Goal: Obtain resource: Download file/media

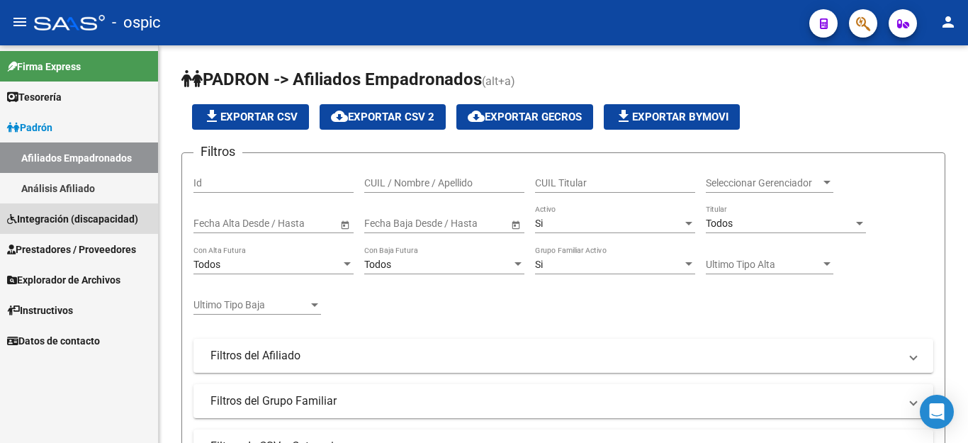
click at [63, 222] on span "Integración (discapacidad)" at bounding box center [72, 219] width 131 height 16
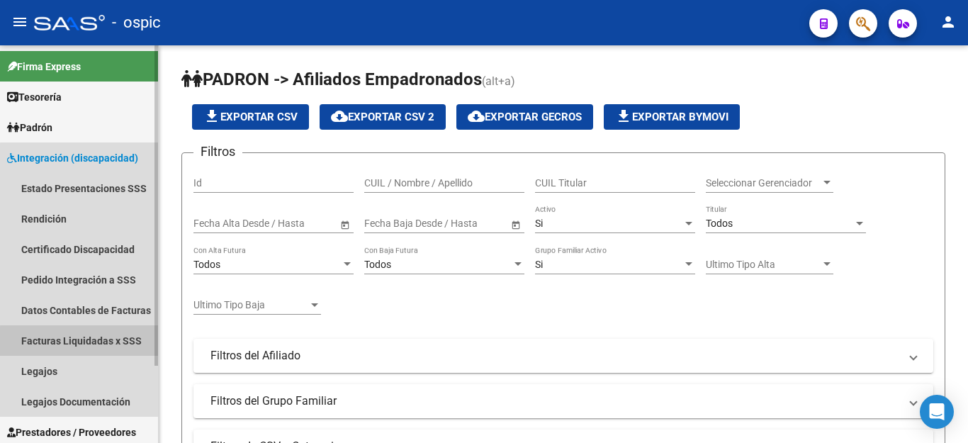
click at [108, 343] on link "Facturas Liquidadas x SSS" at bounding box center [79, 340] width 158 height 30
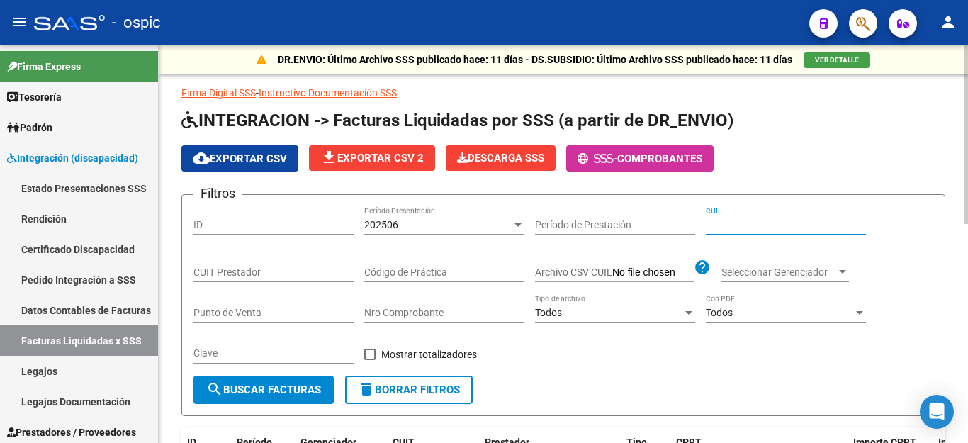
paste input "23-56625563-4"
click at [251, 392] on span "search Buscar Facturas" at bounding box center [263, 389] width 115 height 13
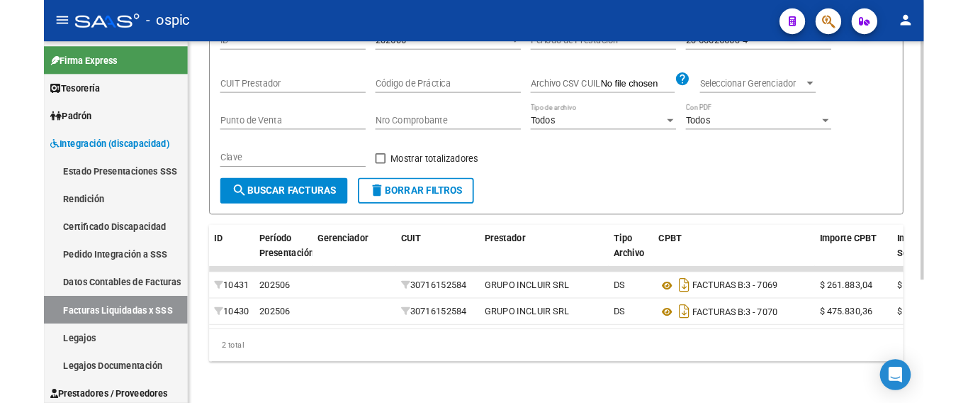
scroll to position [205, 0]
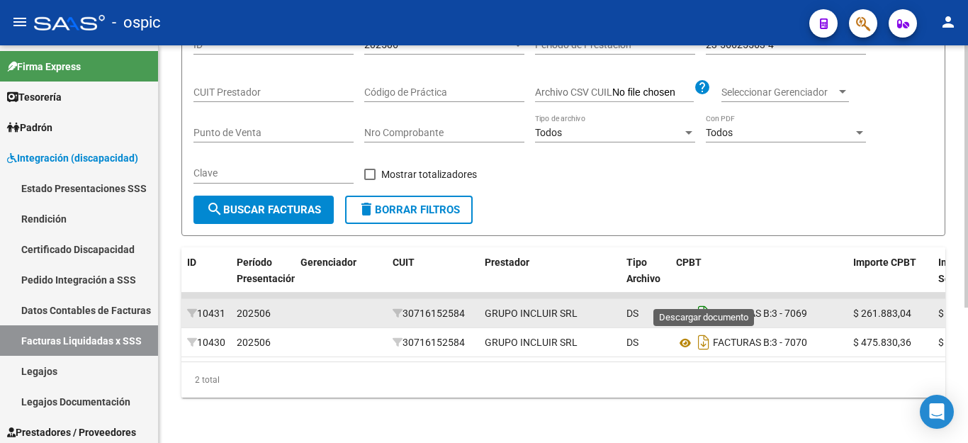
click at [702, 302] on icon "Descargar documento" at bounding box center [704, 313] width 18 height 23
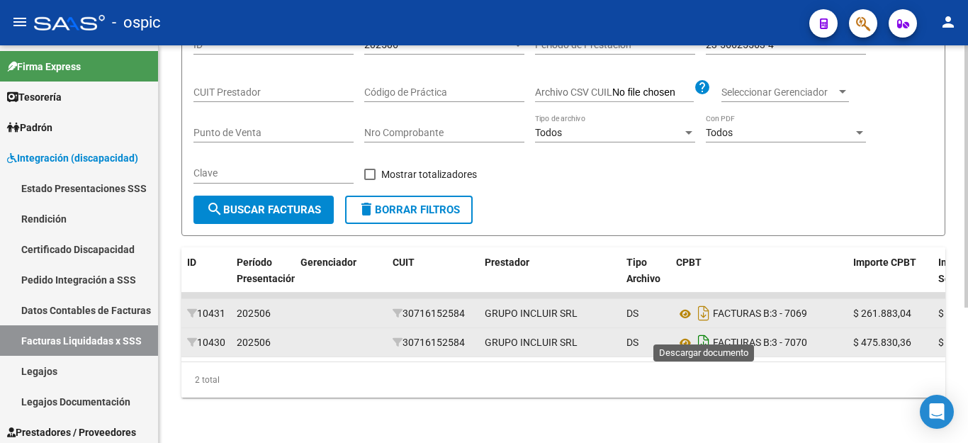
click at [707, 334] on icon "Descargar documento" at bounding box center [704, 342] width 18 height 23
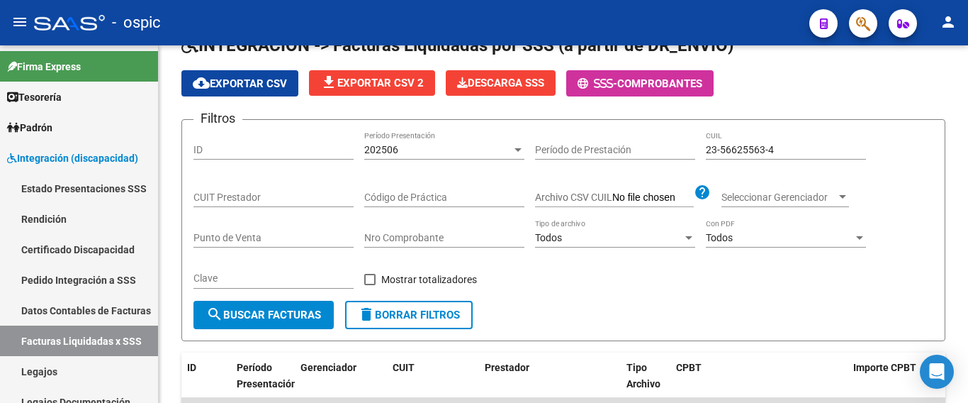
scroll to position [0, 0]
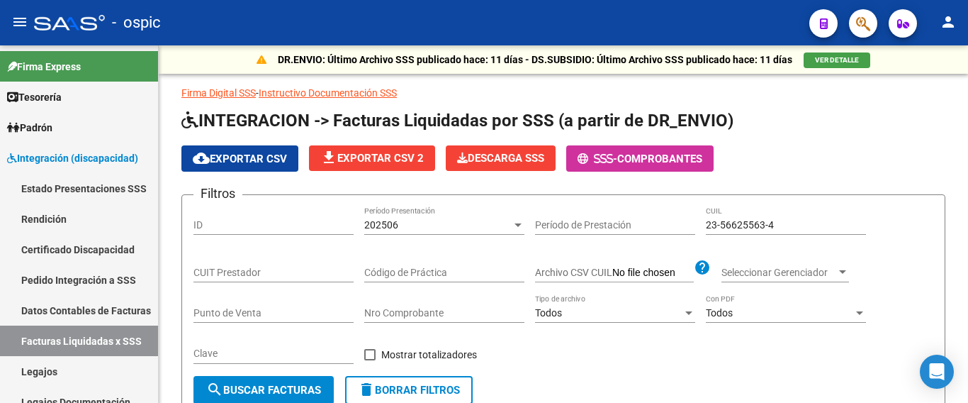
click at [741, 228] on input "23-56625563-4" at bounding box center [786, 225] width 160 height 12
paste input "0-48606160-0"
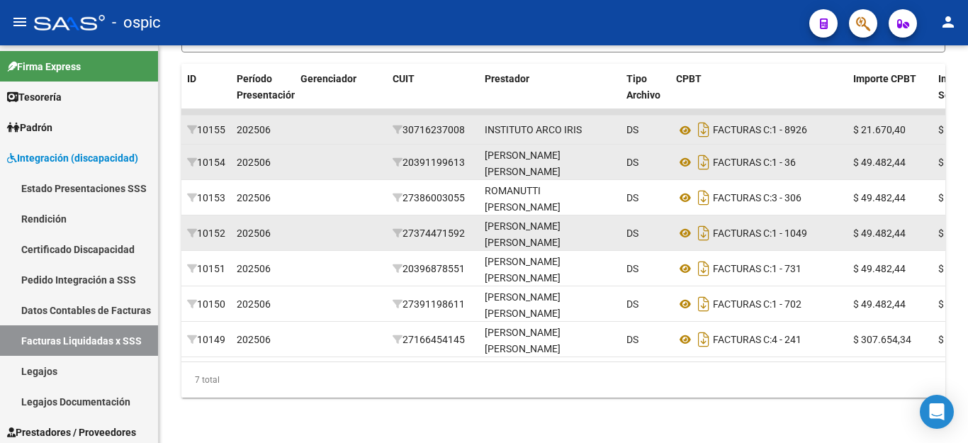
scroll to position [382, 0]
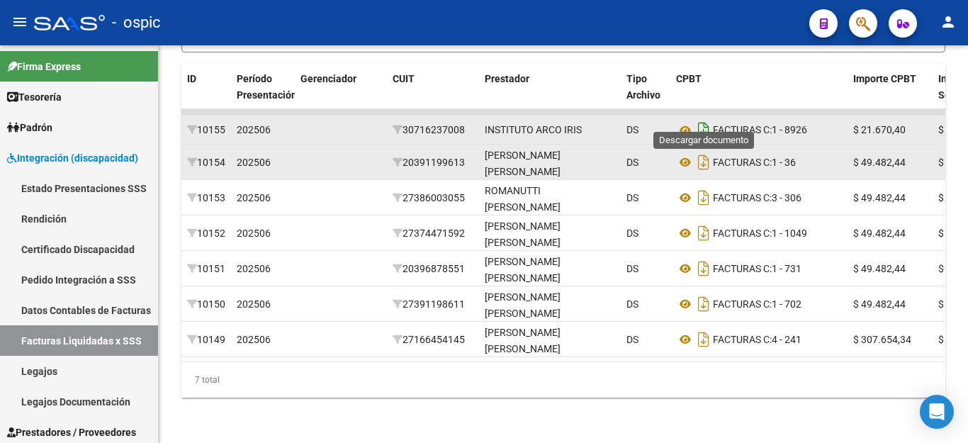
click at [706, 123] on icon "Descargar documento" at bounding box center [704, 129] width 18 height 23
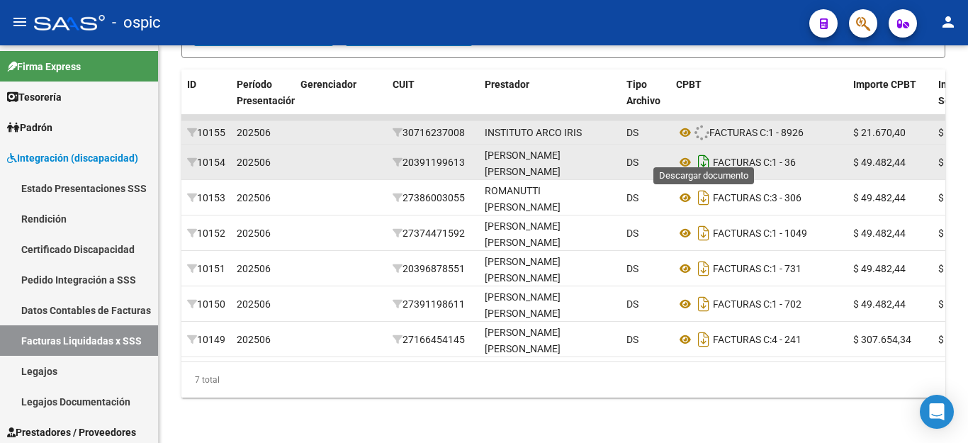
click at [704, 151] on icon "Descargar documento" at bounding box center [704, 162] width 18 height 23
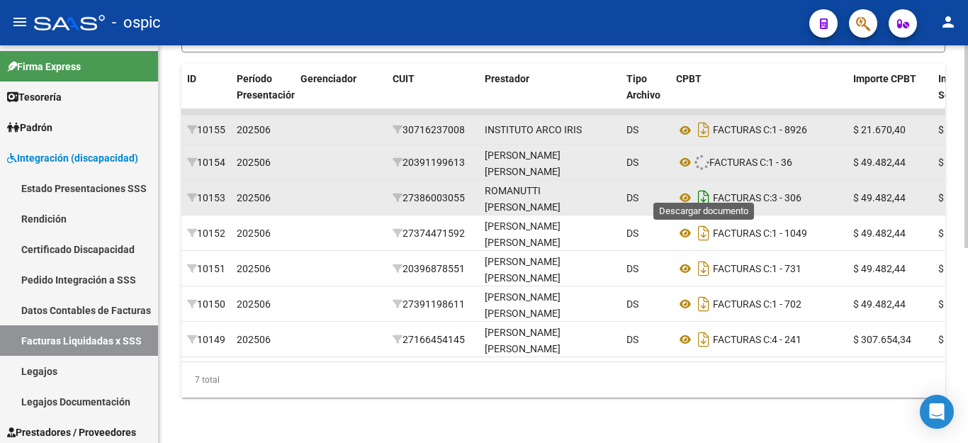
click at [705, 186] on icon "Descargar documento" at bounding box center [704, 197] width 18 height 23
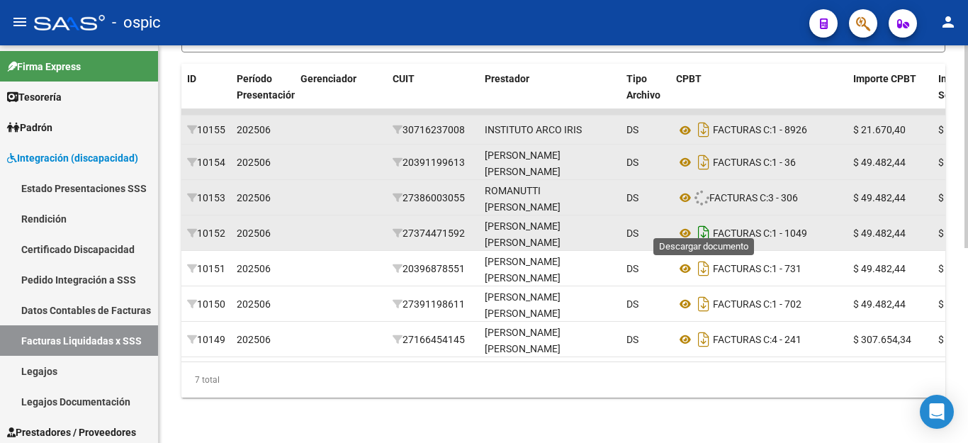
click at [703, 222] on icon "Descargar documento" at bounding box center [704, 233] width 18 height 23
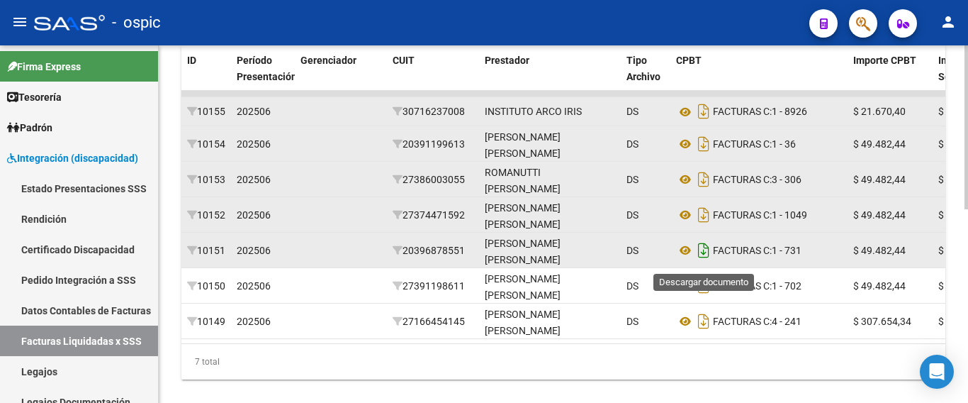
click at [702, 253] on icon "Descargar documento" at bounding box center [704, 250] width 18 height 23
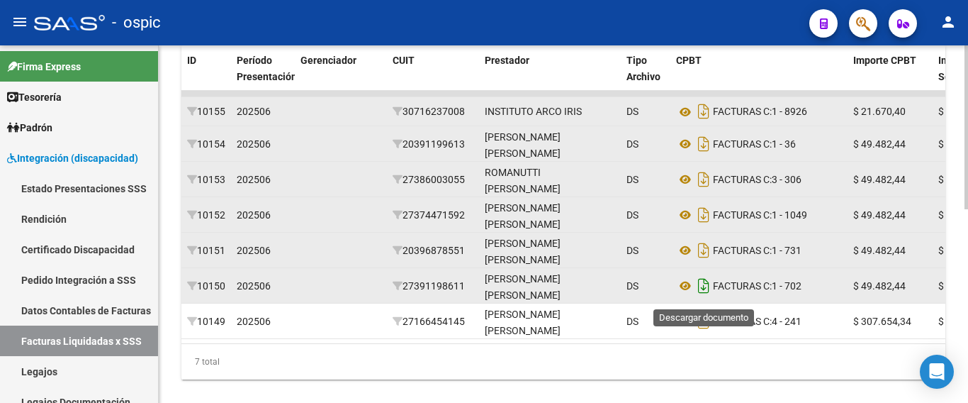
click at [707, 297] on icon "Descargar documento" at bounding box center [704, 285] width 18 height 23
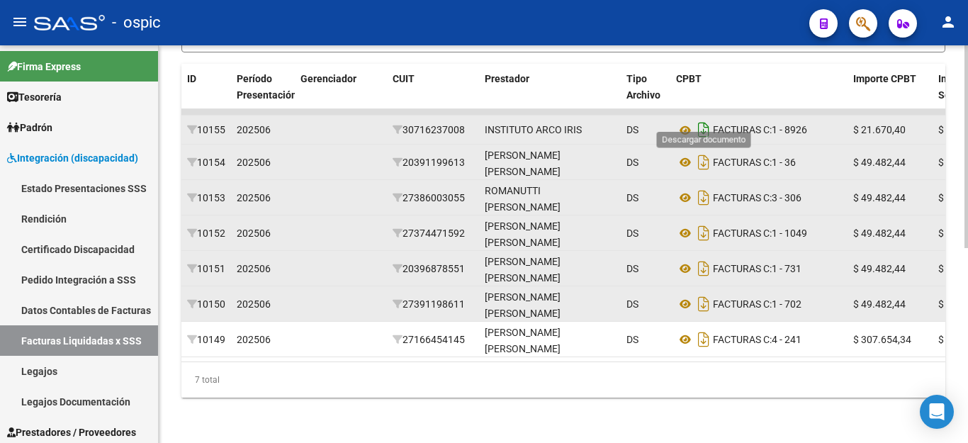
click at [700, 118] on icon "Descargar documento" at bounding box center [704, 129] width 18 height 23
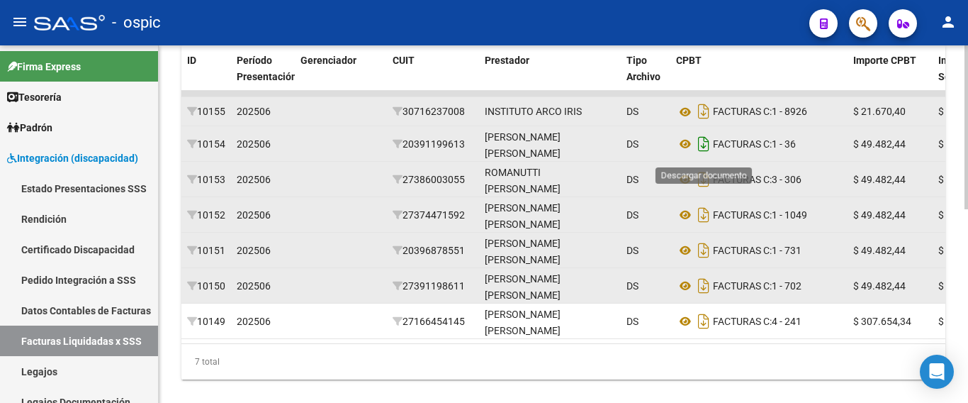
click at [700, 149] on icon "Descargar documento" at bounding box center [704, 144] width 18 height 23
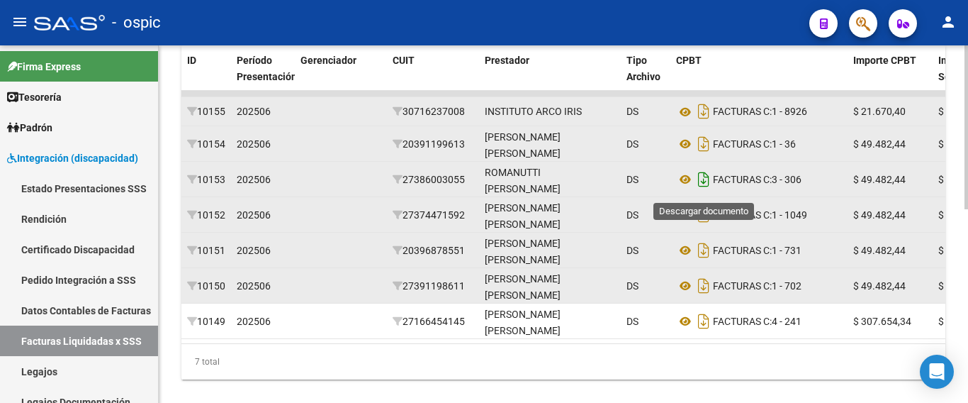
click at [701, 184] on icon "Descargar documento" at bounding box center [704, 179] width 18 height 23
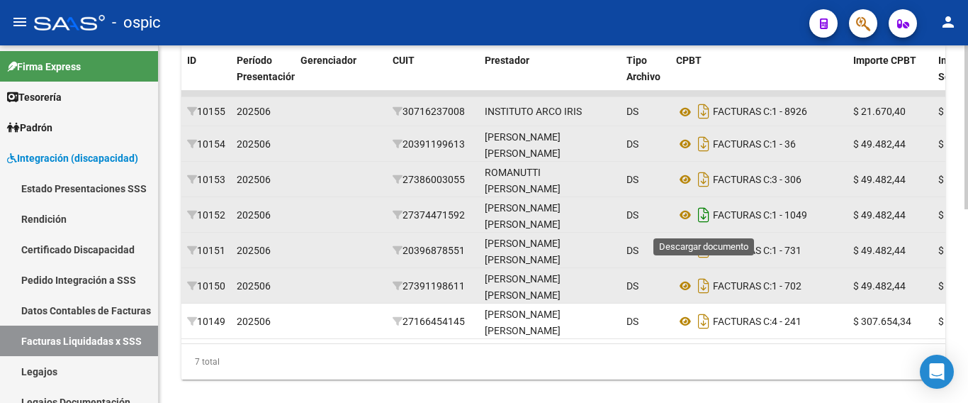
click at [706, 217] on icon "Descargar documento" at bounding box center [704, 214] width 18 height 23
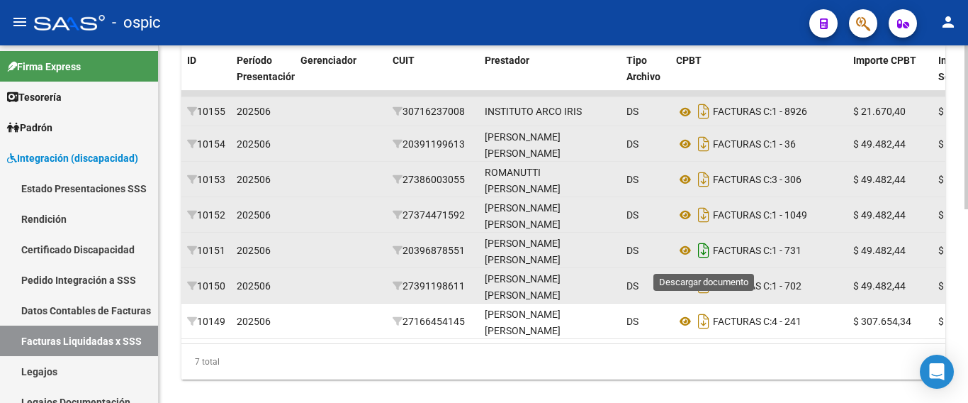
click at [705, 262] on icon "Descargar documento" at bounding box center [704, 250] width 18 height 23
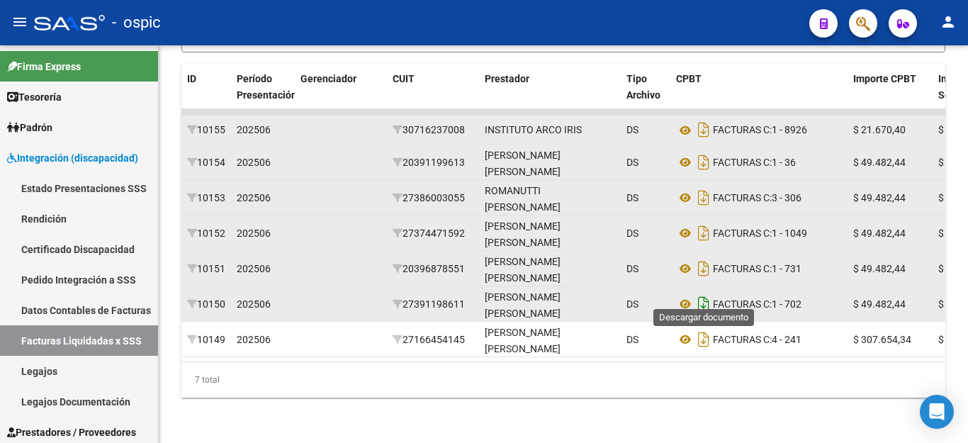
click at [705, 296] on icon "Descargar documento" at bounding box center [704, 304] width 18 height 23
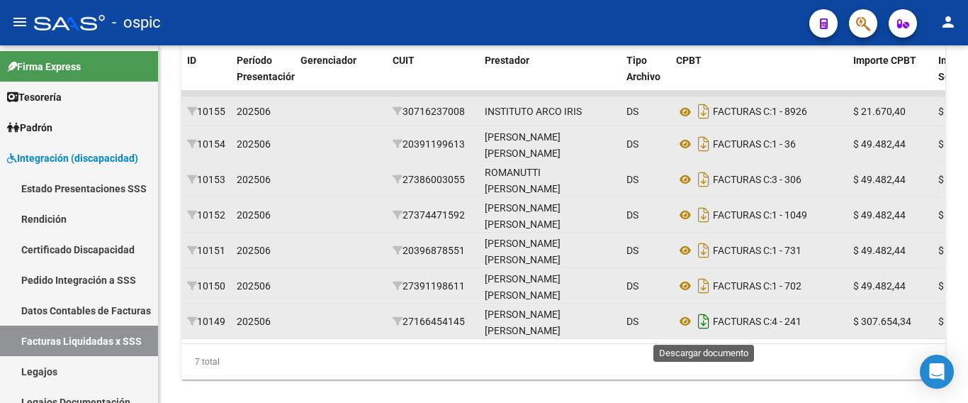
click at [705, 325] on icon "Descargar documento" at bounding box center [704, 321] width 18 height 23
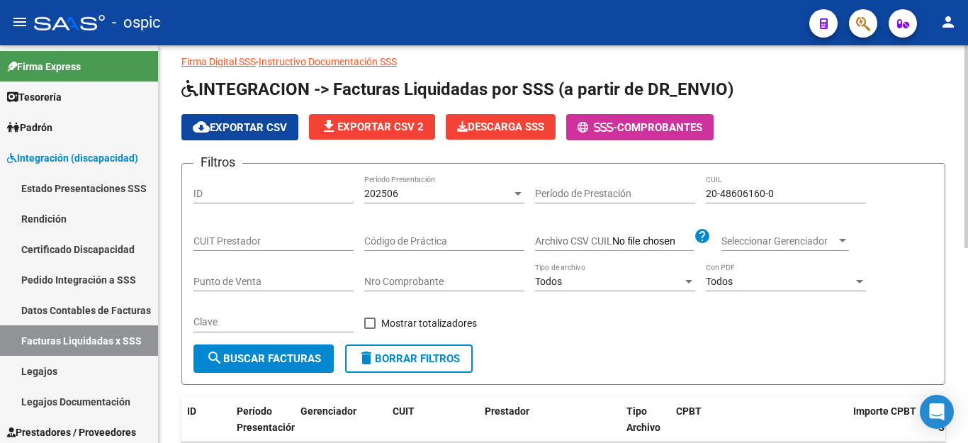
scroll to position [28, 0]
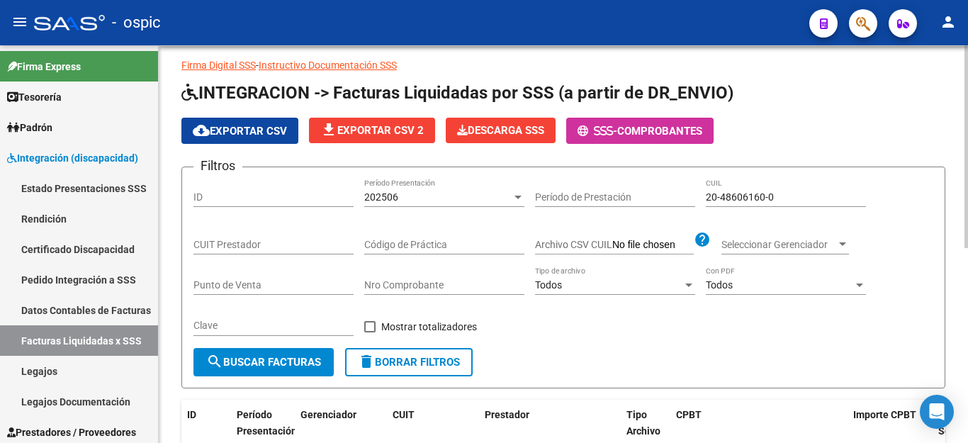
click at [751, 200] on input "20-48606160-0" at bounding box center [786, 197] width 160 height 12
paste input "3-52087327-9"
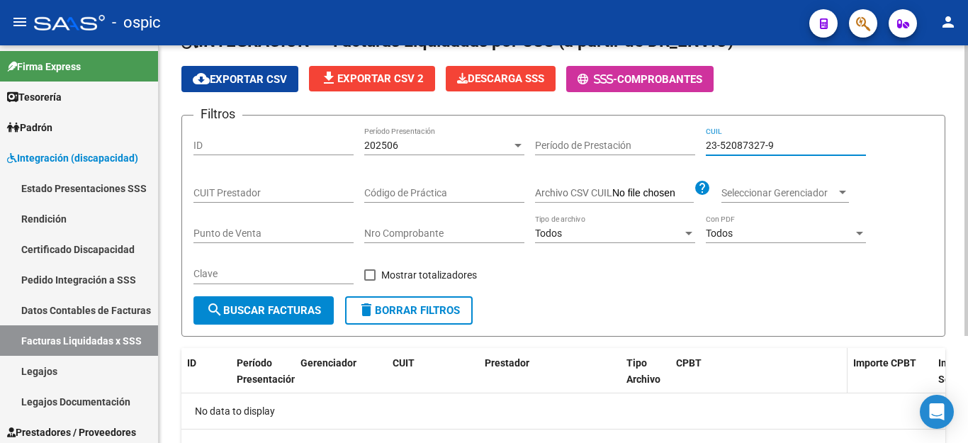
scroll to position [5, 0]
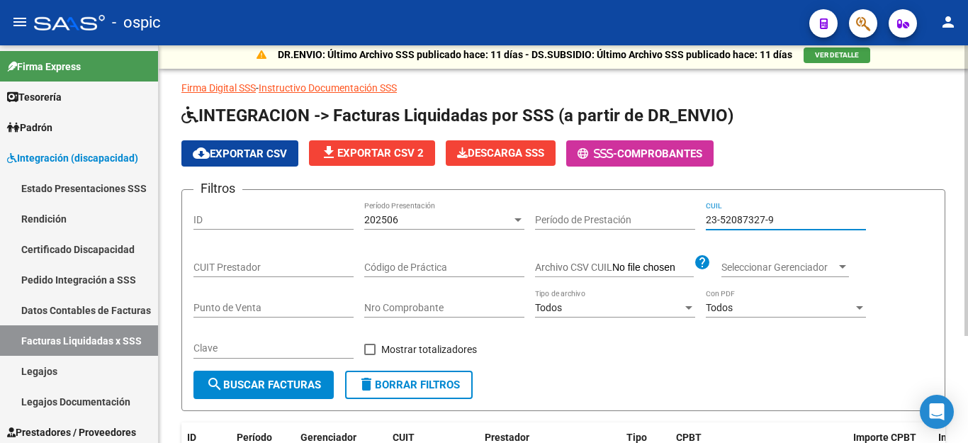
click at [722, 221] on input "23-52087327-9" at bounding box center [786, 220] width 160 height 12
paste input "0-52562420-0"
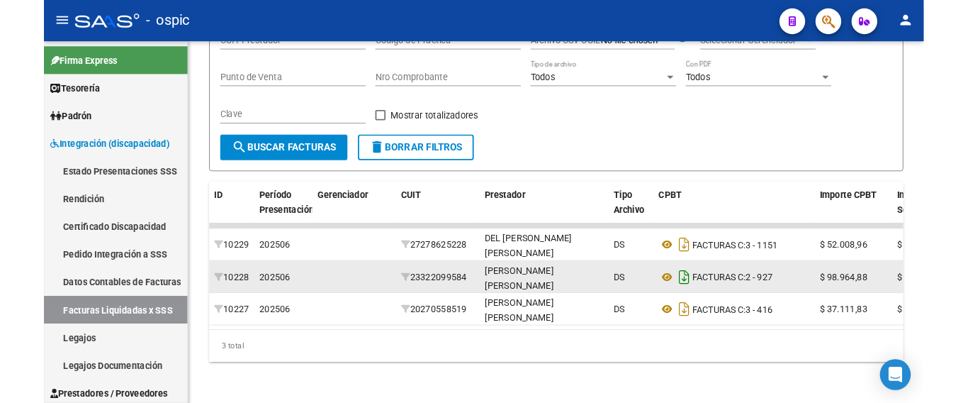
scroll to position [240, 0]
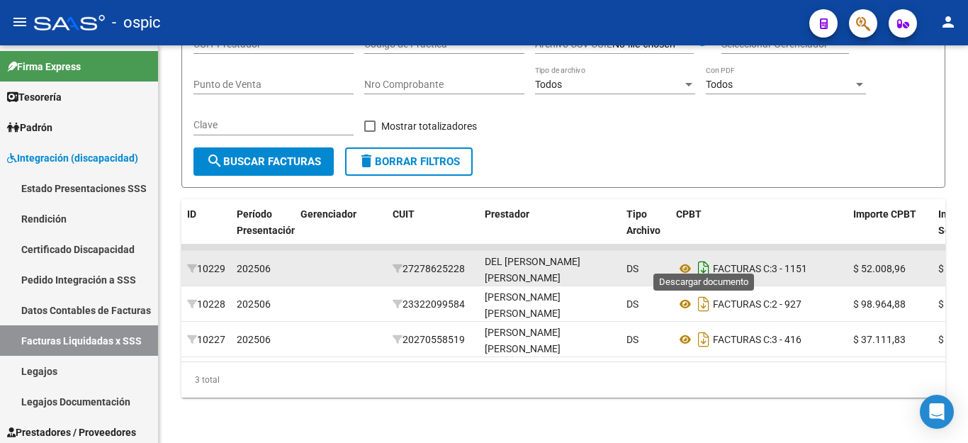
click at [707, 264] on icon "Descargar documento" at bounding box center [704, 268] width 18 height 23
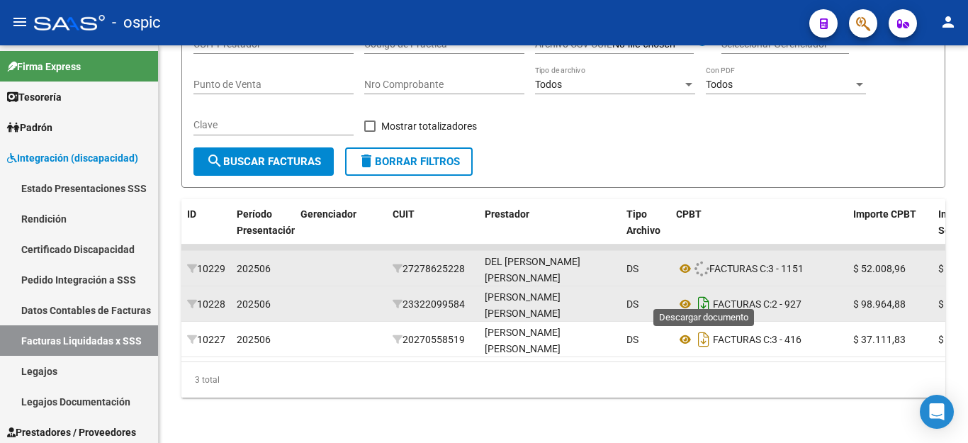
click at [708, 295] on icon "Descargar documento" at bounding box center [704, 304] width 18 height 23
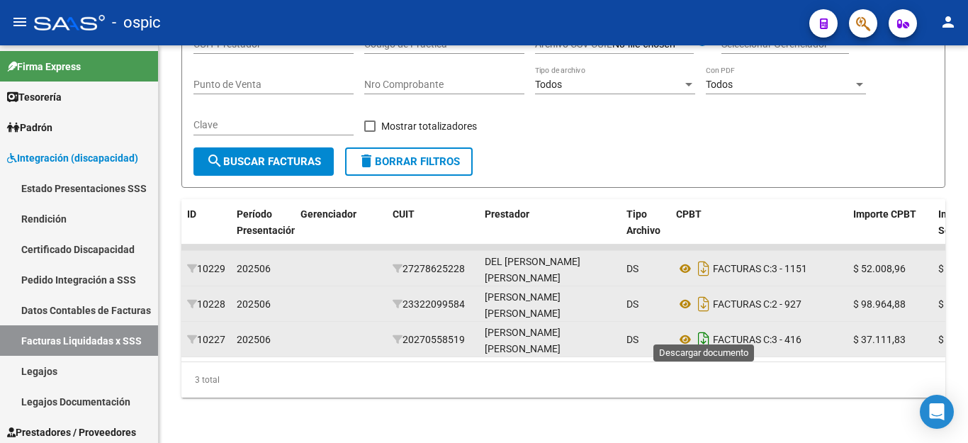
click at [708, 328] on icon "Descargar documento" at bounding box center [704, 339] width 18 height 23
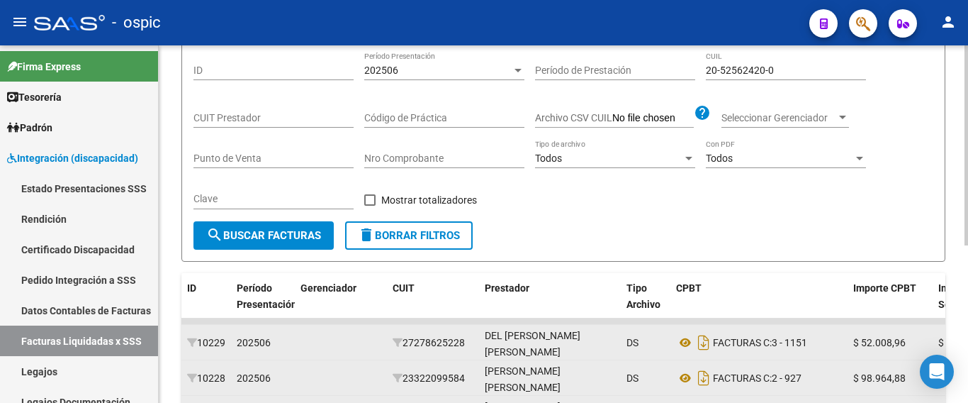
scroll to position [28, 0]
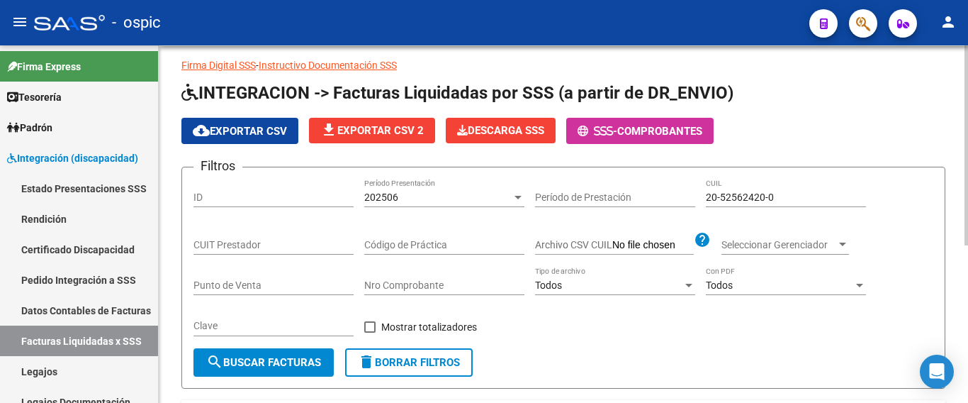
click at [741, 192] on input "20-52562420-0" at bounding box center [786, 197] width 160 height 12
paste input "7321523-1"
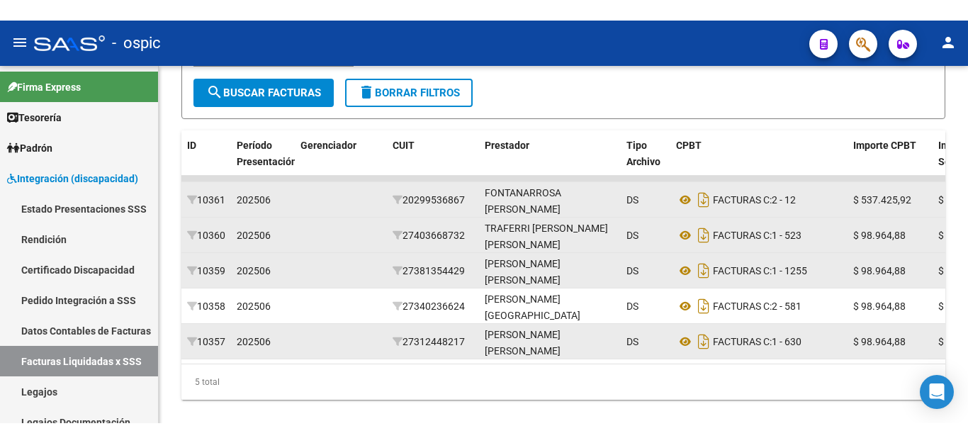
scroll to position [352, 0]
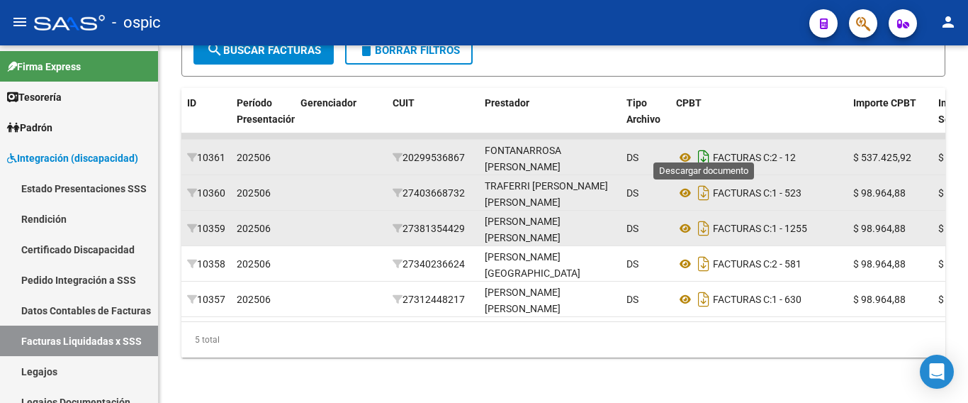
click at [705, 152] on icon "Descargar documento" at bounding box center [704, 157] width 18 height 23
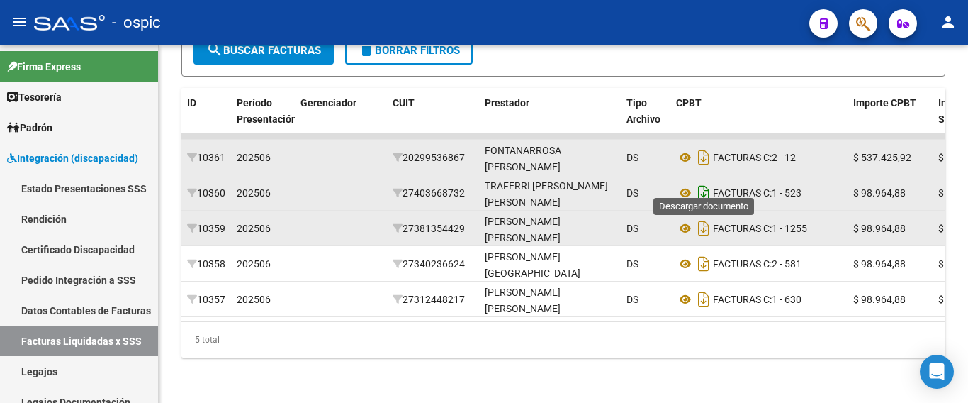
click at [707, 181] on icon "Descargar documento" at bounding box center [704, 192] width 18 height 23
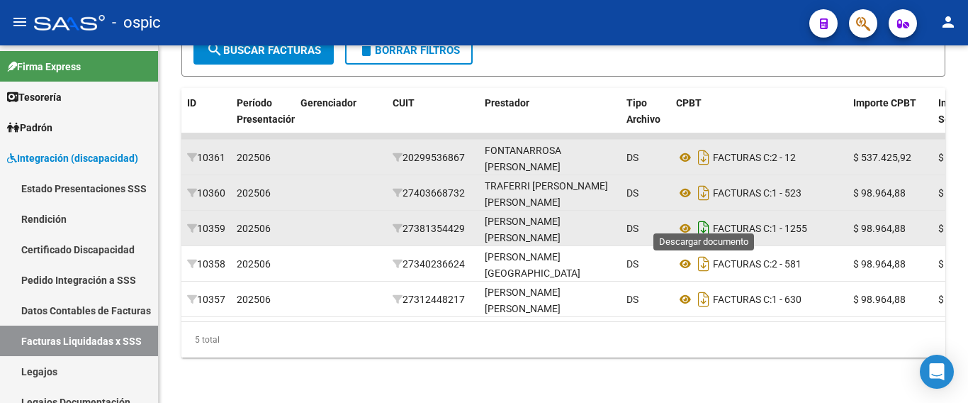
click at [704, 217] on icon "Descargar documento" at bounding box center [704, 228] width 18 height 23
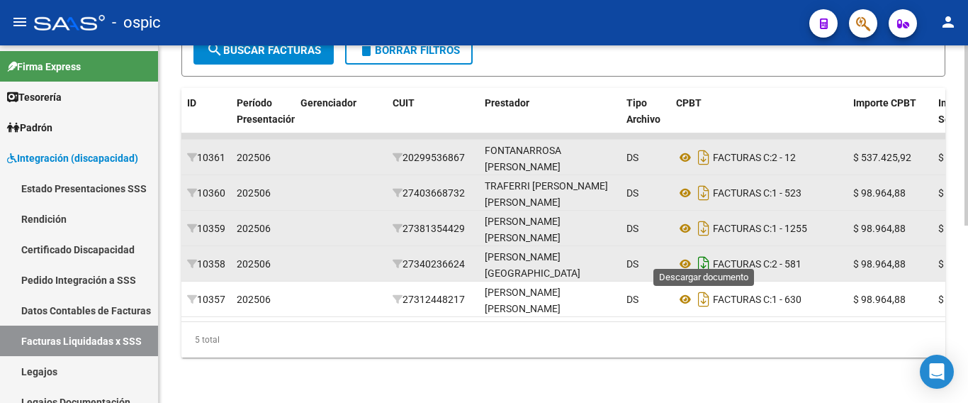
click at [705, 252] on icon "Descargar documento" at bounding box center [704, 263] width 18 height 23
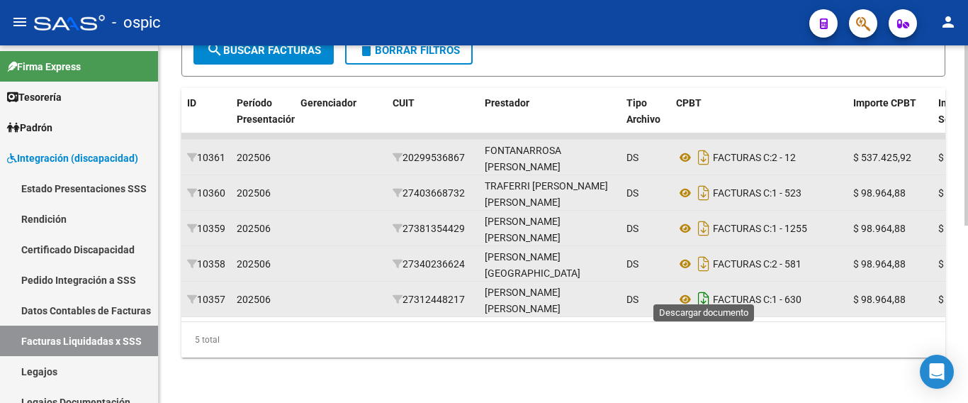
click at [705, 288] on icon "Descargar documento" at bounding box center [704, 299] width 18 height 23
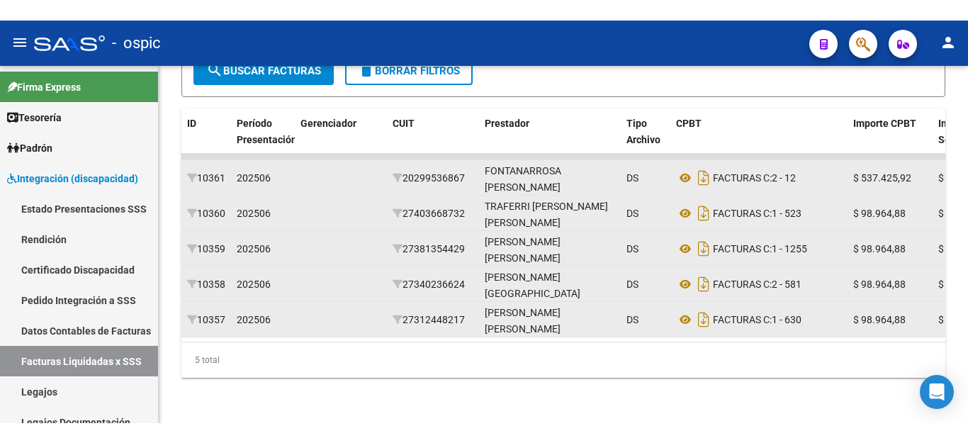
scroll to position [311, 0]
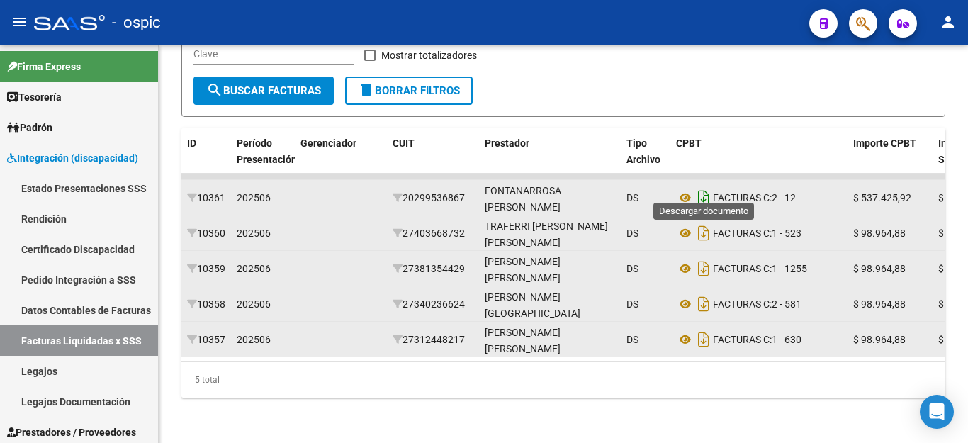
click at [707, 186] on icon "Descargar documento" at bounding box center [704, 197] width 18 height 23
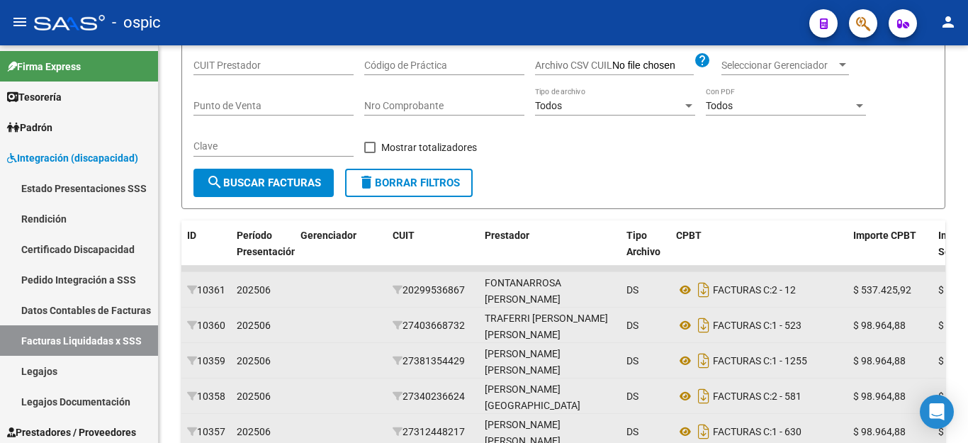
scroll to position [28, 0]
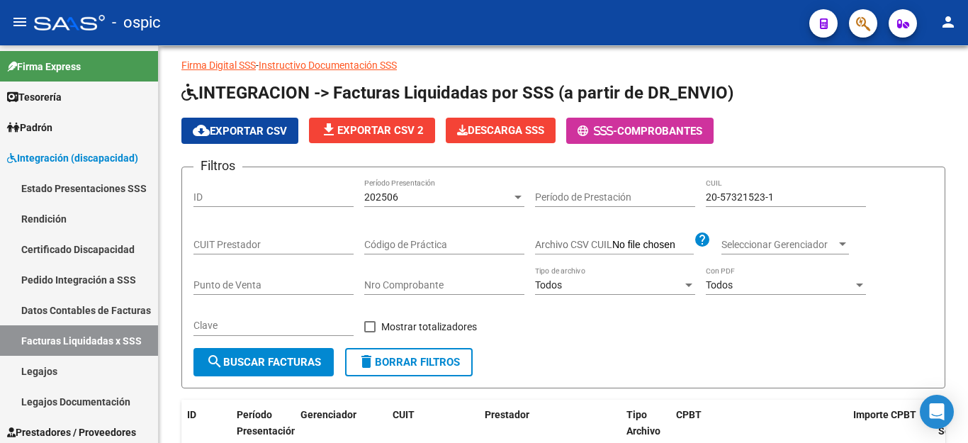
click at [767, 197] on input "20-57321523-1" at bounding box center [786, 197] width 160 height 12
paste input "7-59222215-4"
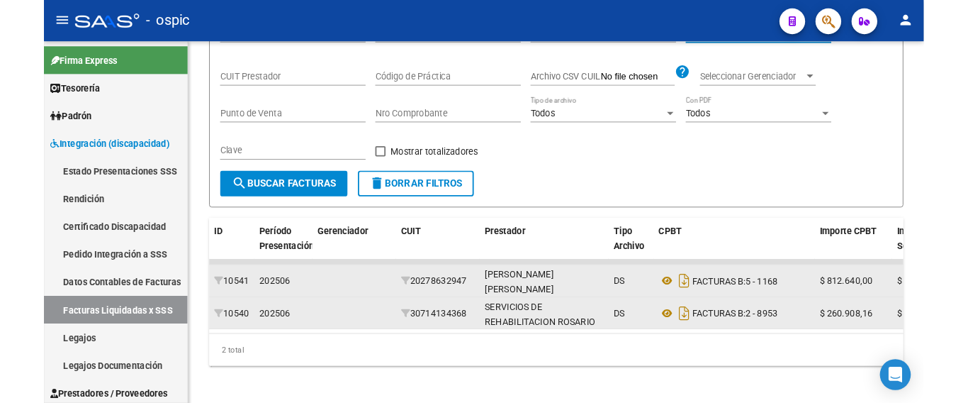
scroll to position [205, 0]
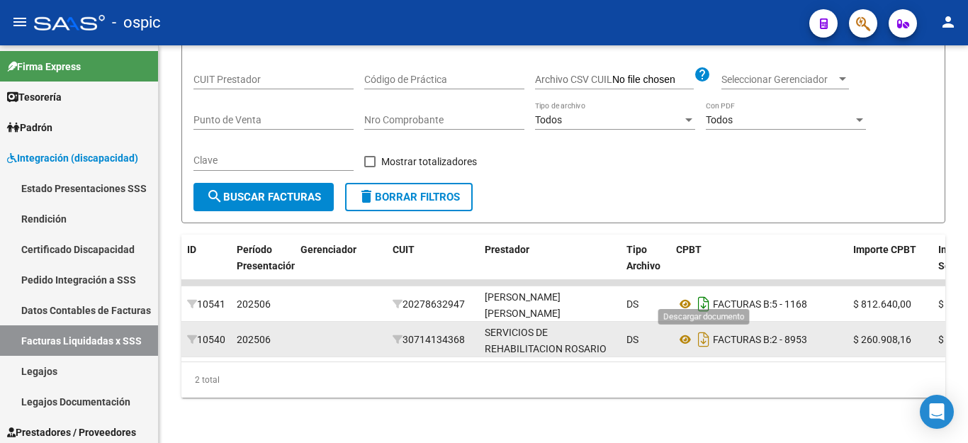
click at [709, 293] on icon "Descargar documento" at bounding box center [704, 304] width 18 height 23
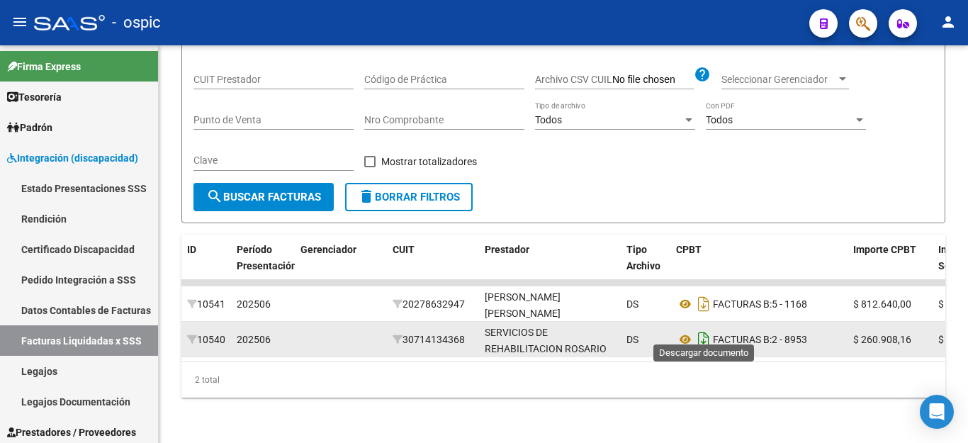
click at [702, 329] on icon "Descargar documento" at bounding box center [704, 339] width 18 height 23
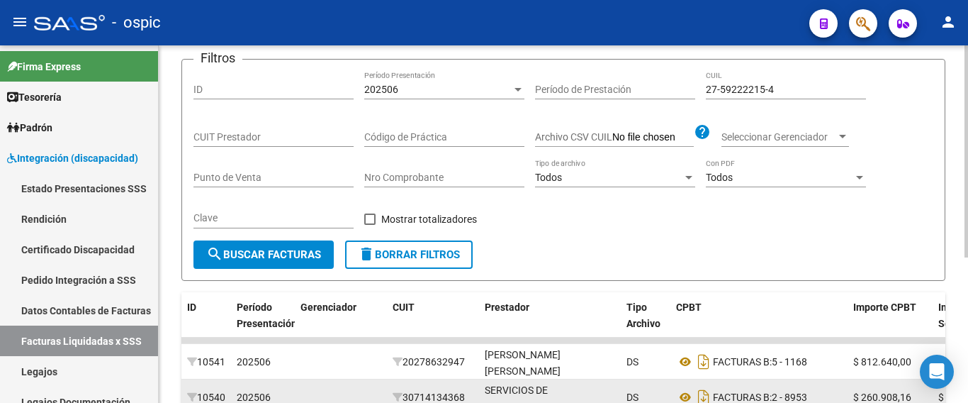
scroll to position [63, 0]
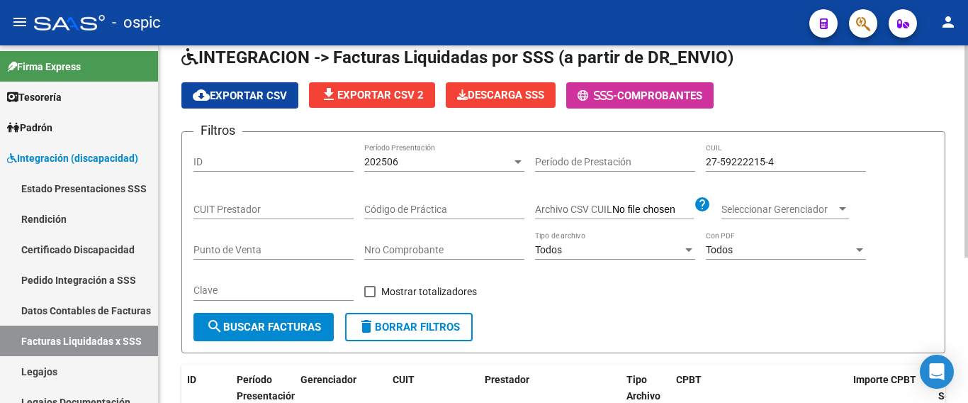
click at [741, 164] on input "27-59222215-4" at bounding box center [786, 162] width 160 height 12
paste input "0-48188670-9"
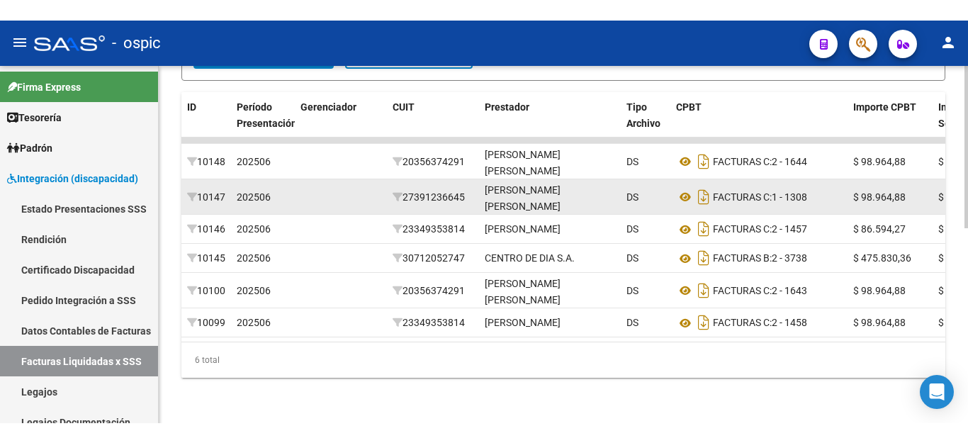
scroll to position [347, 0]
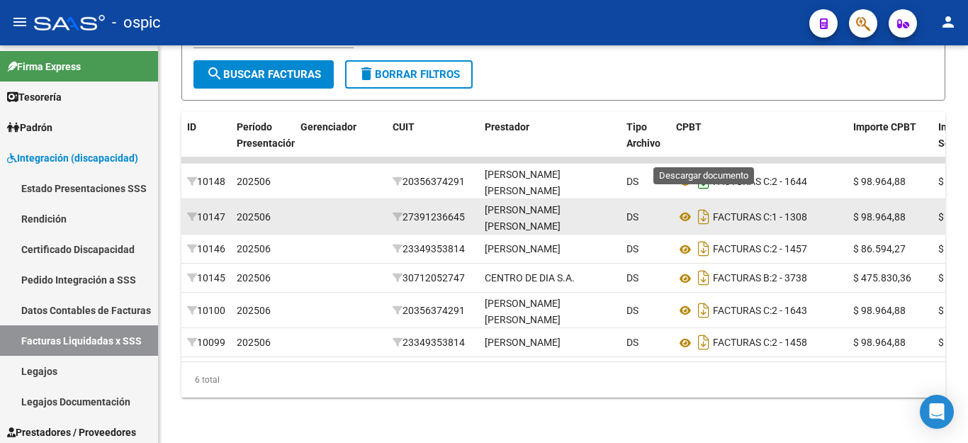
click at [702, 170] on icon "Descargar documento" at bounding box center [704, 181] width 18 height 23
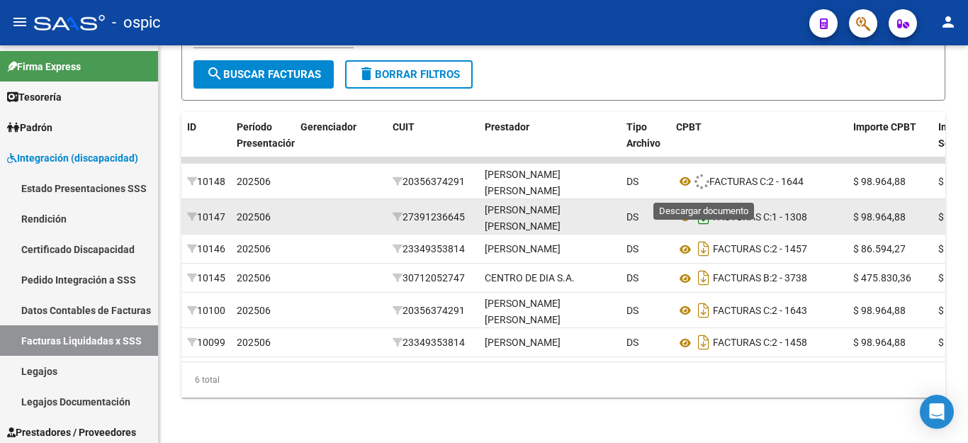
click at [705, 206] on icon "Descargar documento" at bounding box center [704, 217] width 18 height 23
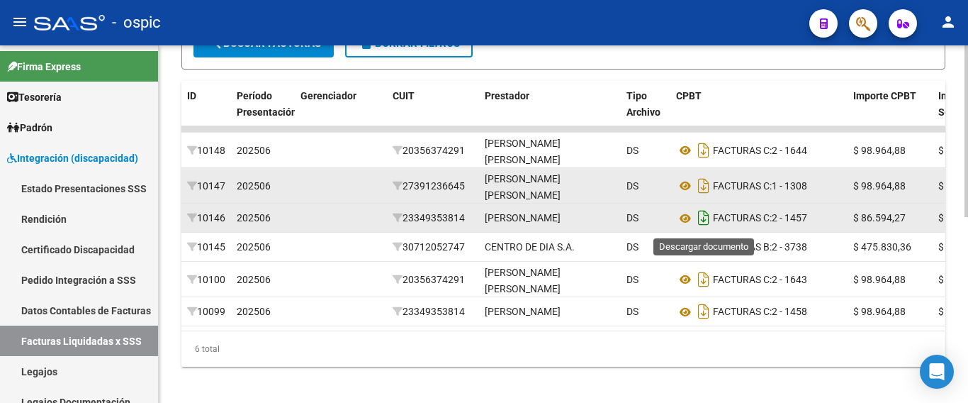
click at [705, 219] on icon "Descargar documento" at bounding box center [704, 217] width 18 height 23
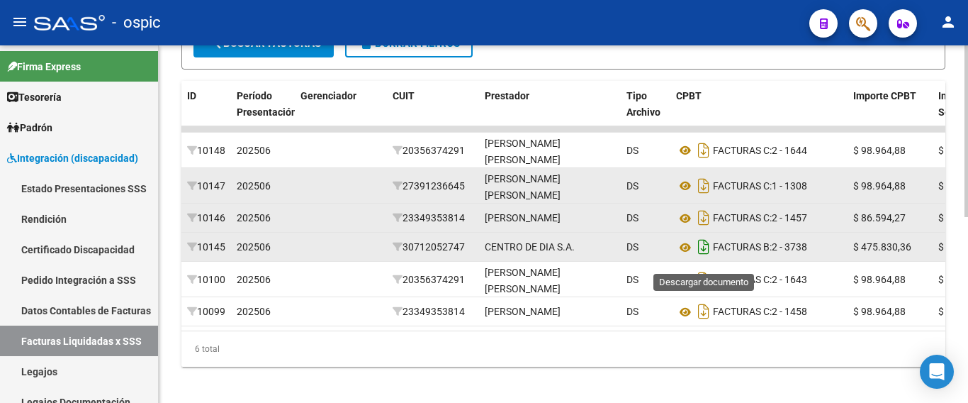
click at [702, 253] on icon "Descargar documento" at bounding box center [704, 246] width 18 height 23
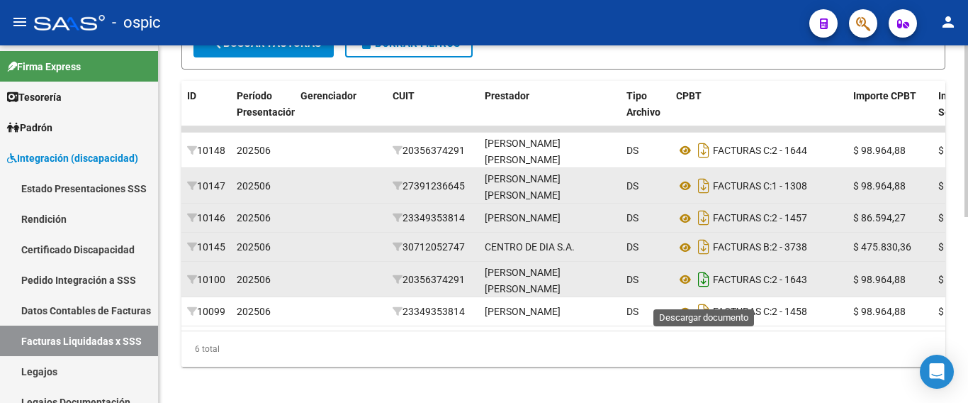
click at [709, 291] on icon "Descargar documento" at bounding box center [704, 279] width 18 height 23
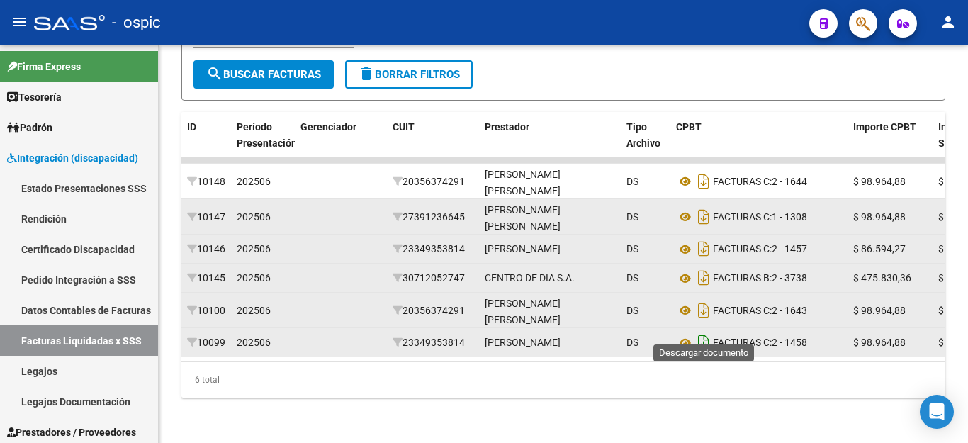
click at [708, 331] on icon "Descargar documento" at bounding box center [704, 342] width 18 height 23
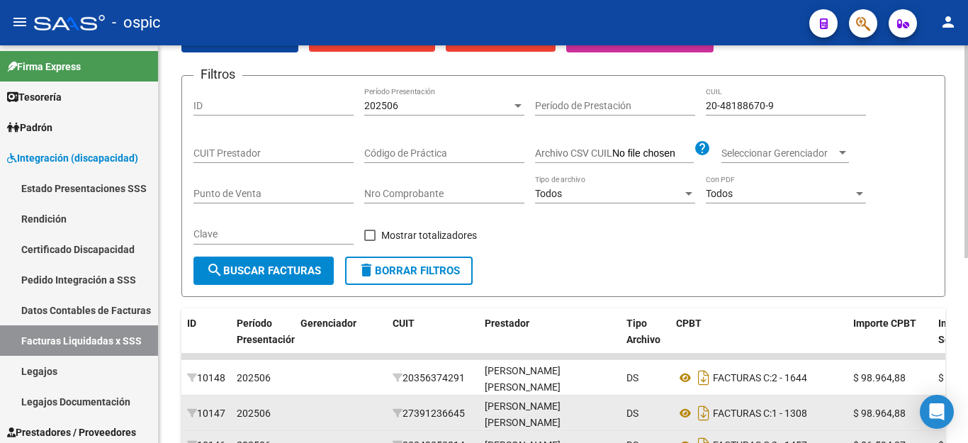
scroll to position [63, 0]
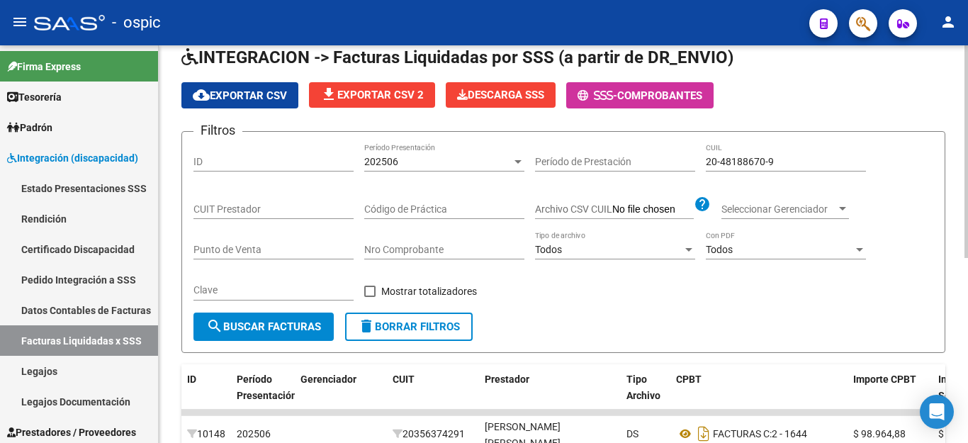
click at [770, 152] on div "20-48188670-9 CUIL" at bounding box center [786, 157] width 160 height 28
click at [768, 159] on input "20-48188670-9" at bounding box center [786, 162] width 160 height 12
paste input "7-53037632-5"
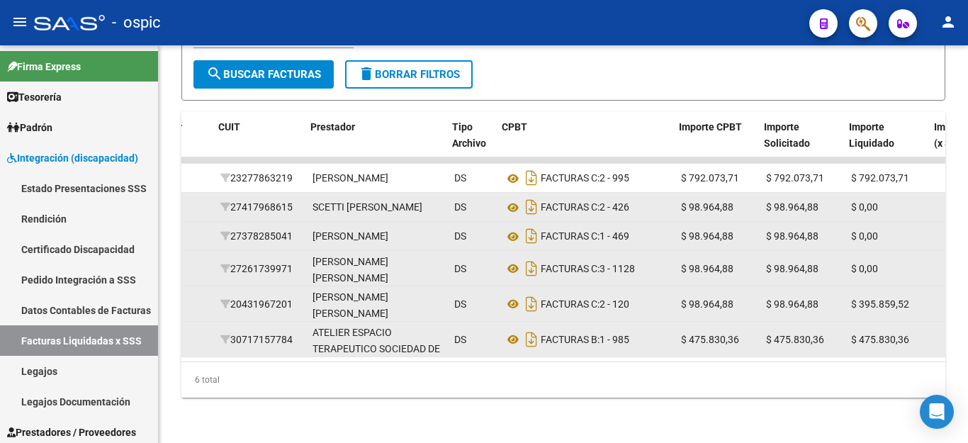
scroll to position [0, 174]
click at [527, 167] on icon "Descargar documento" at bounding box center [529, 178] width 18 height 23
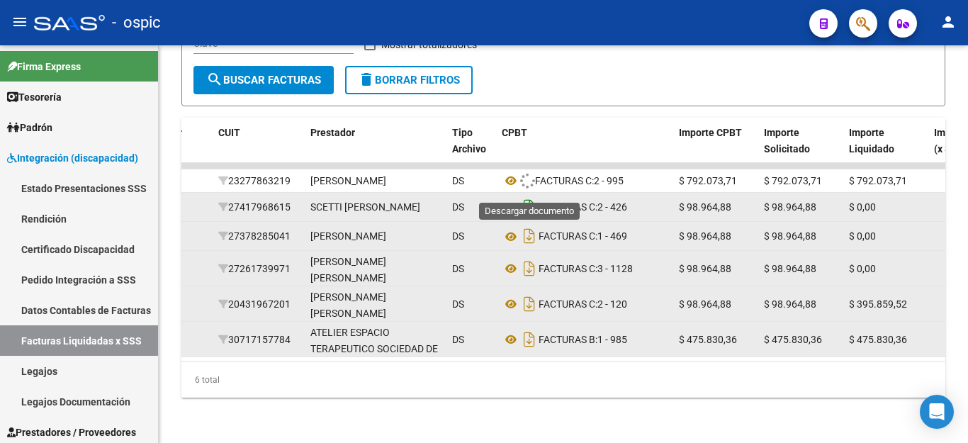
click at [531, 196] on icon "Descargar documento" at bounding box center [529, 207] width 18 height 23
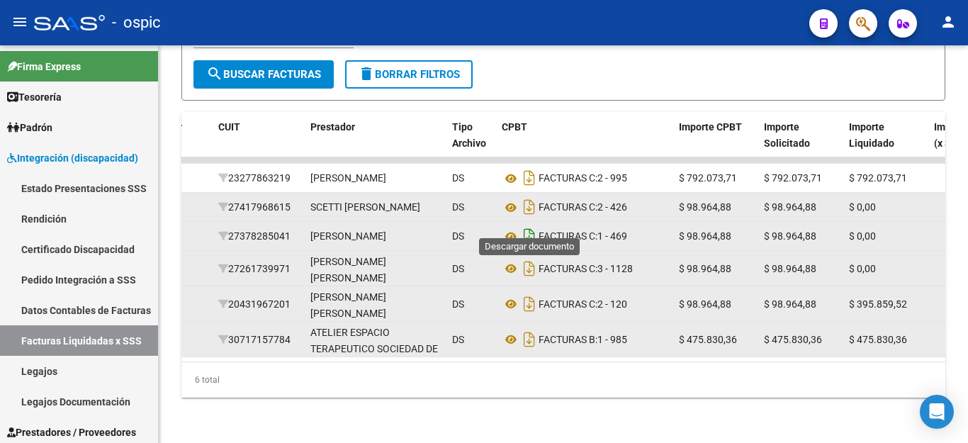
click at [532, 225] on icon "Descargar documento" at bounding box center [529, 236] width 18 height 23
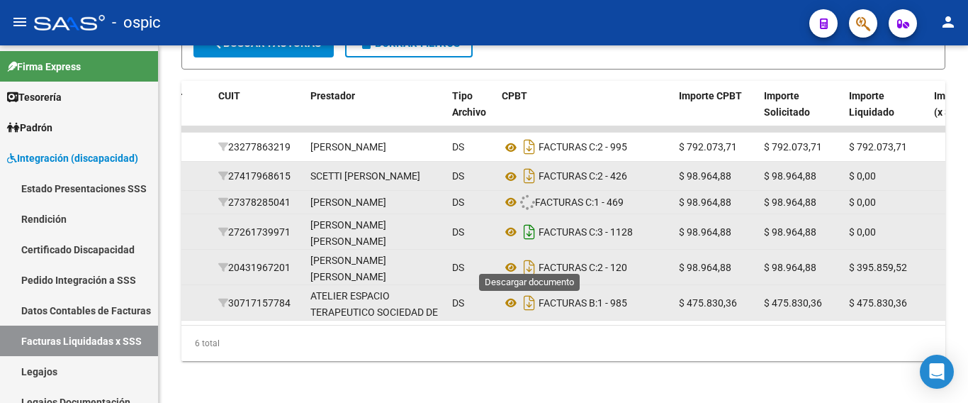
click at [525, 243] on icon "Descargar documento" at bounding box center [529, 231] width 18 height 23
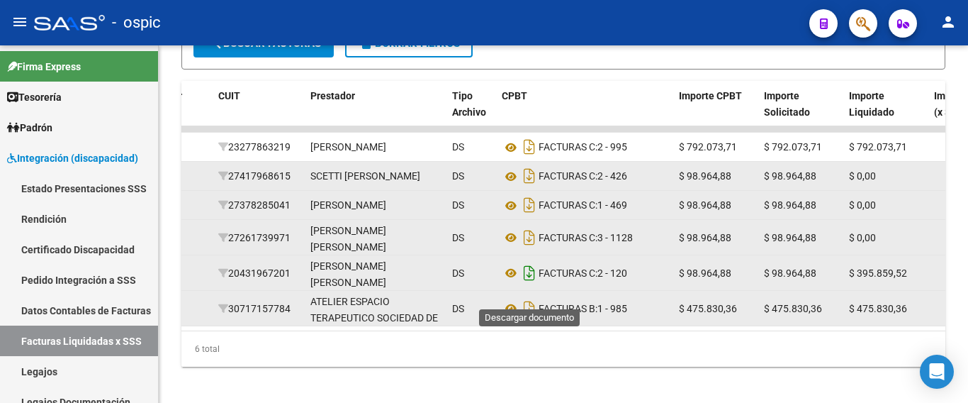
click at [525, 284] on icon "Descargar documento" at bounding box center [529, 273] width 18 height 23
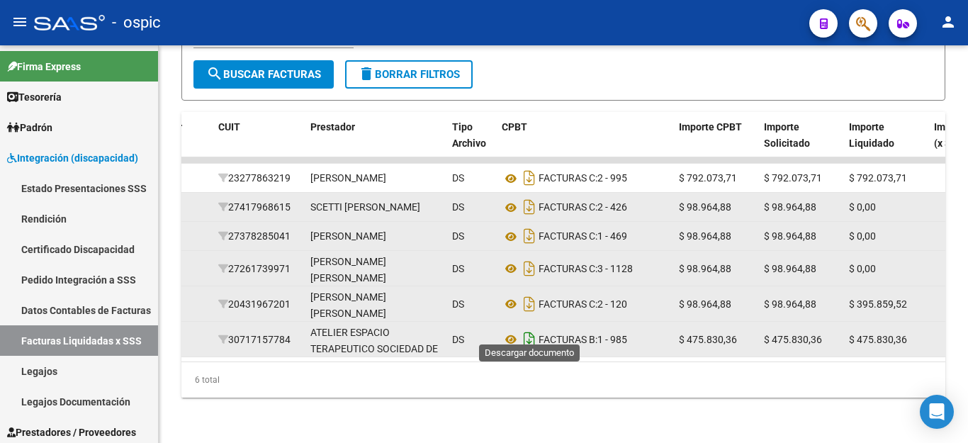
click at [530, 330] on icon "Descargar documento" at bounding box center [529, 339] width 18 height 23
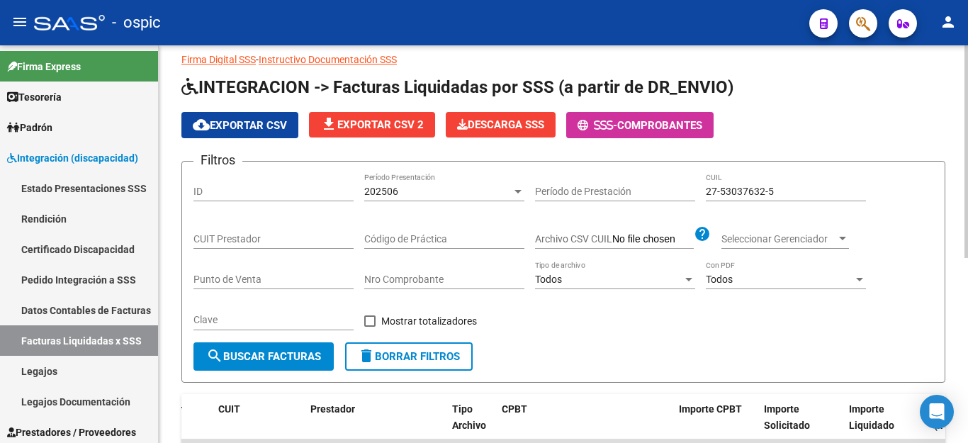
scroll to position [0, 0]
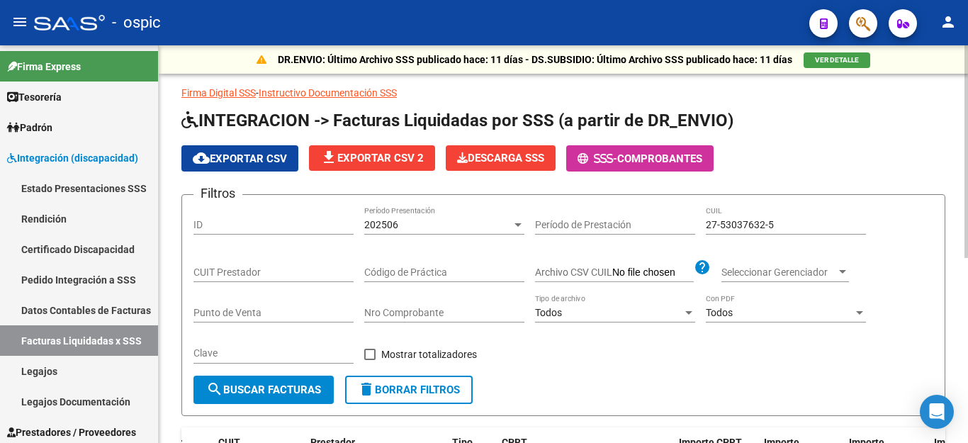
click at [756, 228] on input "27-53037632-5" at bounding box center [786, 225] width 160 height 12
paste input "5407294-7"
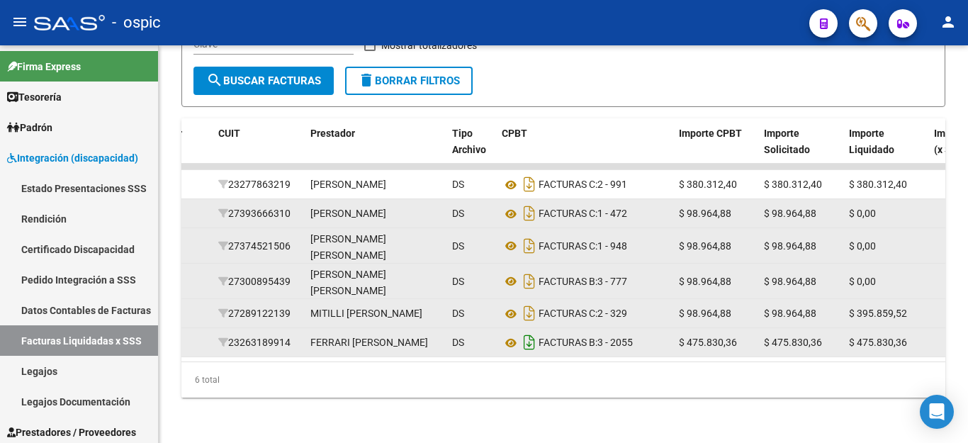
scroll to position [347, 0]
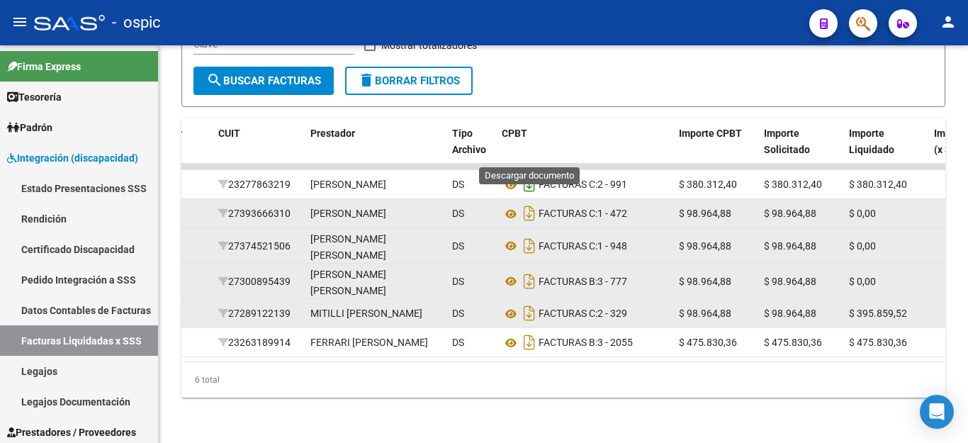
click at [527, 173] on icon "Descargar documento" at bounding box center [529, 184] width 18 height 23
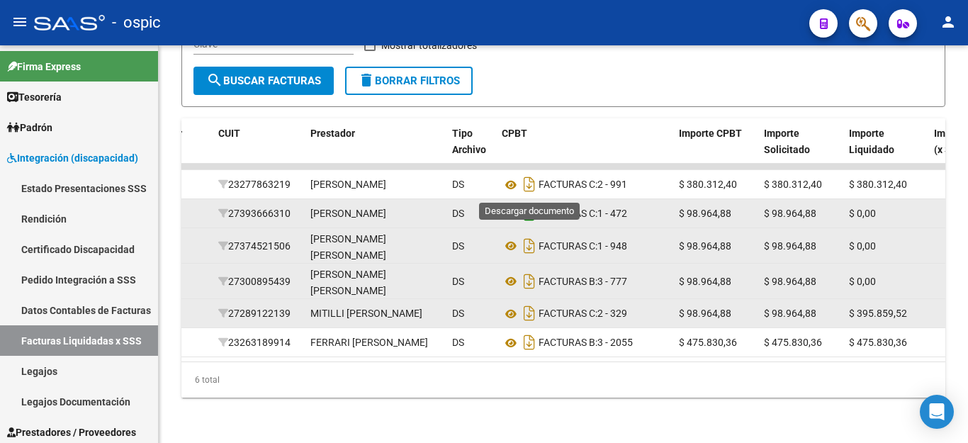
click at [527, 202] on icon "Descargar documento" at bounding box center [529, 213] width 18 height 23
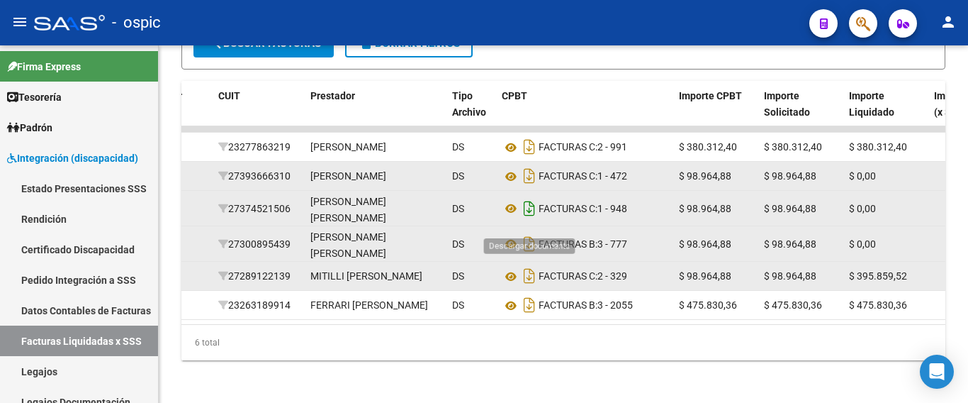
click at [533, 218] on icon "Descargar documento" at bounding box center [529, 208] width 18 height 23
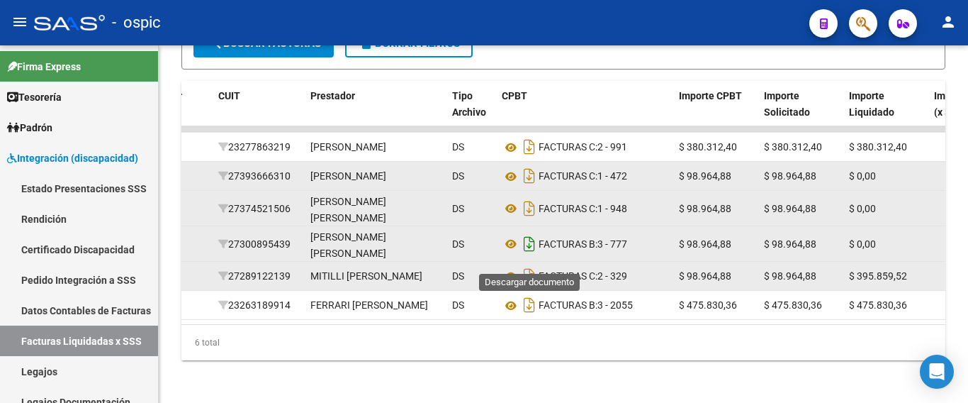
click at [533, 252] on icon "Descargar documento" at bounding box center [529, 243] width 18 height 23
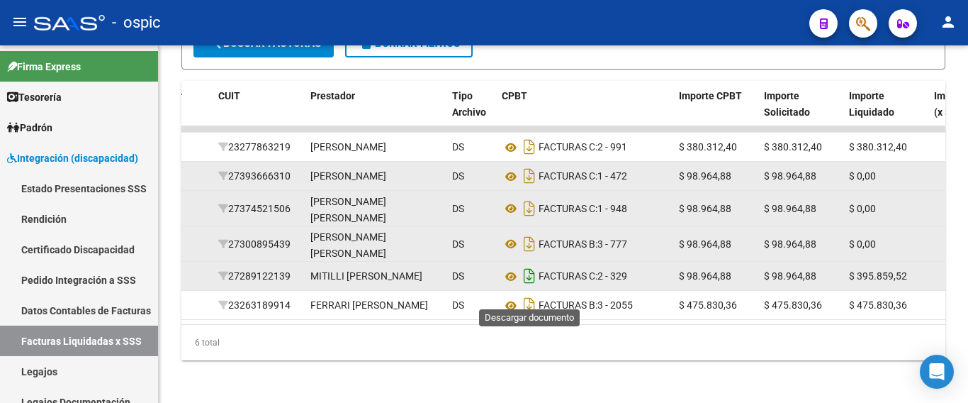
click at [534, 287] on icon "Descargar documento" at bounding box center [529, 275] width 18 height 23
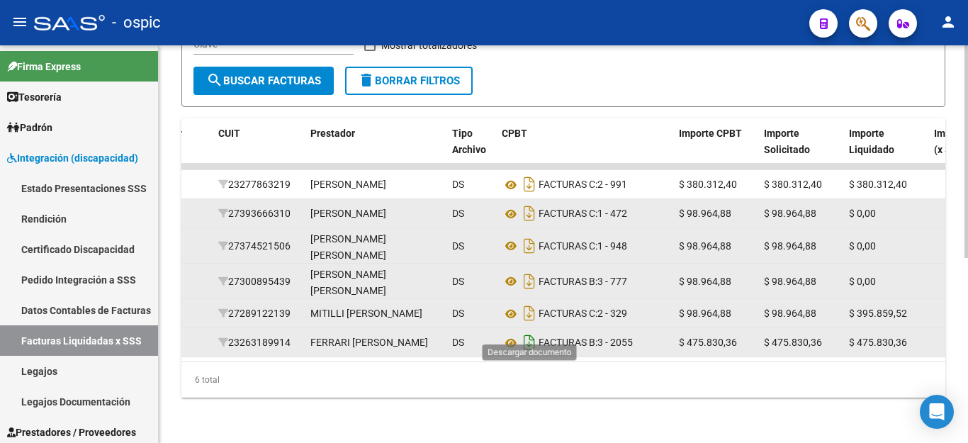
click at [532, 332] on icon "Descargar documento" at bounding box center [529, 342] width 18 height 23
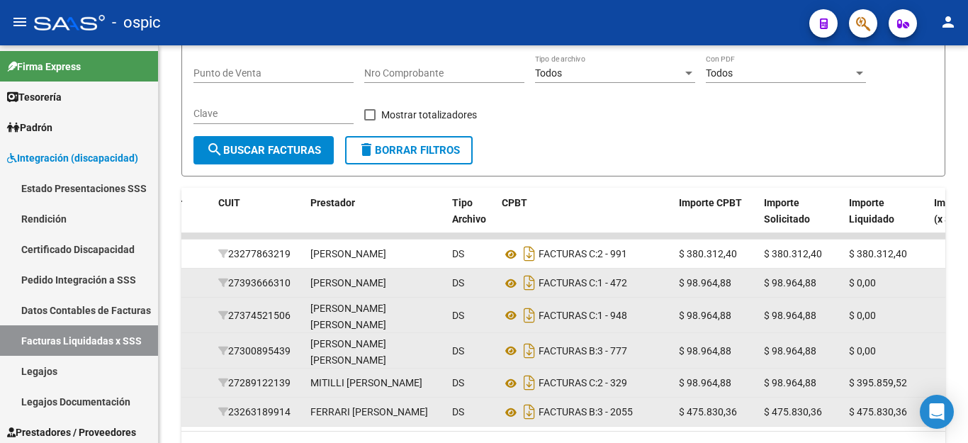
scroll to position [63, 0]
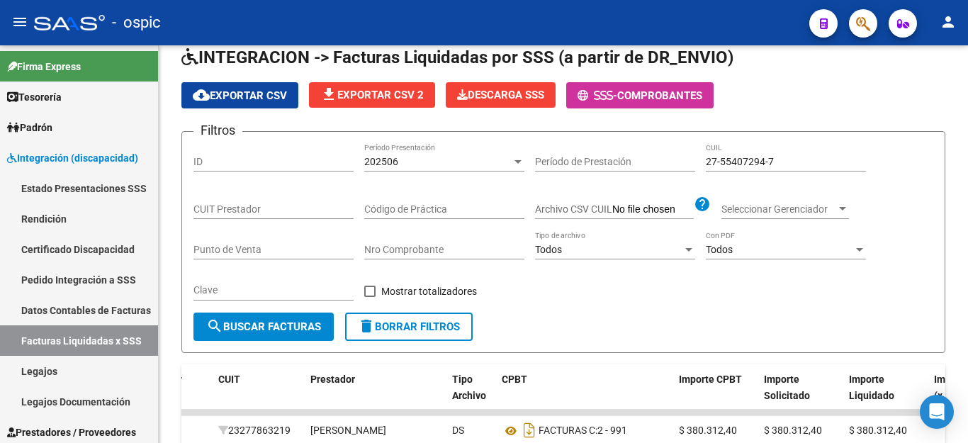
click at [729, 160] on input "27-55407294-7" at bounding box center [786, 162] width 160 height 12
paste input "0-57138077-4"
click at [270, 325] on span "search Buscar Facturas" at bounding box center [263, 326] width 115 height 13
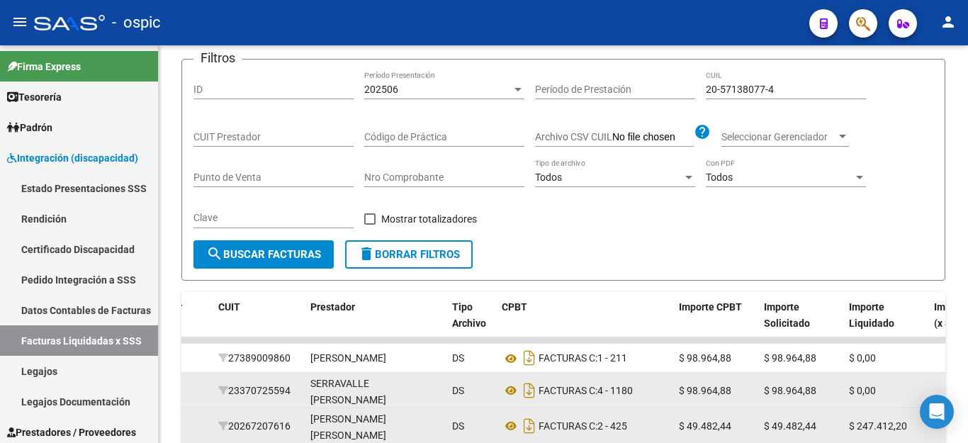
scroll to position [276, 0]
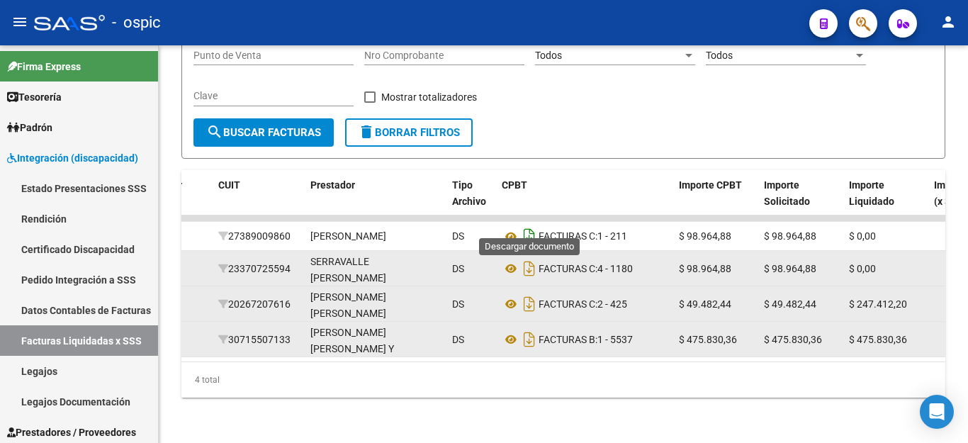
click at [525, 225] on icon "Descargar documento" at bounding box center [529, 236] width 18 height 23
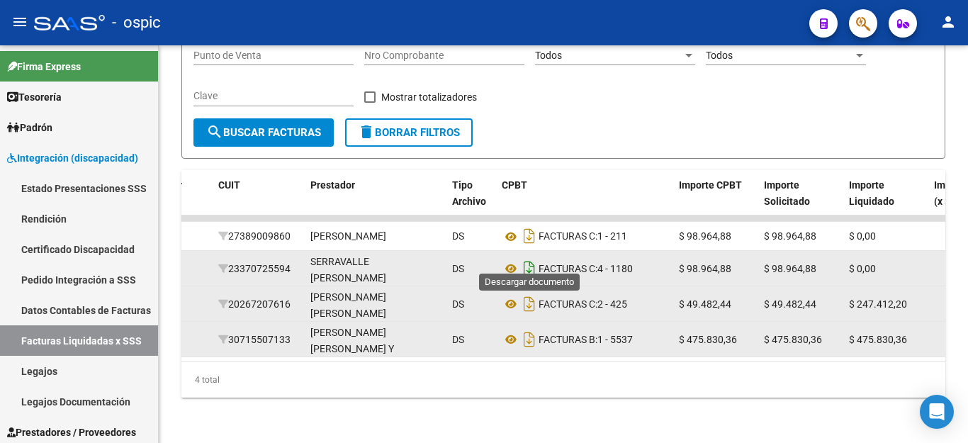
click at [530, 257] on icon "Descargar documento" at bounding box center [529, 268] width 18 height 23
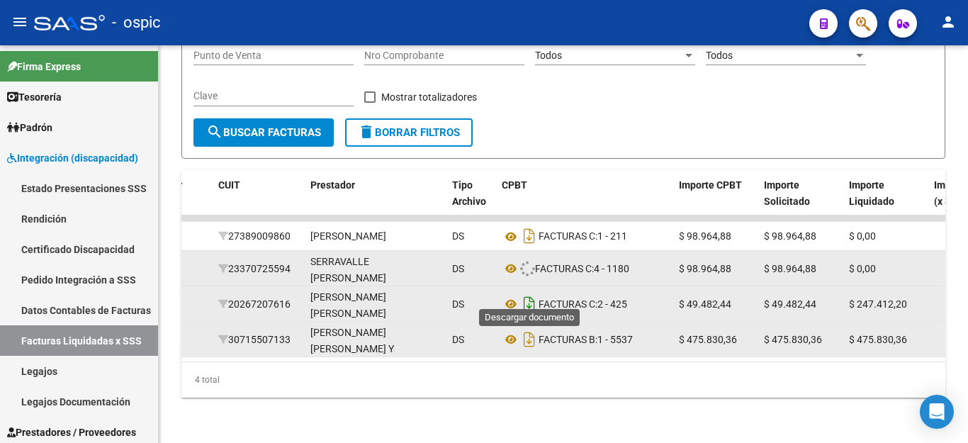
click at [530, 293] on icon "Descargar documento" at bounding box center [529, 304] width 18 height 23
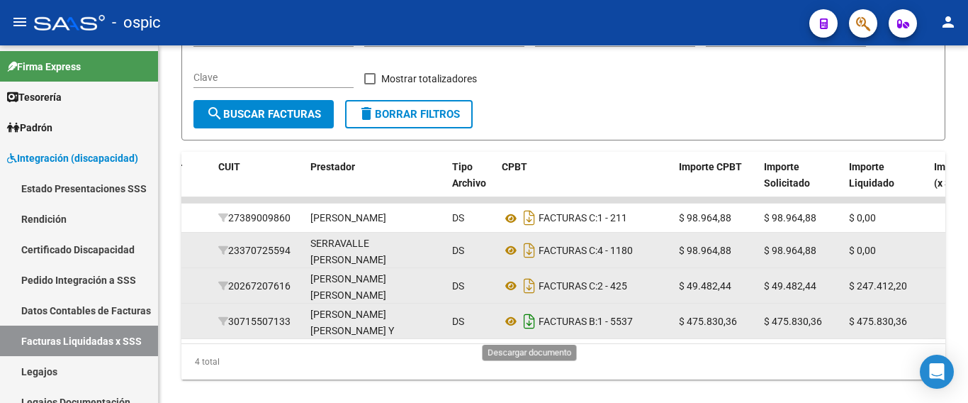
click at [527, 329] on icon "Descargar documento" at bounding box center [529, 321] width 18 height 23
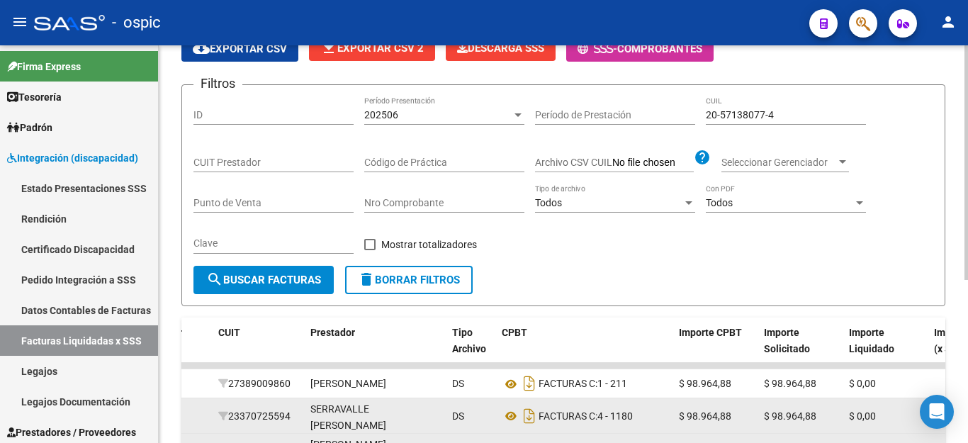
scroll to position [63, 0]
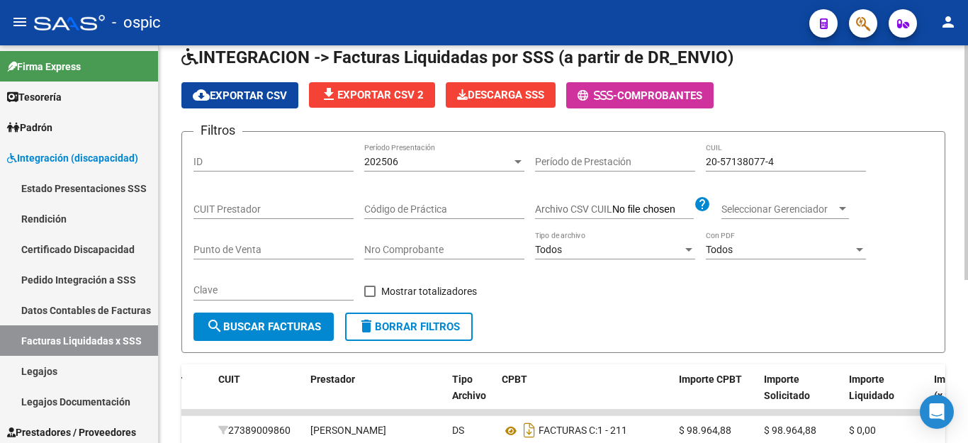
click at [744, 160] on input "20-57138077-4" at bounding box center [786, 162] width 160 height 12
paste input "2087689-9"
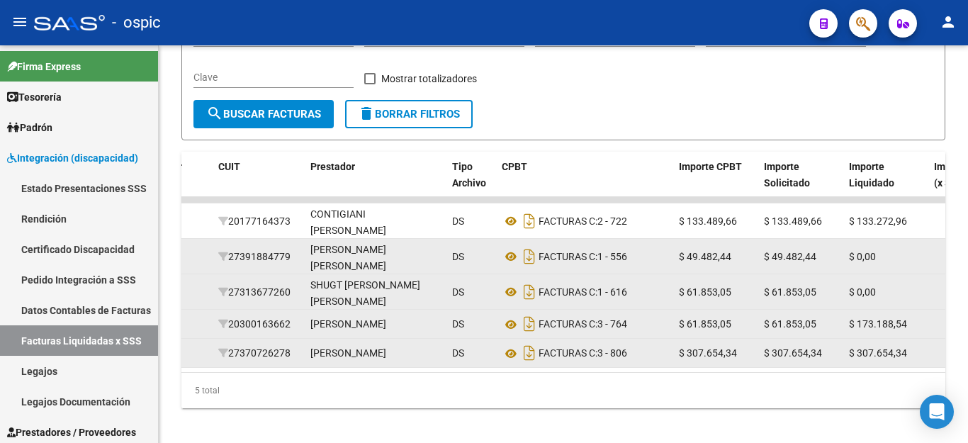
scroll to position [311, 0]
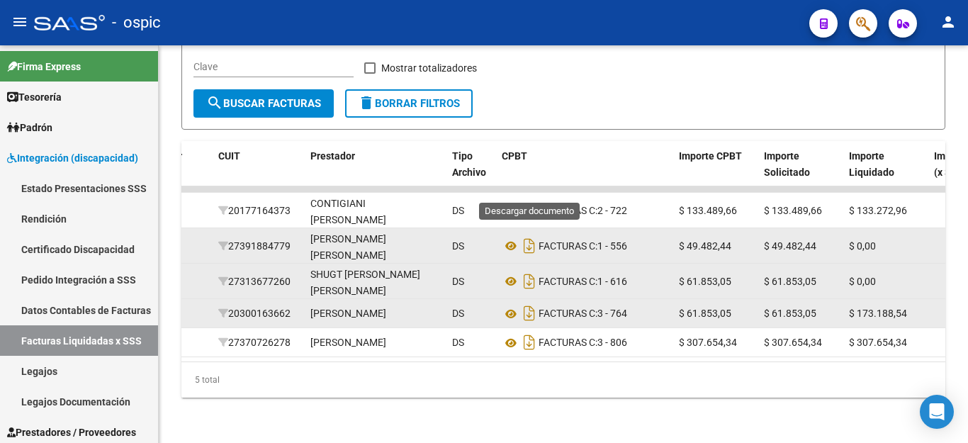
click at [532, 199] on icon "Descargar documento" at bounding box center [529, 210] width 18 height 23
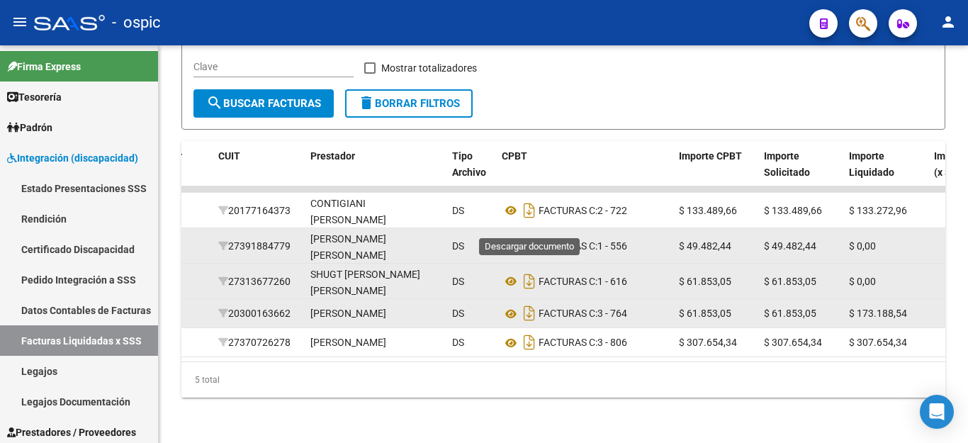
click at [529, 235] on icon "Descargar documento" at bounding box center [529, 246] width 18 height 23
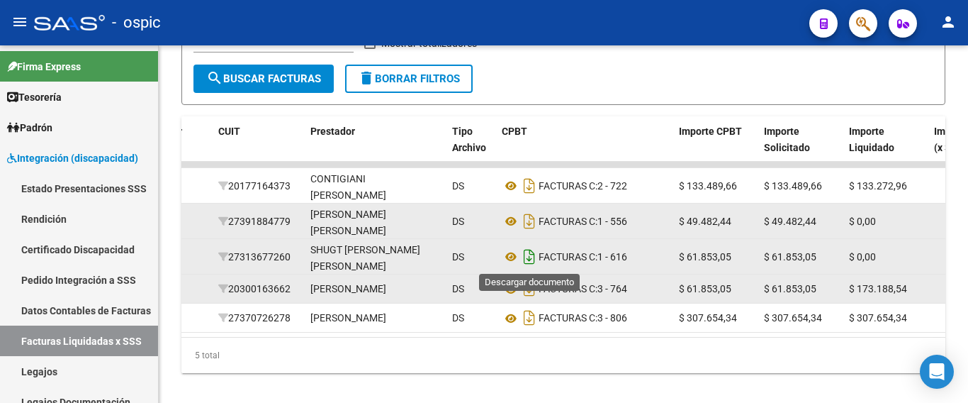
click at [528, 256] on icon "Descargar documento" at bounding box center [529, 256] width 18 height 23
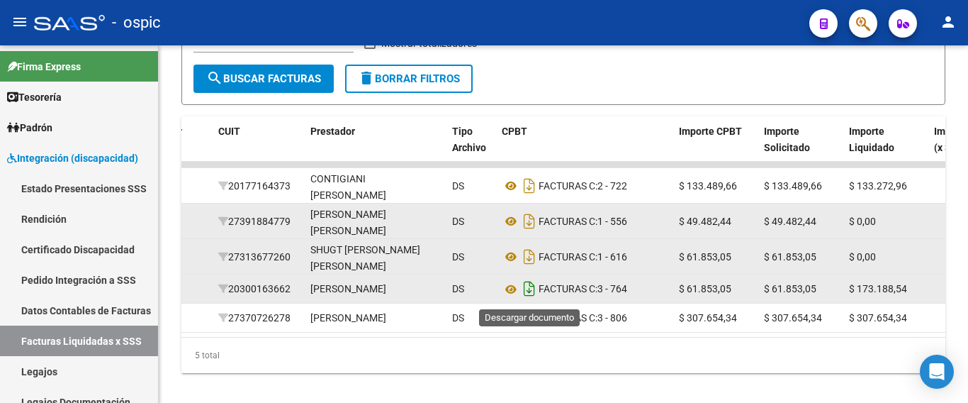
click at [529, 292] on icon "Descargar documento" at bounding box center [529, 288] width 18 height 23
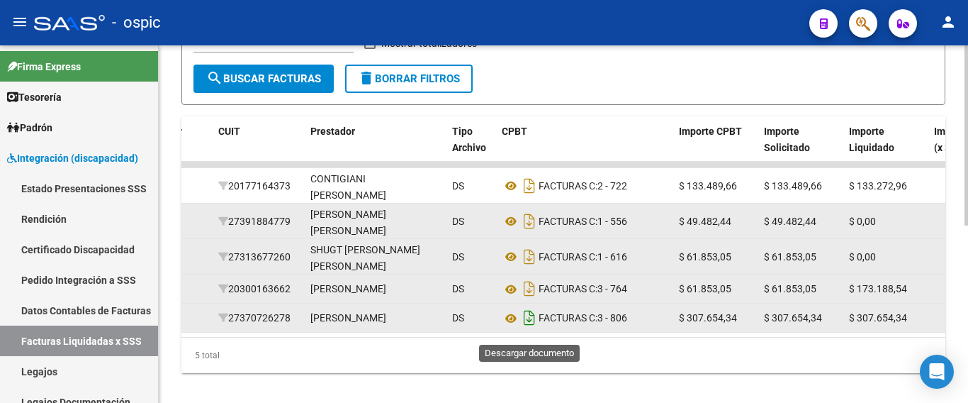
click at [529, 329] on icon "Descargar documento" at bounding box center [529, 317] width 18 height 23
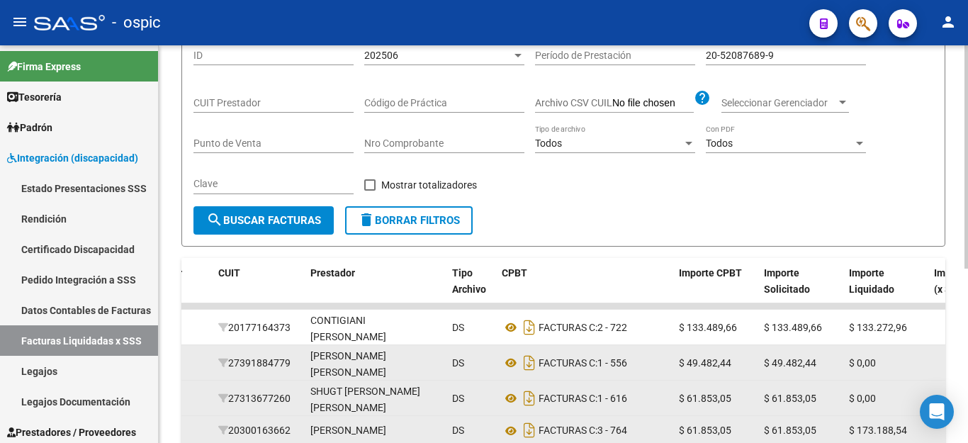
scroll to position [28, 0]
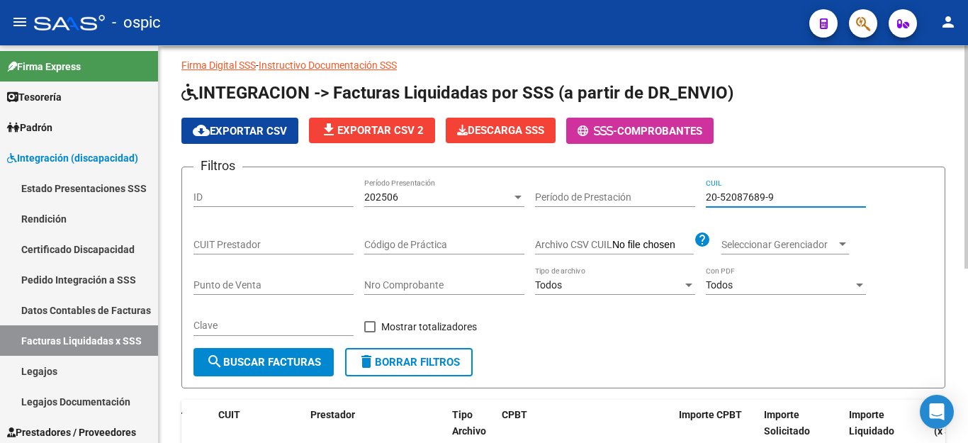
click at [744, 199] on input "20-52087689-9" at bounding box center [786, 197] width 160 height 12
paste input "8791220-2"
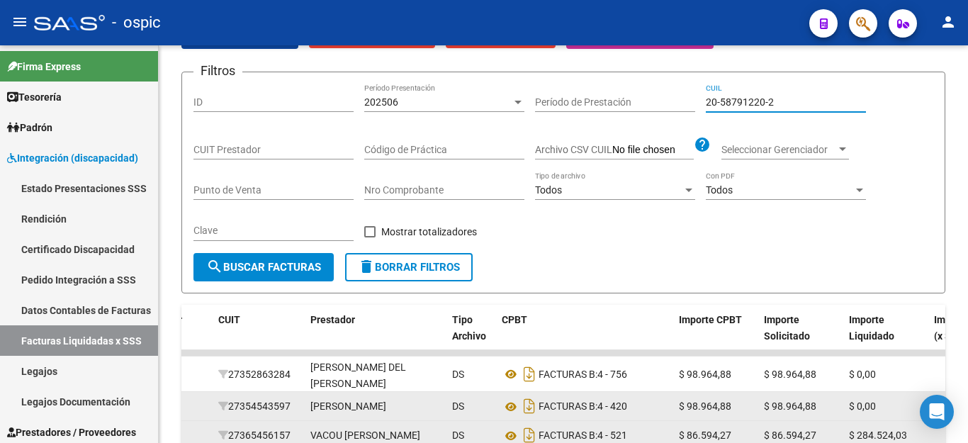
scroll to position [240, 0]
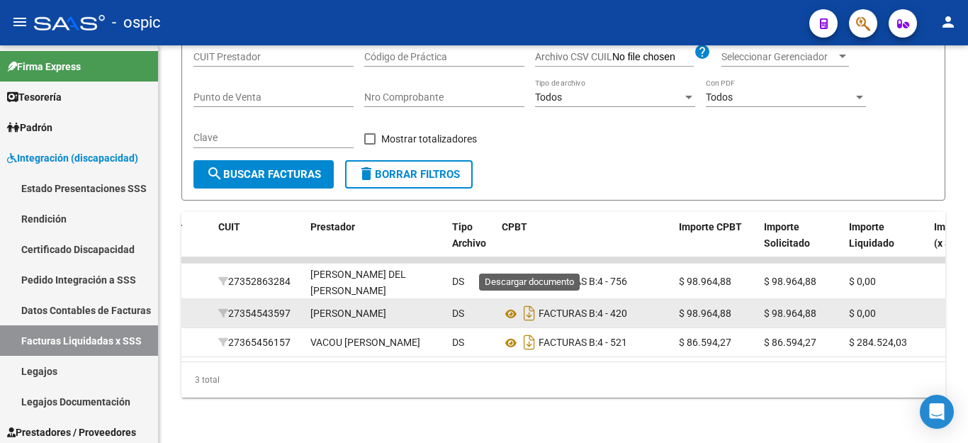
click at [533, 270] on icon "Descargar documento" at bounding box center [529, 281] width 18 height 23
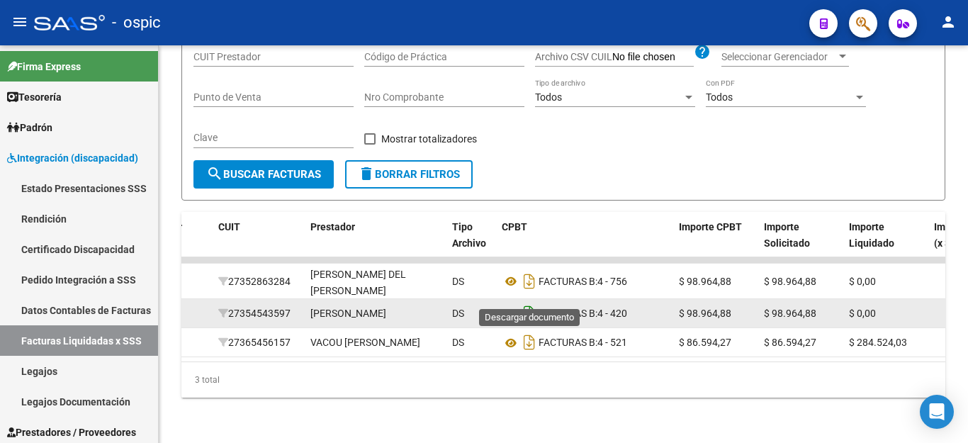
click at [529, 302] on icon "Descargar documento" at bounding box center [529, 313] width 18 height 23
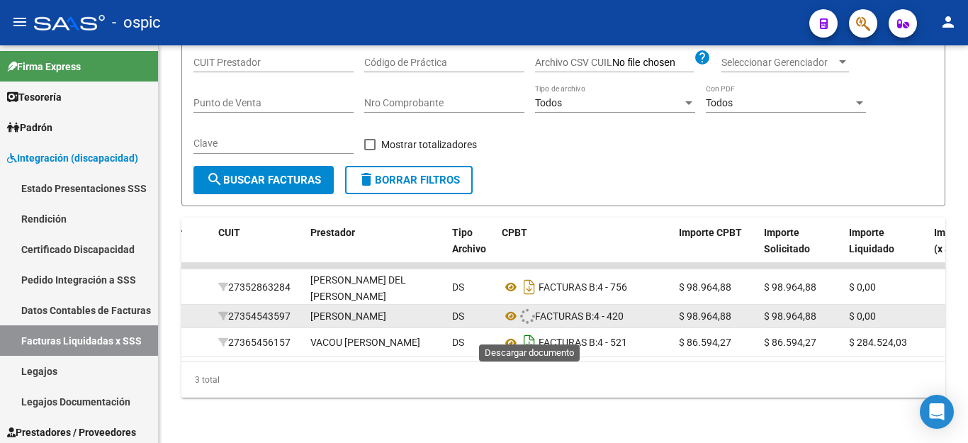
click at [524, 331] on icon "Descargar documento" at bounding box center [529, 342] width 18 height 23
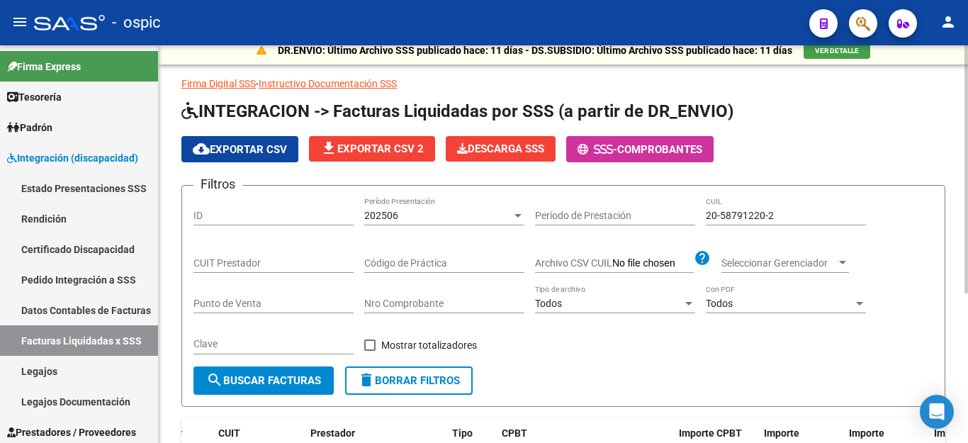
scroll to position [0, 0]
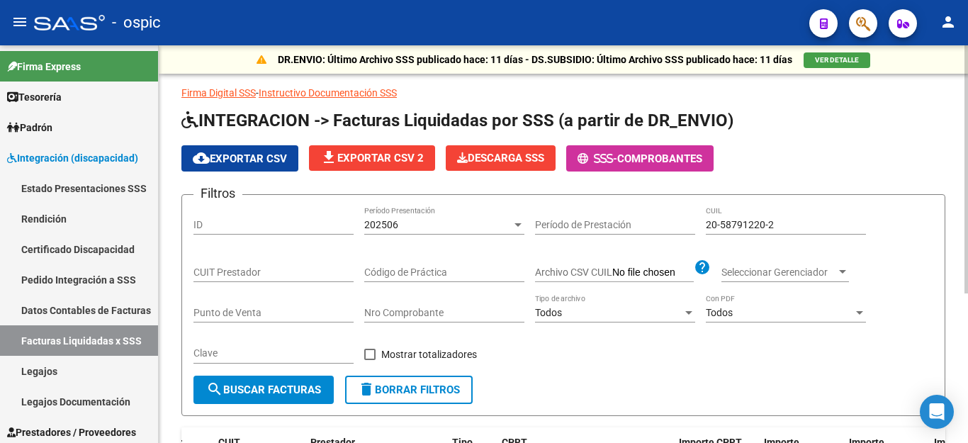
click at [757, 220] on input "20-58791220-2" at bounding box center [786, 225] width 160 height 12
paste input "2133497-6"
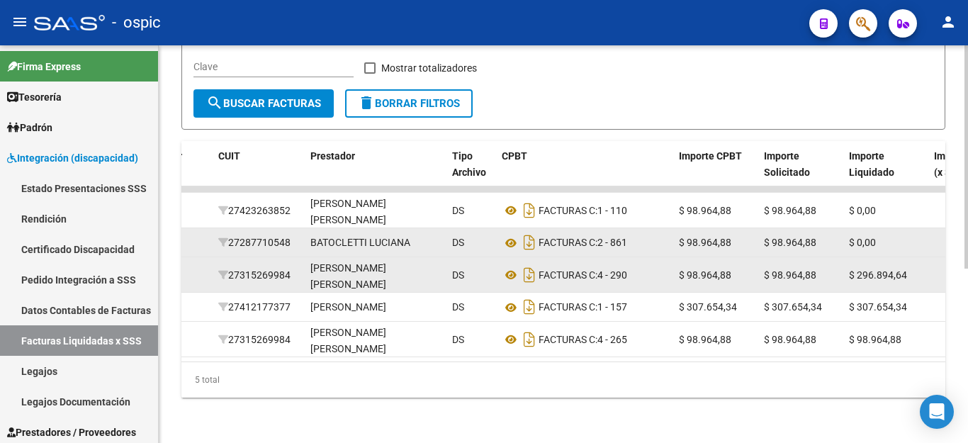
scroll to position [311, 0]
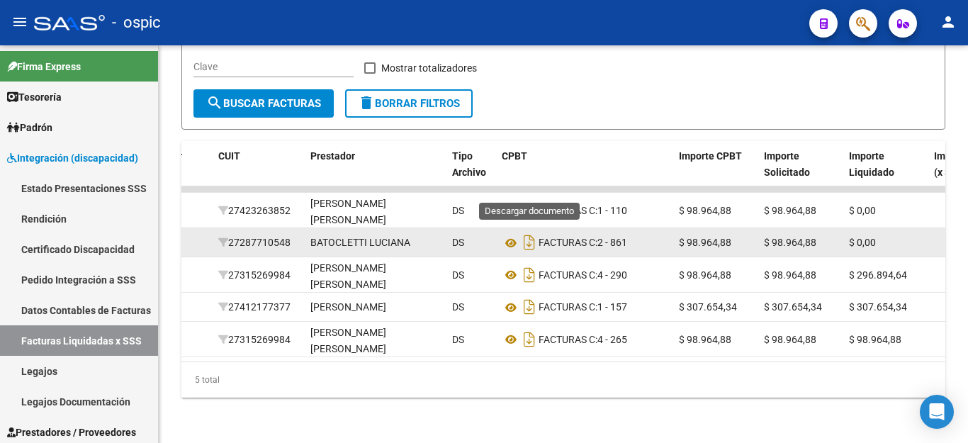
click at [527, 199] on icon "Descargar documento" at bounding box center [529, 210] width 18 height 23
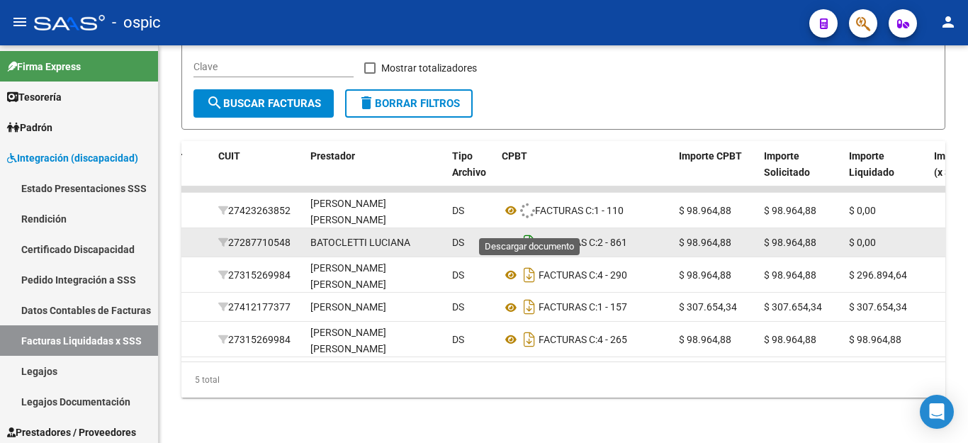
click at [529, 231] on icon "Descargar documento" at bounding box center [529, 242] width 18 height 23
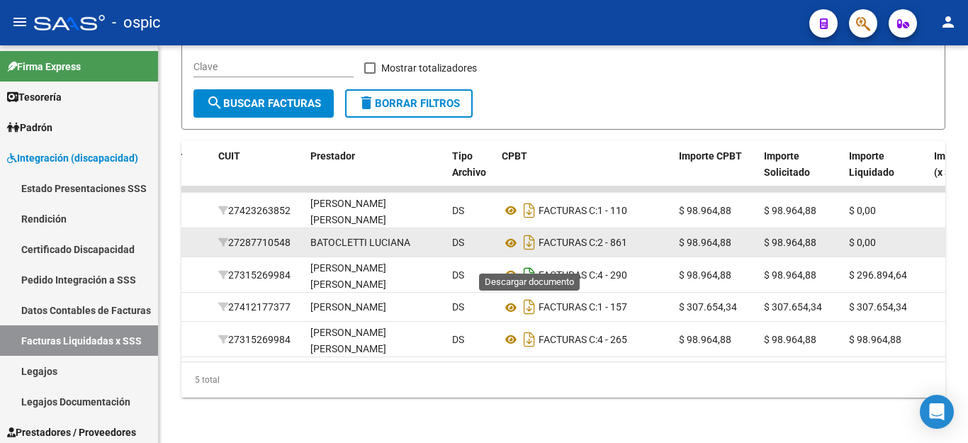
click at [527, 264] on icon "Descargar documento" at bounding box center [529, 275] width 18 height 23
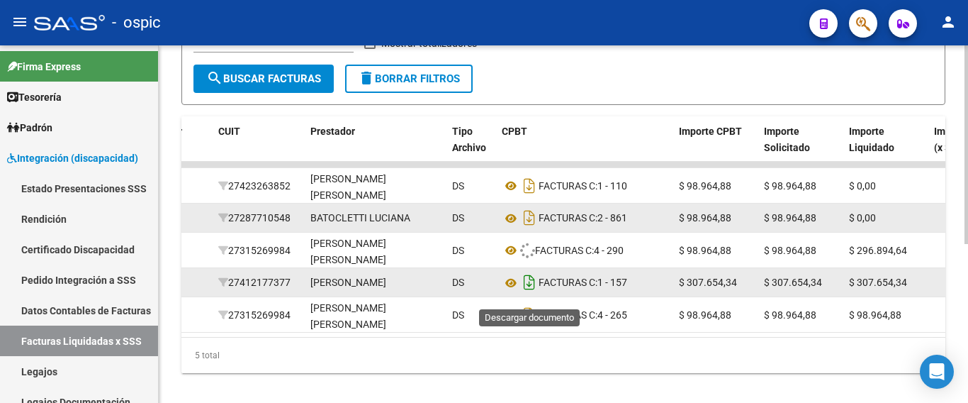
click at [528, 291] on icon "Descargar documento" at bounding box center [529, 282] width 18 height 23
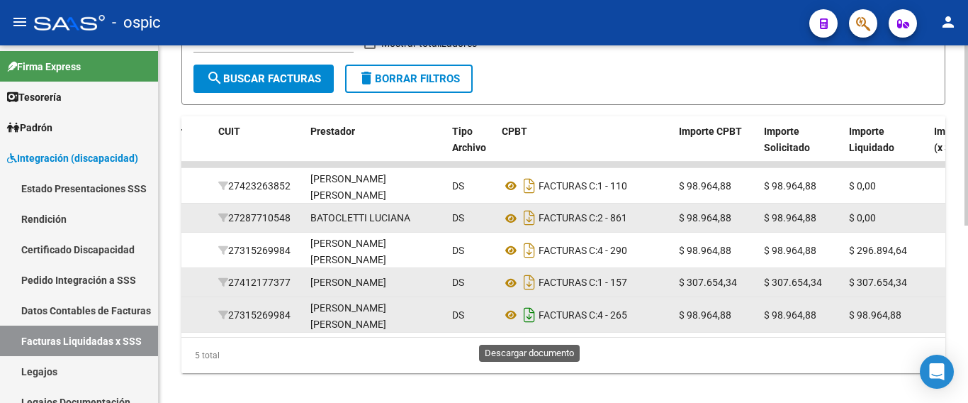
click at [534, 326] on icon "Descargar documento" at bounding box center [529, 314] width 18 height 23
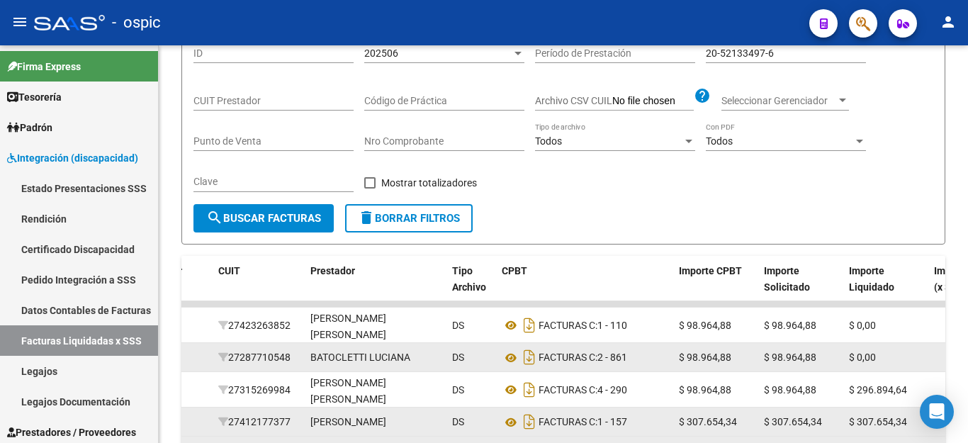
scroll to position [99, 0]
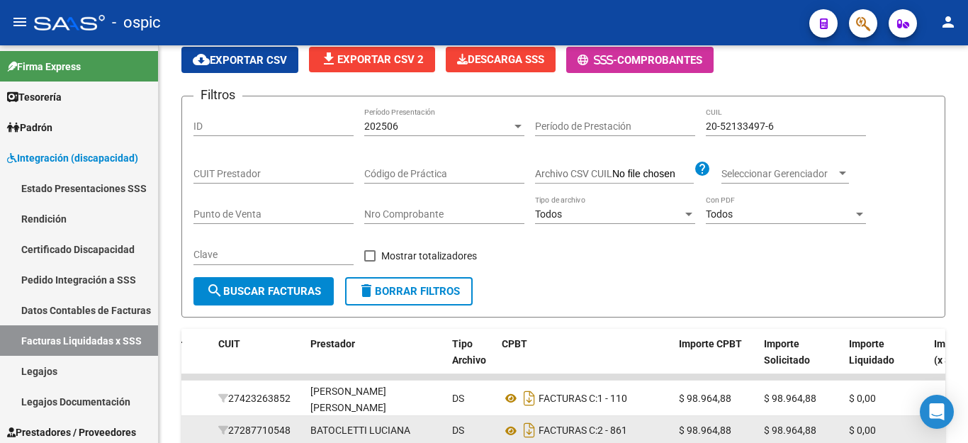
click at [744, 120] on input "20-52133497-6" at bounding box center [786, 126] width 160 height 12
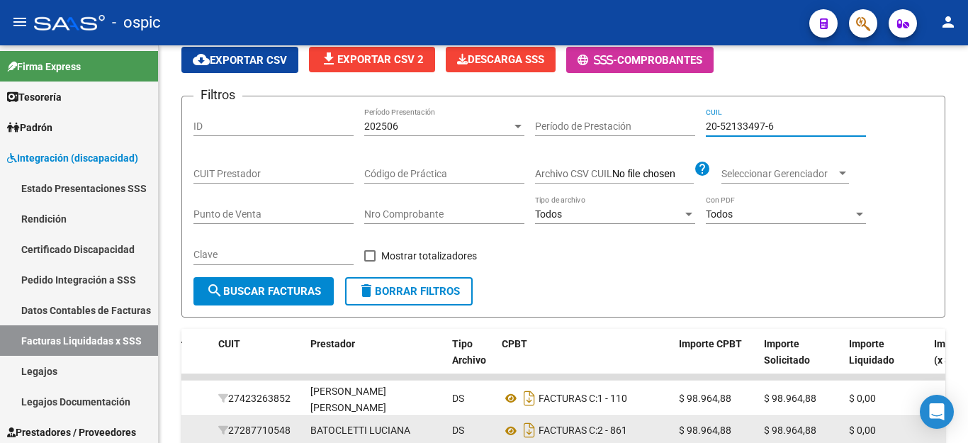
click at [744, 120] on input "20-52133497-6" at bounding box center [786, 126] width 160 height 12
paste input "49142913"
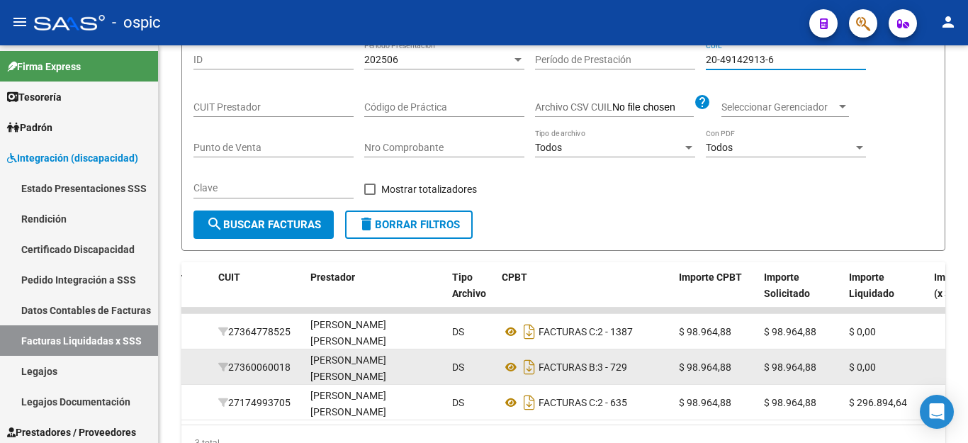
scroll to position [240, 0]
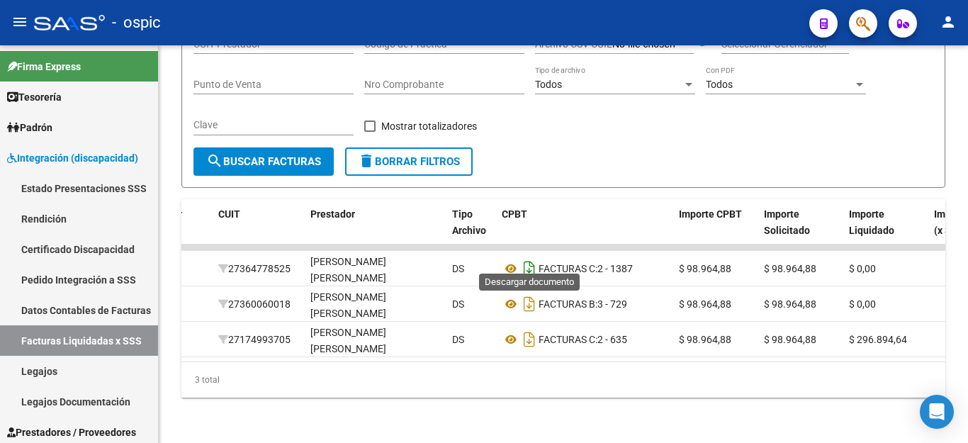
click at [526, 259] on icon "Descargar documento" at bounding box center [529, 268] width 18 height 23
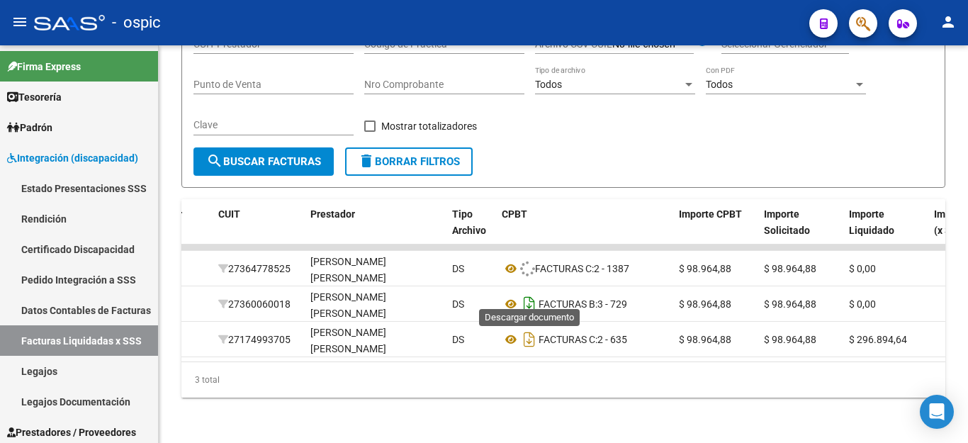
click at [526, 293] on icon "Descargar documento" at bounding box center [529, 304] width 18 height 23
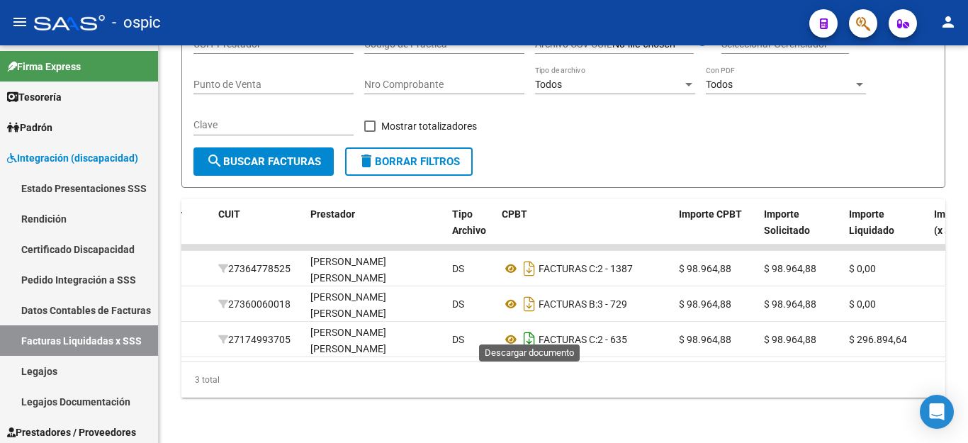
click at [527, 329] on icon "Descargar documento" at bounding box center [529, 339] width 18 height 23
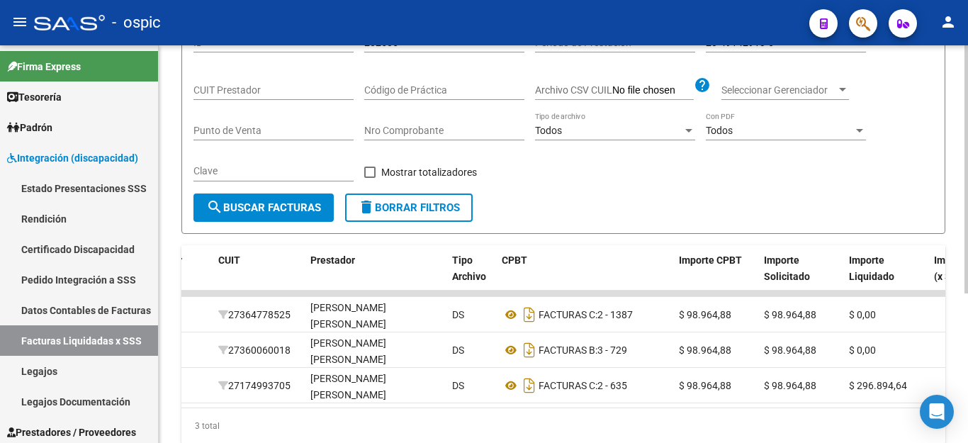
scroll to position [99, 0]
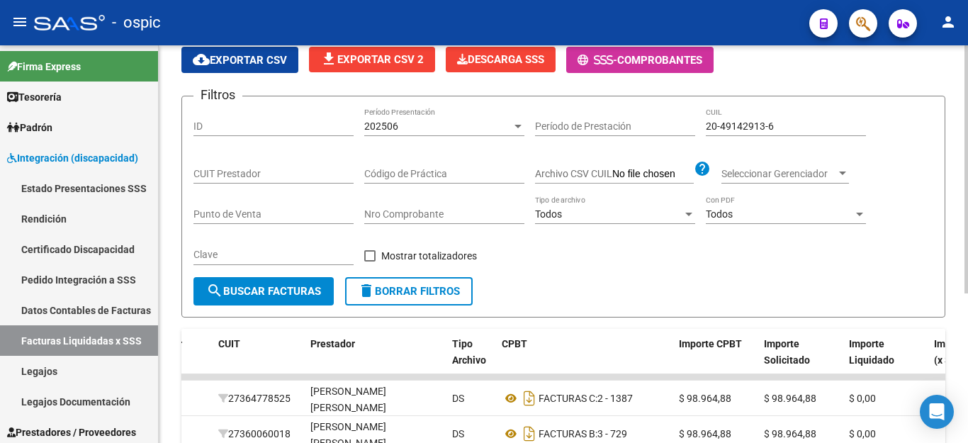
click at [767, 126] on input "20-49142913-6" at bounding box center [786, 126] width 160 height 12
paste input "8137593-3"
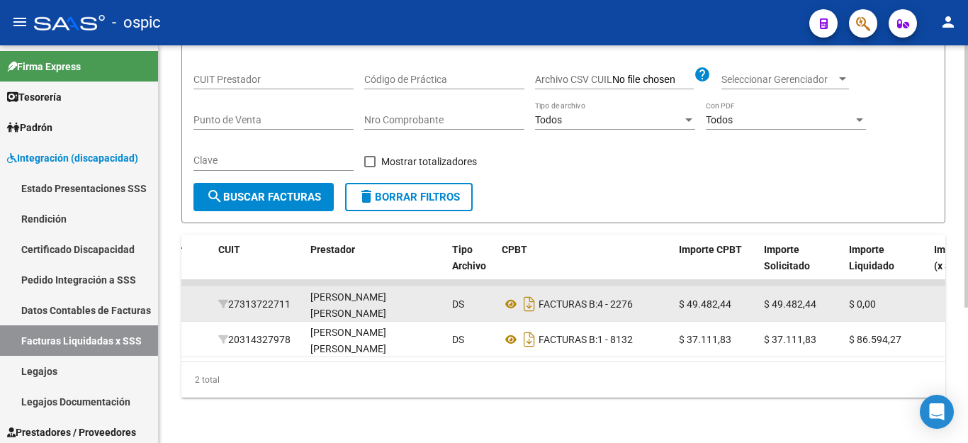
scroll to position [205, 0]
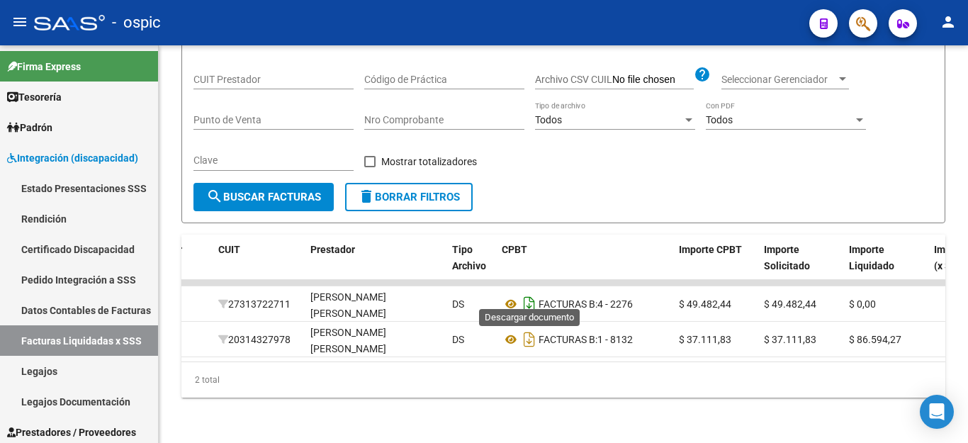
click at [530, 293] on icon "Descargar documento" at bounding box center [529, 304] width 18 height 23
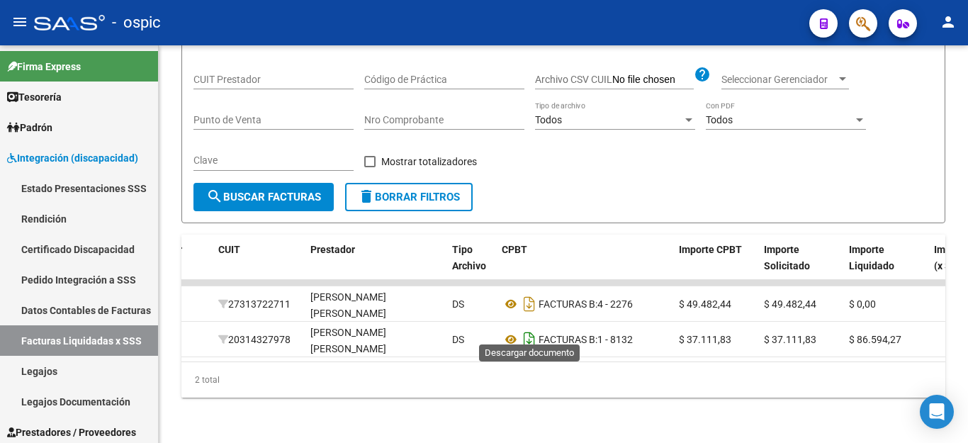
click at [532, 332] on icon "Descargar documento" at bounding box center [529, 339] width 18 height 23
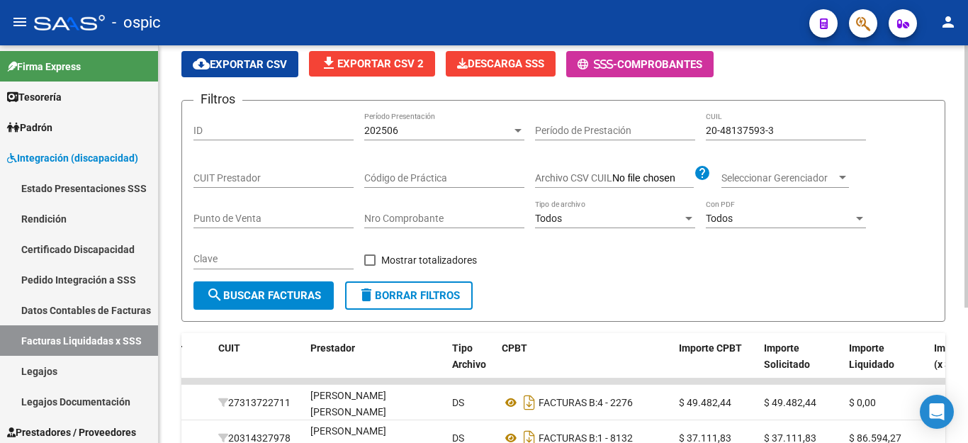
scroll to position [0, 0]
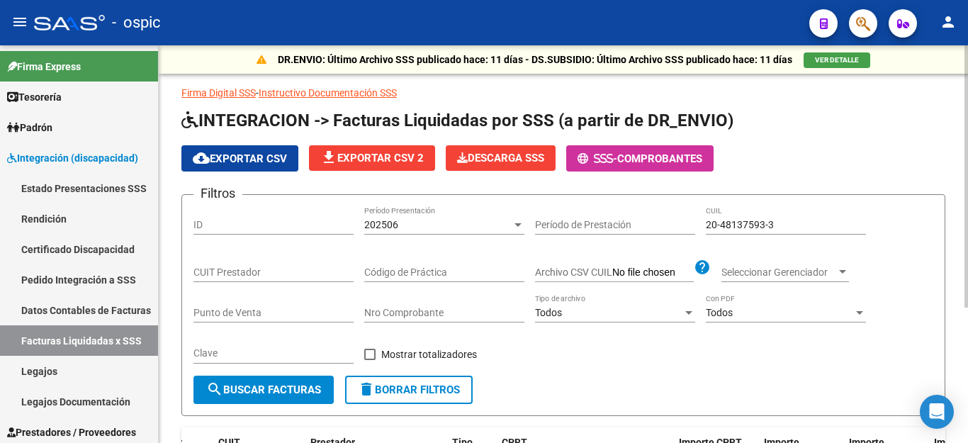
click at [734, 226] on input "20-48137593-3" at bounding box center [786, 225] width 160 height 12
paste input "5804831"
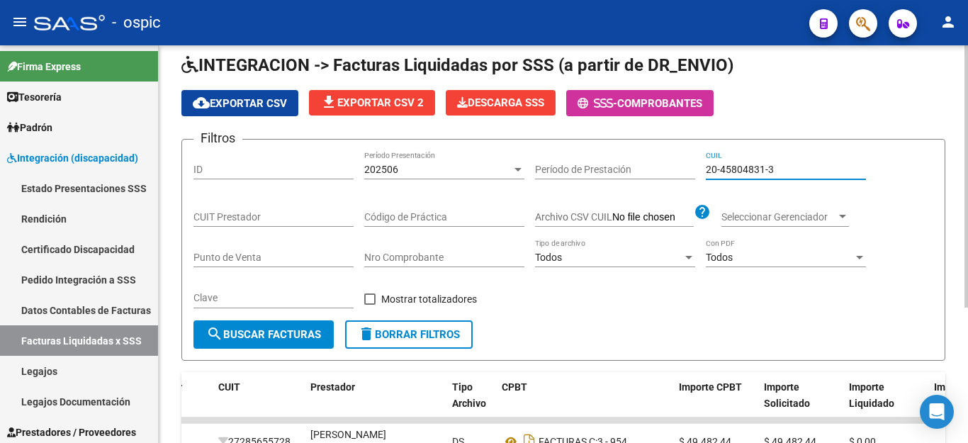
scroll to position [205, 0]
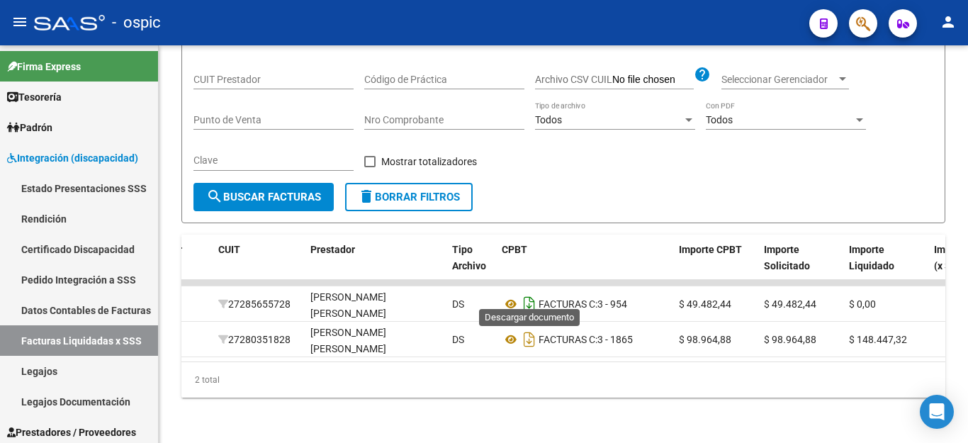
click at [526, 293] on icon "Descargar documento" at bounding box center [529, 304] width 18 height 23
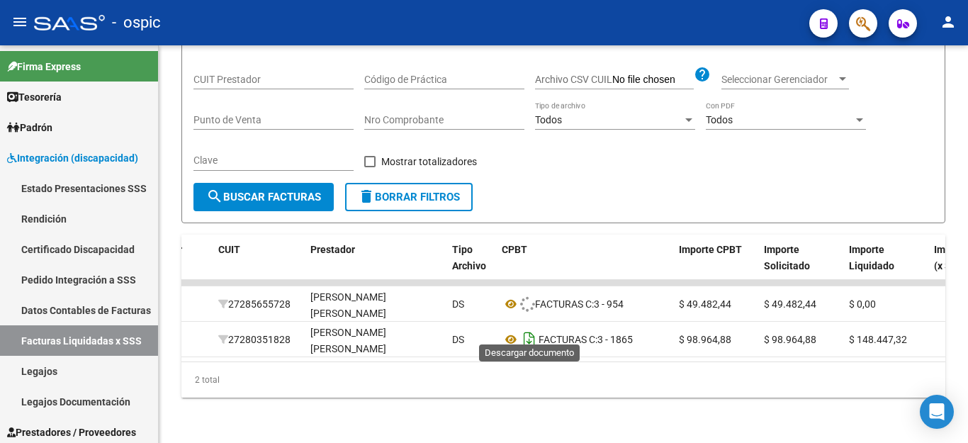
click at [528, 329] on icon "Descargar documento" at bounding box center [529, 339] width 18 height 23
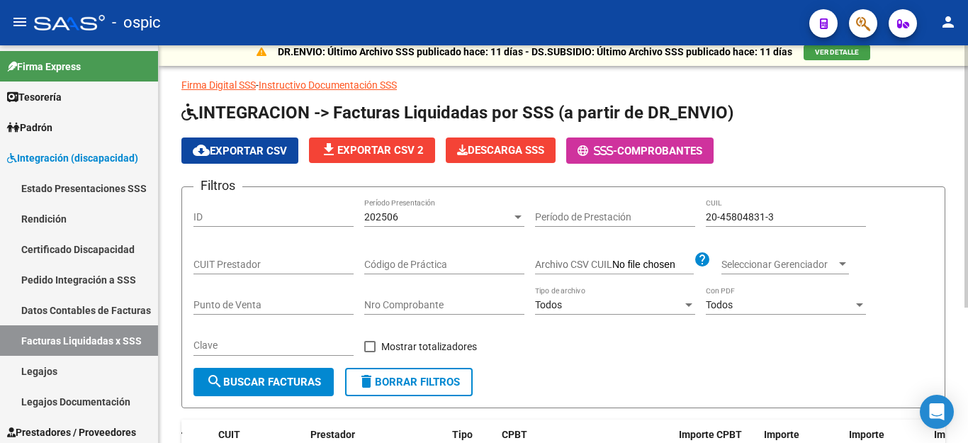
scroll to position [0, 0]
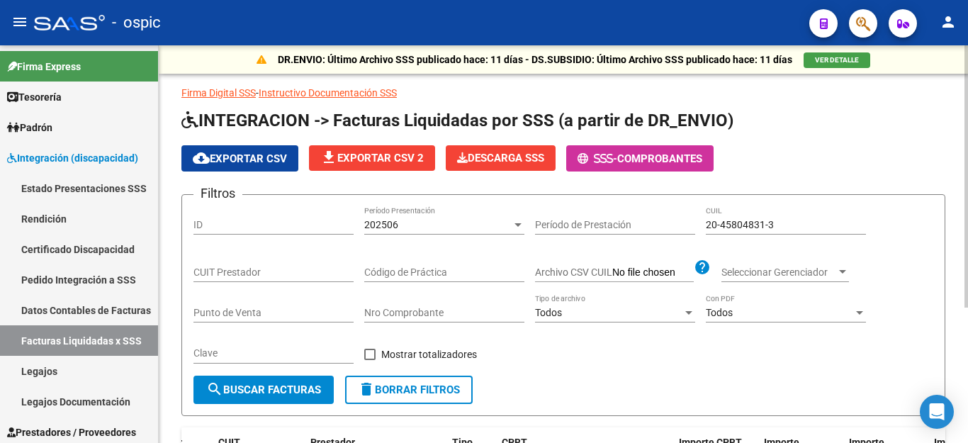
click at [758, 219] on input "20-45804831-3" at bounding box center [786, 225] width 160 height 12
paste input "3-31459268-9"
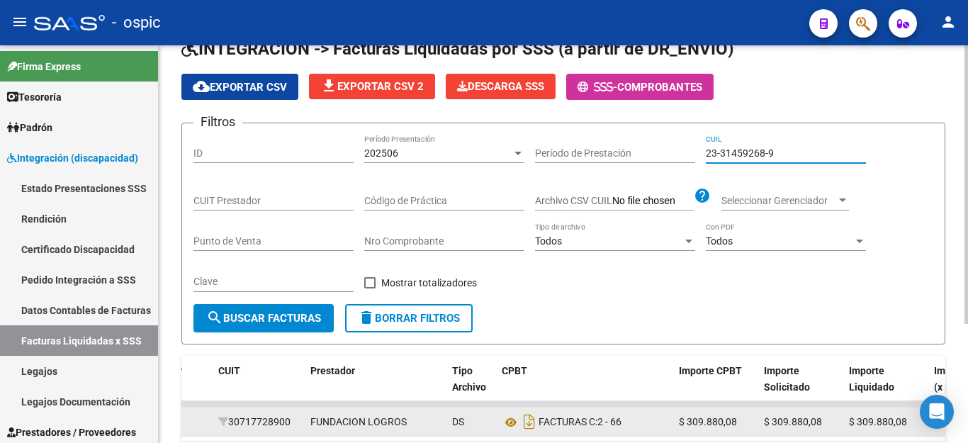
scroll to position [169, 0]
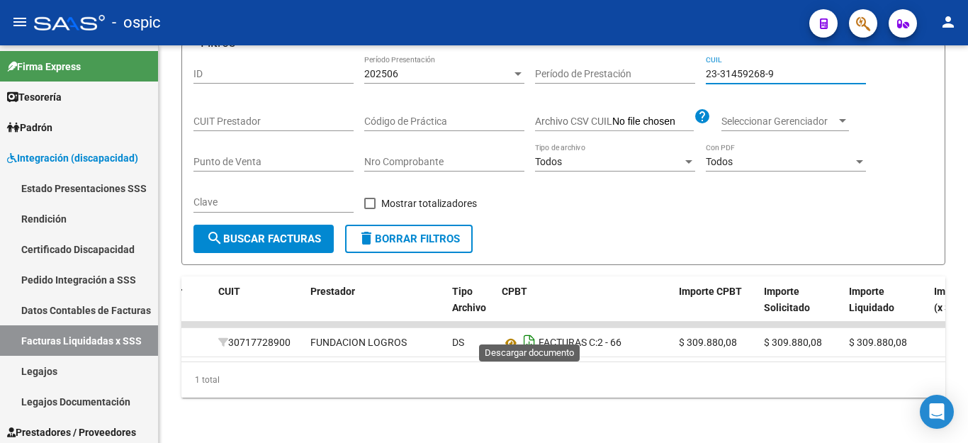
click at [532, 332] on icon "Descargar documento" at bounding box center [529, 342] width 18 height 23
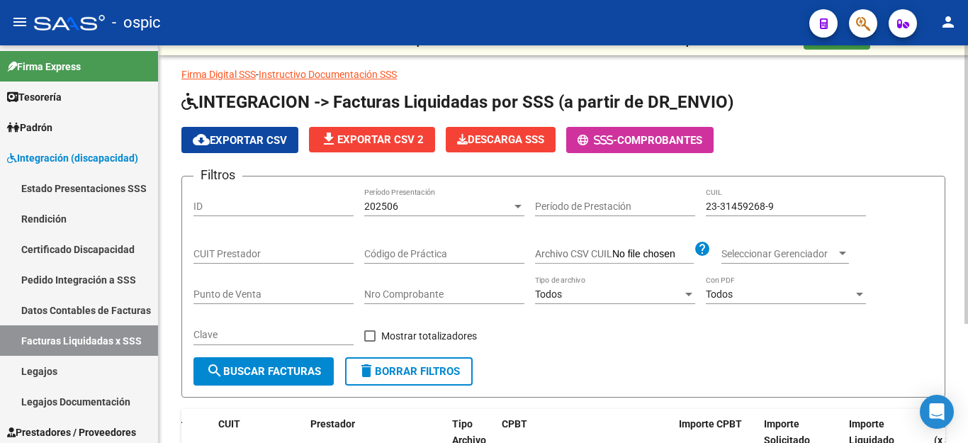
scroll to position [0, 0]
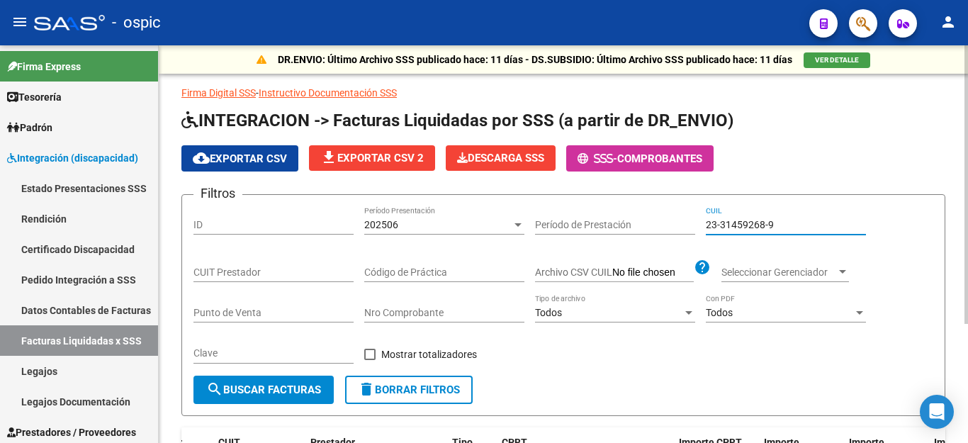
click at [760, 228] on input "23-31459268-9" at bounding box center [786, 225] width 160 height 12
paste input "7-54121380-0"
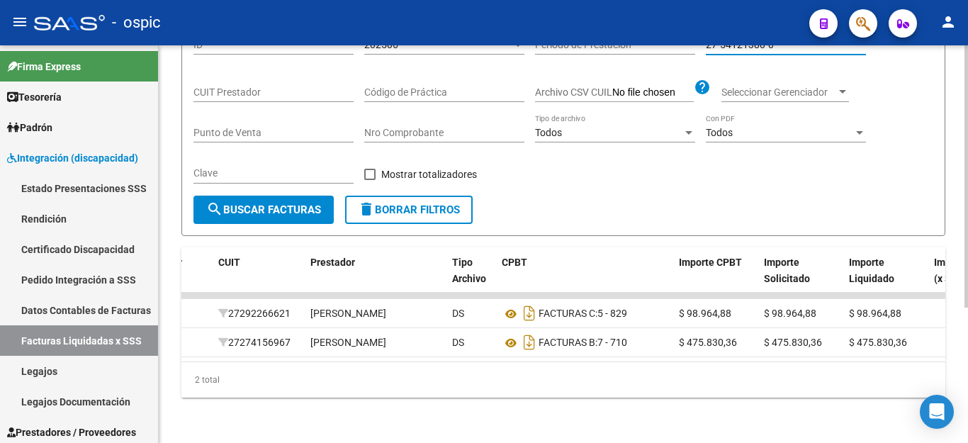
scroll to position [205, 0]
click at [534, 302] on icon "Descargar documento" at bounding box center [529, 313] width 18 height 23
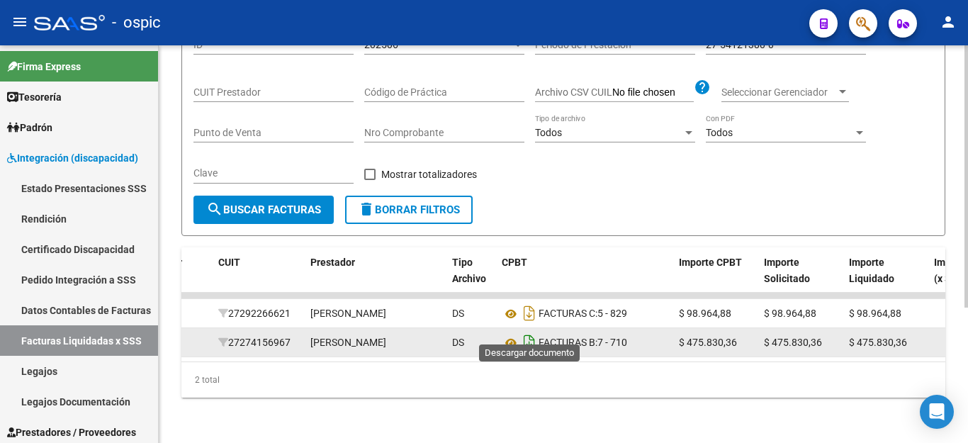
click at [525, 331] on icon "Descargar documento" at bounding box center [529, 342] width 18 height 23
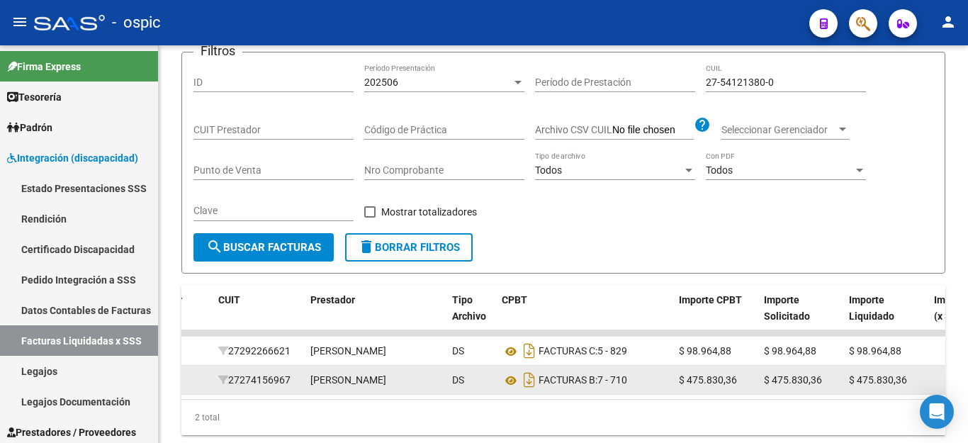
scroll to position [63, 0]
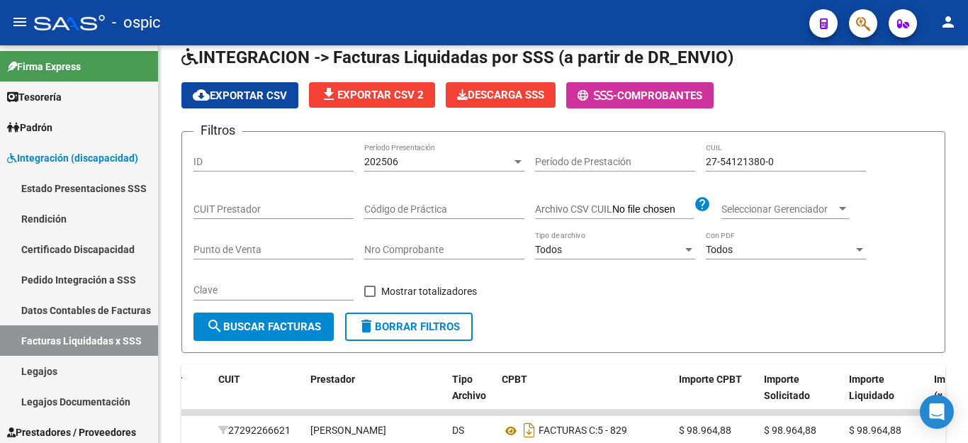
click at [777, 162] on input "27-54121380-0" at bounding box center [786, 162] width 160 height 12
paste input "0-58776515-3"
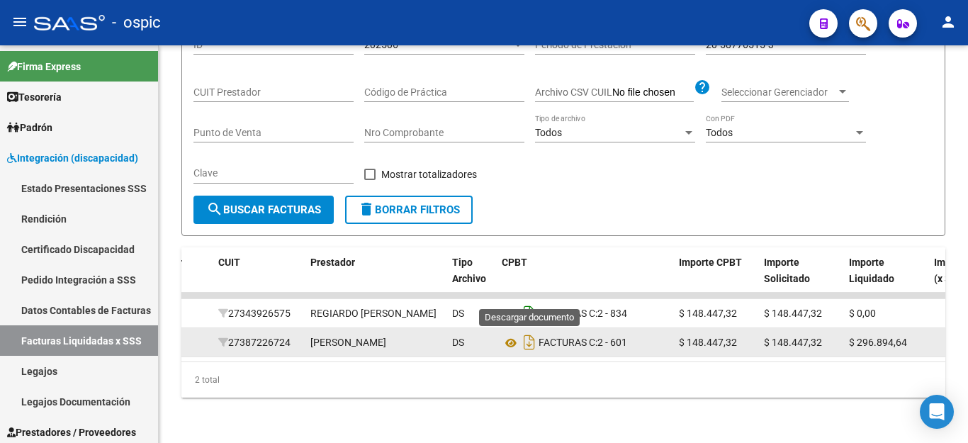
click at [532, 302] on icon "Descargar documento" at bounding box center [529, 313] width 18 height 23
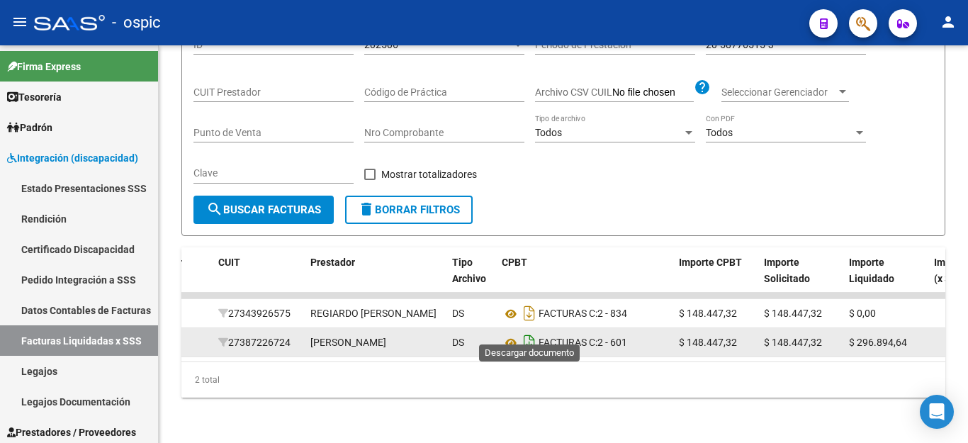
click at [526, 331] on icon "Descargar documento" at bounding box center [529, 342] width 18 height 23
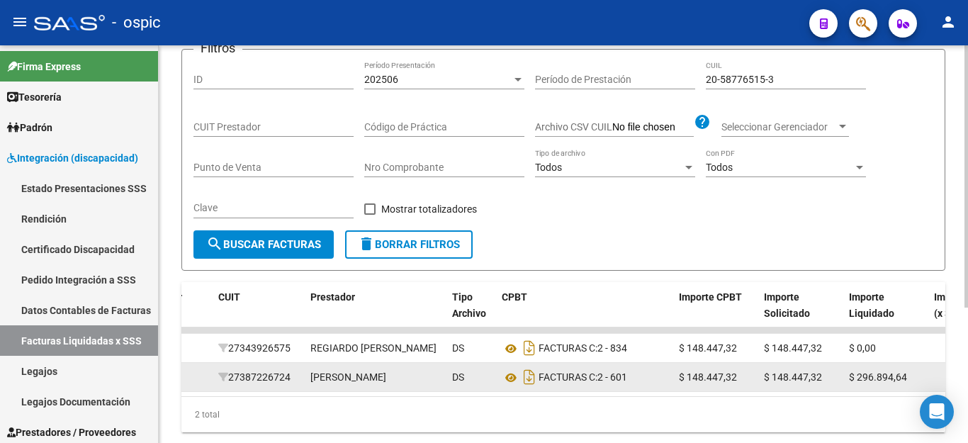
scroll to position [63, 0]
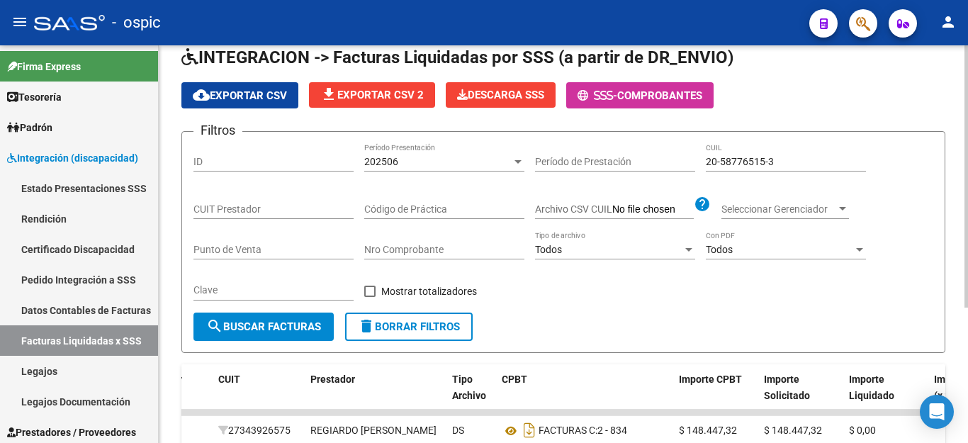
click at [738, 164] on input "20-58776515-3" at bounding box center [786, 162] width 160 height 12
paste input "4199571-5"
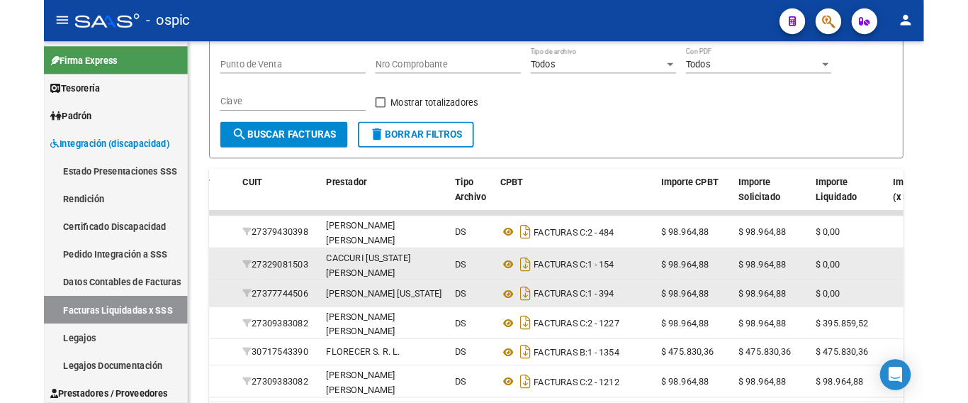
scroll to position [276, 0]
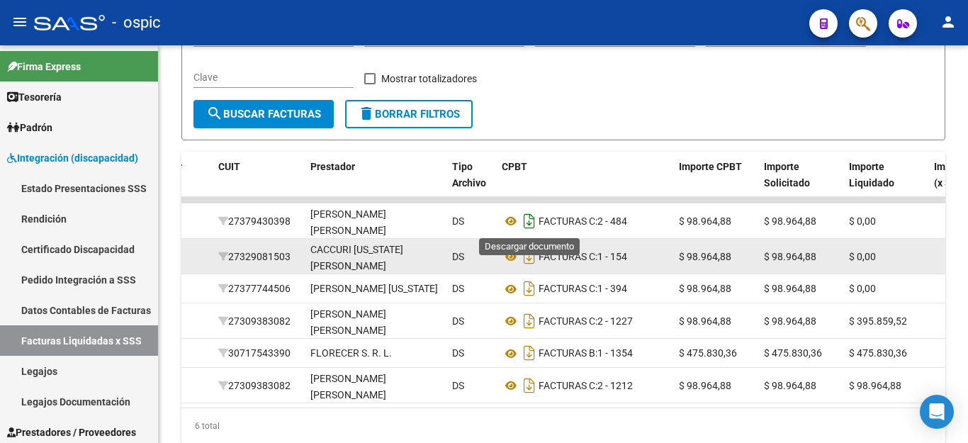
click at [530, 225] on icon "Descargar documento" at bounding box center [529, 221] width 18 height 23
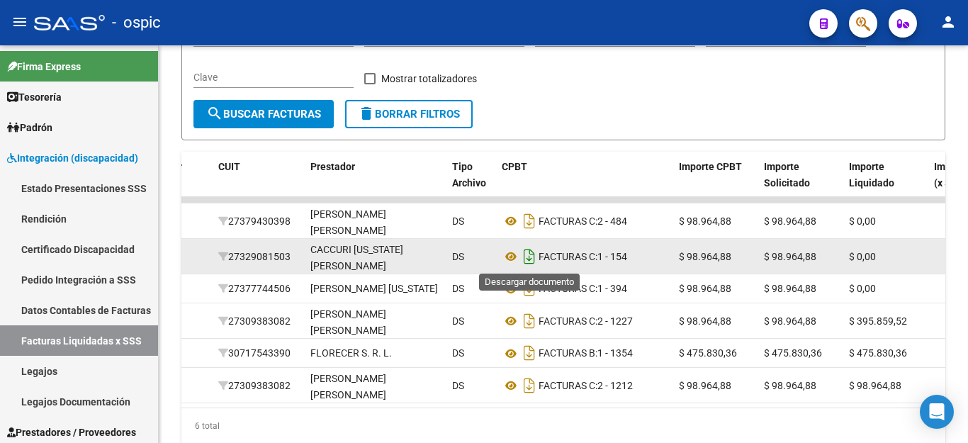
click at [527, 252] on icon "Descargar documento" at bounding box center [529, 256] width 18 height 23
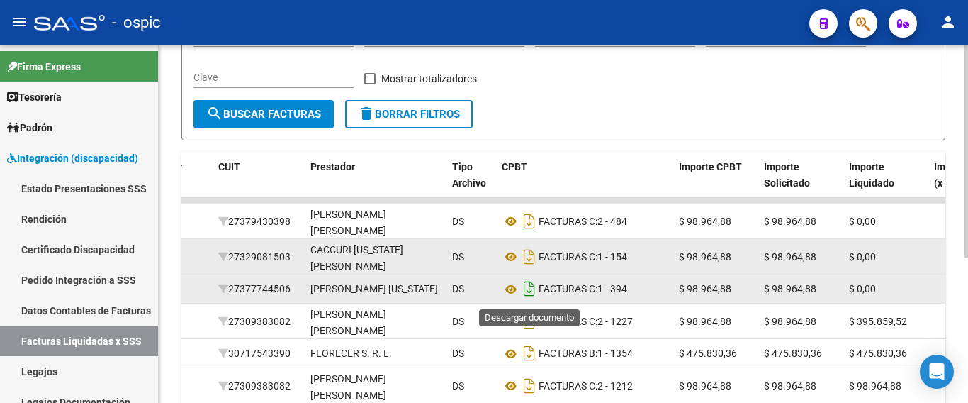
click at [529, 291] on icon "Descargar documento" at bounding box center [529, 288] width 18 height 23
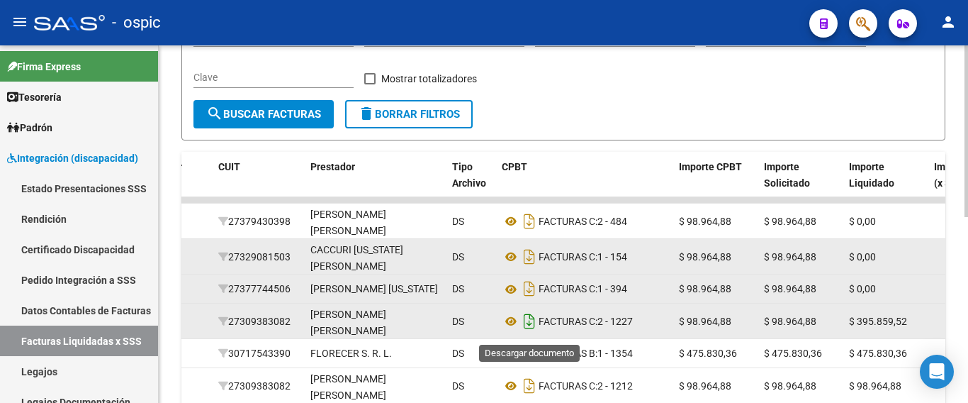
click at [528, 325] on icon "Descargar documento" at bounding box center [529, 321] width 18 height 23
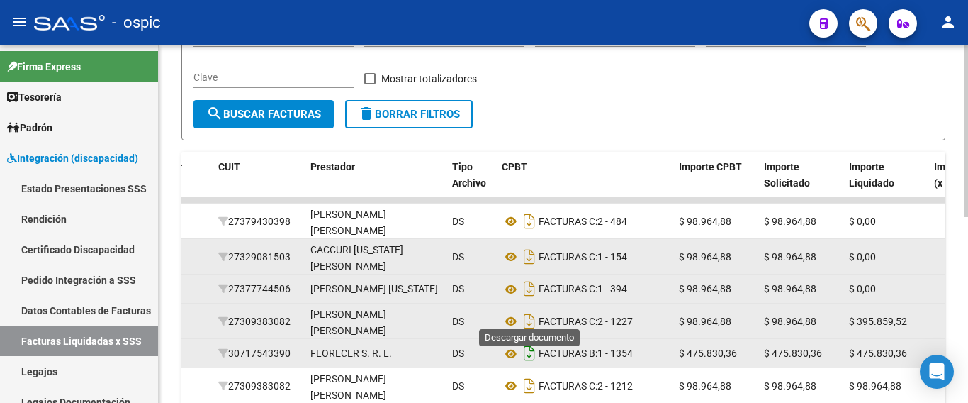
click at [529, 360] on icon "Descargar documento" at bounding box center [529, 353] width 18 height 23
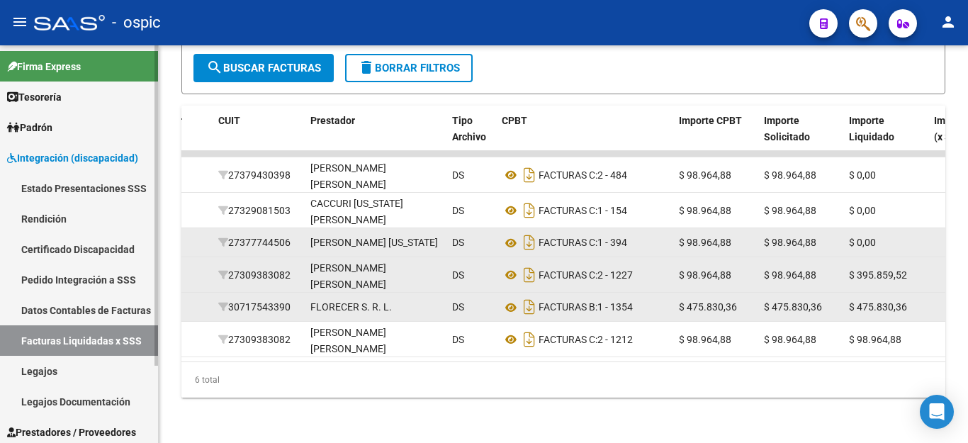
scroll to position [347, 0]
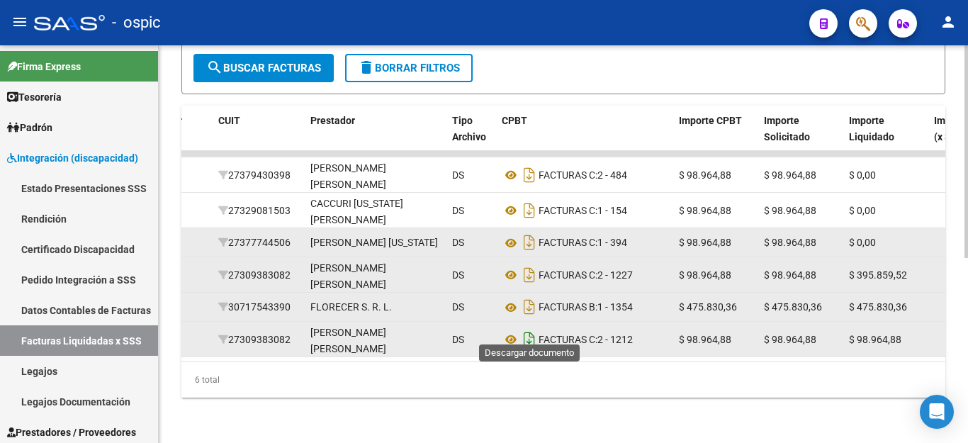
click at [537, 332] on icon "Descargar documento" at bounding box center [529, 339] width 18 height 23
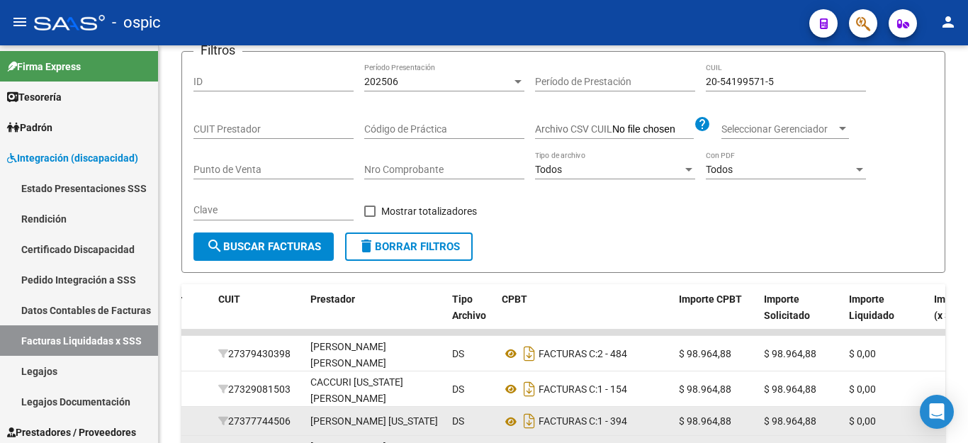
scroll to position [63, 0]
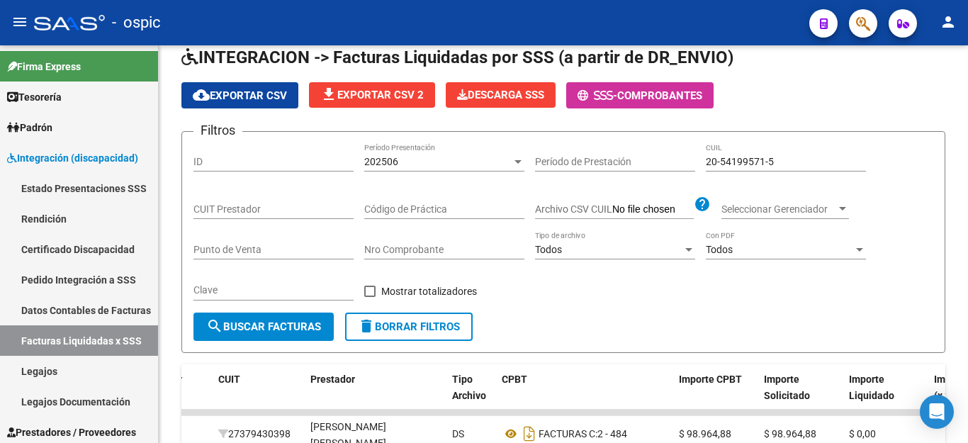
click at [782, 166] on input "20-54199571-5" at bounding box center [786, 162] width 160 height 12
paste input "8327649-2"
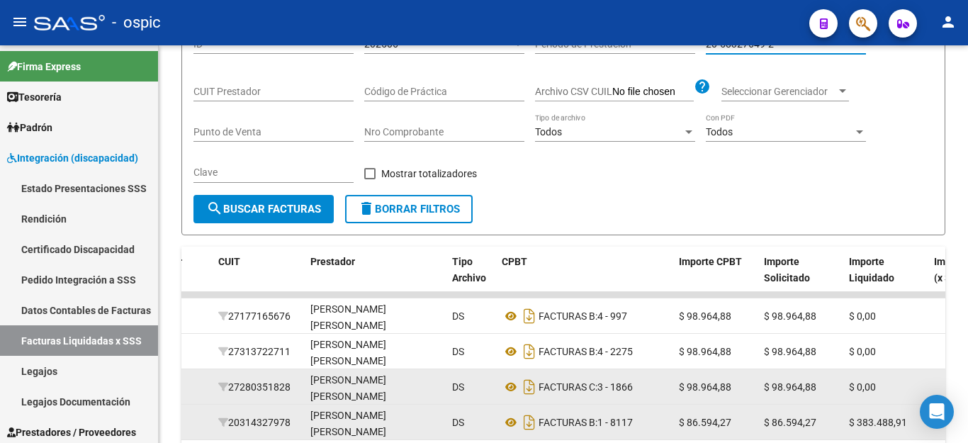
scroll to position [276, 0]
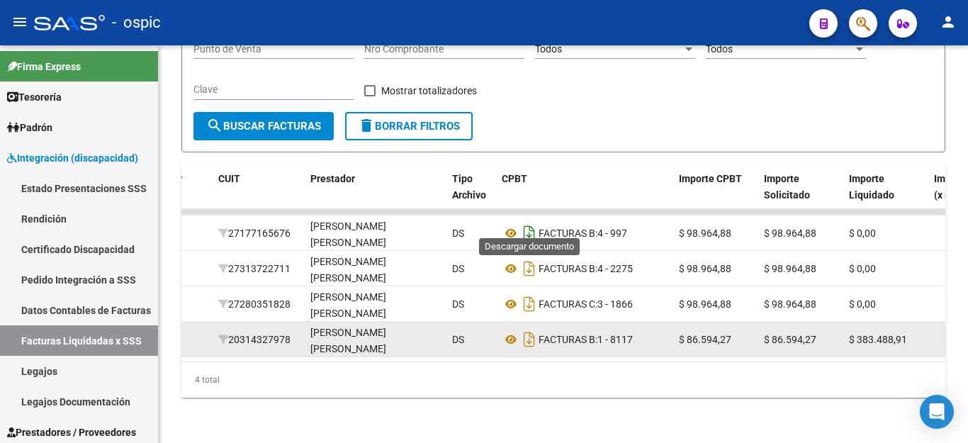
click at [524, 223] on icon "Descargar documento" at bounding box center [529, 233] width 18 height 23
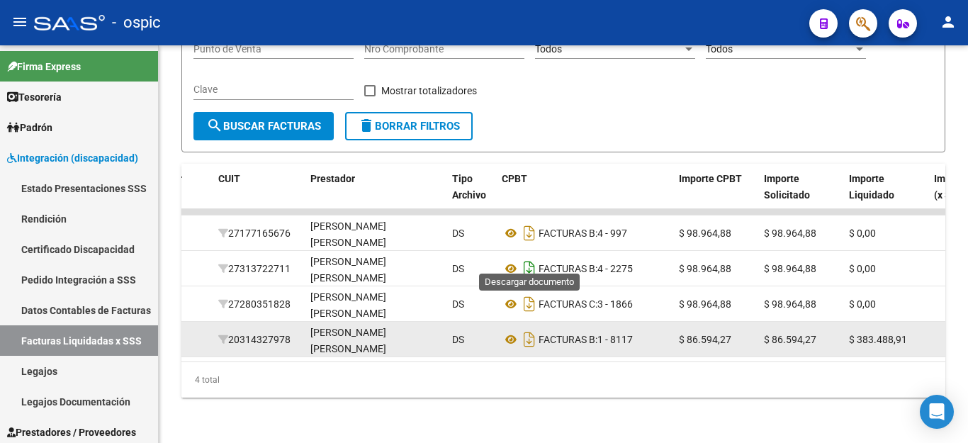
click at [529, 257] on icon "Descargar documento" at bounding box center [529, 268] width 18 height 23
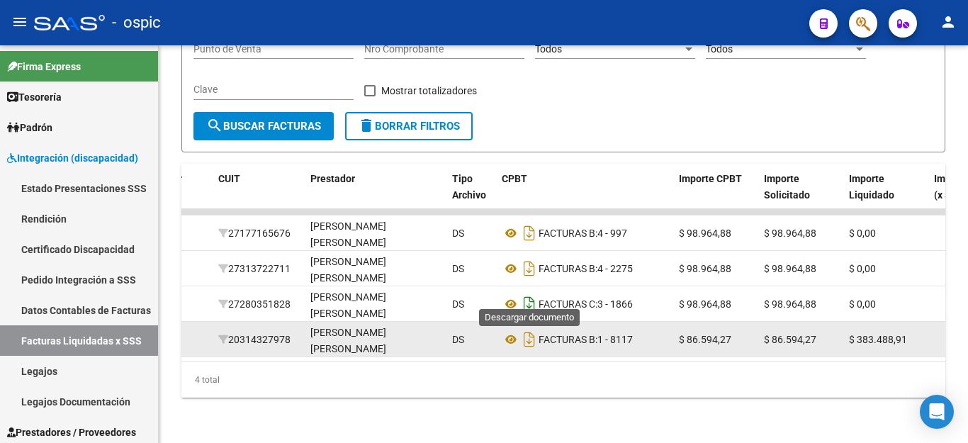
click at [530, 293] on icon "Descargar documento" at bounding box center [529, 304] width 18 height 23
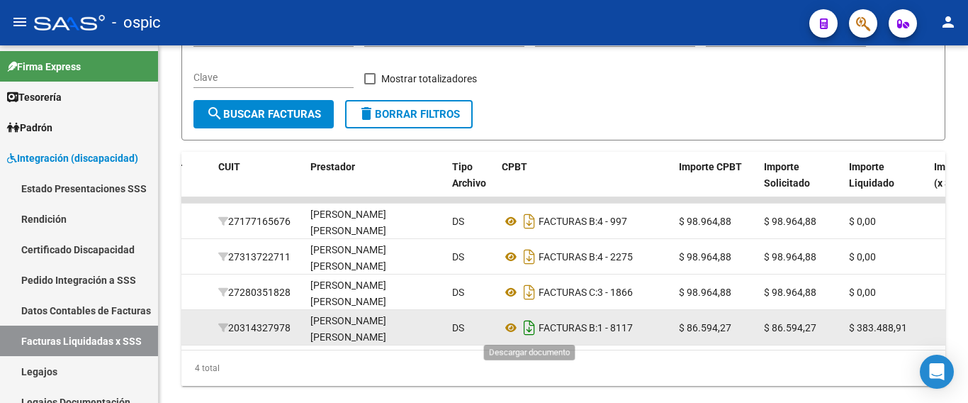
click at [533, 325] on icon "Descargar documento" at bounding box center [529, 327] width 18 height 23
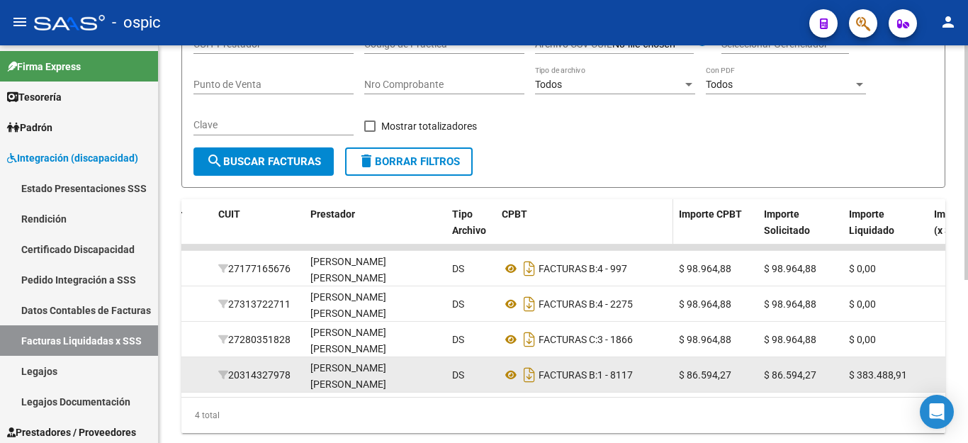
scroll to position [134, 0]
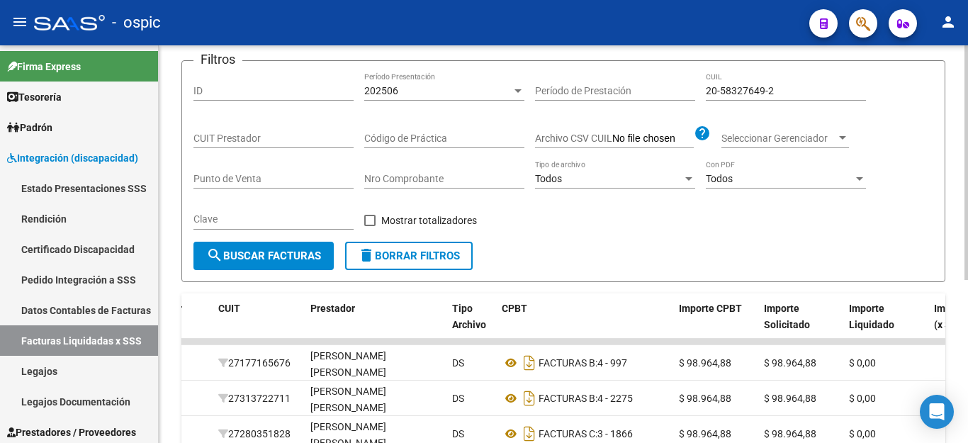
click at [761, 89] on input "20-58327649-2" at bounding box center [786, 91] width 160 height 12
paste input "829022-1"
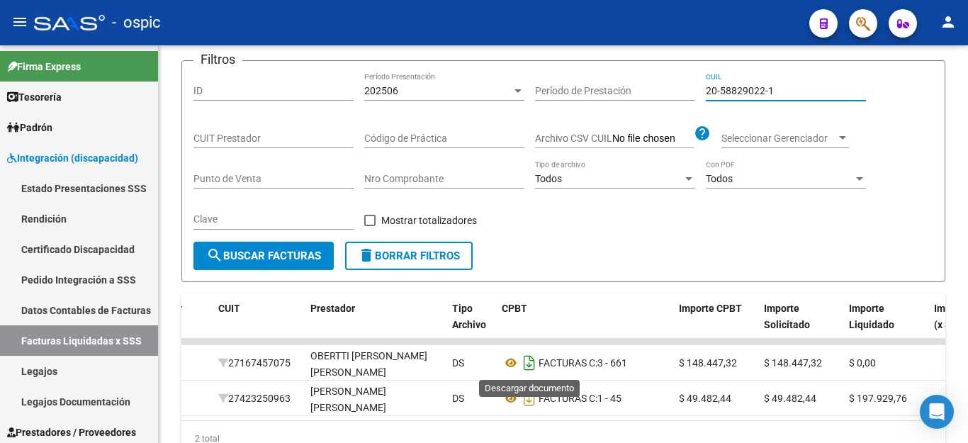
click at [526, 363] on icon "Descargar documento" at bounding box center [529, 363] width 18 height 23
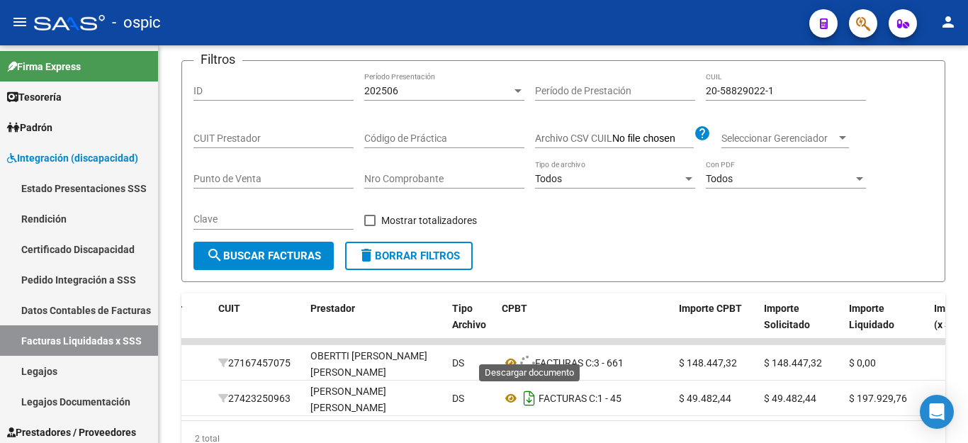
click at [527, 405] on icon "Descargar documento" at bounding box center [529, 398] width 18 height 23
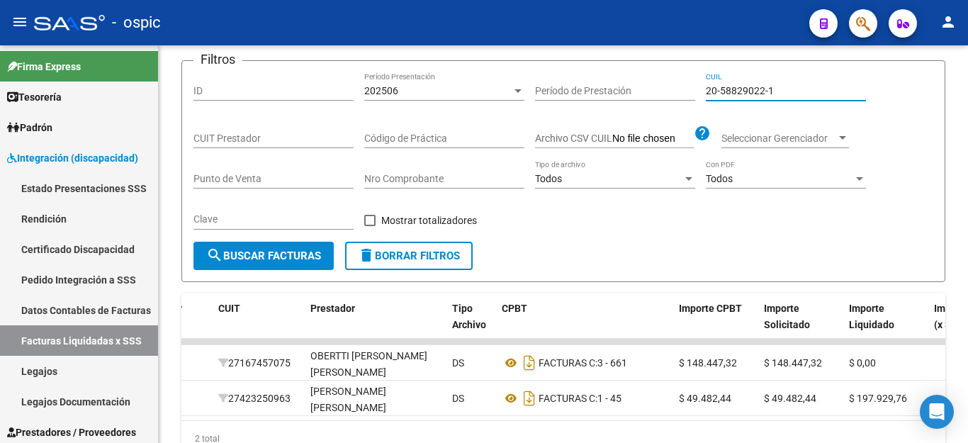
click at [726, 95] on input "20-58829022-1" at bounding box center [786, 91] width 160 height 12
click at [726, 94] on input "20-58829022-1" at bounding box center [786, 91] width 160 height 12
paste input "7-55360017-6"
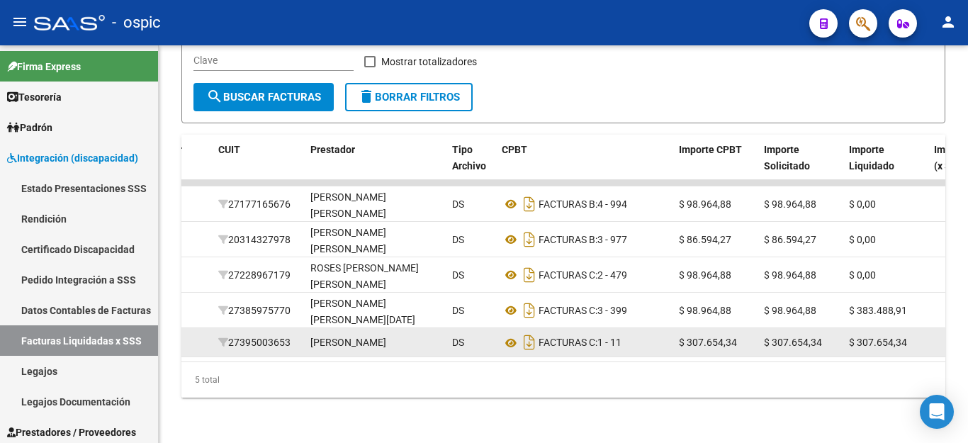
scroll to position [311, 0]
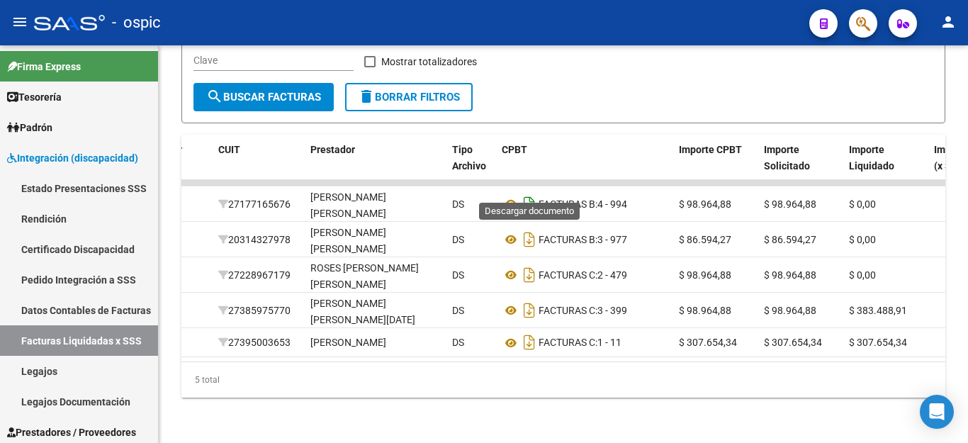
click at [528, 193] on icon "Descargar documento" at bounding box center [529, 204] width 18 height 23
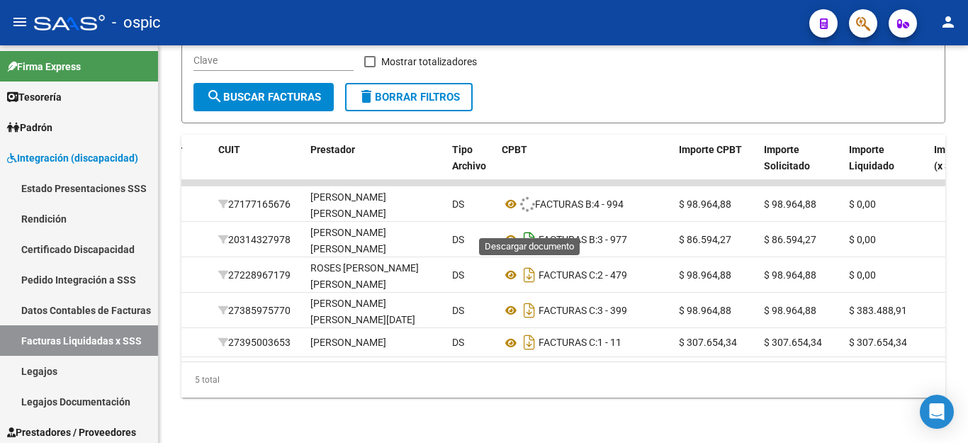
click at [529, 228] on icon "Descargar documento" at bounding box center [529, 239] width 18 height 23
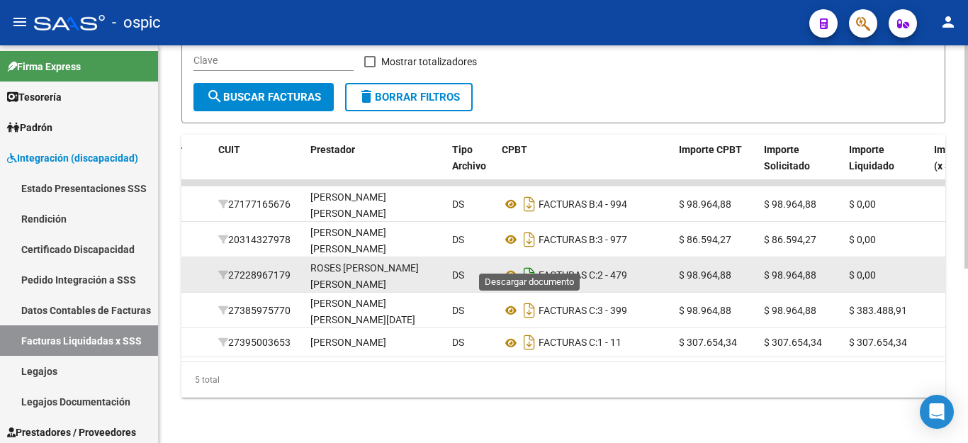
click at [525, 264] on icon "Descargar documento" at bounding box center [529, 275] width 18 height 23
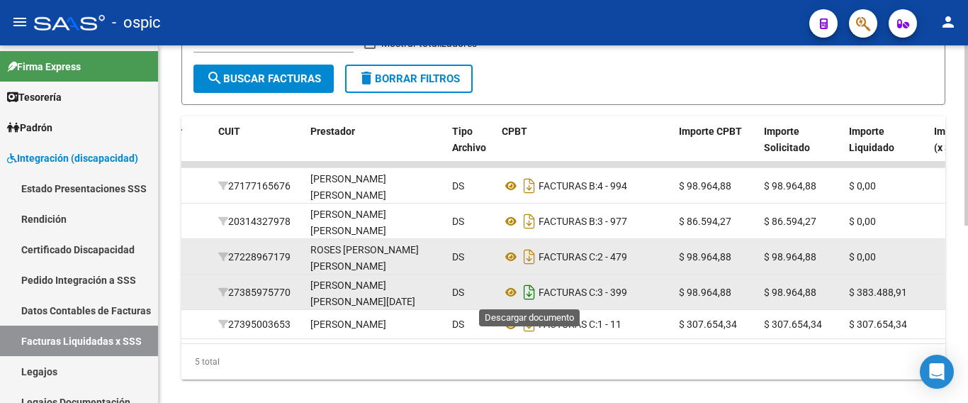
click at [530, 297] on icon "Descargar documento" at bounding box center [529, 292] width 18 height 23
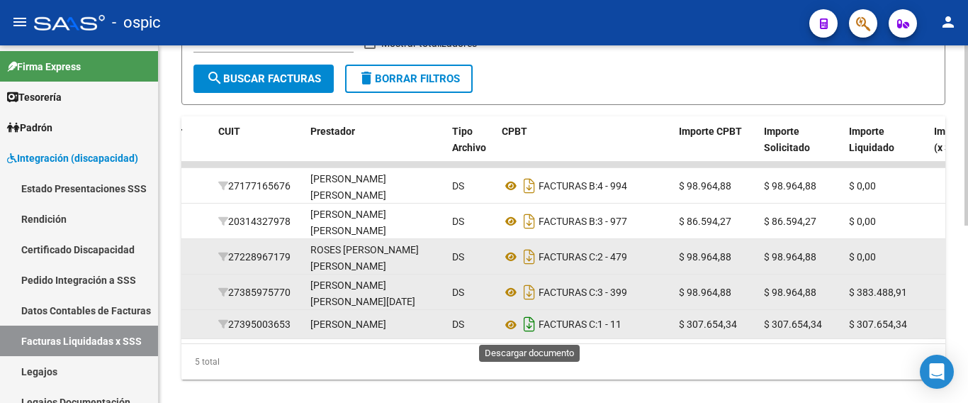
click at [532, 327] on icon "Descargar documento" at bounding box center [529, 324] width 18 height 23
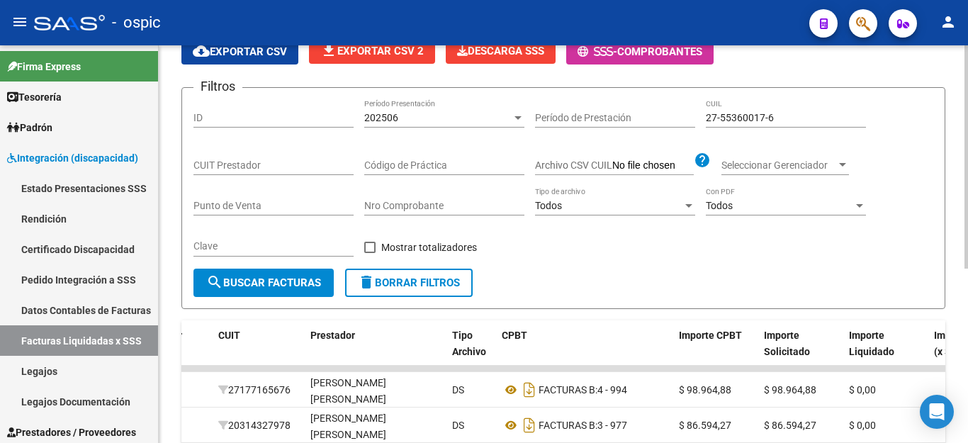
scroll to position [99, 0]
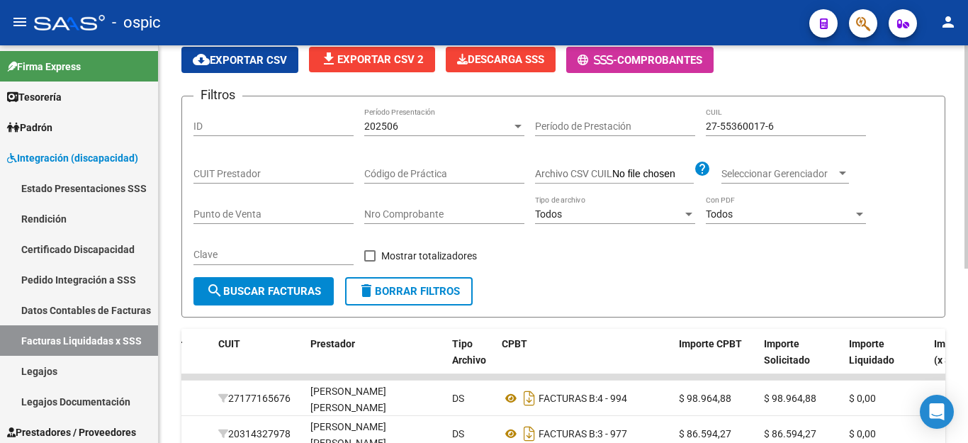
click at [764, 130] on input "27-55360017-6" at bounding box center [786, 126] width 160 height 12
paste input "0-55098266-9"
click at [277, 293] on span "search Buscar Facturas" at bounding box center [263, 291] width 115 height 13
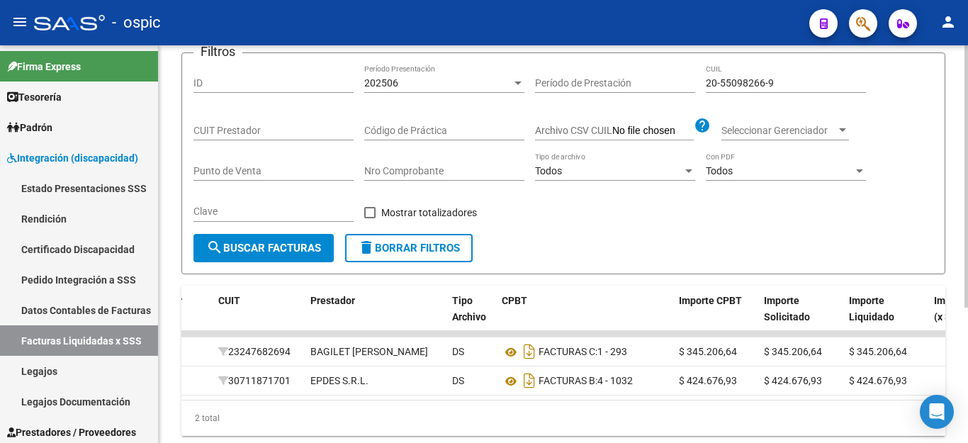
scroll to position [134, 0]
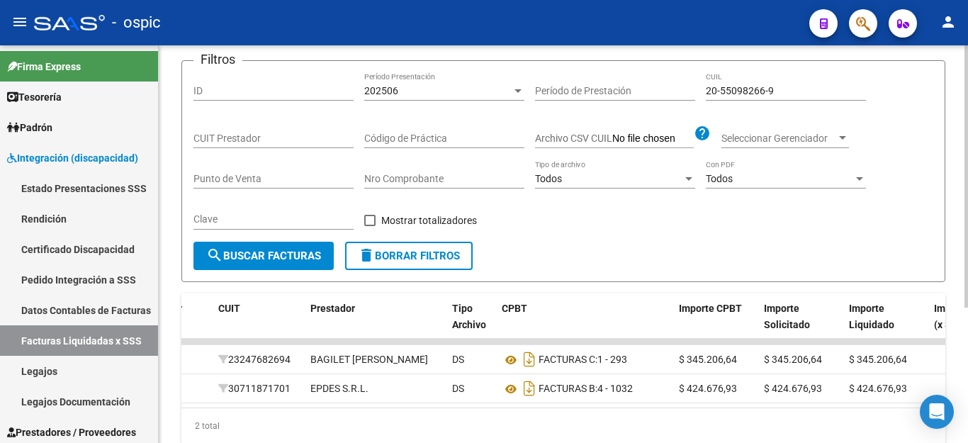
click at [768, 93] on input "20-55098266-9" at bounding box center [786, 91] width 160 height 12
paste input
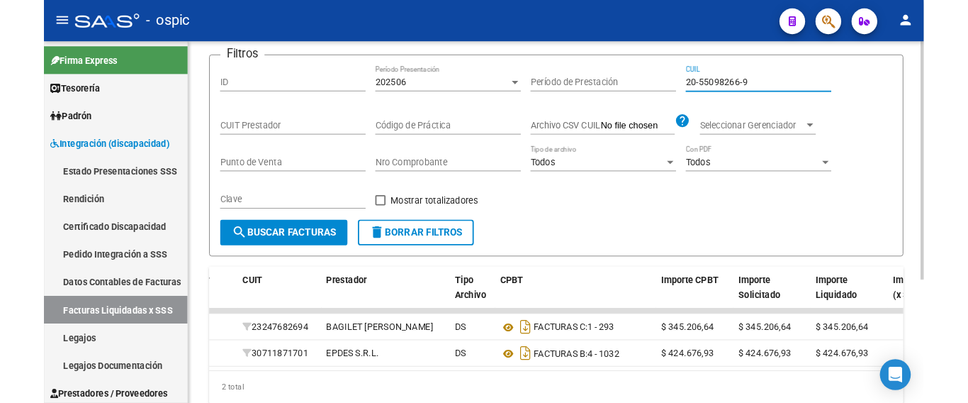
scroll to position [205, 0]
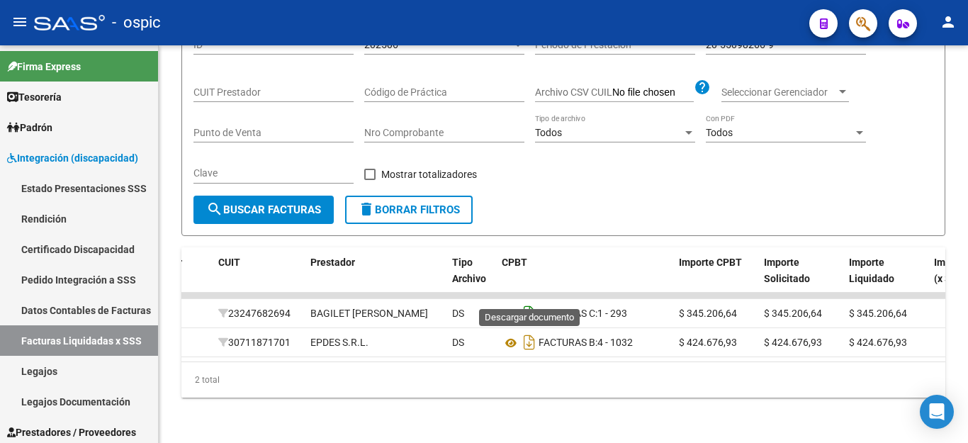
click at [527, 302] on icon "Descargar documento" at bounding box center [529, 313] width 18 height 23
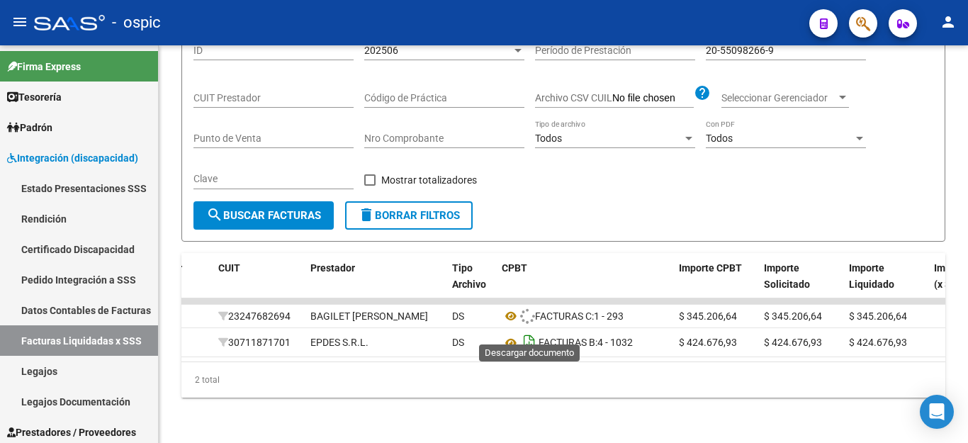
click at [530, 331] on icon "Descargar documento" at bounding box center [529, 342] width 18 height 23
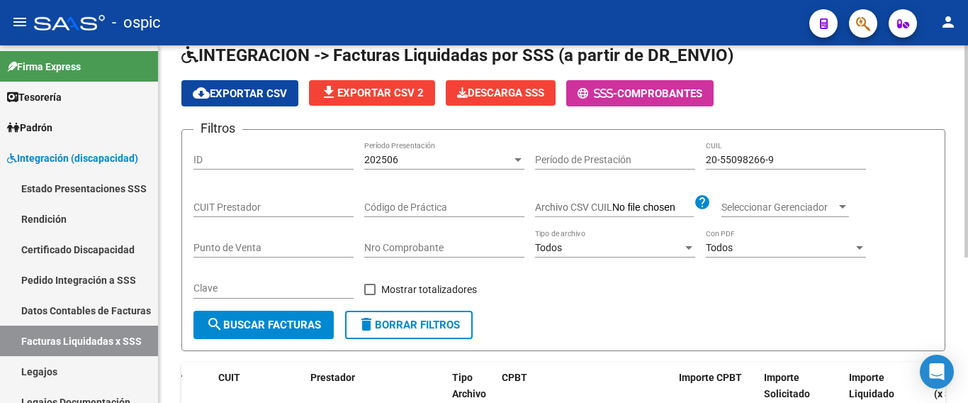
scroll to position [63, 0]
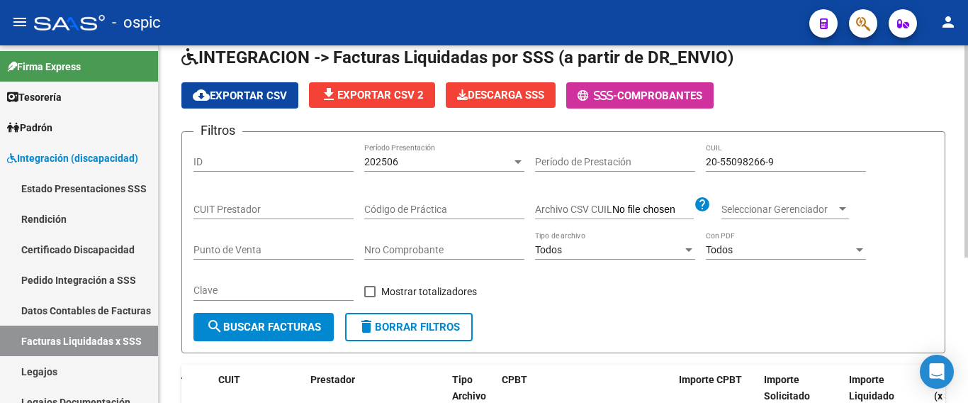
click at [767, 162] on input "20-55098266-9" at bounding box center [786, 162] width 160 height 12
paste input "4336370-8"
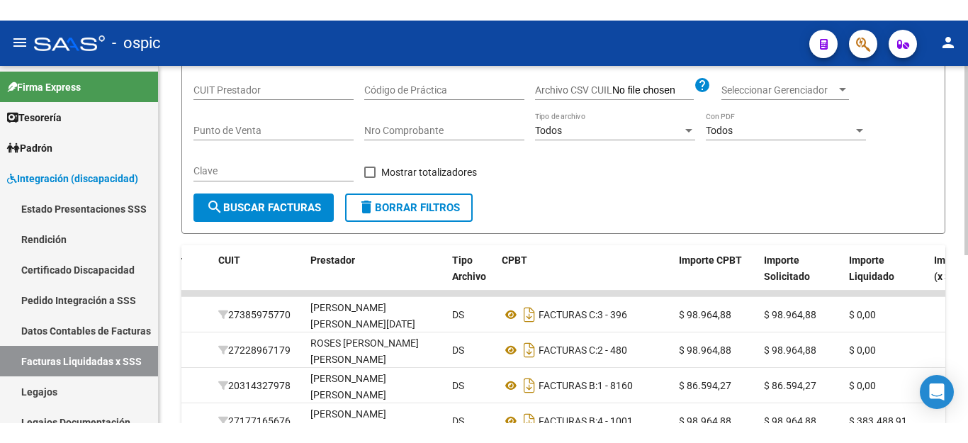
scroll to position [316, 0]
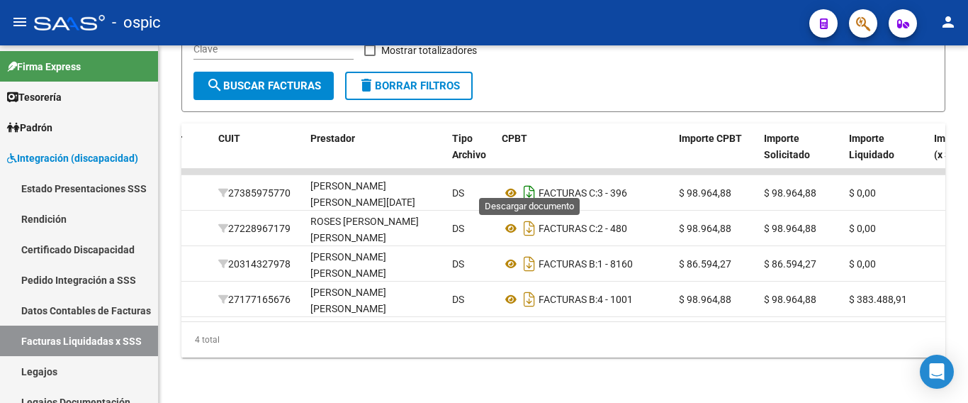
click at [535, 184] on icon "Descargar documento" at bounding box center [529, 192] width 18 height 23
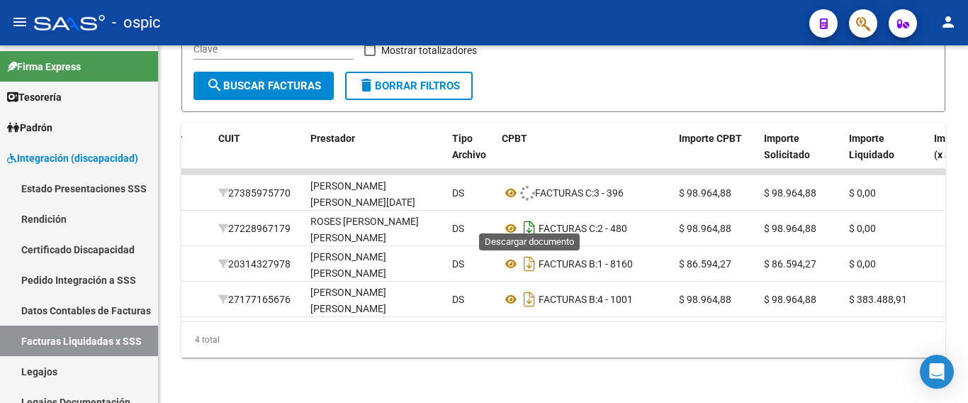
click at [526, 217] on icon "Descargar documento" at bounding box center [529, 228] width 18 height 23
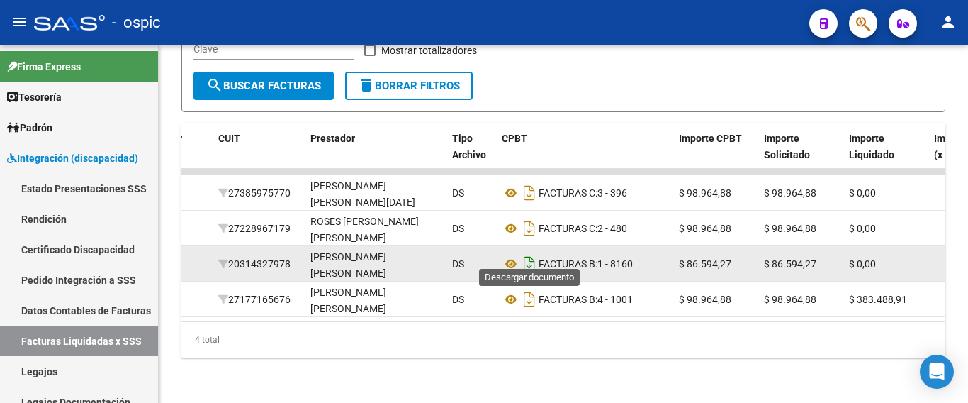
click at [525, 252] on icon "Descargar documento" at bounding box center [529, 263] width 18 height 23
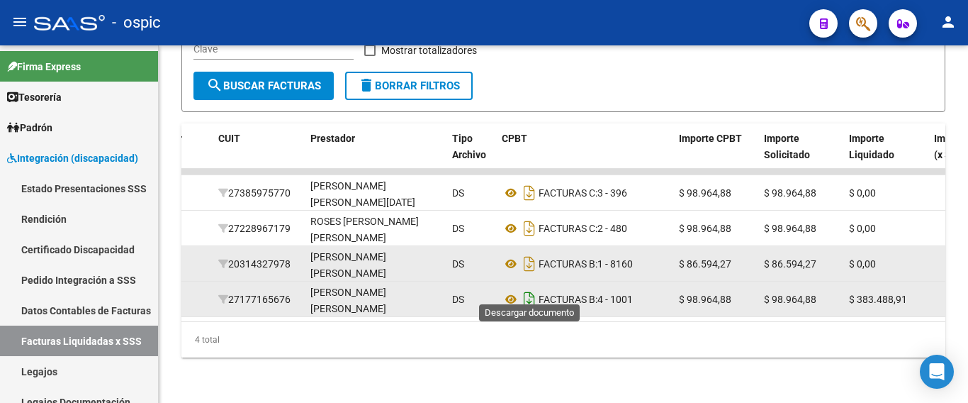
click at [525, 291] on icon "Descargar documento" at bounding box center [529, 299] width 18 height 23
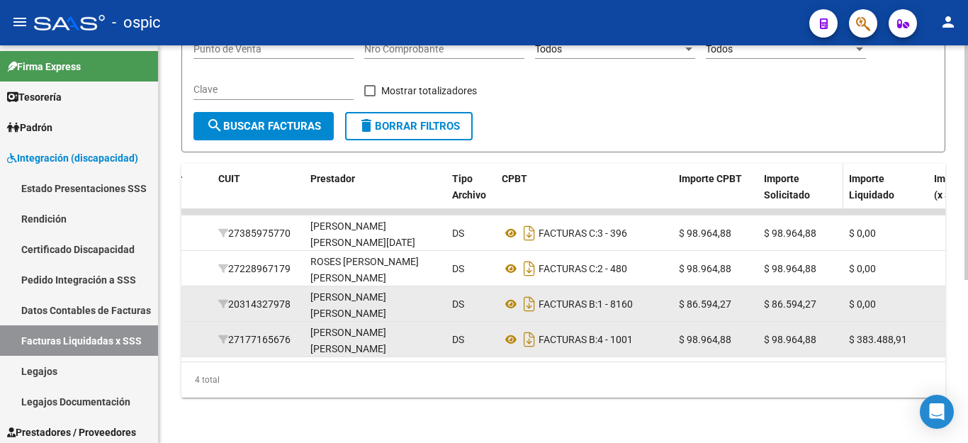
scroll to position [134, 0]
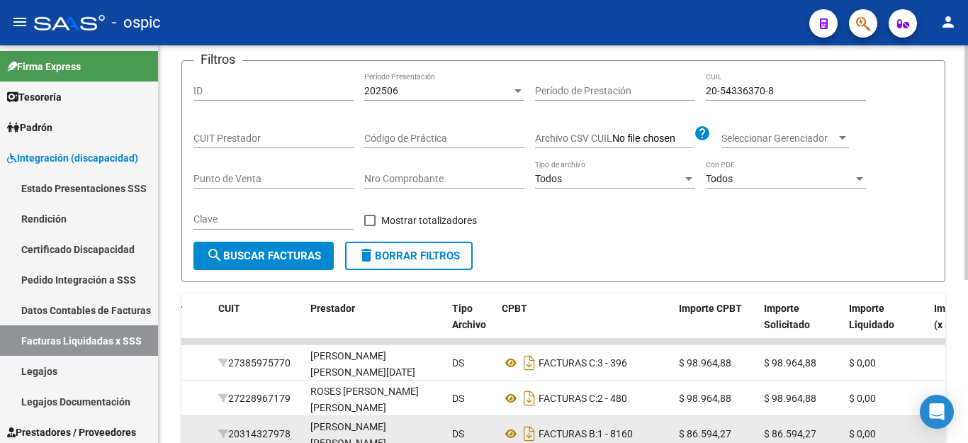
click at [760, 85] on input "20-54336370-8" at bounding box center [786, 91] width 160 height 12
paste input "7-53772199-0"
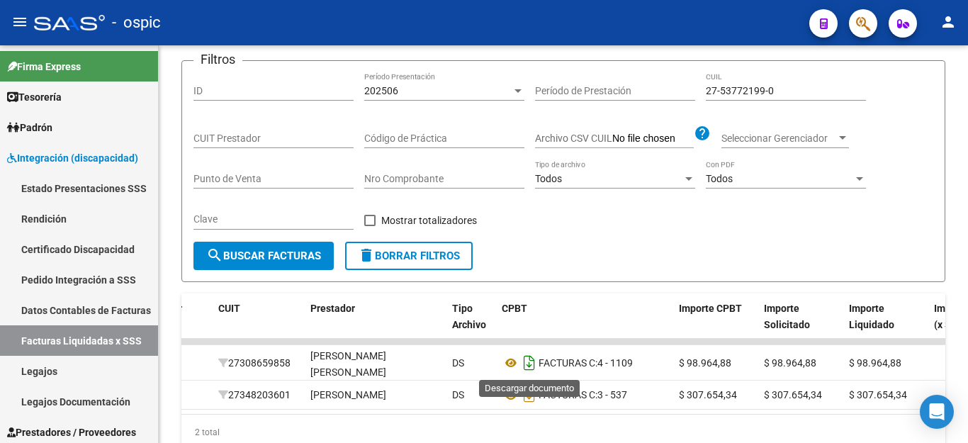
click at [529, 369] on icon "Descargar documento" at bounding box center [529, 363] width 18 height 23
click at [527, 394] on icon "Descargar documento" at bounding box center [529, 394] width 18 height 23
click at [753, 97] on div "27-53772199-0 CUIL" at bounding box center [786, 86] width 160 height 28
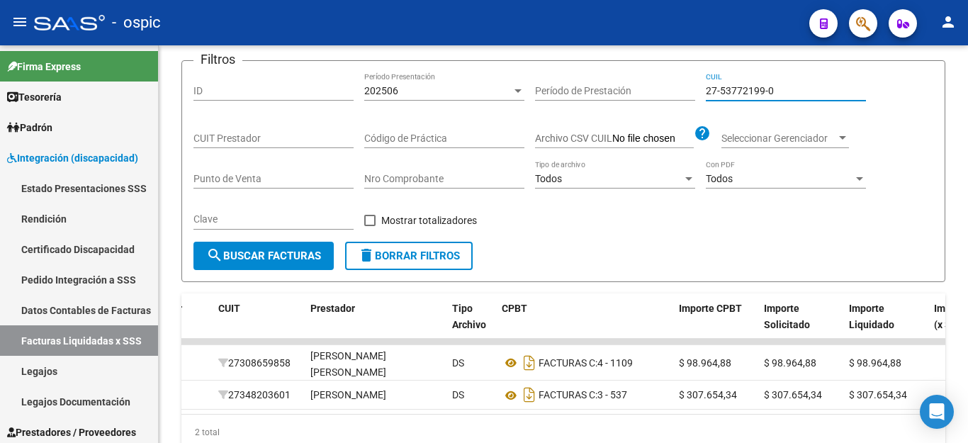
click at [752, 89] on input "27-53772199-0" at bounding box center [786, 91] width 160 height 12
paste input "0-50756713-5"
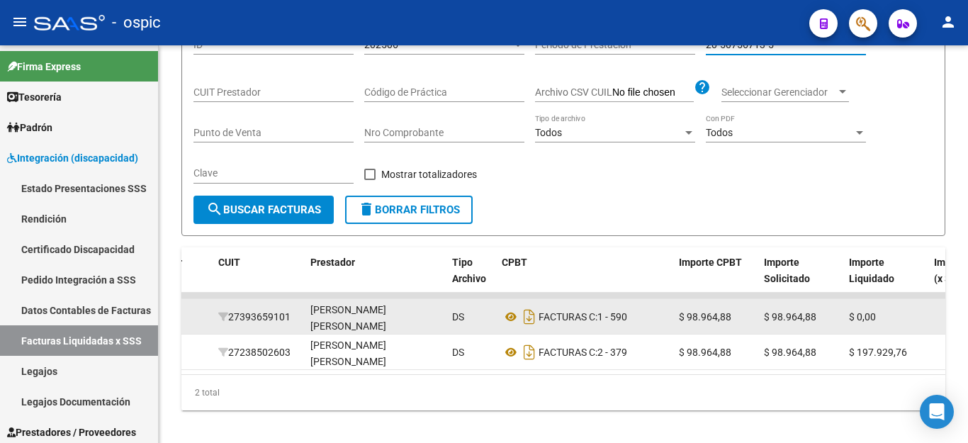
scroll to position [205, 0]
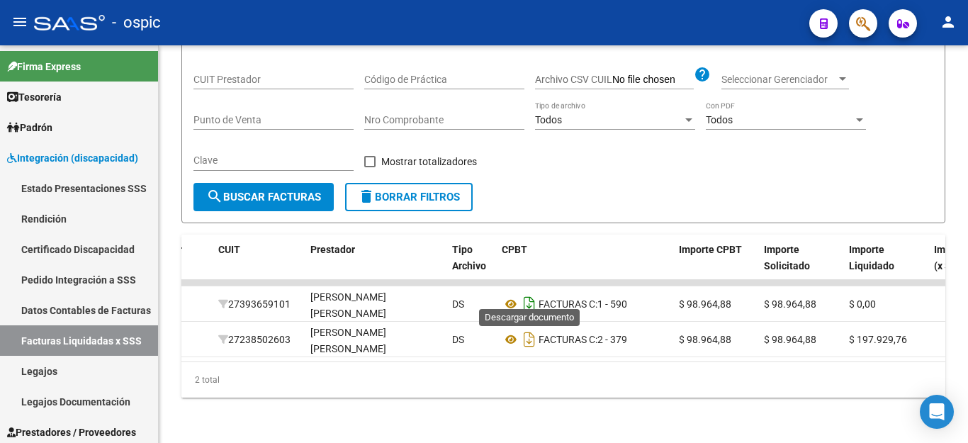
click at [531, 294] on icon "Descargar documento" at bounding box center [529, 304] width 18 height 23
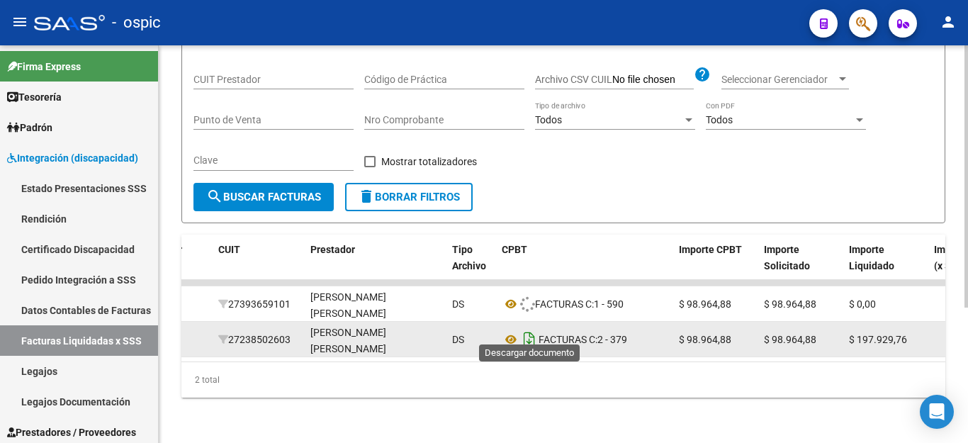
click at [527, 330] on icon "Descargar documento" at bounding box center [529, 339] width 18 height 23
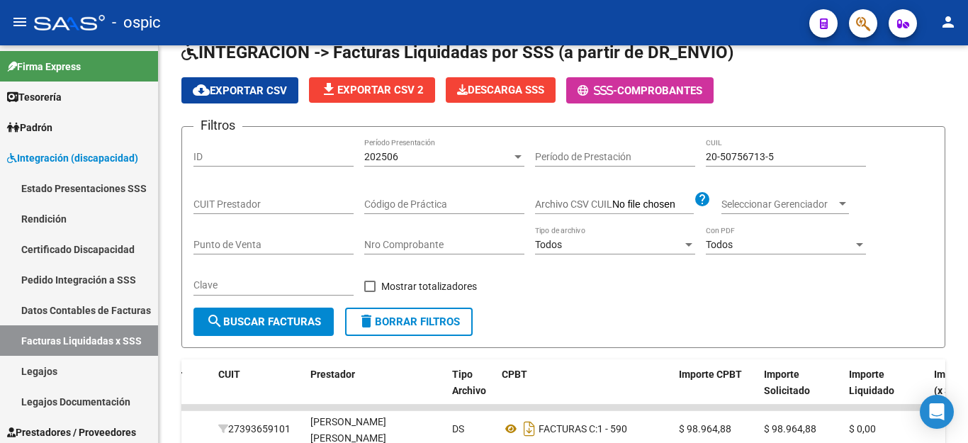
scroll to position [63, 0]
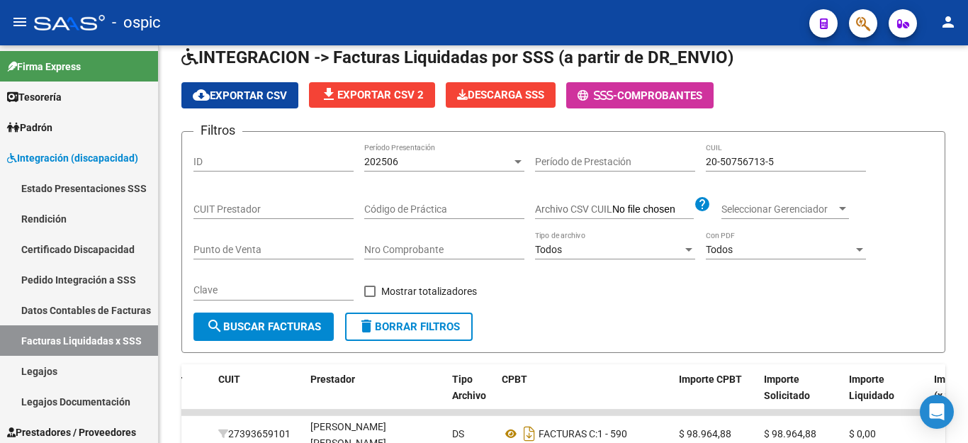
click at [719, 162] on input "20-50756713-5" at bounding box center [786, 162] width 160 height 12
paste input "45213796-9"
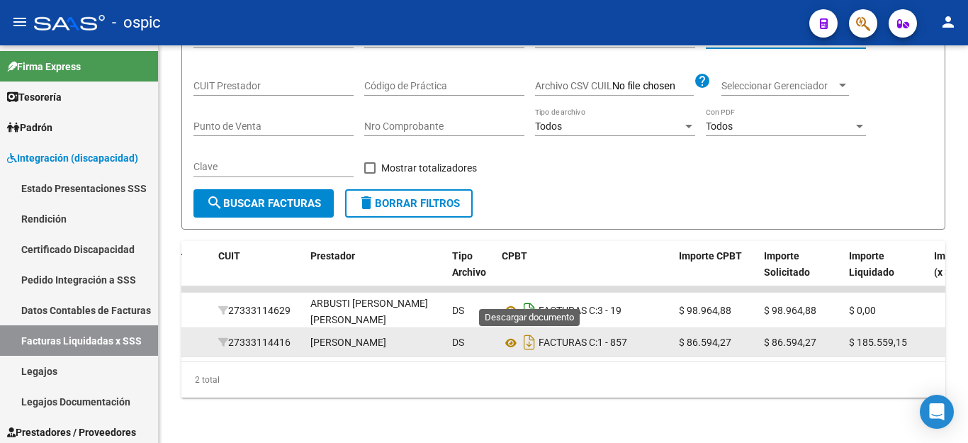
click at [524, 299] on icon "Descargar documento" at bounding box center [529, 310] width 18 height 23
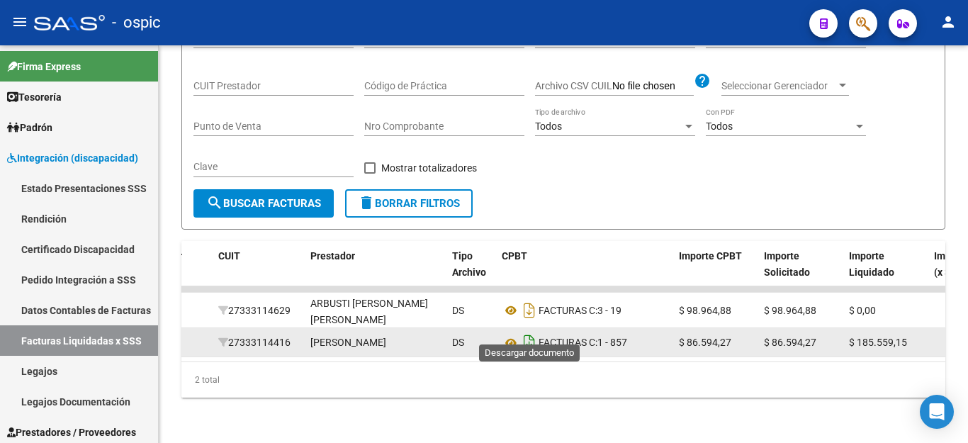
click at [526, 331] on icon "Descargar documento" at bounding box center [529, 342] width 18 height 23
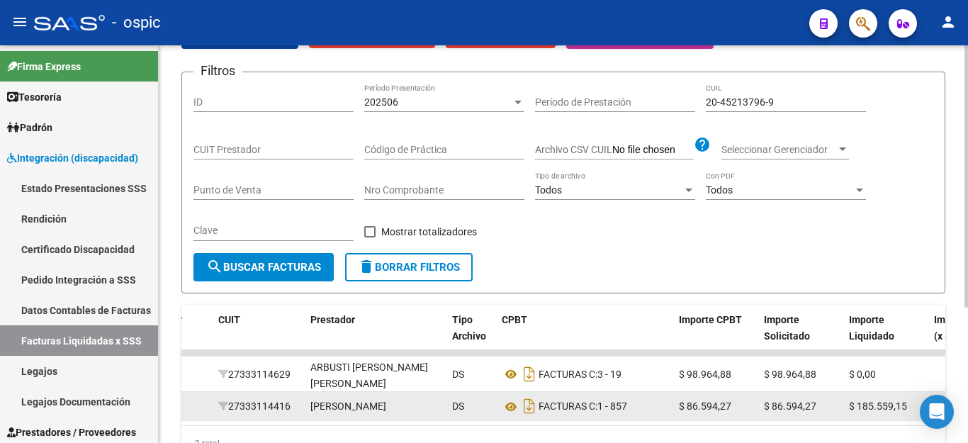
scroll to position [0, 0]
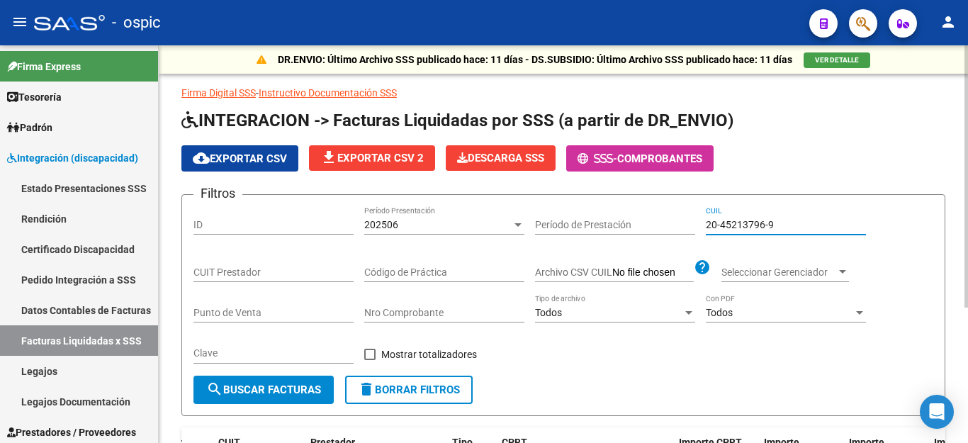
click at [727, 225] on input "20-45213796-9" at bounding box center [786, 225] width 160 height 12
paste input "58241965-6"
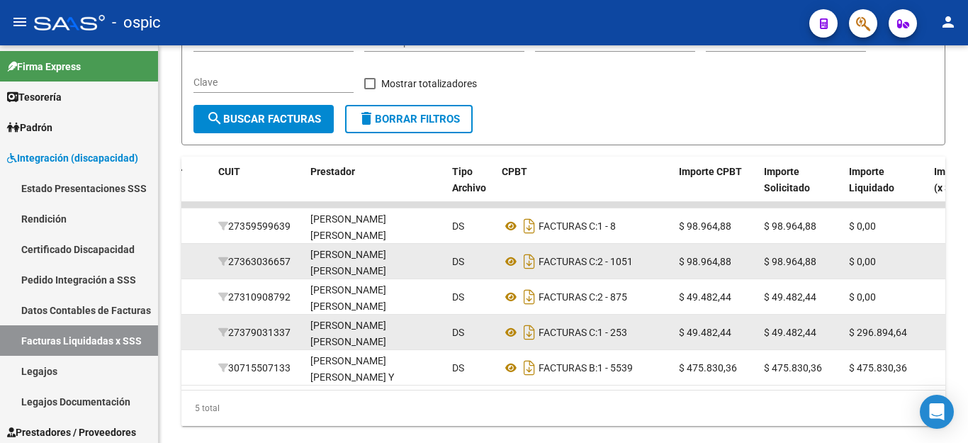
scroll to position [284, 0]
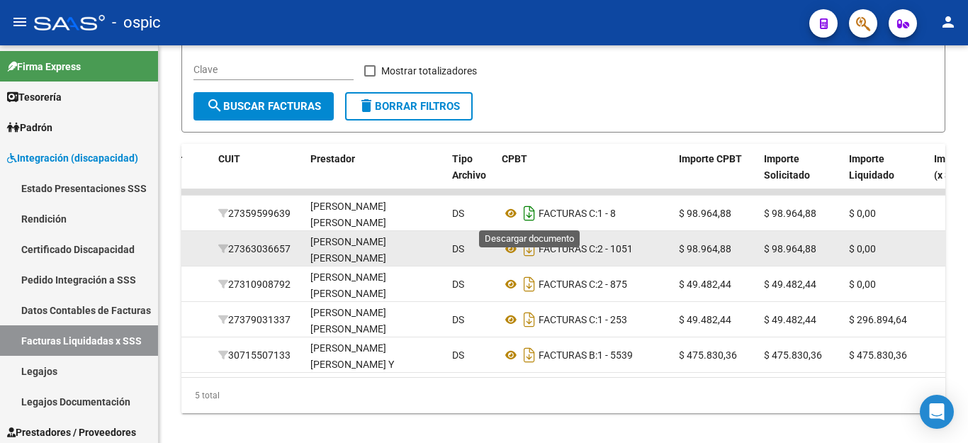
click at [532, 213] on icon "Descargar documento" at bounding box center [529, 213] width 18 height 23
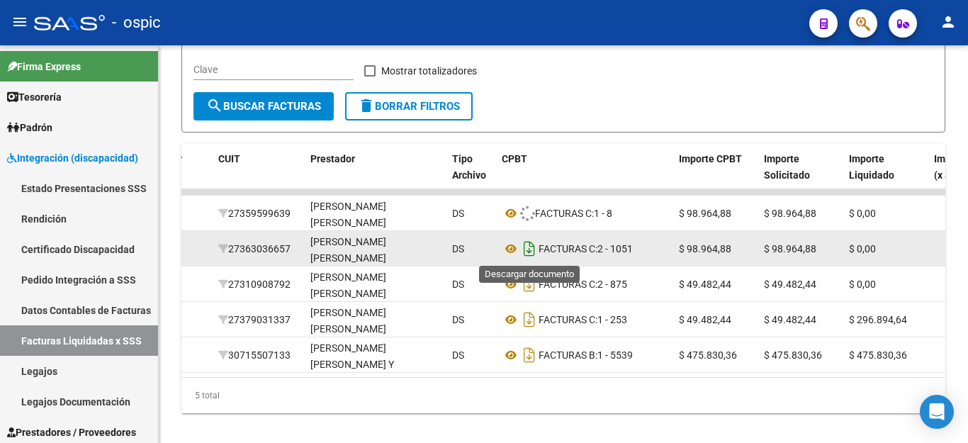
click at [529, 243] on icon "Descargar documento" at bounding box center [529, 248] width 18 height 23
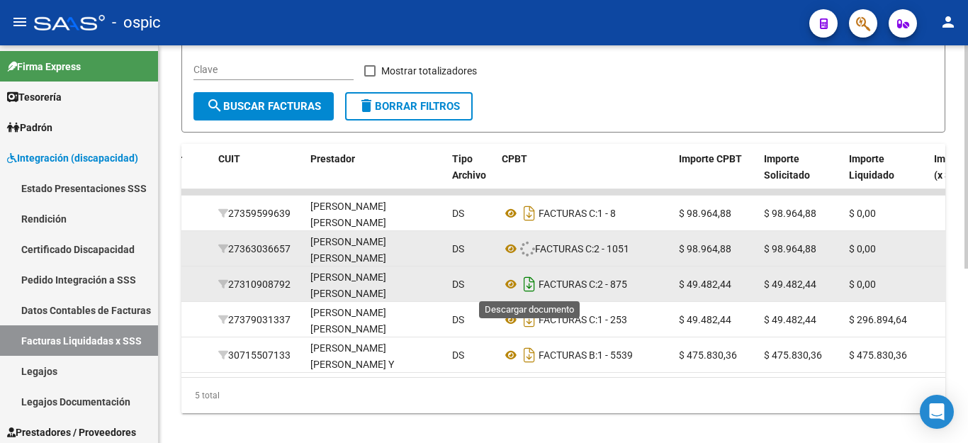
click at [530, 283] on icon "Descargar documento" at bounding box center [529, 284] width 18 height 23
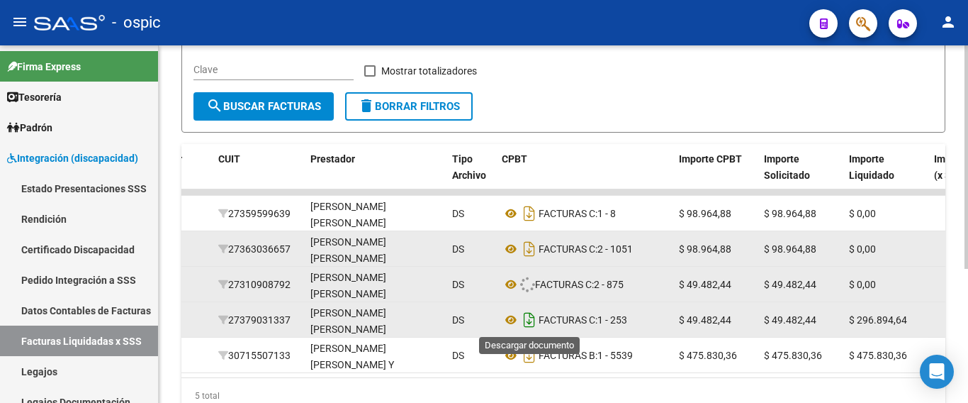
click at [532, 318] on icon "Descargar documento" at bounding box center [529, 319] width 18 height 23
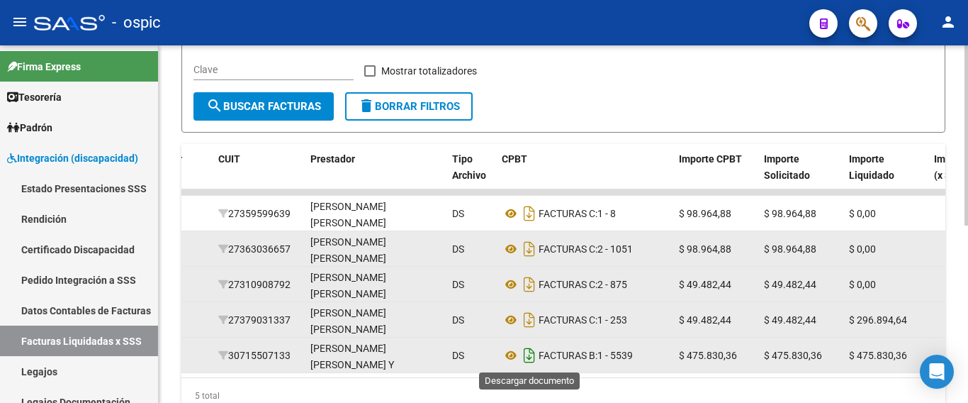
click at [532, 353] on icon "Descargar documento" at bounding box center [529, 355] width 18 height 23
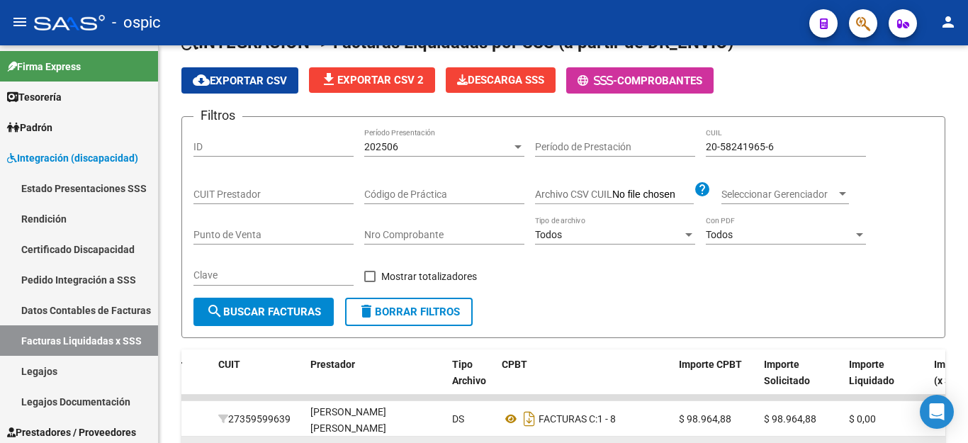
scroll to position [71, 0]
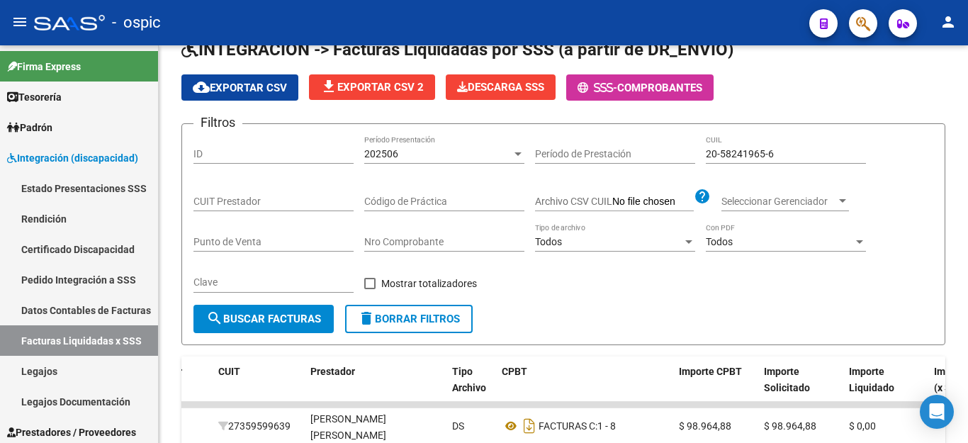
click at [744, 155] on input "20-58241965-6" at bounding box center [786, 154] width 160 height 12
paste input "5311567-2"
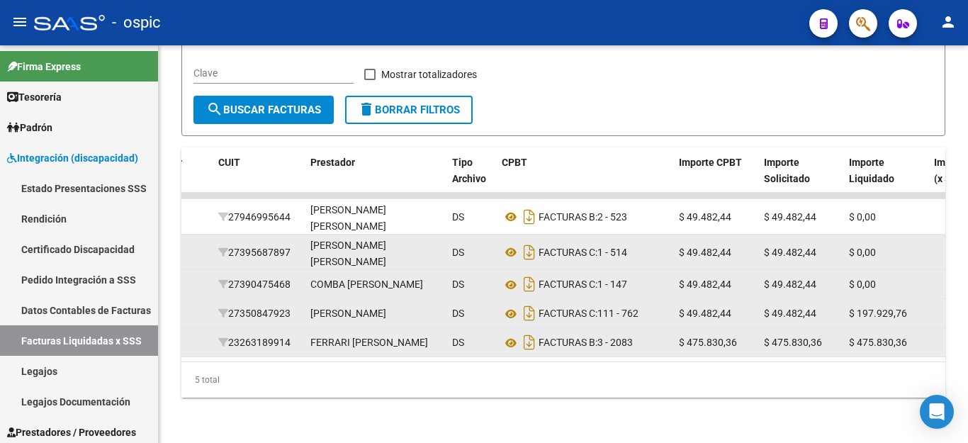
scroll to position [311, 0]
click at [527, 206] on icon "Descargar documento" at bounding box center [529, 217] width 18 height 23
click at [527, 241] on icon "Descargar documento" at bounding box center [529, 252] width 18 height 23
click at [527, 273] on icon "Descargar documento" at bounding box center [529, 284] width 18 height 23
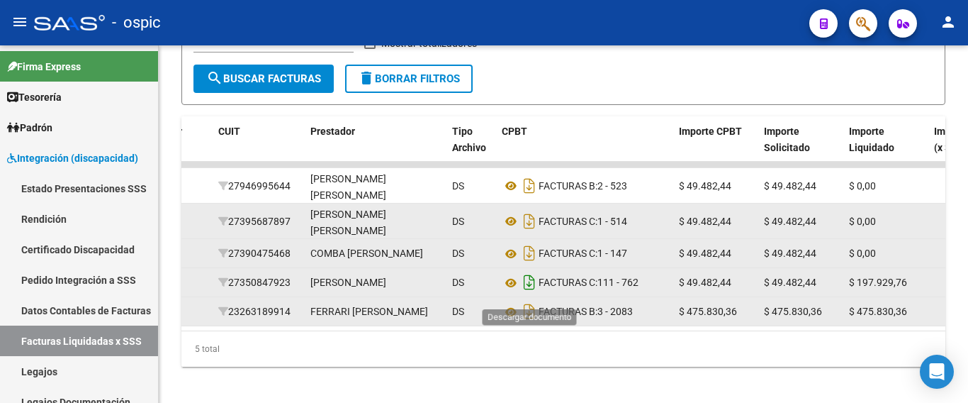
click at [529, 289] on icon "Descargar documento" at bounding box center [529, 282] width 18 height 23
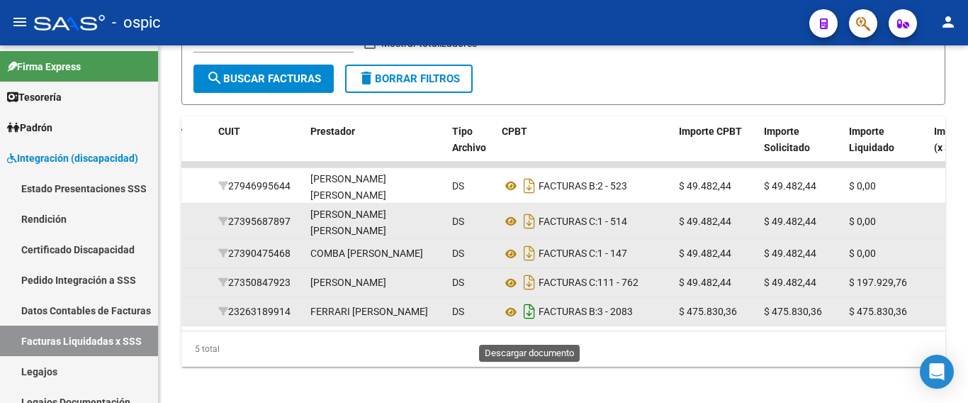
click at [531, 323] on icon "Descargar documento" at bounding box center [529, 311] width 18 height 23
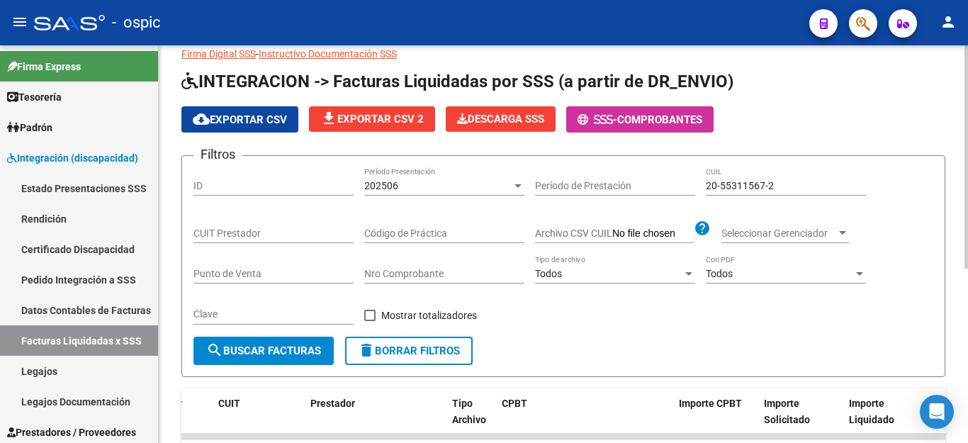
scroll to position [28, 0]
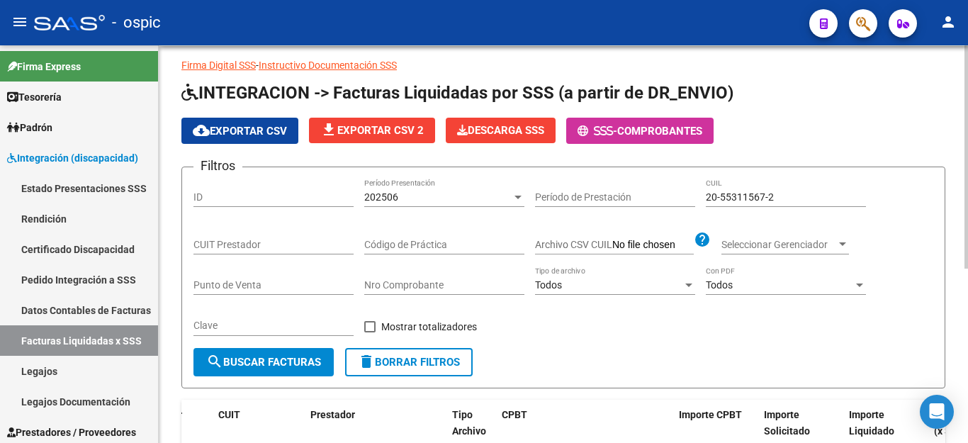
click at [745, 198] on input "20-55311567-2" at bounding box center [786, 197] width 160 height 12
paste input "1324847-5"
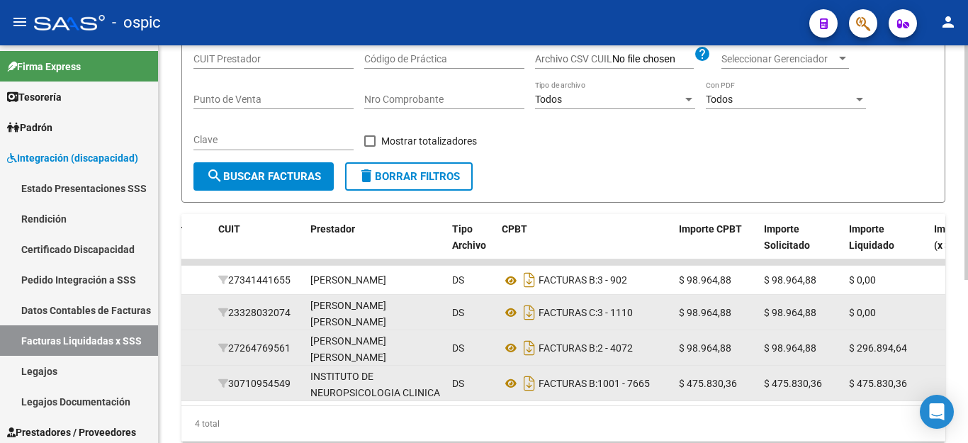
scroll to position [276, 0]
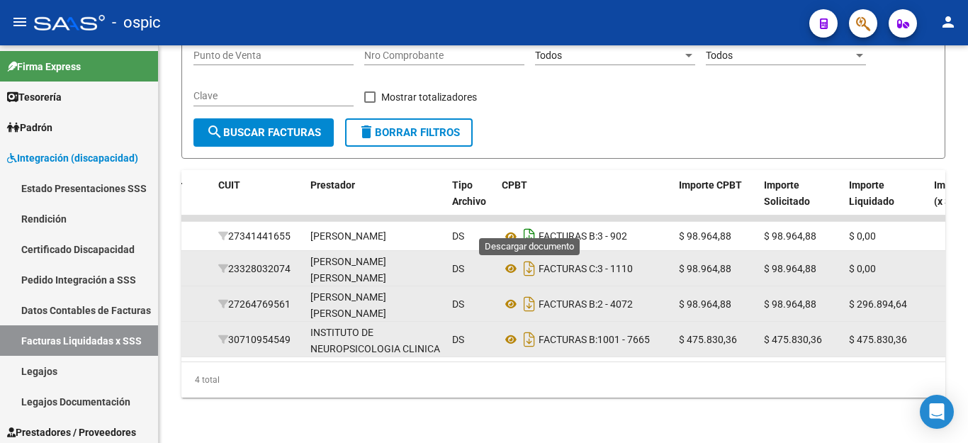
click at [525, 227] on icon "Descargar documento" at bounding box center [529, 236] width 18 height 23
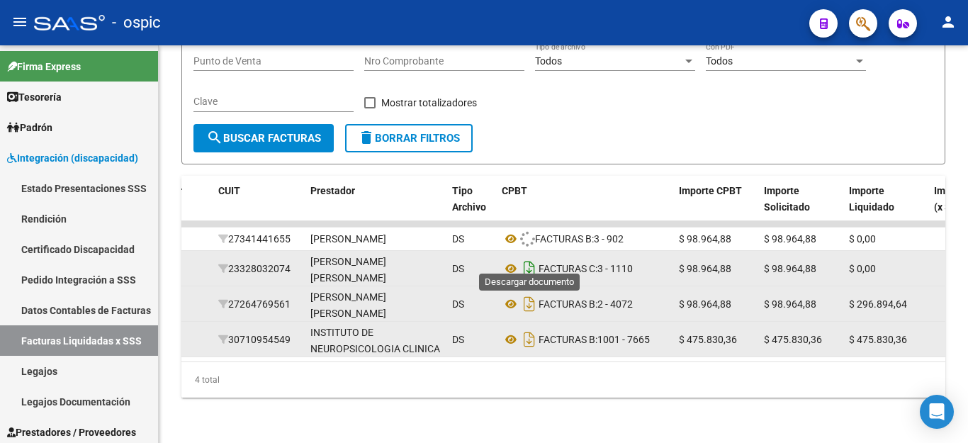
click at [532, 257] on icon "Descargar documento" at bounding box center [529, 268] width 18 height 23
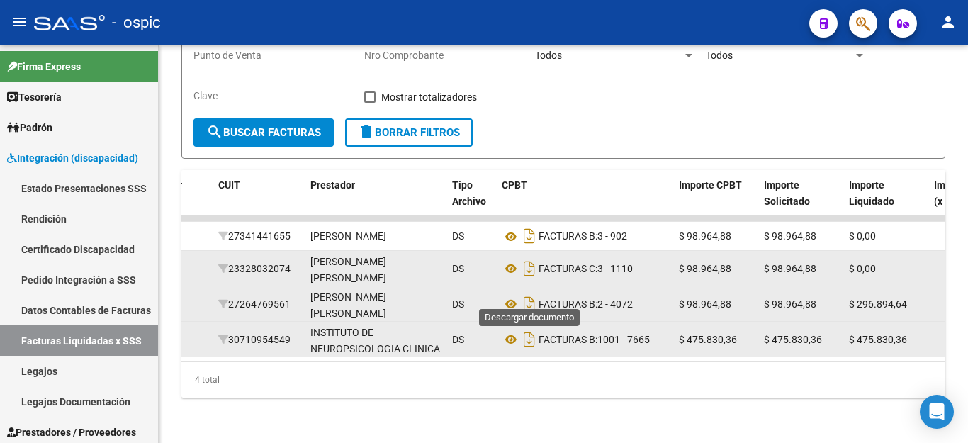
click at [531, 293] on icon "Descargar documento" at bounding box center [529, 304] width 18 height 23
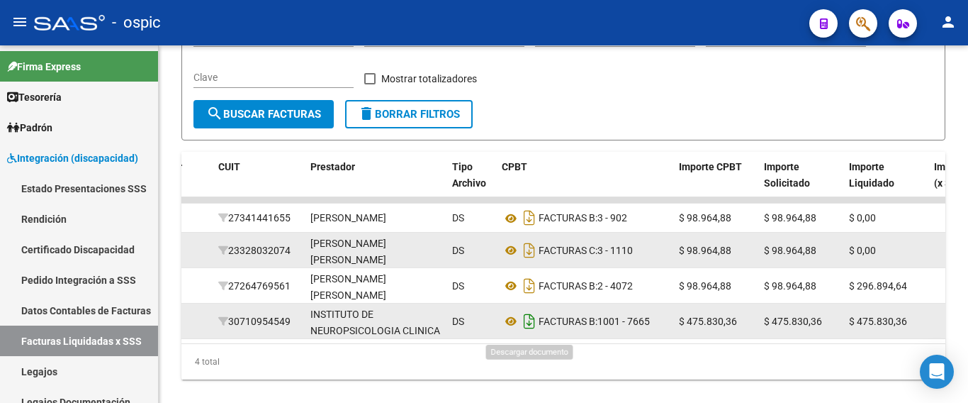
click at [529, 330] on icon "Descargar documento" at bounding box center [529, 321] width 18 height 23
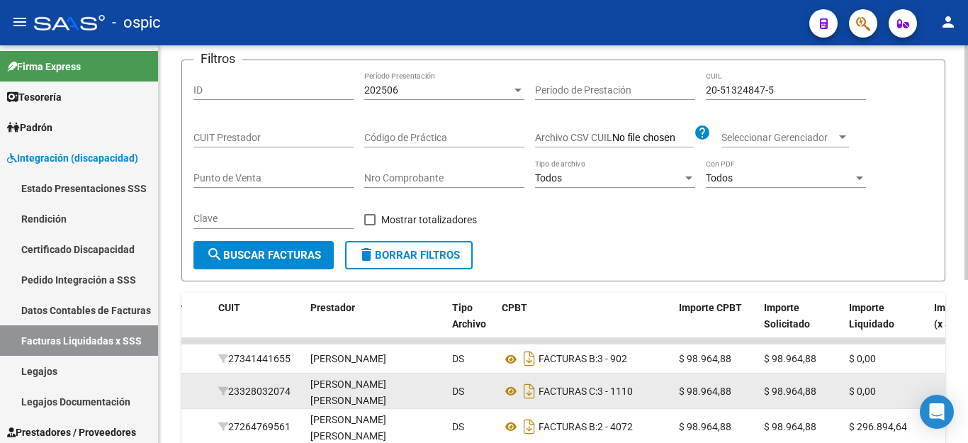
scroll to position [134, 0]
click at [750, 92] on input "20-51324847-5" at bounding box center [786, 91] width 160 height 12
paste input "21579526-9"
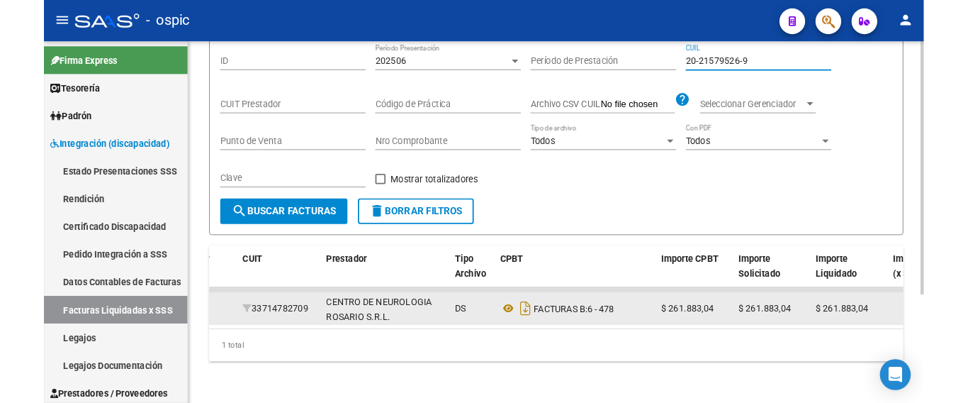
scroll to position [169, 0]
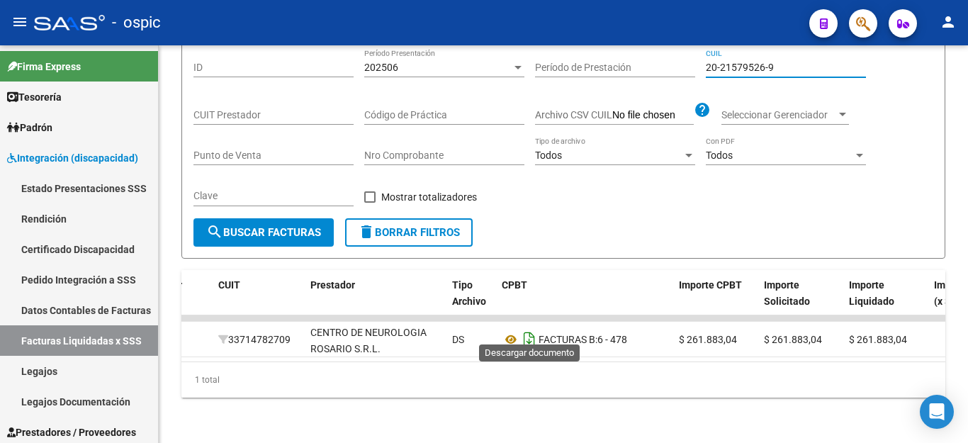
click at [532, 330] on icon "Descargar documento" at bounding box center [529, 339] width 18 height 23
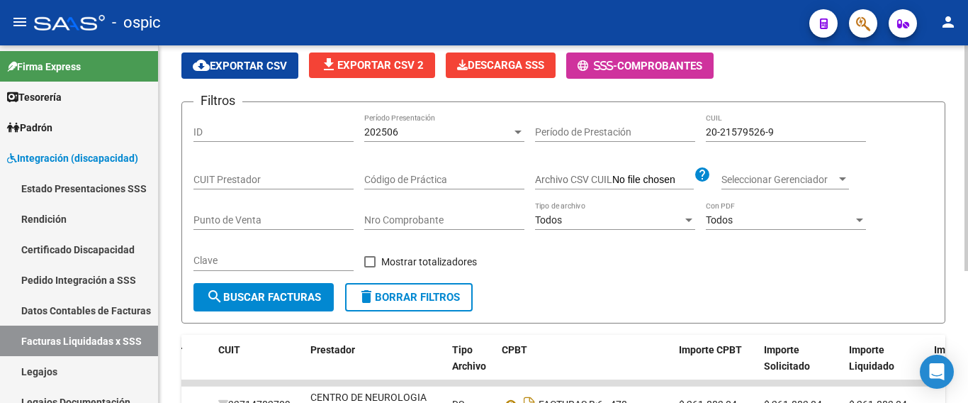
scroll to position [0, 0]
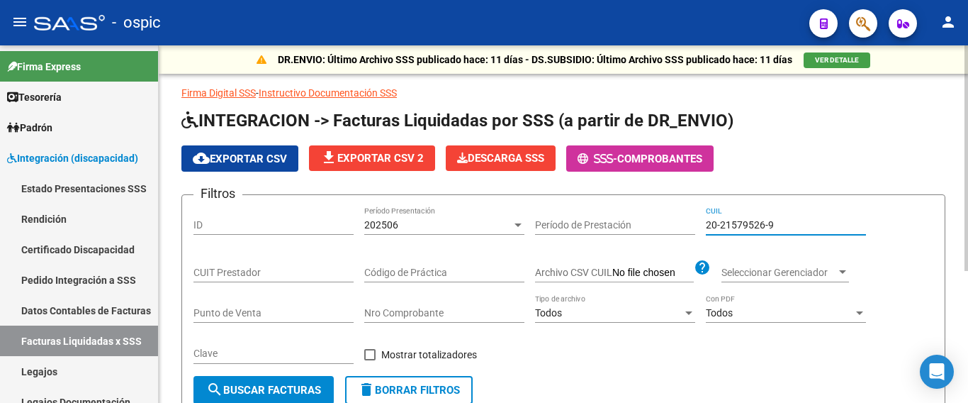
click at [734, 227] on input "20-21579526-9" at bounding box center [786, 225] width 160 height 12
paste input "3-57454344-4"
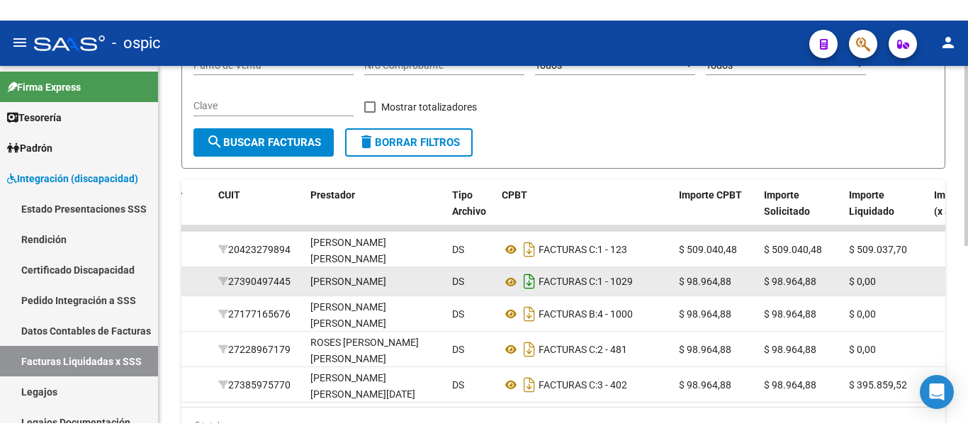
scroll to position [352, 0]
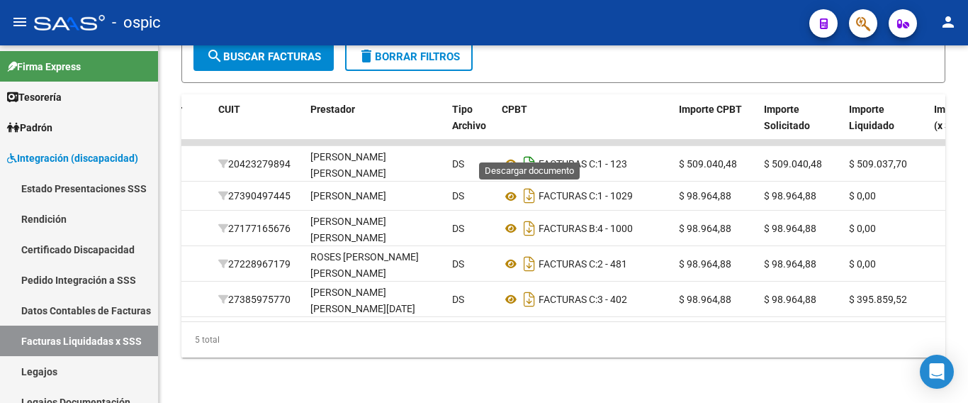
click at [530, 152] on icon "Descargar documento" at bounding box center [529, 163] width 18 height 23
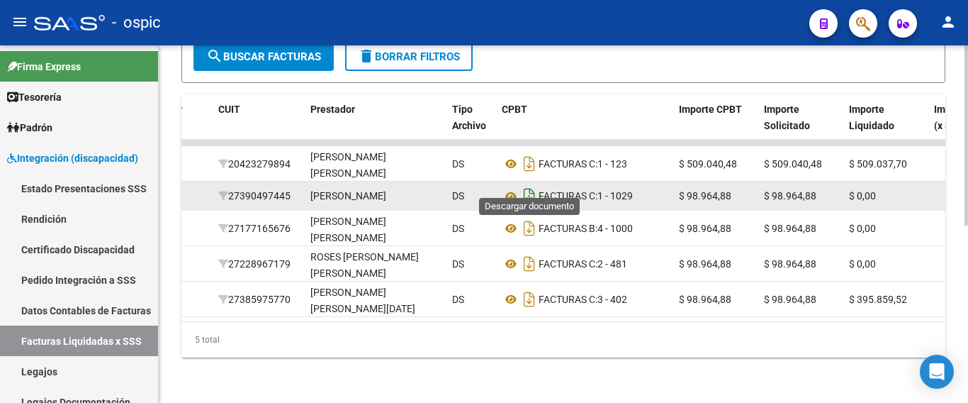
click at [531, 184] on icon "Descargar documento" at bounding box center [529, 195] width 18 height 23
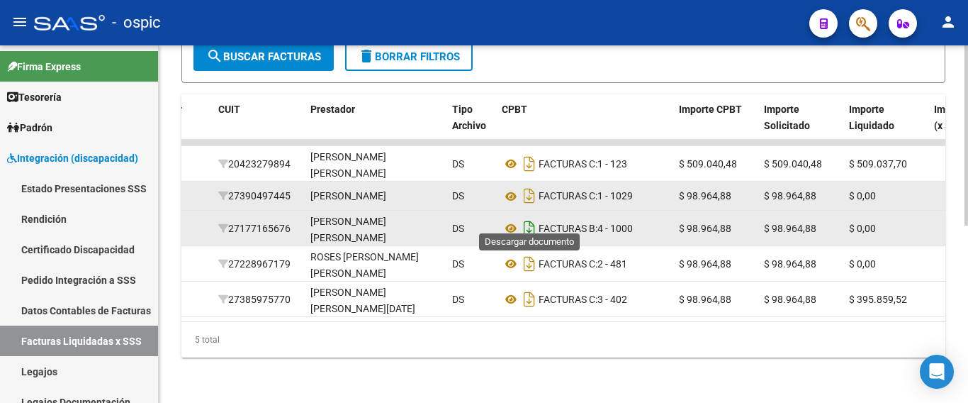
click at [529, 217] on icon "Descargar documento" at bounding box center [529, 228] width 18 height 23
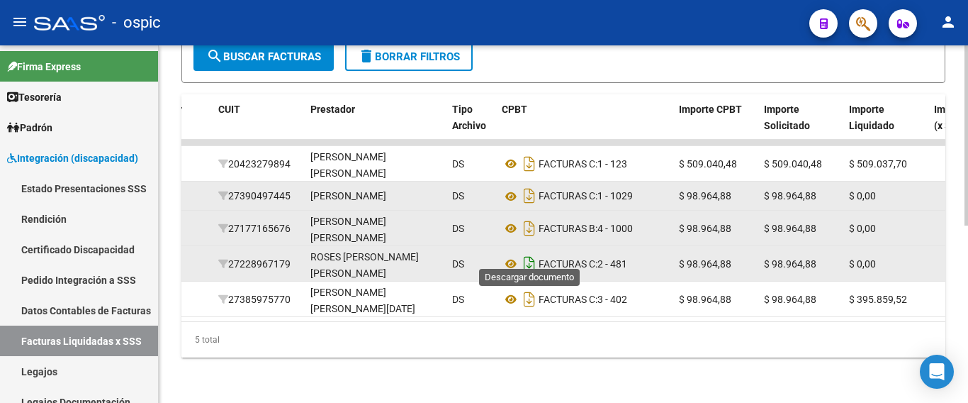
click at [534, 252] on icon "Descargar documento" at bounding box center [529, 263] width 18 height 23
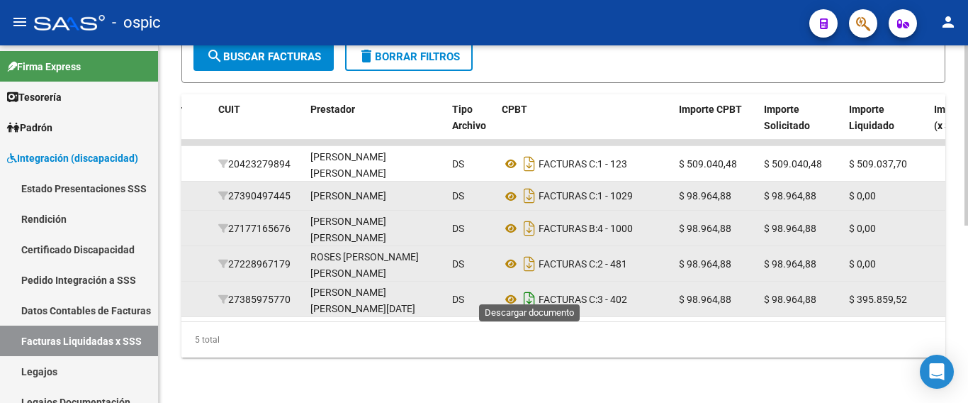
click at [534, 291] on icon "Descargar documento" at bounding box center [529, 299] width 18 height 23
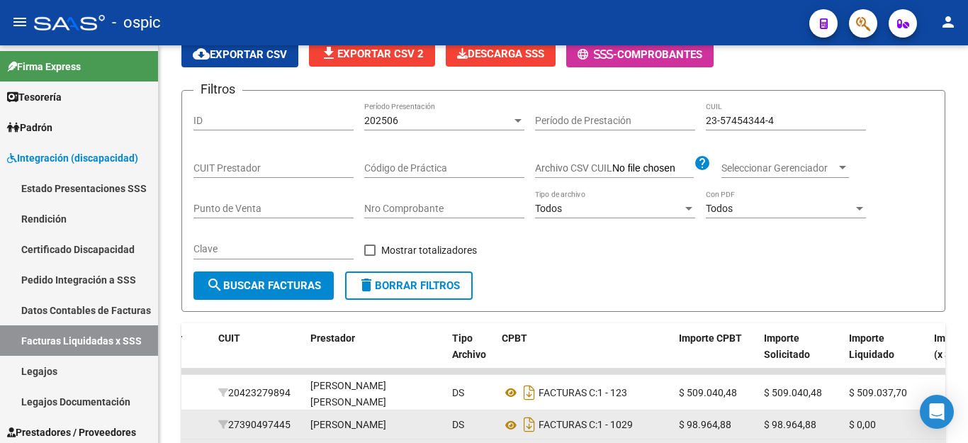
scroll to position [99, 0]
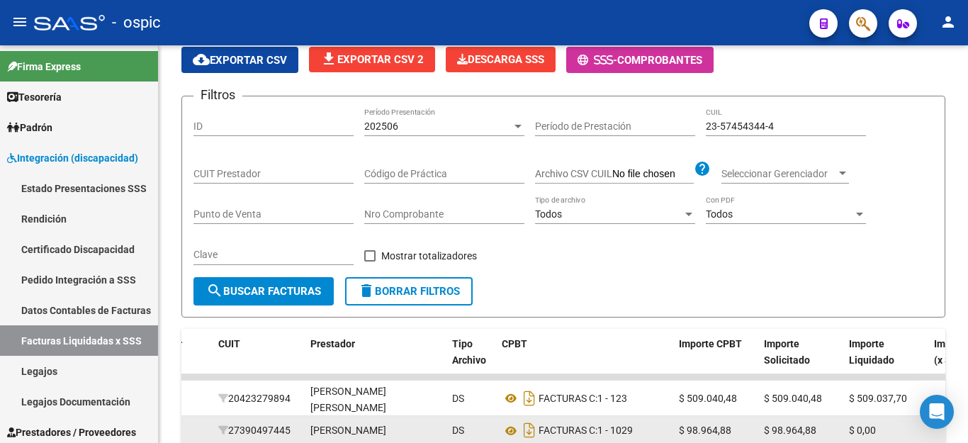
click at [755, 115] on div "23-57454344-4 CUIL" at bounding box center [786, 122] width 160 height 28
click at [753, 122] on input "23-57454344-4" at bounding box center [786, 126] width 160 height 12
paste input "0-44428592"
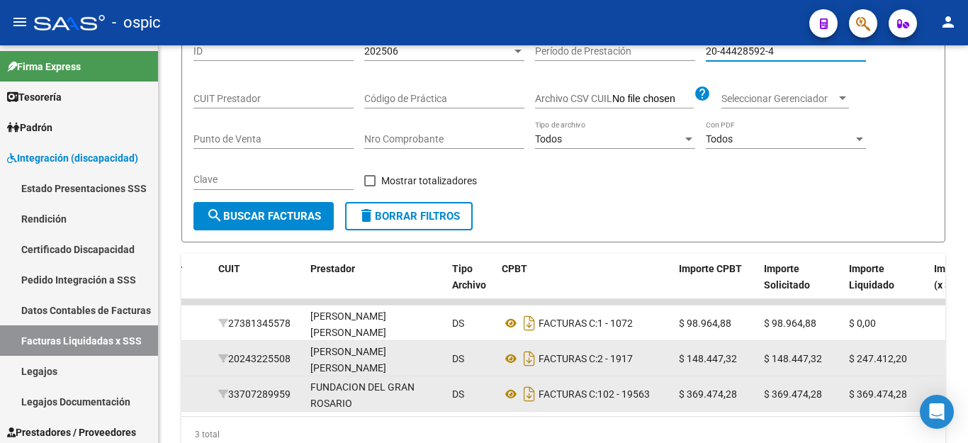
scroll to position [240, 0]
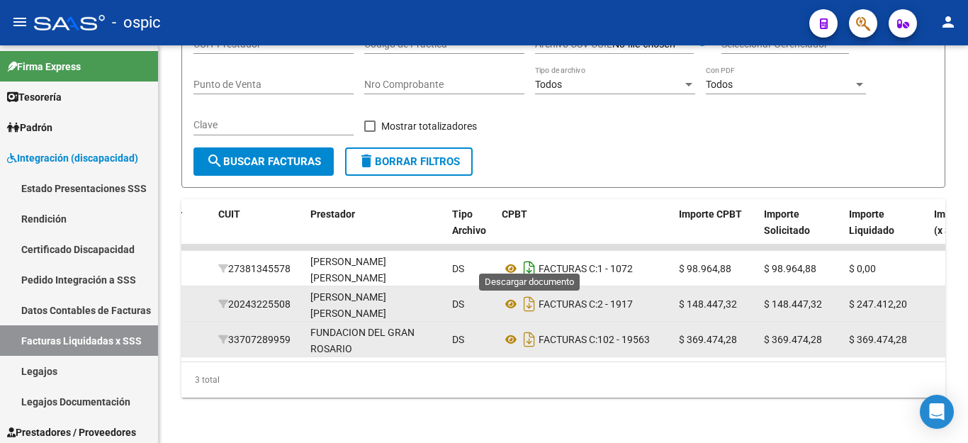
click at [535, 257] on icon "Descargar documento" at bounding box center [529, 268] width 18 height 23
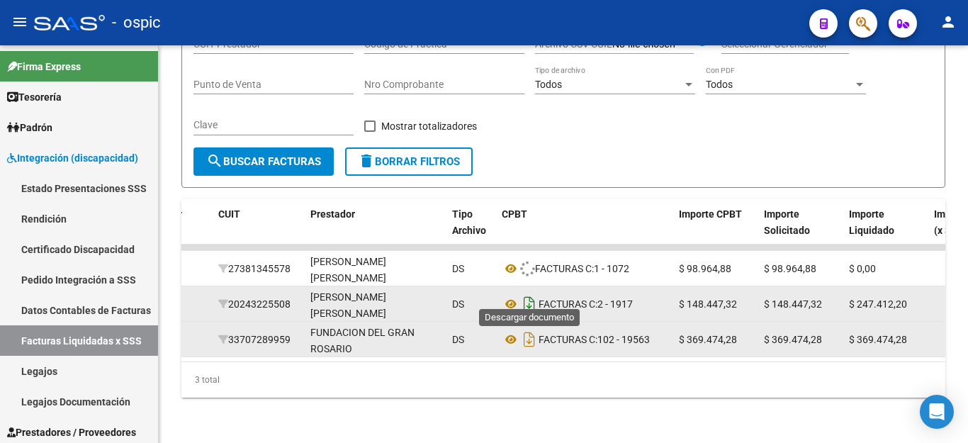
click at [522, 293] on icon "Descargar documento" at bounding box center [529, 304] width 18 height 23
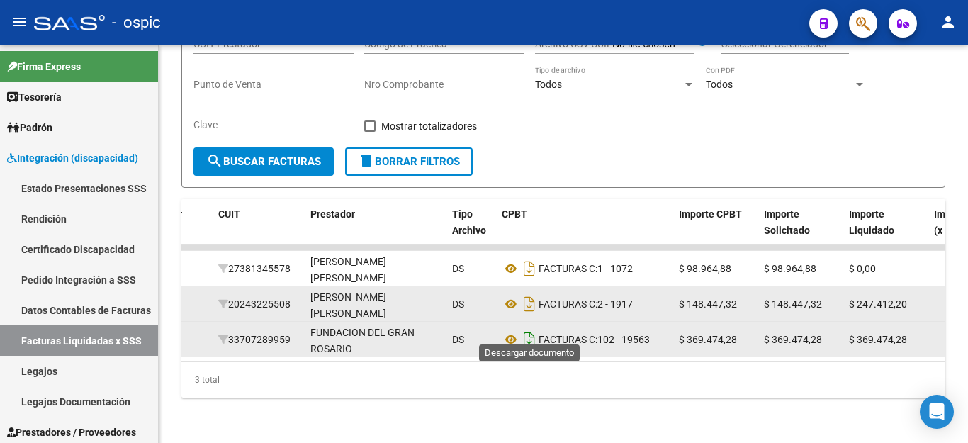
click at [534, 328] on icon "Descargar documento" at bounding box center [529, 339] width 18 height 23
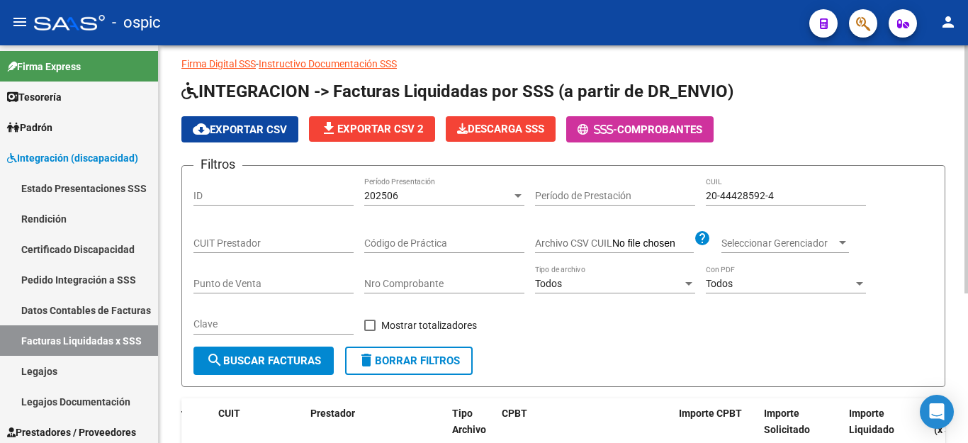
scroll to position [28, 0]
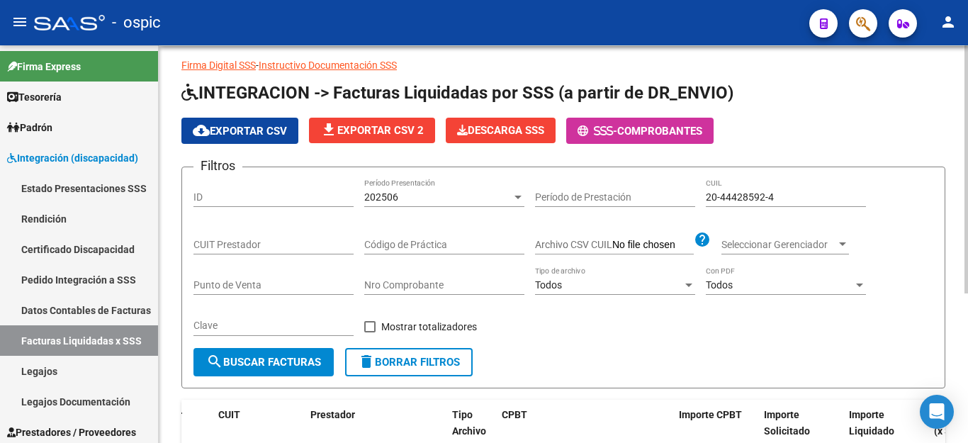
click at [732, 201] on input "20-44428592-4" at bounding box center [786, 197] width 160 height 12
paste input "56963515-3"
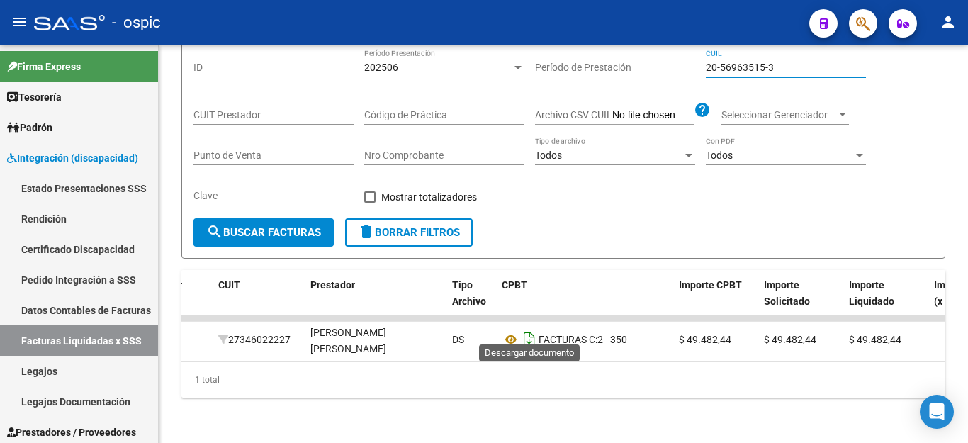
click at [528, 328] on icon "Descargar documento" at bounding box center [529, 339] width 18 height 23
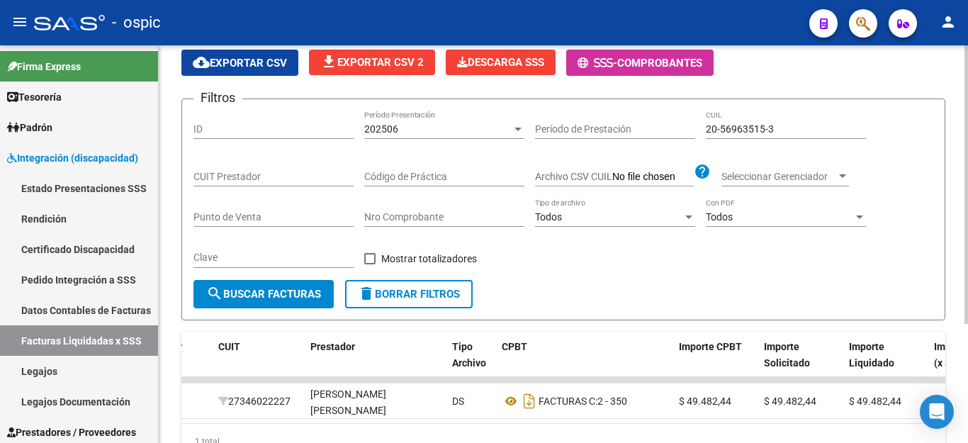
scroll to position [0, 0]
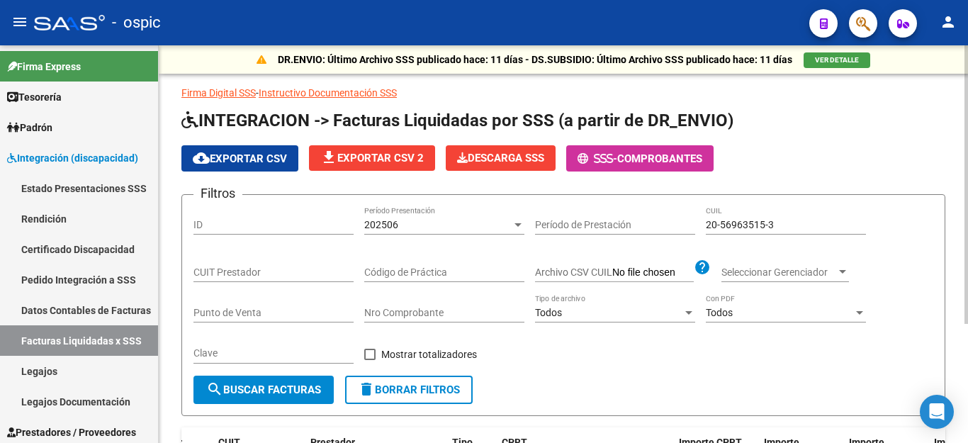
click at [740, 230] on div "20-56963515-3 CUIL" at bounding box center [786, 220] width 160 height 28
click at [741, 228] on input "20-56963515-3" at bounding box center [786, 225] width 160 height 12
paste input "3-54029517-4"
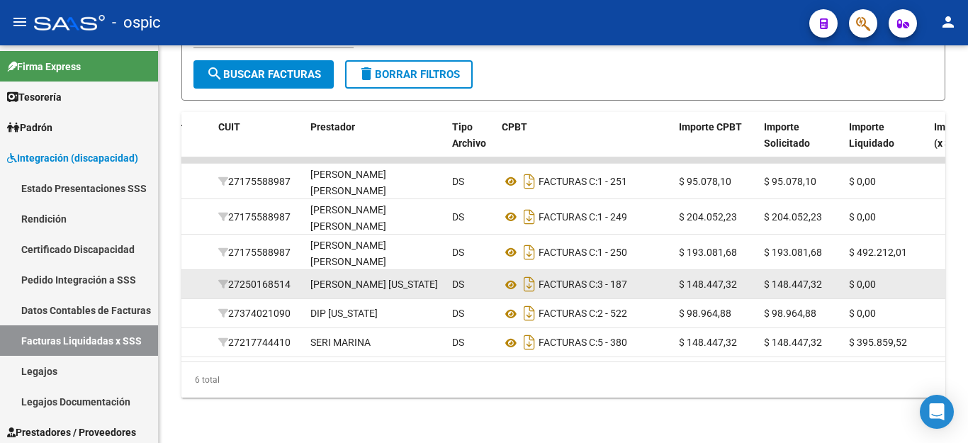
scroll to position [347, 0]
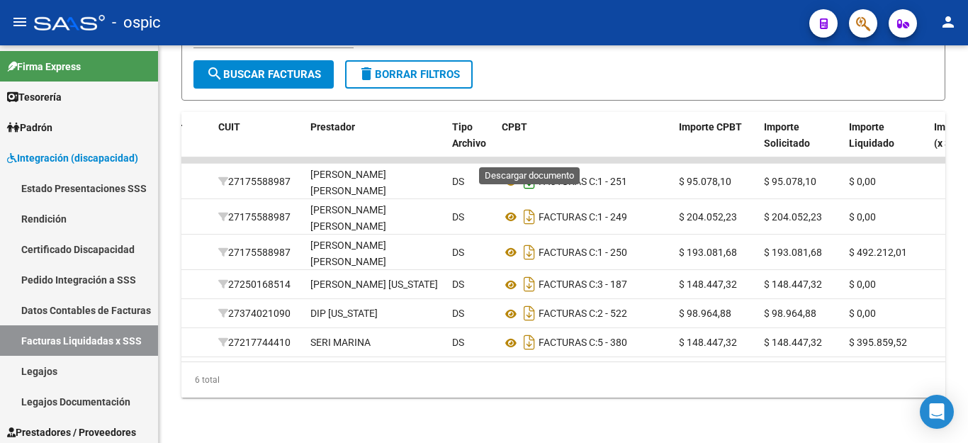
click at [528, 170] on icon "Descargar documento" at bounding box center [529, 181] width 18 height 23
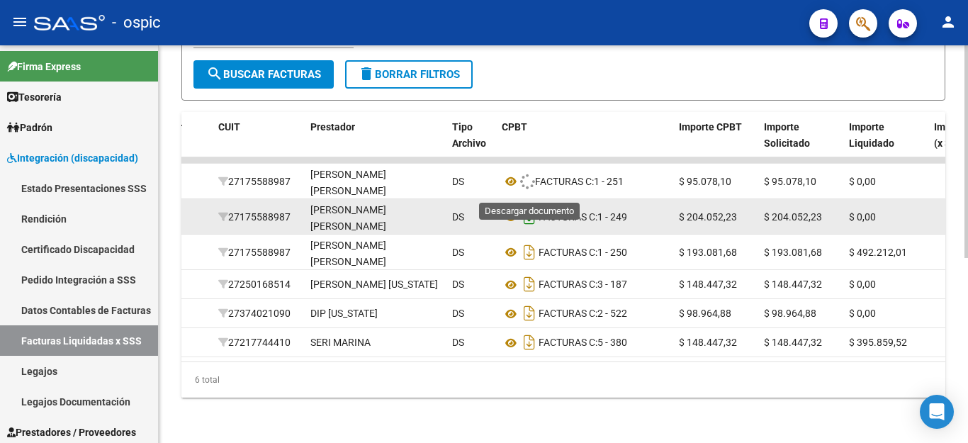
click at [530, 206] on icon "Descargar documento" at bounding box center [529, 217] width 18 height 23
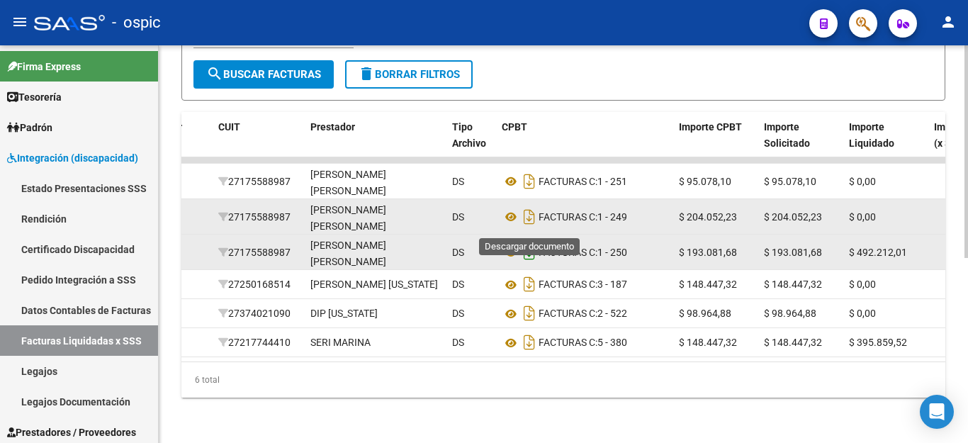
click at [525, 241] on icon "Descargar documento" at bounding box center [529, 252] width 18 height 23
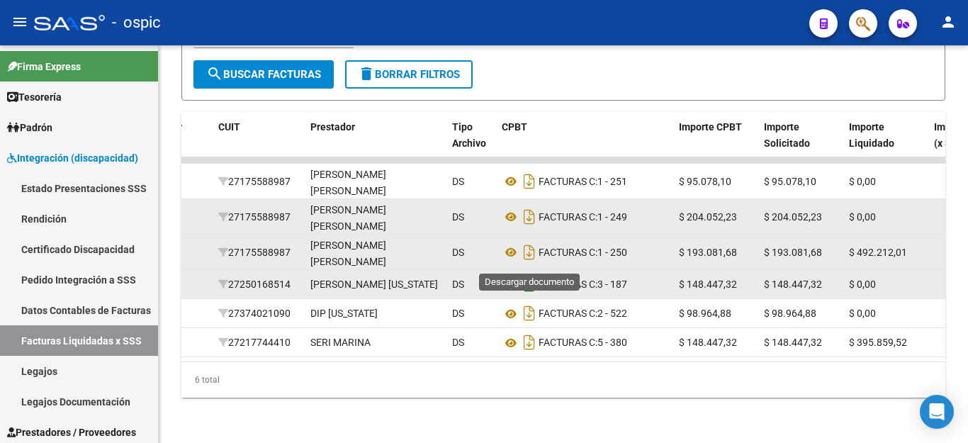
click at [531, 273] on icon "Descargar documento" at bounding box center [529, 284] width 18 height 23
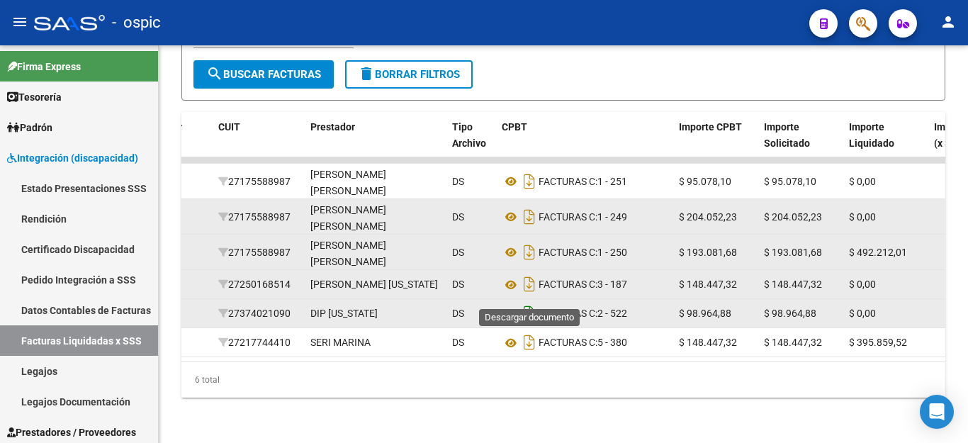
click at [529, 302] on icon "Descargar documento" at bounding box center [529, 313] width 18 height 23
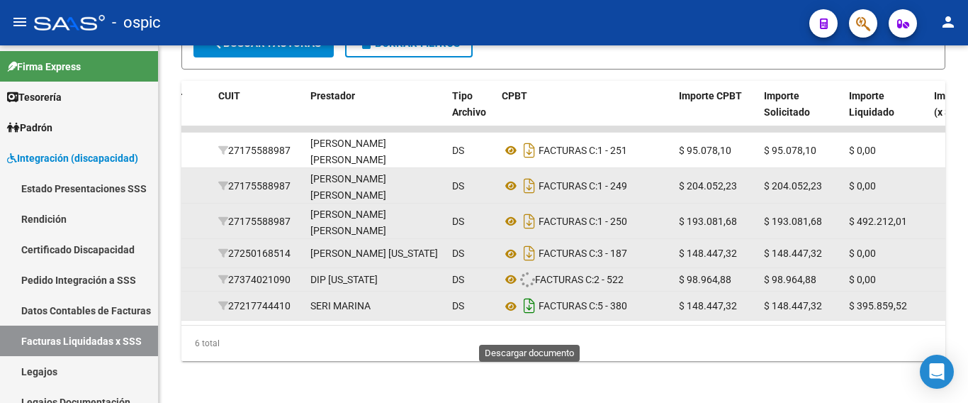
click at [526, 317] on icon "Descargar documento" at bounding box center [529, 305] width 18 height 23
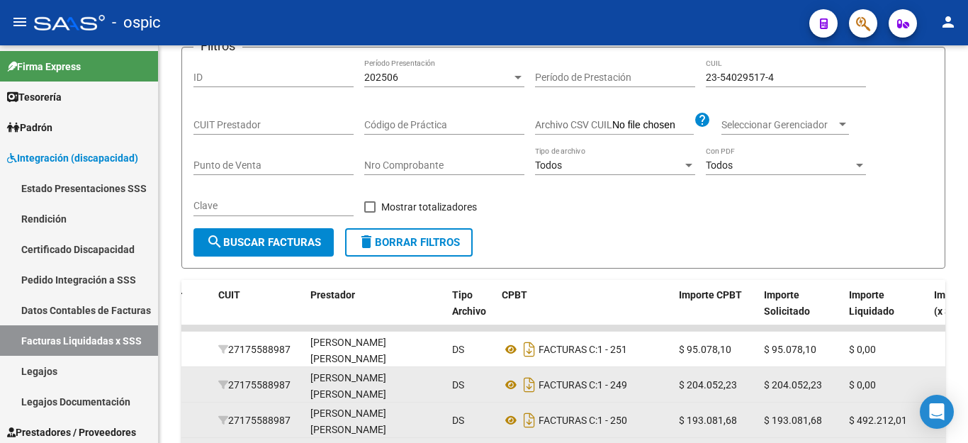
scroll to position [63, 0]
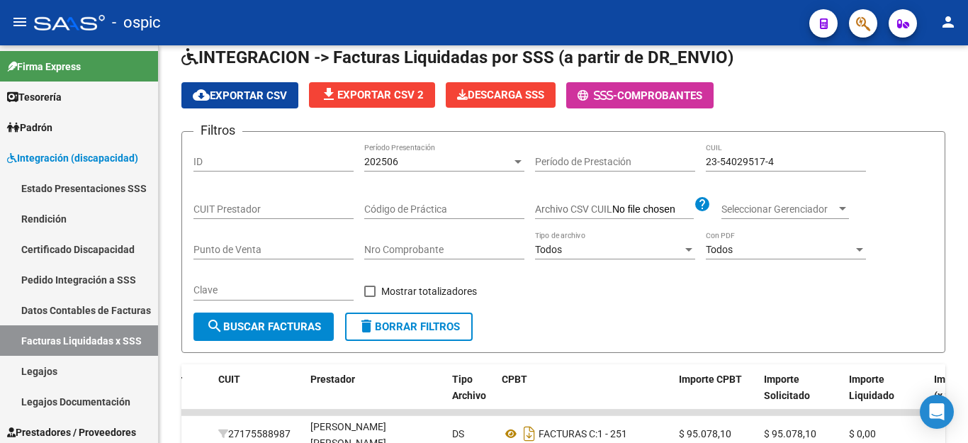
click at [740, 163] on input "23-54029517-4" at bounding box center [786, 162] width 160 height 12
paste input "8536315"
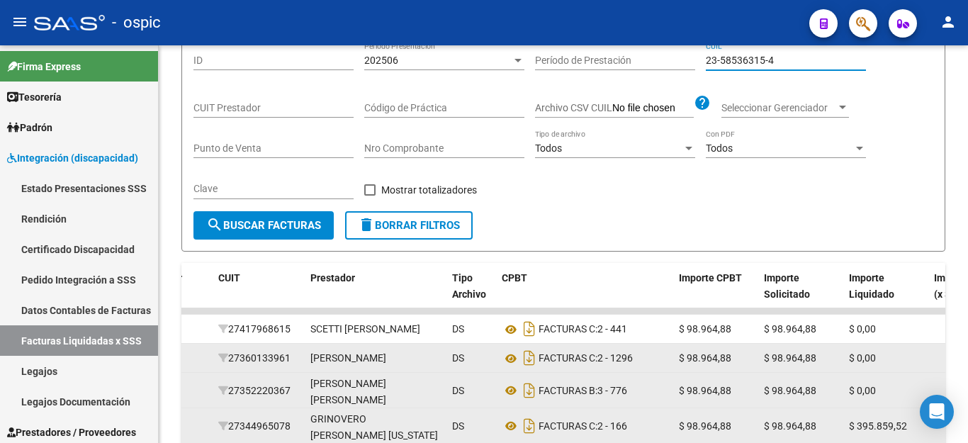
scroll to position [276, 0]
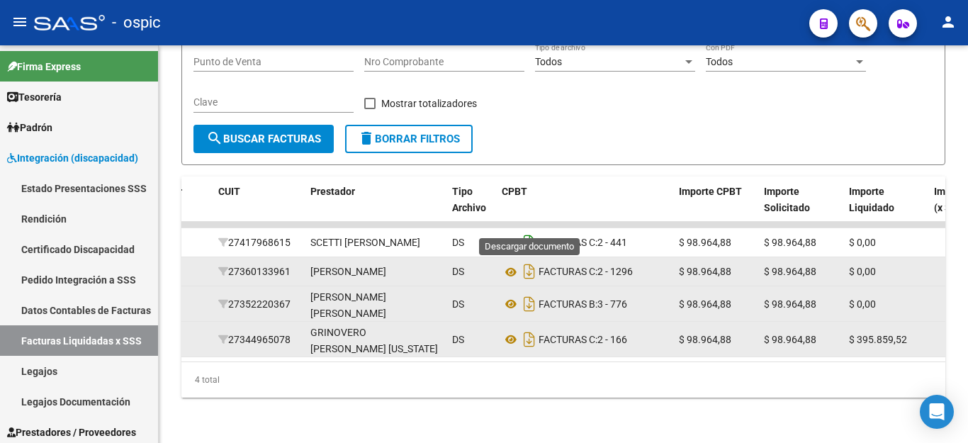
click at [530, 231] on icon "Descargar documento" at bounding box center [529, 242] width 18 height 23
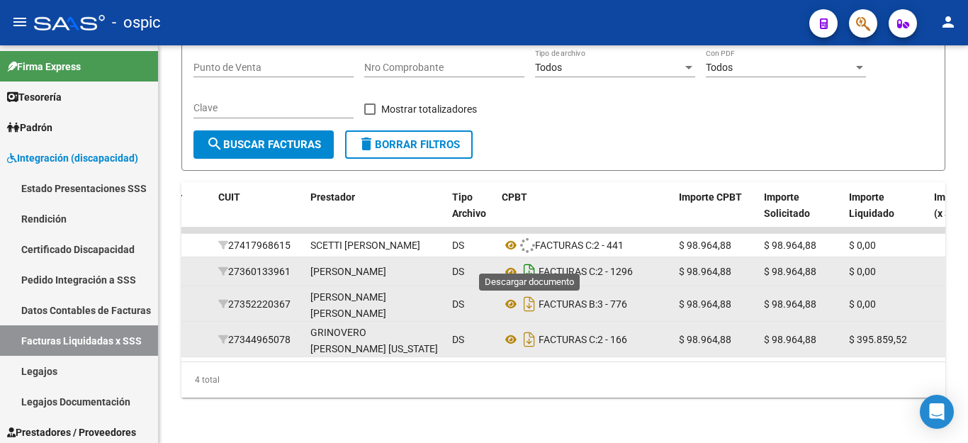
click at [534, 260] on icon "Descargar documento" at bounding box center [529, 271] width 18 height 23
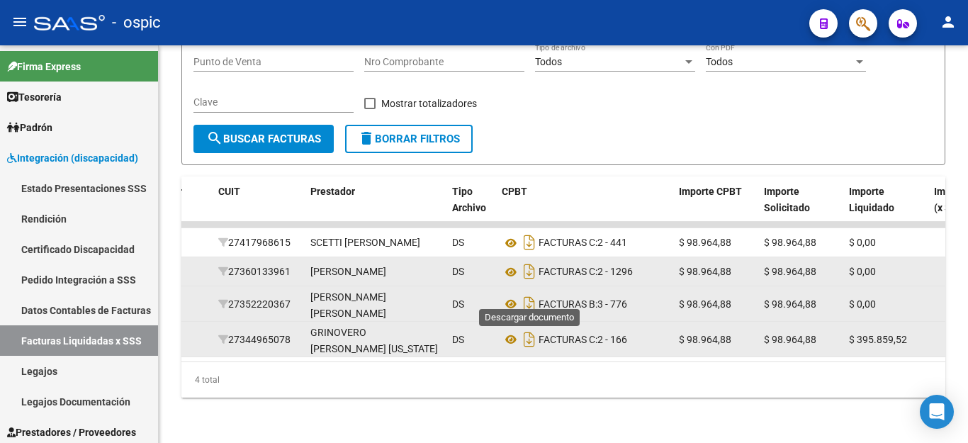
drag, startPoint x: 532, startPoint y: 288, endPoint x: 532, endPoint y: 301, distance: 13.5
click at [532, 293] on icon "Descargar documento" at bounding box center [529, 304] width 18 height 23
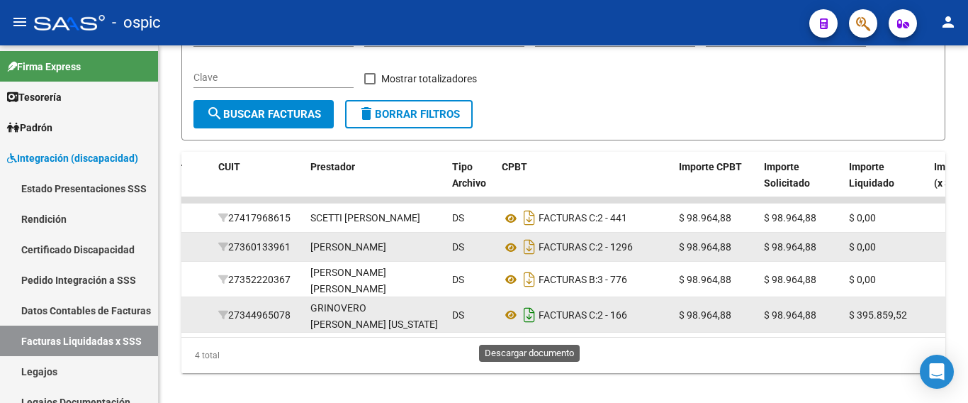
click at [529, 323] on icon "Descargar documento" at bounding box center [529, 314] width 18 height 23
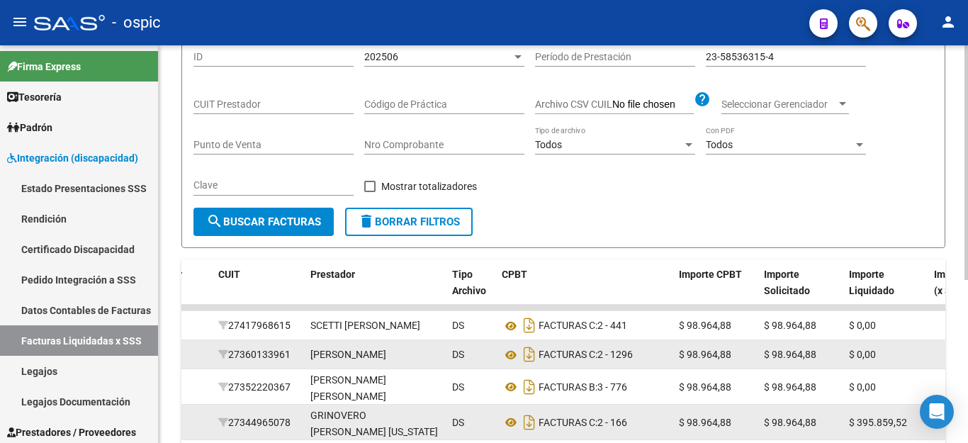
scroll to position [0, 0]
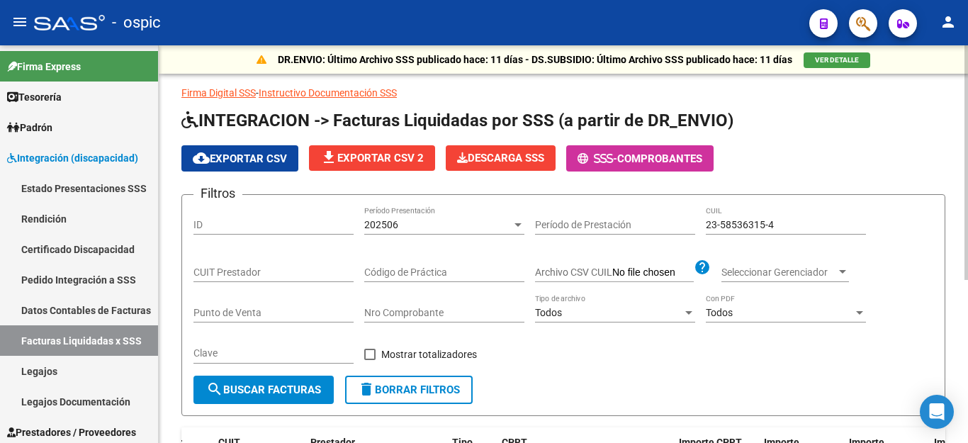
click at [744, 226] on input "23-58536315-4" at bounding box center [786, 225] width 160 height 12
paste input "0-59151720-2"
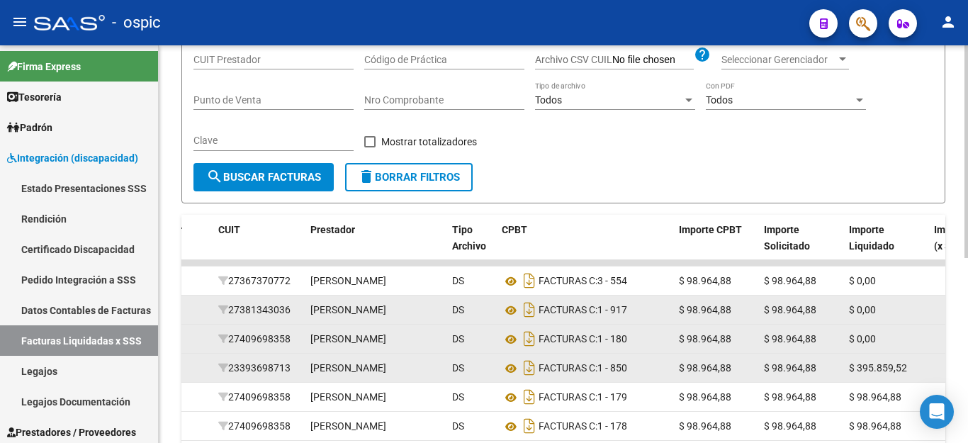
scroll to position [347, 0]
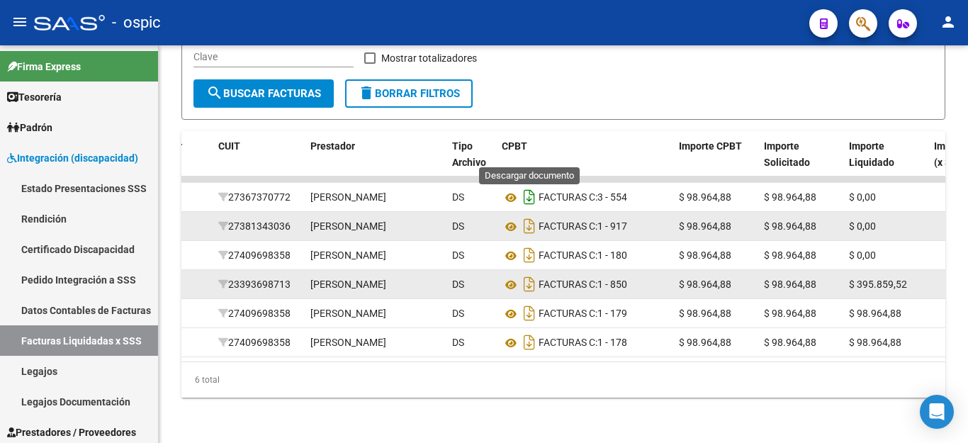
click at [525, 186] on icon "Descargar documento" at bounding box center [529, 197] width 18 height 23
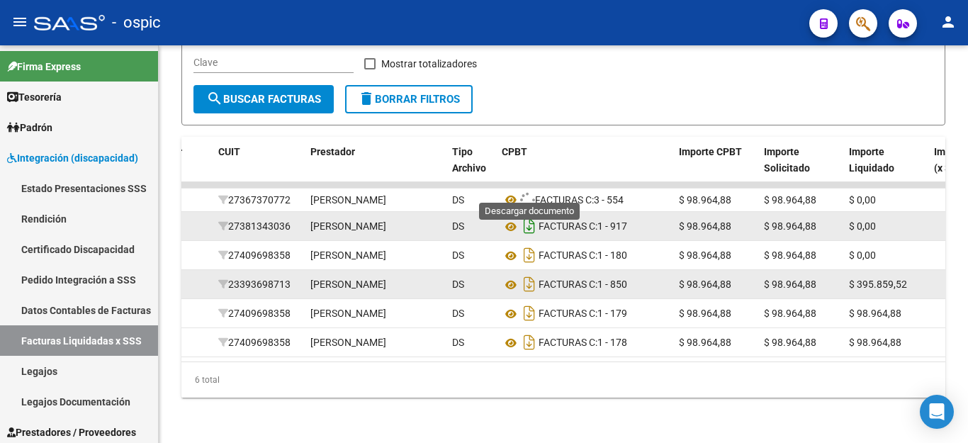
click at [528, 215] on icon "Descargar documento" at bounding box center [529, 226] width 18 height 23
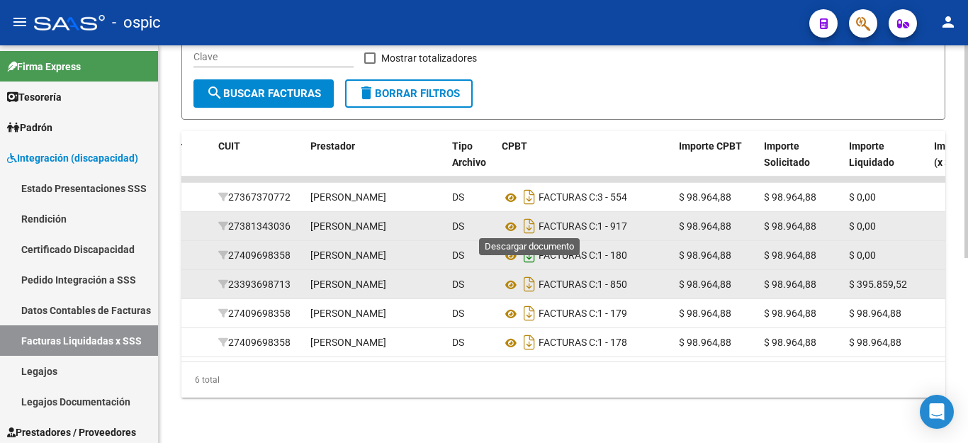
click at [527, 244] on icon "Descargar documento" at bounding box center [529, 255] width 18 height 23
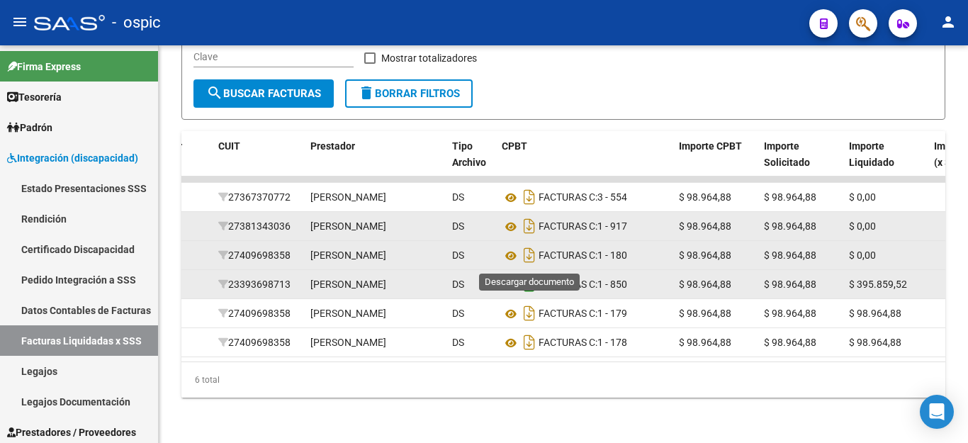
click at [527, 273] on icon "Descargar documento" at bounding box center [529, 284] width 18 height 23
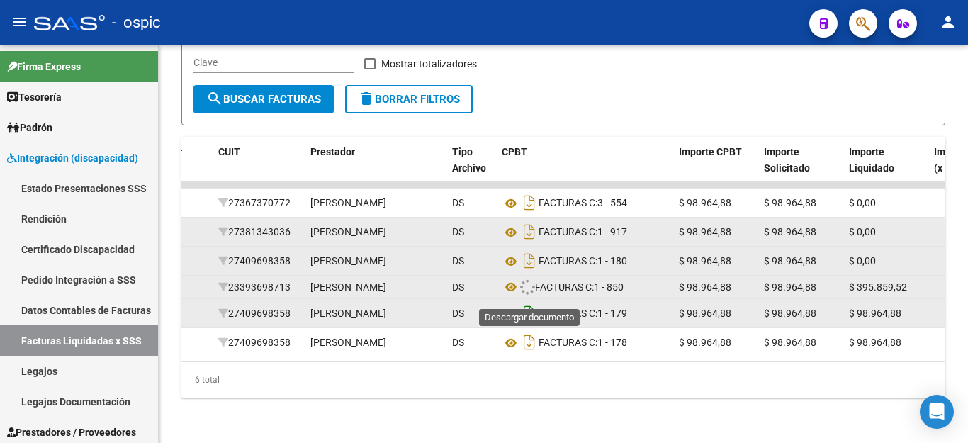
click at [526, 302] on icon "Descargar documento" at bounding box center [529, 313] width 18 height 23
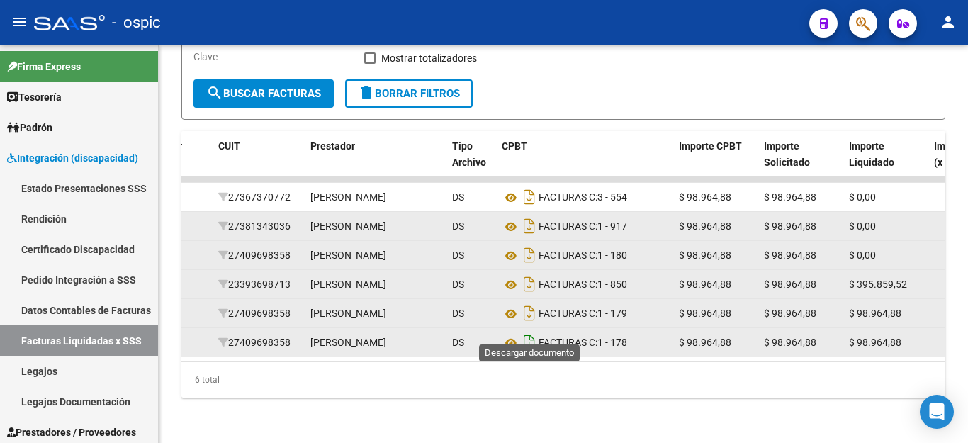
click at [523, 331] on icon "Descargar documento" at bounding box center [529, 342] width 18 height 23
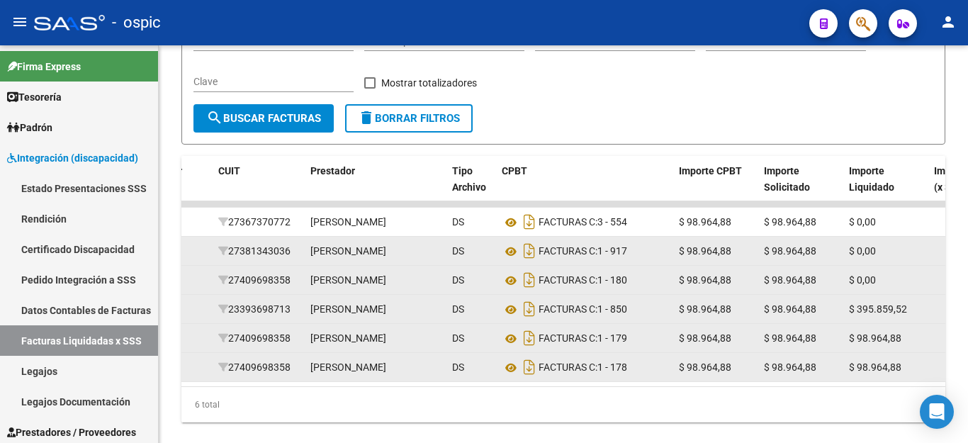
scroll to position [134, 0]
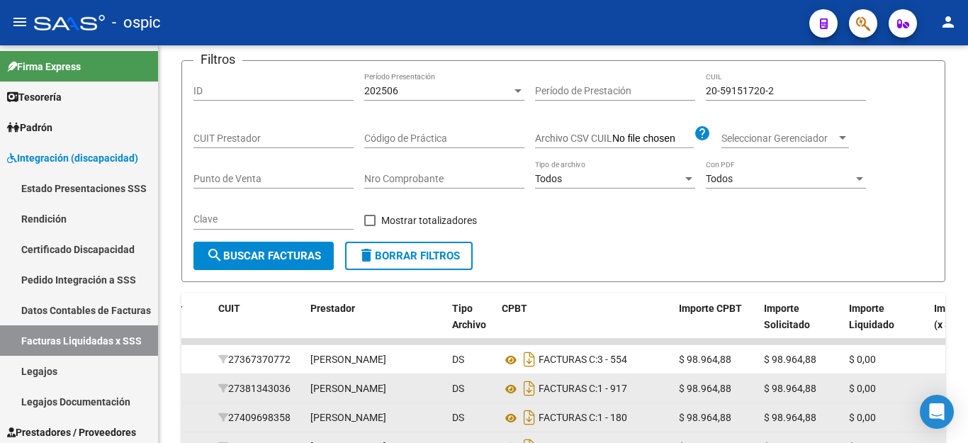
click at [735, 91] on input "20-59151720-2" at bounding box center [786, 91] width 160 height 12
paste input "49791308-0"
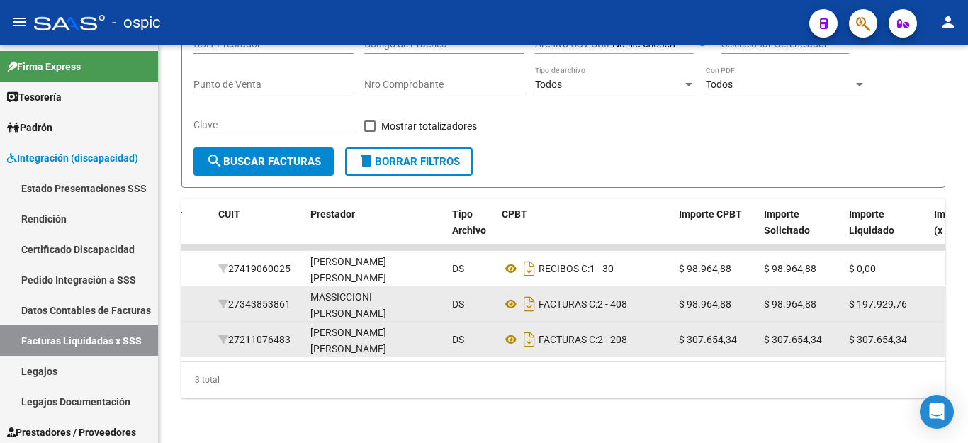
scroll to position [240, 0]
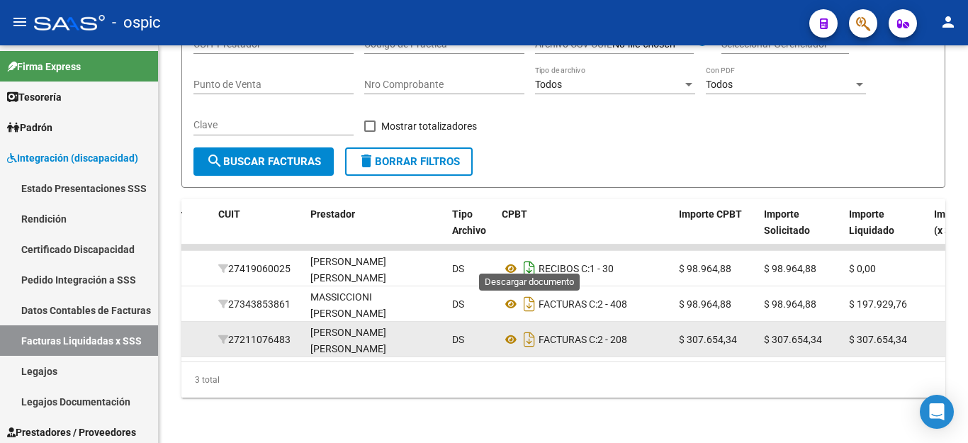
click at [528, 261] on icon "Descargar documento" at bounding box center [529, 268] width 18 height 23
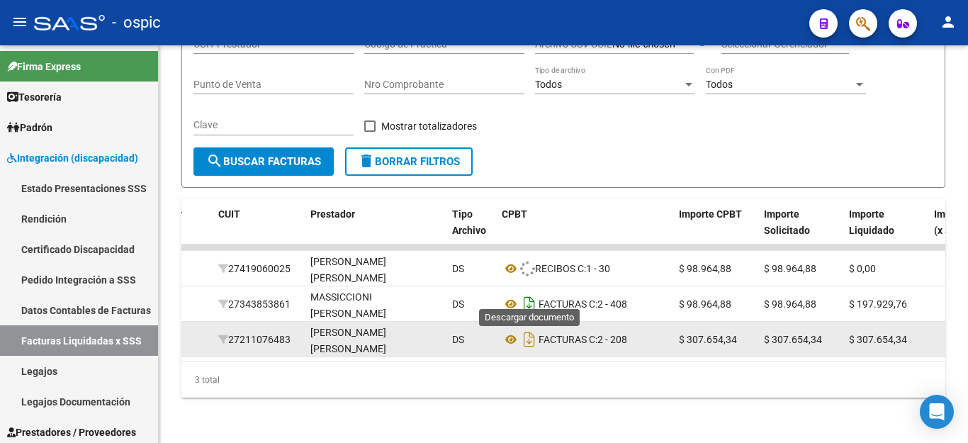
click at [532, 293] on icon "Descargar documento" at bounding box center [529, 304] width 18 height 23
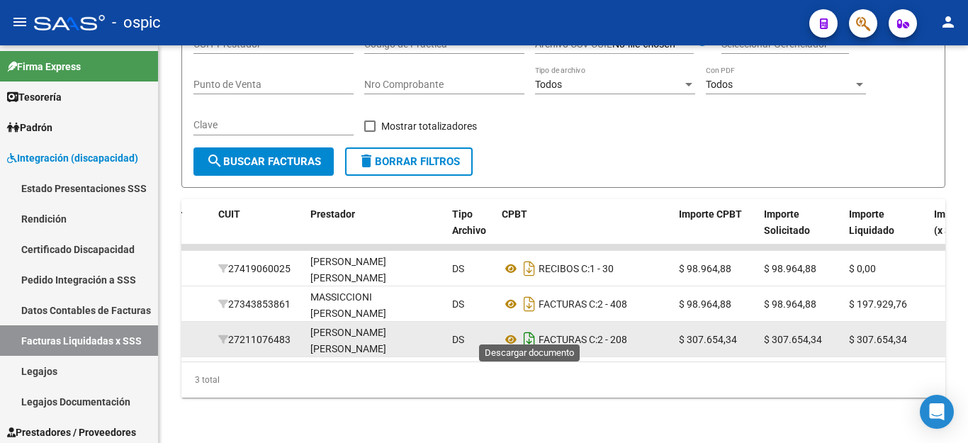
click at [532, 330] on icon "Descargar documento" at bounding box center [529, 339] width 18 height 23
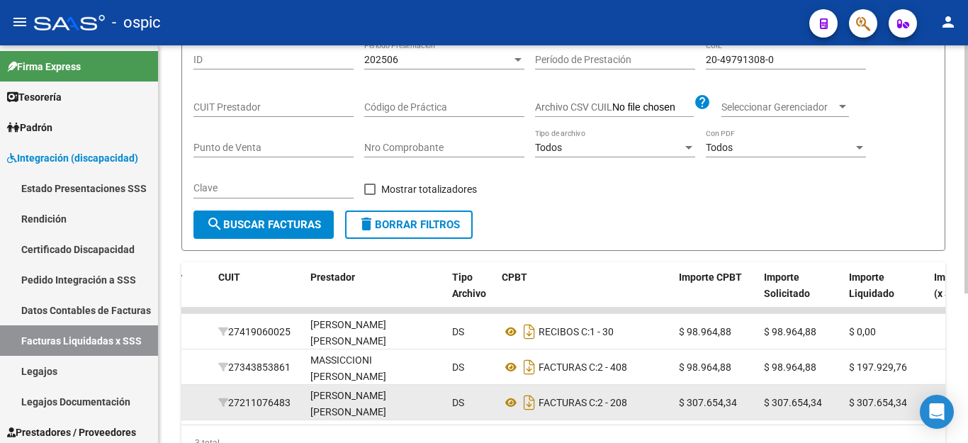
scroll to position [28, 0]
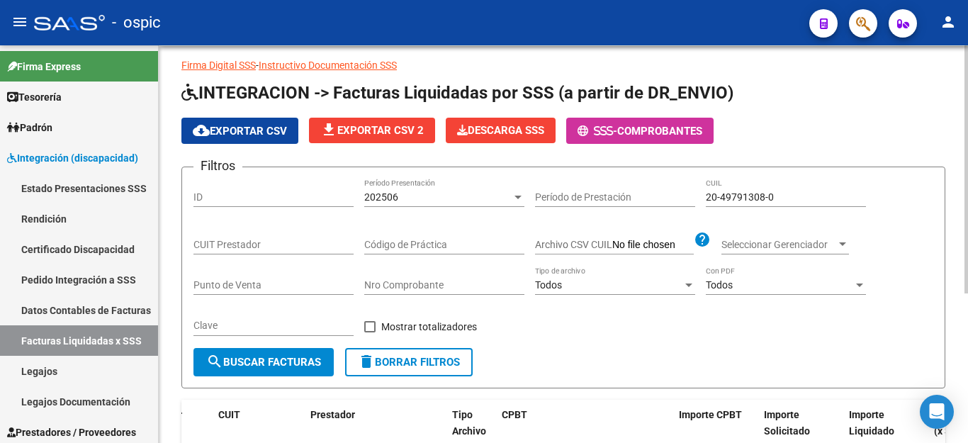
click at [722, 194] on input "20-49791308-0" at bounding box center [786, 197] width 160 height 12
paste input "58775524-7"
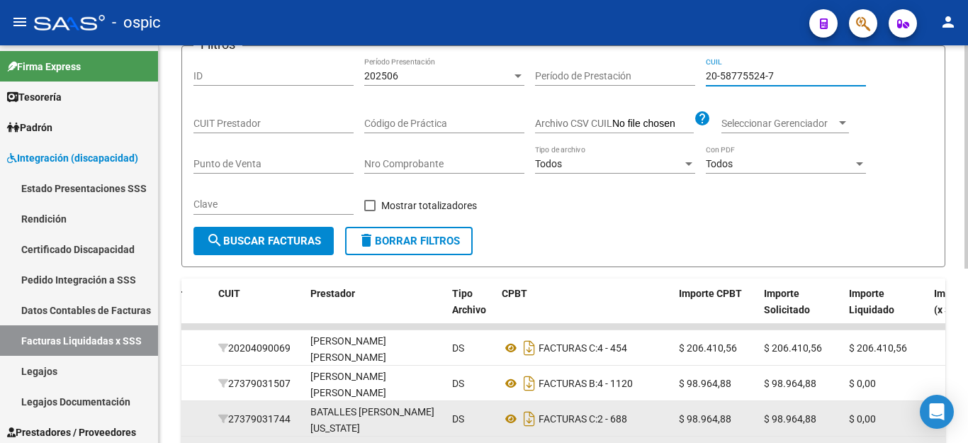
scroll to position [311, 0]
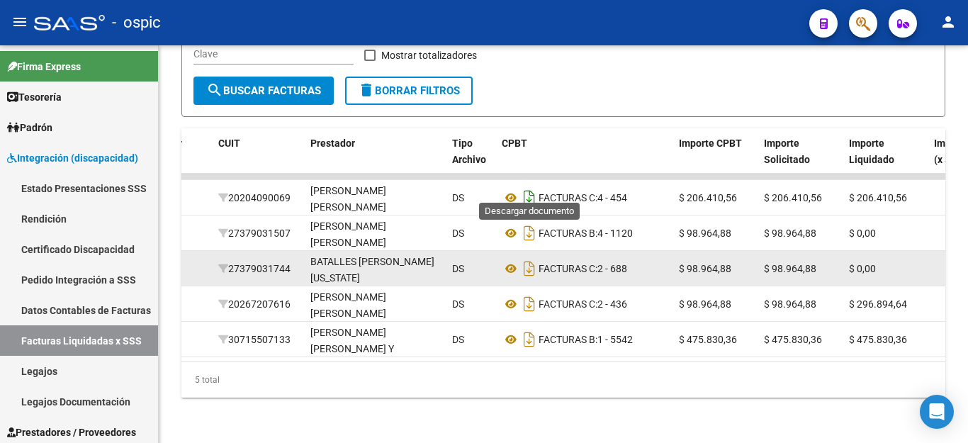
click at [531, 190] on icon "Descargar documento" at bounding box center [529, 197] width 18 height 23
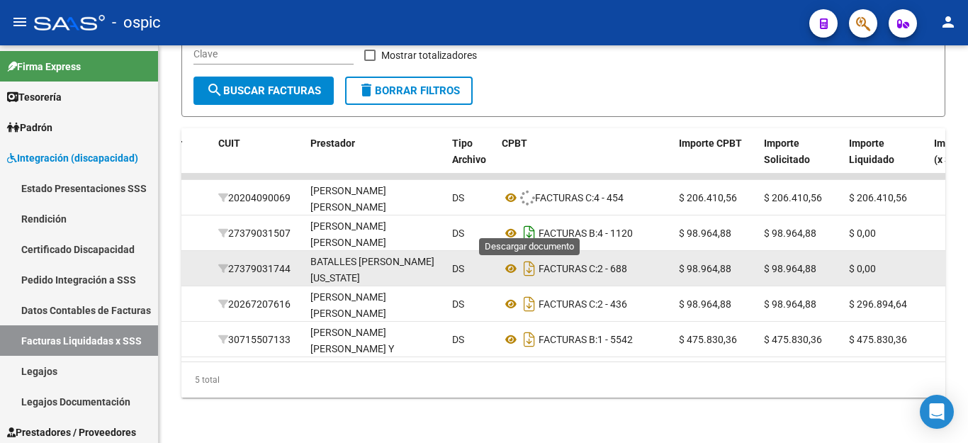
click at [527, 222] on icon "Descargar documento" at bounding box center [529, 233] width 18 height 23
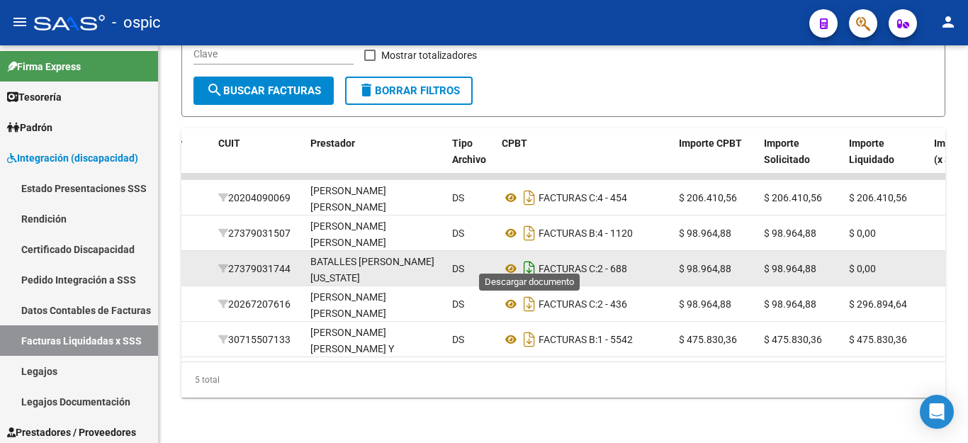
click at [532, 257] on icon "Descargar documento" at bounding box center [529, 268] width 18 height 23
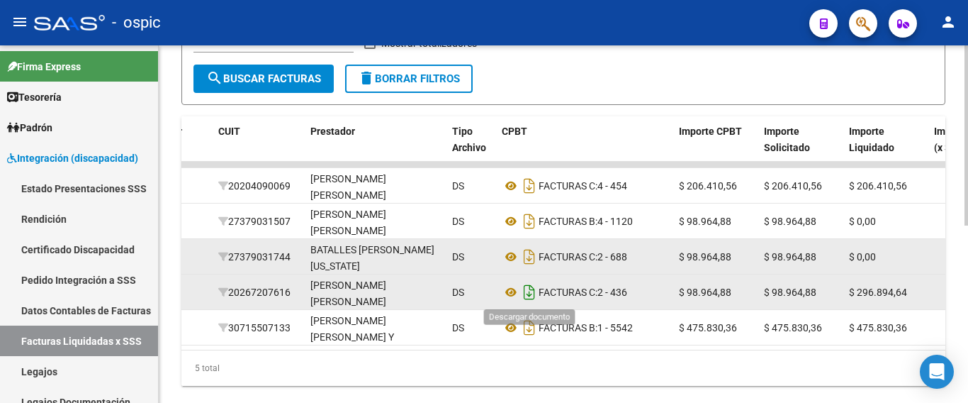
click at [534, 298] on icon "Descargar documento" at bounding box center [529, 292] width 18 height 23
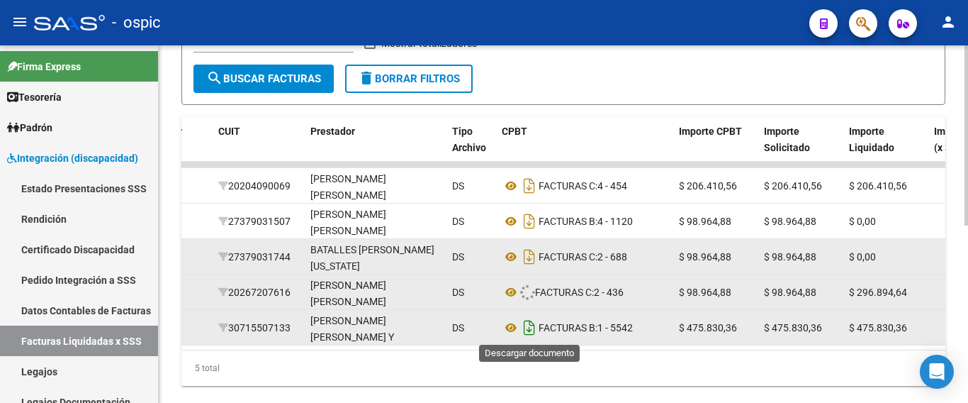
click at [532, 323] on icon "Descargar documento" at bounding box center [529, 327] width 18 height 23
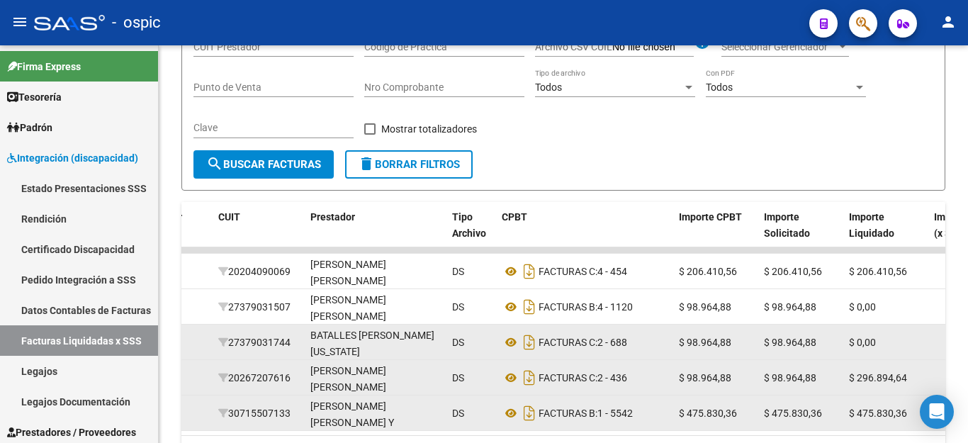
scroll to position [99, 0]
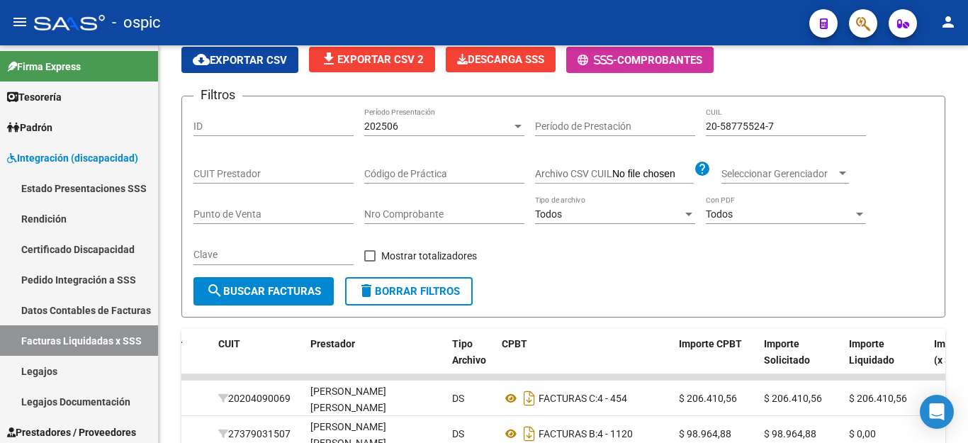
click at [738, 120] on input "20-58775524-7" at bounding box center [786, 126] width 160 height 12
paste input "7-53405072-6"
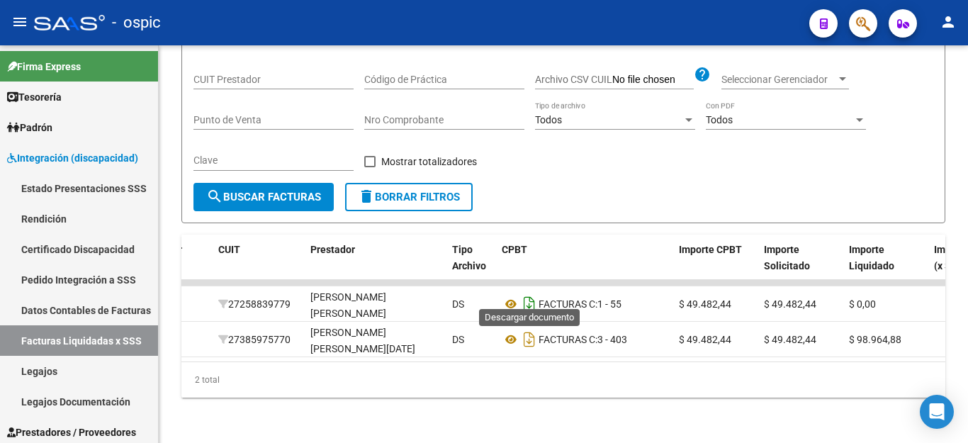
click at [527, 294] on icon "Descargar documento" at bounding box center [529, 304] width 18 height 23
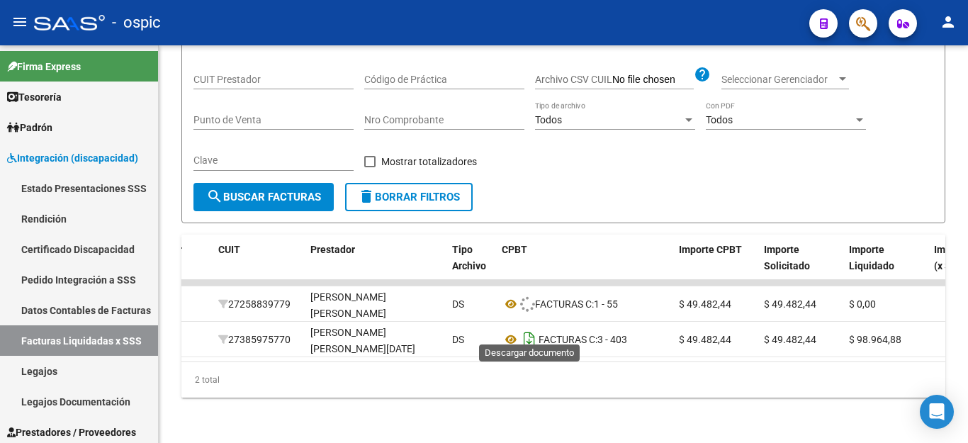
click at [524, 334] on icon "Descargar documento" at bounding box center [529, 339] width 18 height 23
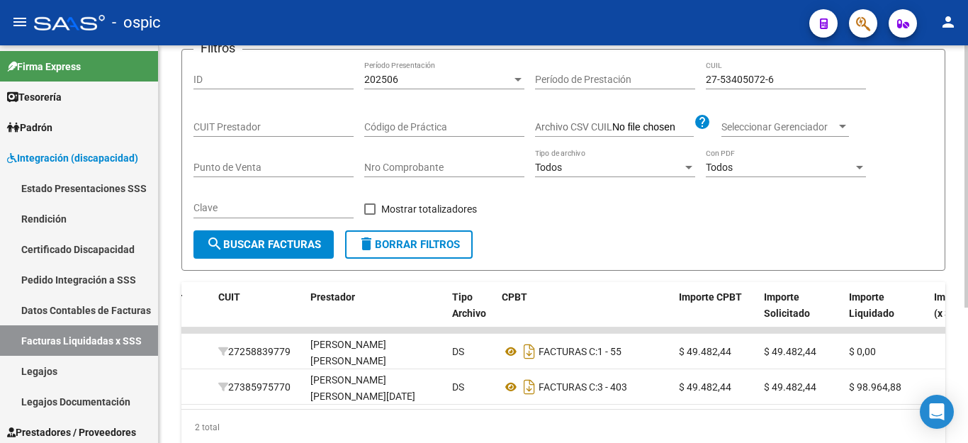
scroll to position [63, 0]
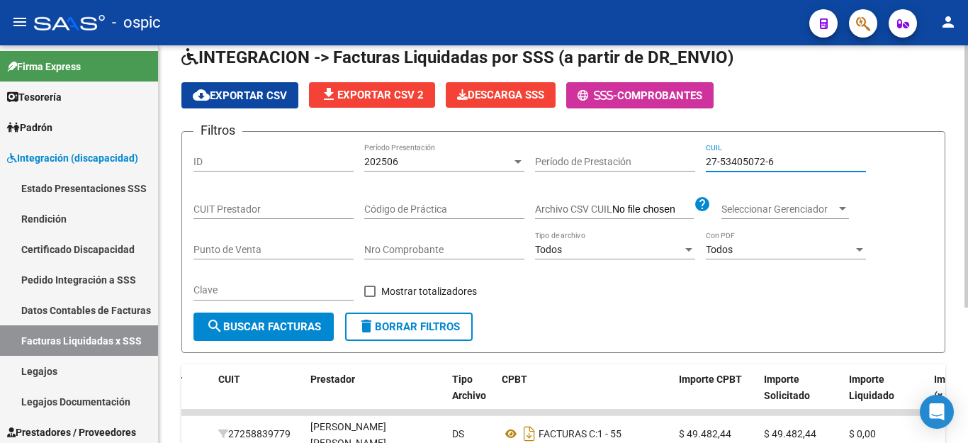
click at [733, 167] on input "27-53405072-6" at bounding box center [786, 162] width 160 height 12
paste input "0-55529506"
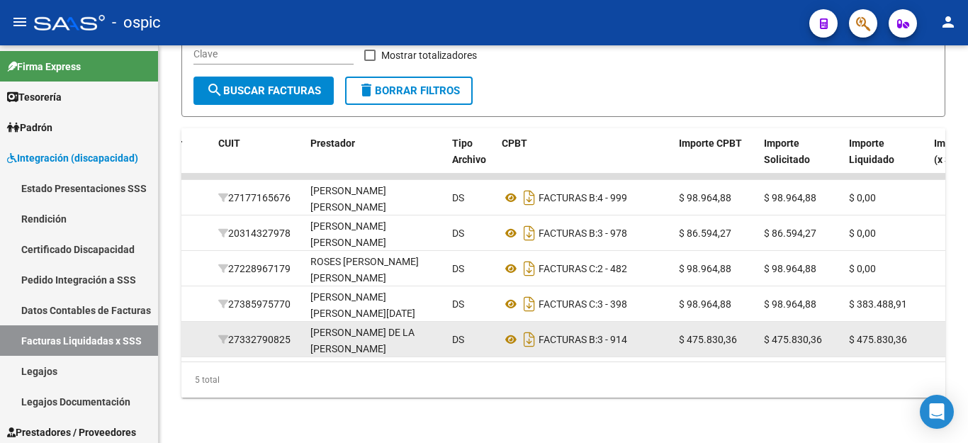
scroll to position [311, 0]
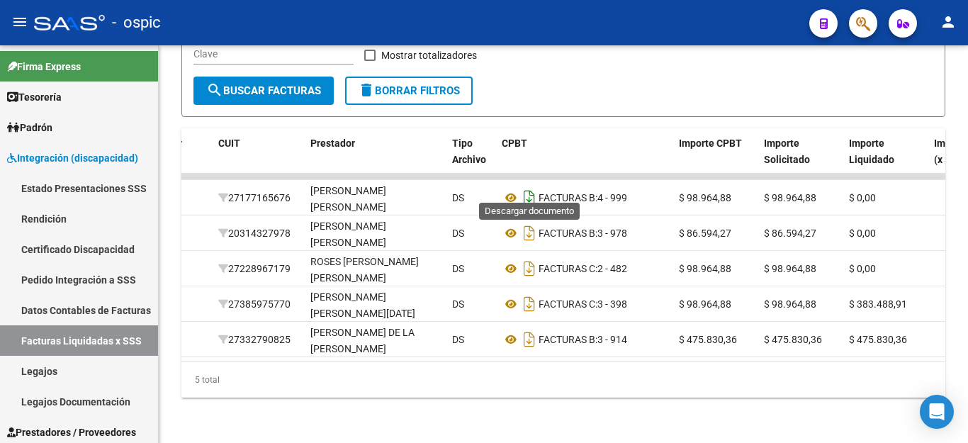
click at [534, 187] on icon "Descargar documento" at bounding box center [529, 197] width 18 height 23
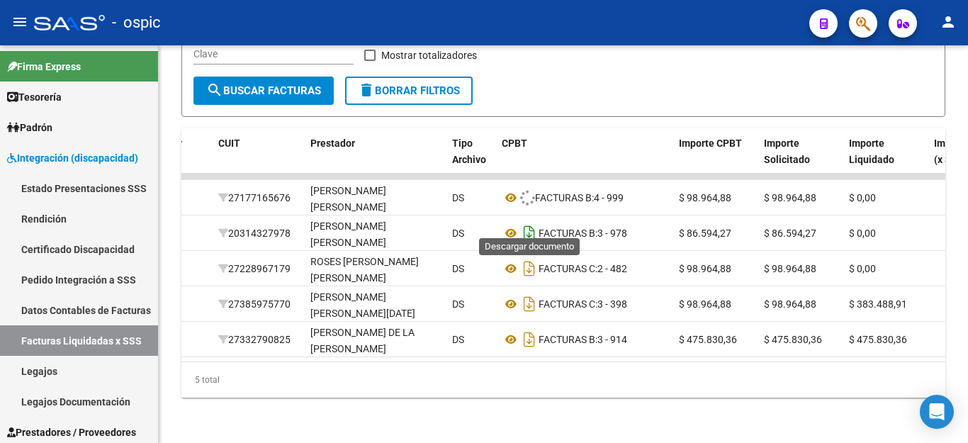
click at [529, 222] on icon "Descargar documento" at bounding box center [529, 233] width 18 height 23
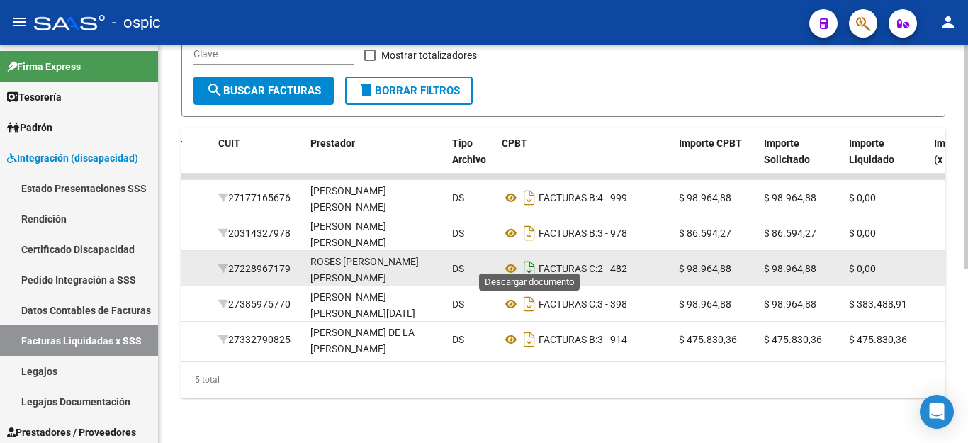
click at [528, 257] on icon "Descargar documento" at bounding box center [529, 268] width 18 height 23
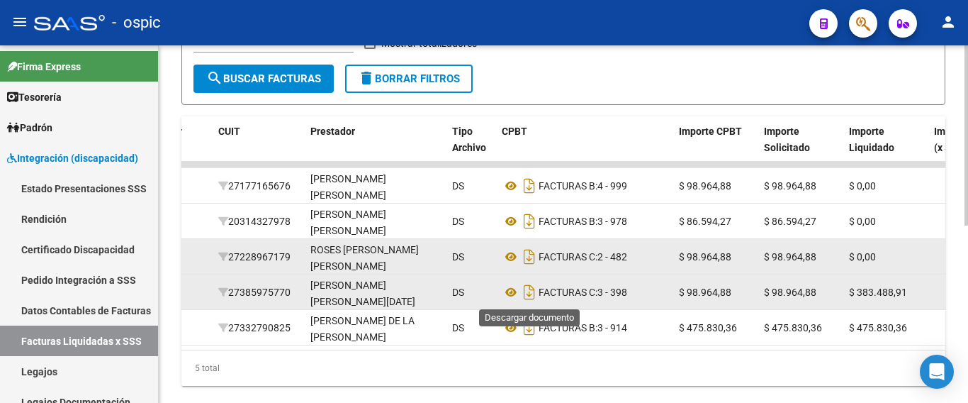
drag, startPoint x: 526, startPoint y: 290, endPoint x: 526, endPoint y: 305, distance: 15.6
click at [526, 290] on icon "Descargar documento" at bounding box center [529, 292] width 18 height 23
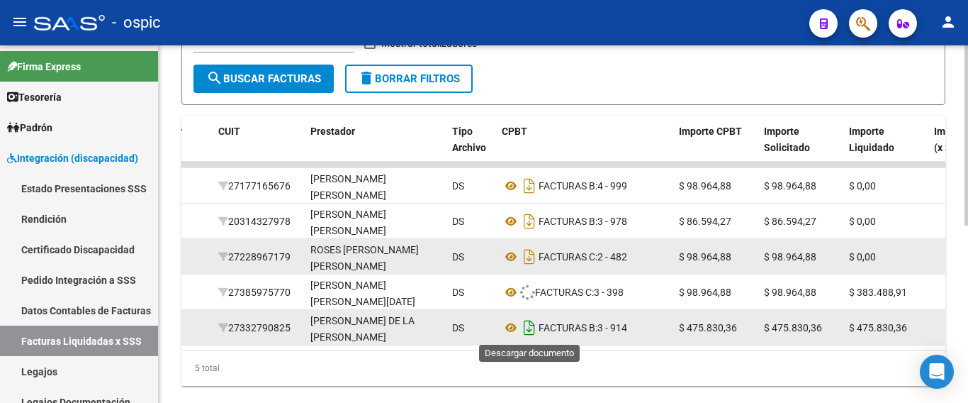
click at [525, 330] on icon "Descargar documento" at bounding box center [529, 327] width 18 height 23
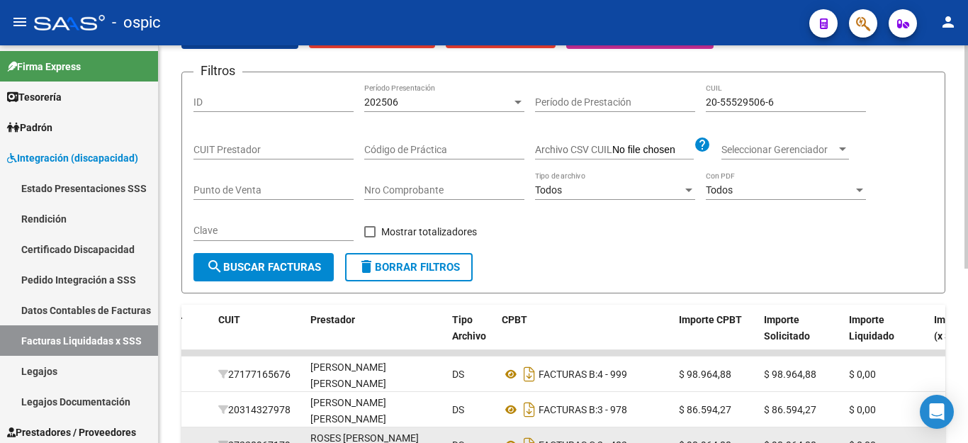
scroll to position [99, 0]
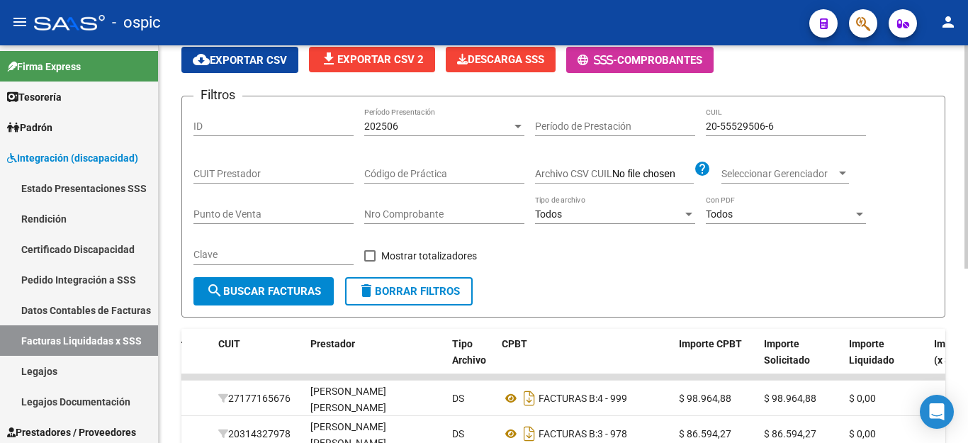
click at [758, 127] on input "20-55529506-6" at bounding box center [786, 126] width 160 height 12
paste input "48972291-8"
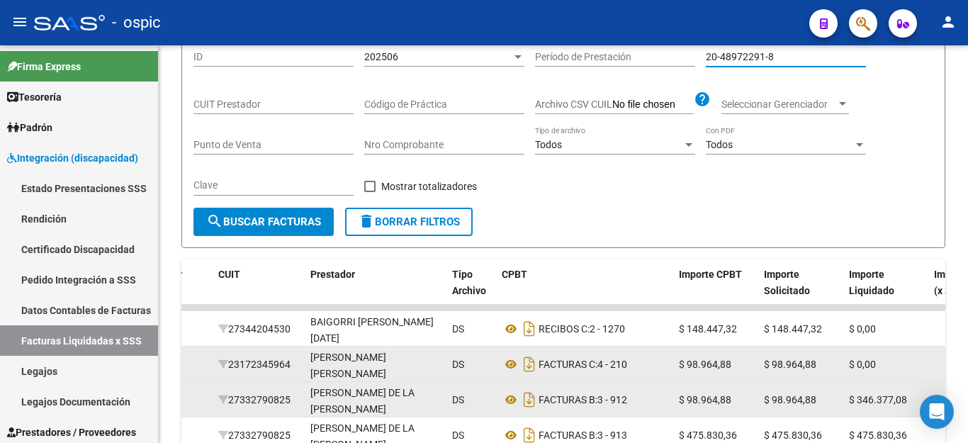
scroll to position [276, 0]
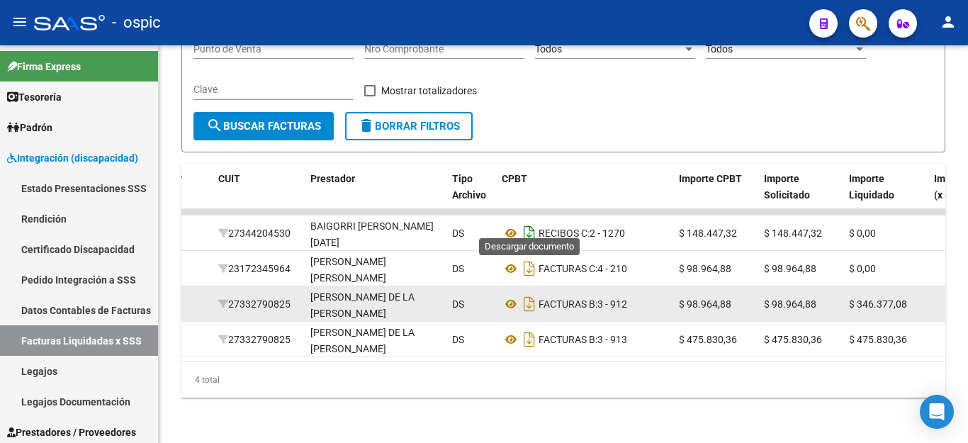
click at [534, 222] on icon "Descargar documento" at bounding box center [529, 233] width 18 height 23
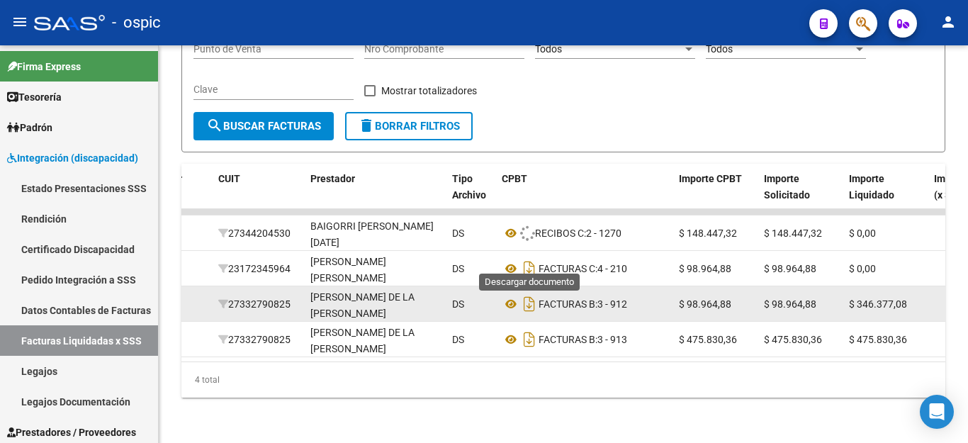
drag, startPoint x: 529, startPoint y: 252, endPoint x: 530, endPoint y: 273, distance: 20.6
click at [529, 257] on icon "Descargar documento" at bounding box center [529, 268] width 18 height 23
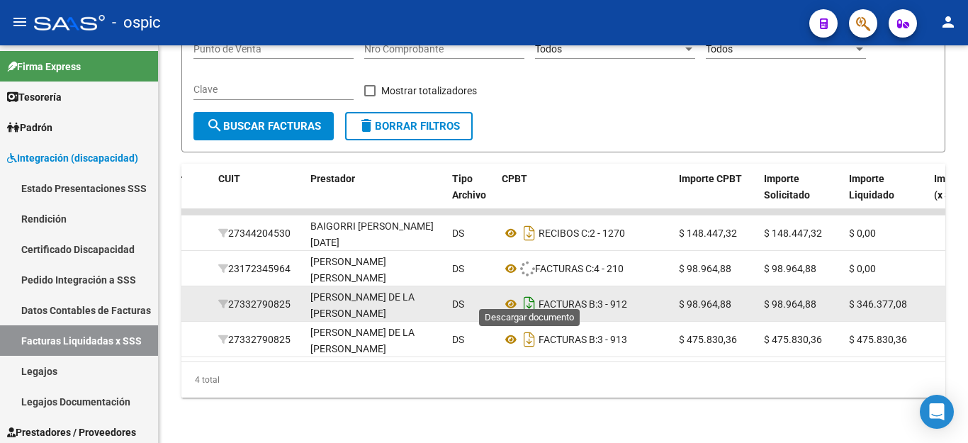
click at [532, 293] on icon "Descargar documento" at bounding box center [529, 304] width 18 height 23
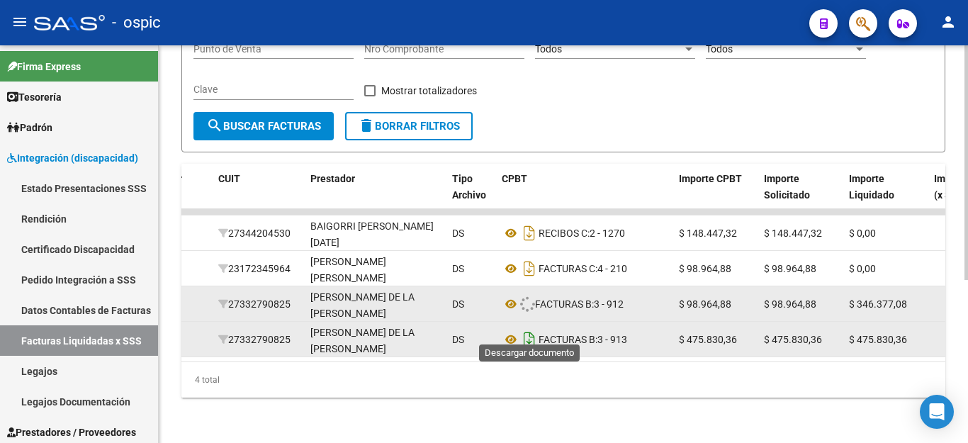
click at [525, 328] on icon "Descargar documento" at bounding box center [529, 339] width 18 height 23
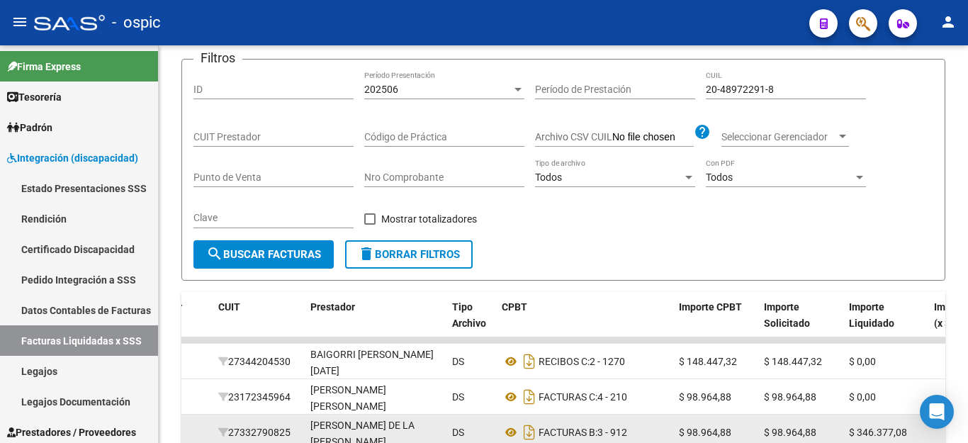
scroll to position [134, 0]
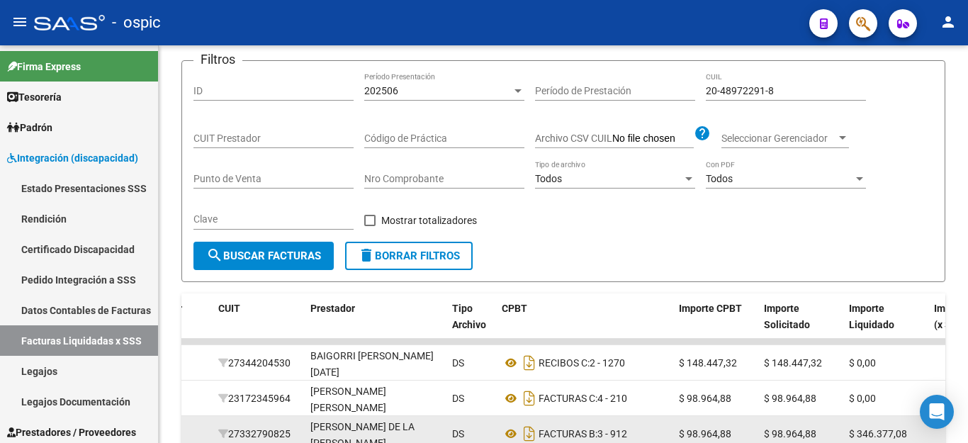
click at [761, 100] on div "20-48972291-8 CUIL" at bounding box center [786, 86] width 160 height 28
click at [763, 94] on input "20-48972291-8" at bounding box center [786, 91] width 160 height 12
paste input "7-57326012-6"
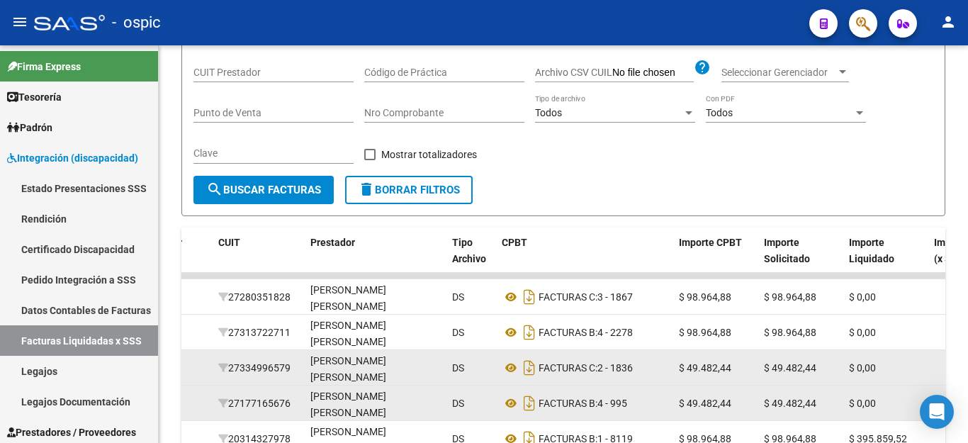
scroll to position [276, 0]
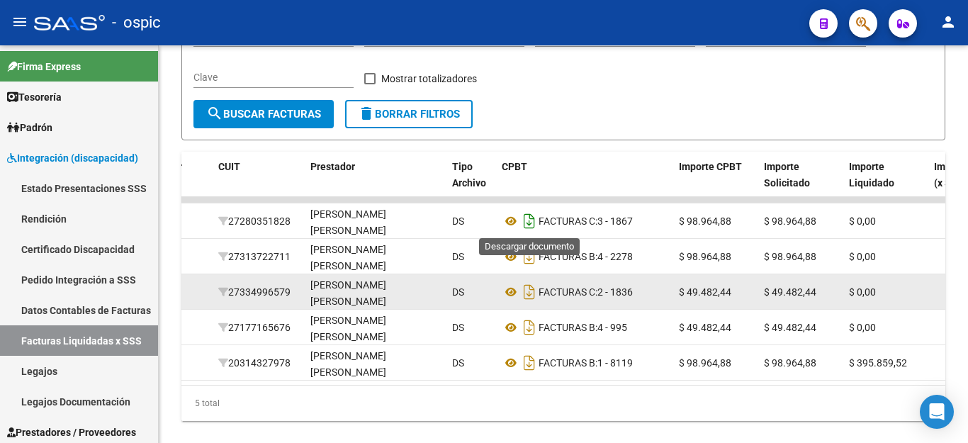
click at [536, 221] on icon "Descargar documento" at bounding box center [529, 221] width 18 height 23
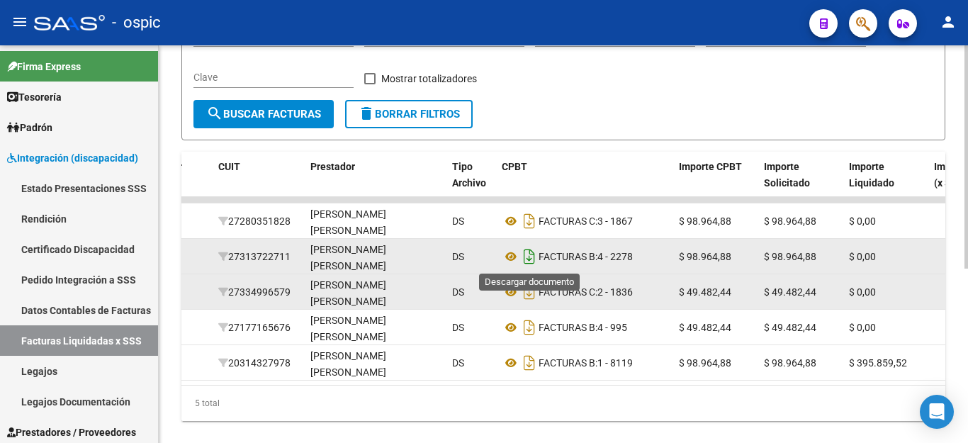
click at [532, 254] on icon "Descargar documento" at bounding box center [529, 256] width 18 height 23
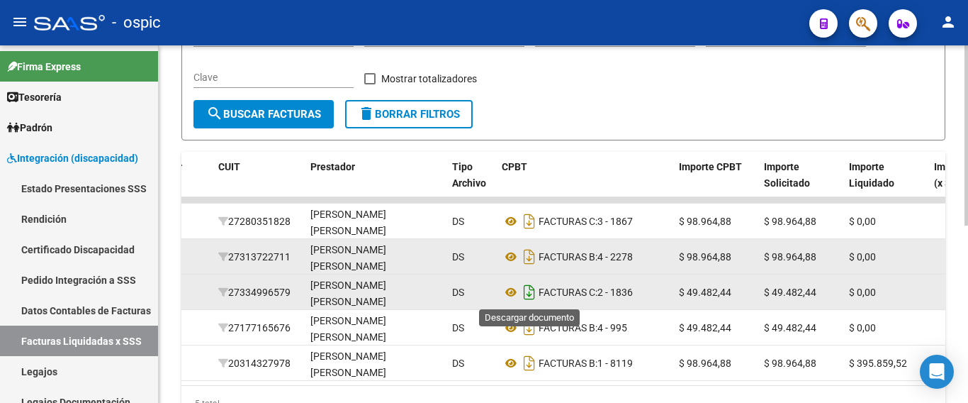
click at [530, 289] on icon "Descargar documento" at bounding box center [529, 292] width 18 height 23
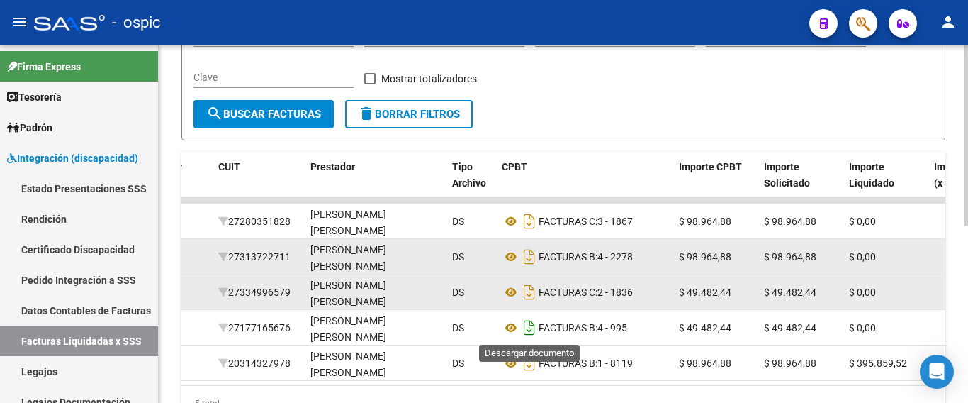
click at [529, 324] on icon "Descargar documento" at bounding box center [529, 327] width 18 height 23
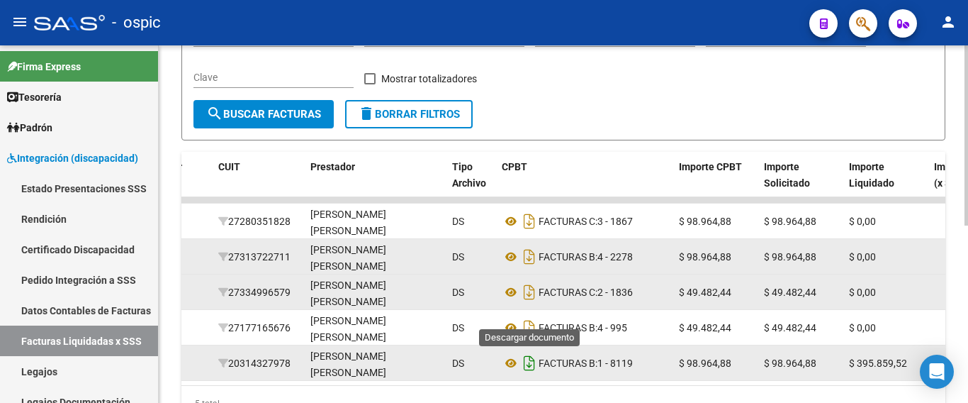
click at [527, 369] on icon "Descargar documento" at bounding box center [529, 363] width 18 height 23
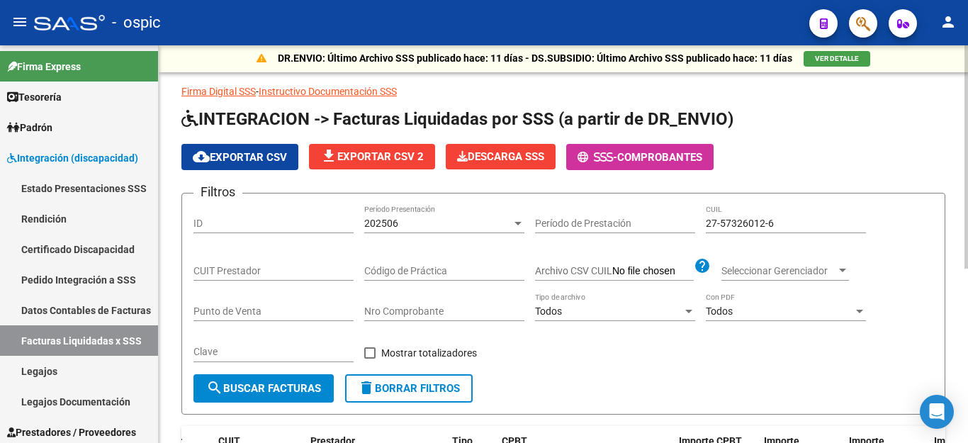
scroll to position [0, 0]
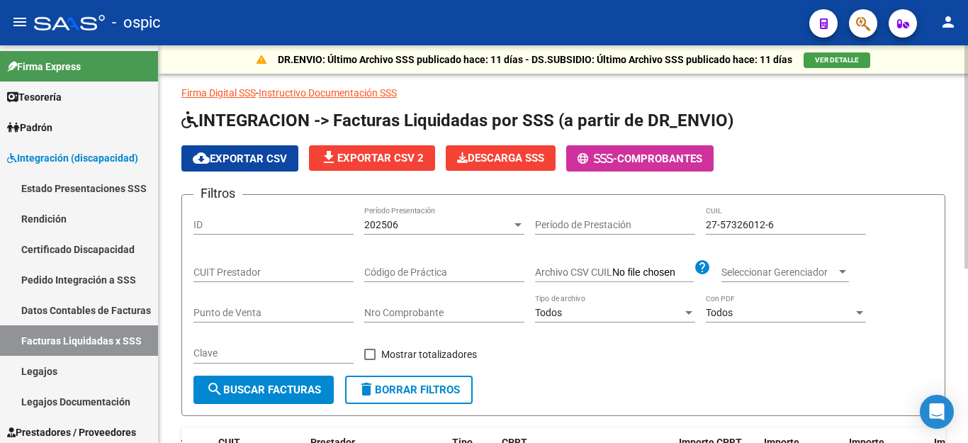
click at [727, 223] on input "27-57326012-6" at bounding box center [786, 225] width 160 height 12
paste input "0-50698506-5"
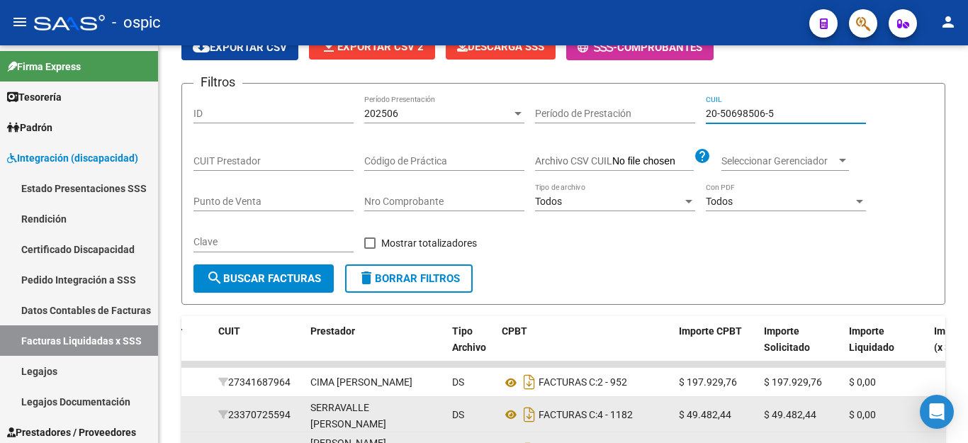
scroll to position [311, 0]
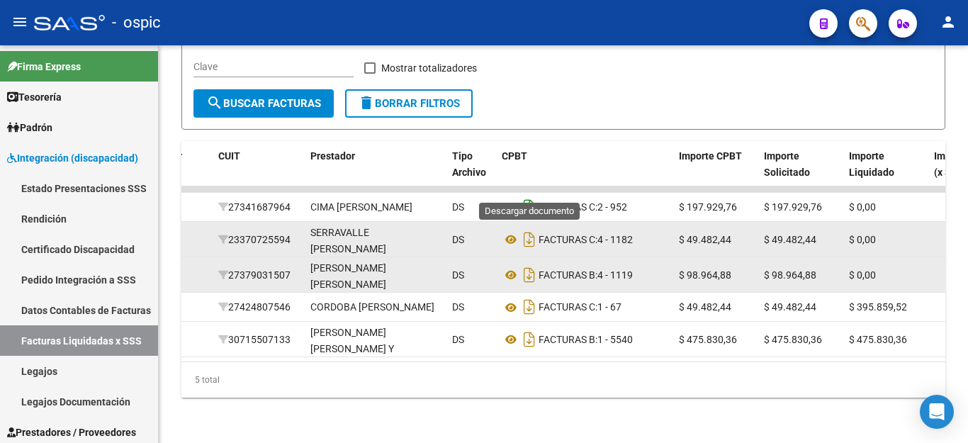
click at [527, 196] on icon "Descargar documento" at bounding box center [529, 207] width 18 height 23
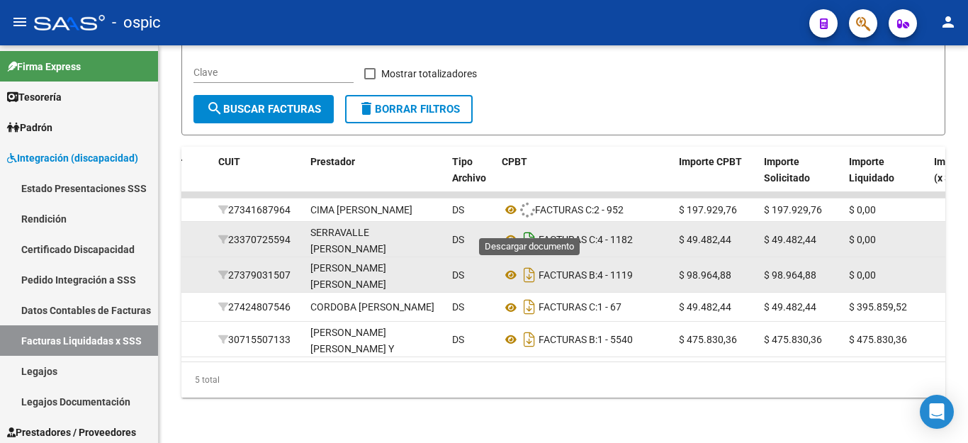
click at [529, 228] on icon "Descargar documento" at bounding box center [529, 239] width 18 height 23
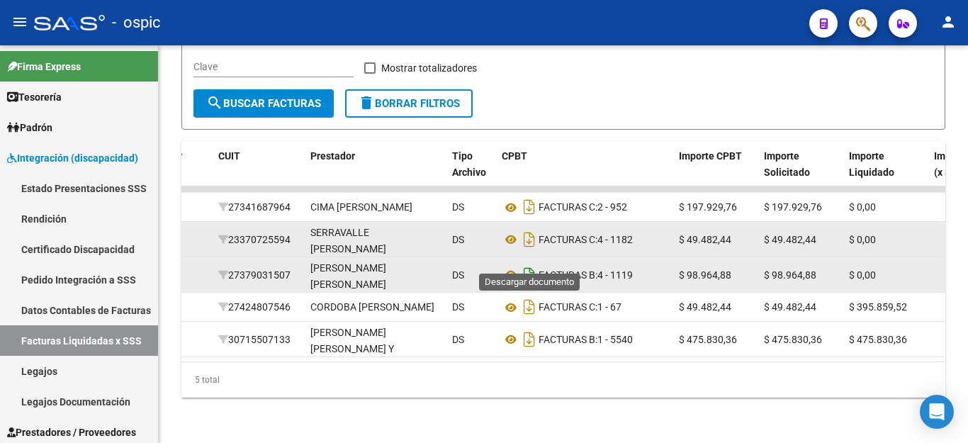
click at [528, 264] on icon "Descargar documento" at bounding box center [529, 275] width 18 height 23
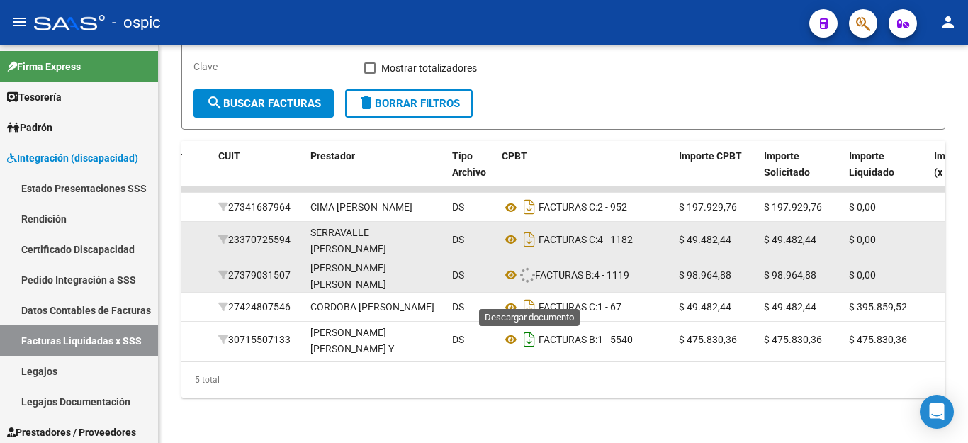
drag, startPoint x: 532, startPoint y: 292, endPoint x: 536, endPoint y: 315, distance: 23.8
click at [533, 296] on icon "Descargar documento" at bounding box center [529, 307] width 18 height 23
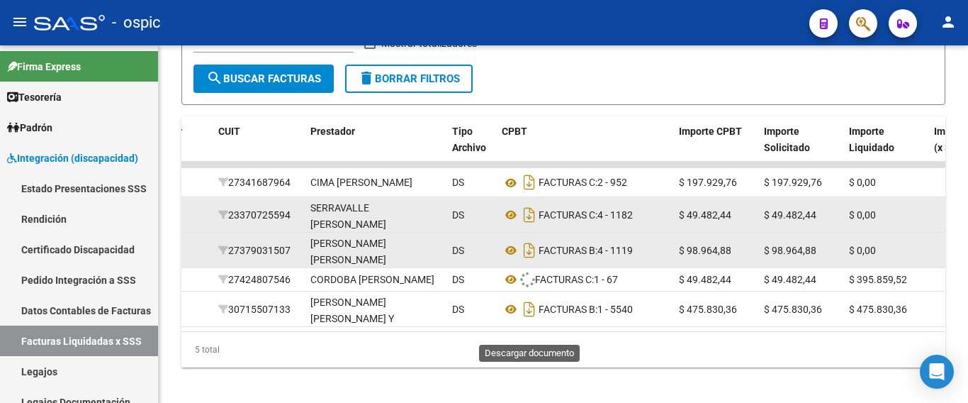
click at [535, 320] on icon "Descargar documento" at bounding box center [529, 309] width 18 height 23
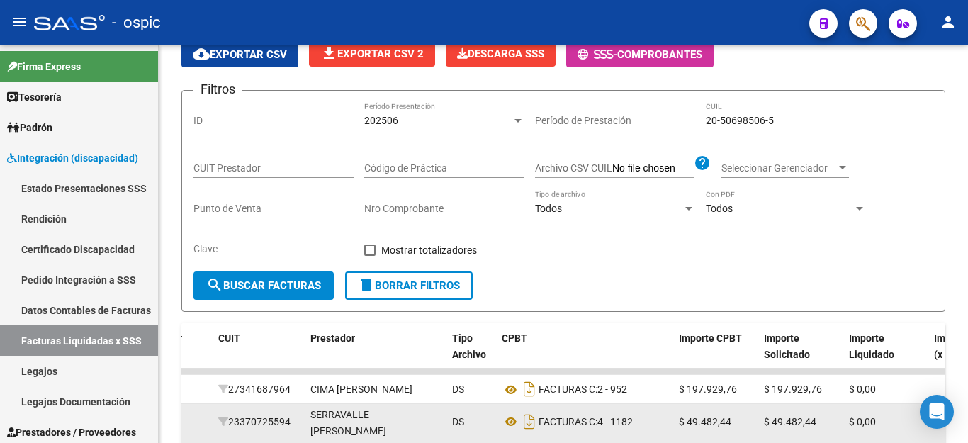
scroll to position [28, 0]
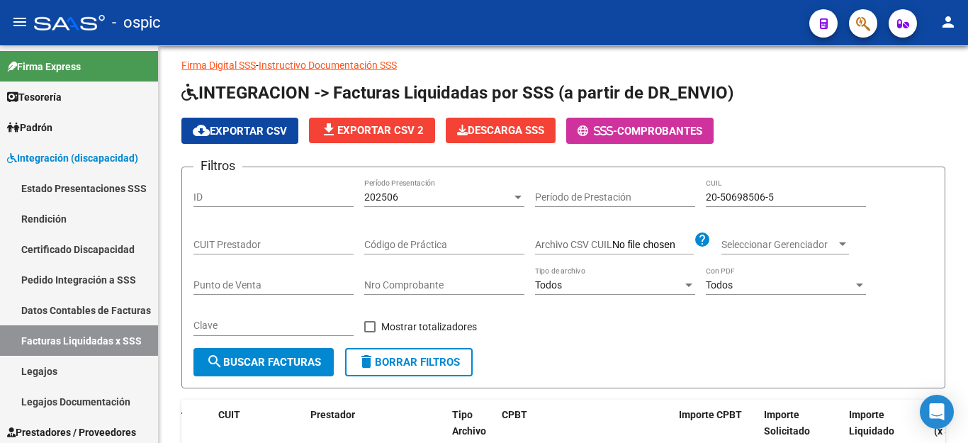
click at [727, 195] on input "20-50698506-5" at bounding box center [786, 197] width 160 height 12
click at [728, 192] on input "20-50698506-5" at bounding box center [786, 197] width 160 height 12
click at [729, 199] on input "20-50698506-5" at bounding box center [786, 197] width 160 height 12
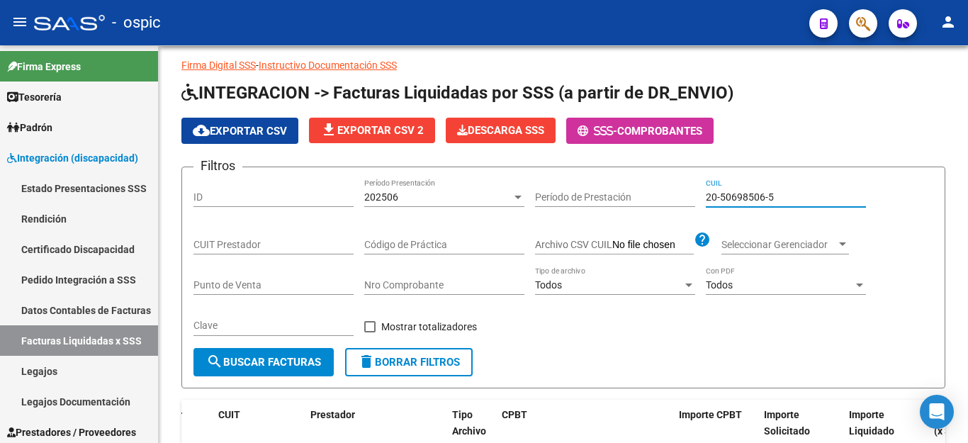
click at [729, 199] on input "20-50698506-5" at bounding box center [786, 197] width 160 height 12
paste input "759595-3"
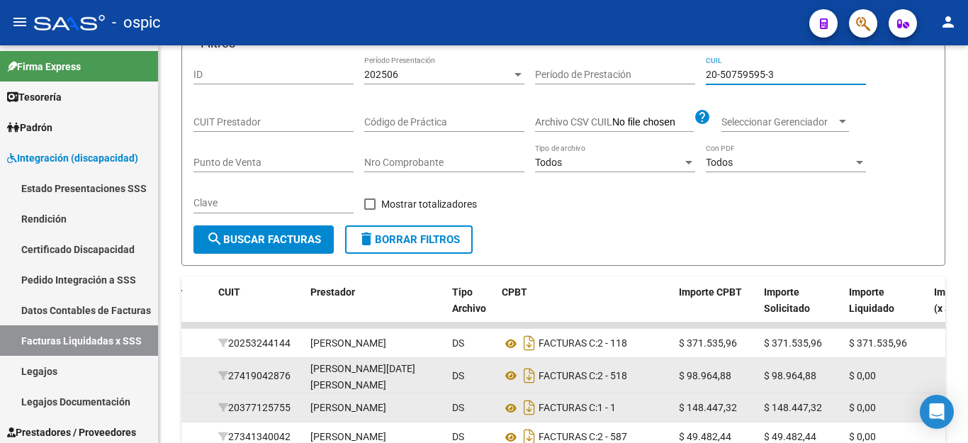
scroll to position [347, 0]
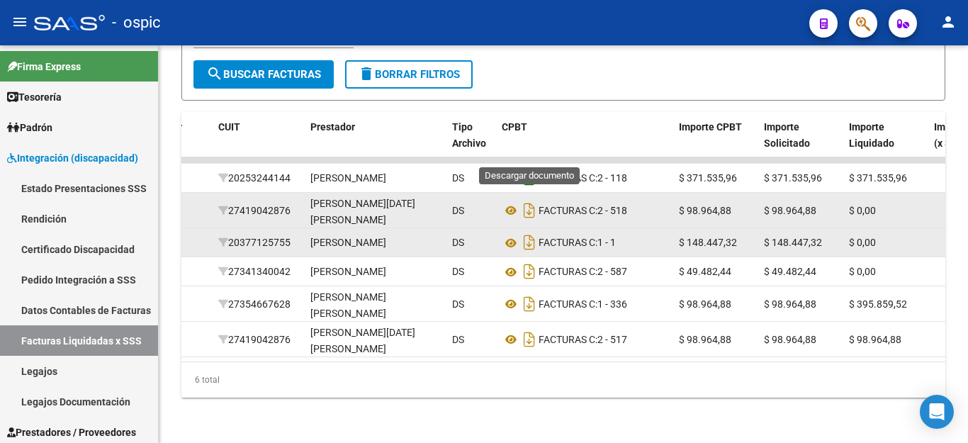
click at [531, 167] on icon "Descargar documento" at bounding box center [529, 178] width 18 height 23
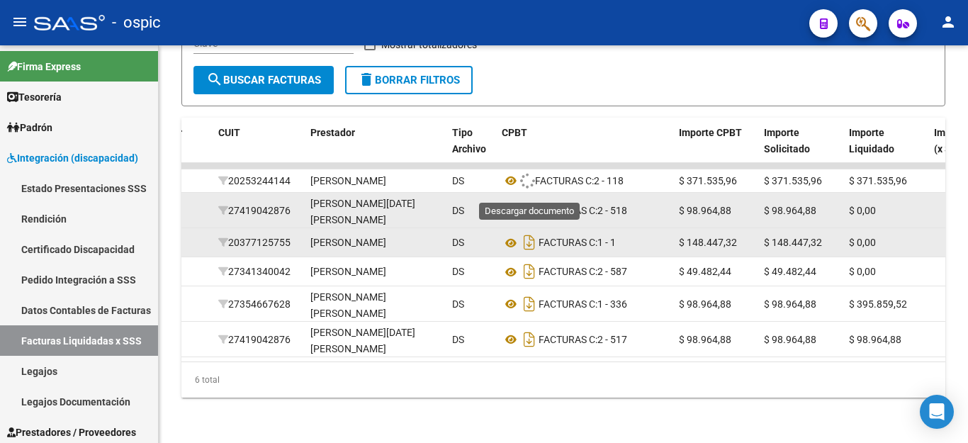
click at [527, 199] on icon "Descargar documento" at bounding box center [529, 210] width 18 height 23
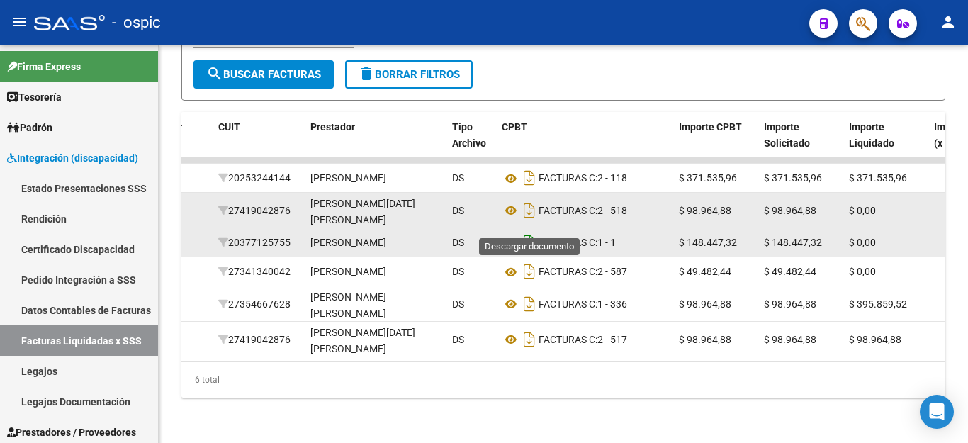
click at [527, 231] on icon "Descargar documento" at bounding box center [529, 242] width 18 height 23
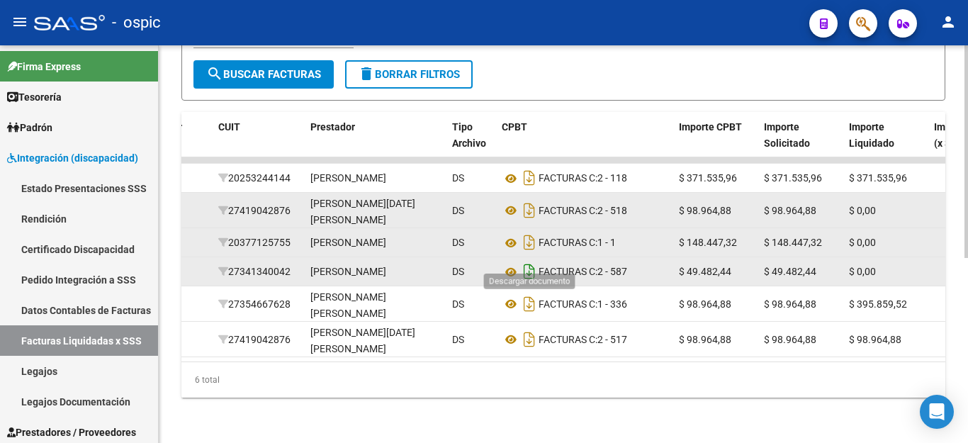
click at [532, 260] on icon "Descargar documento" at bounding box center [529, 271] width 18 height 23
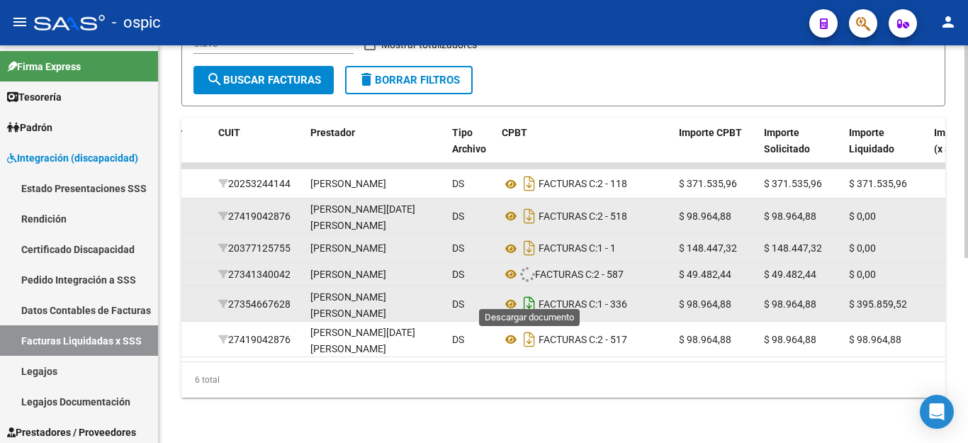
click at [522, 296] on icon "Descargar documento" at bounding box center [529, 304] width 18 height 23
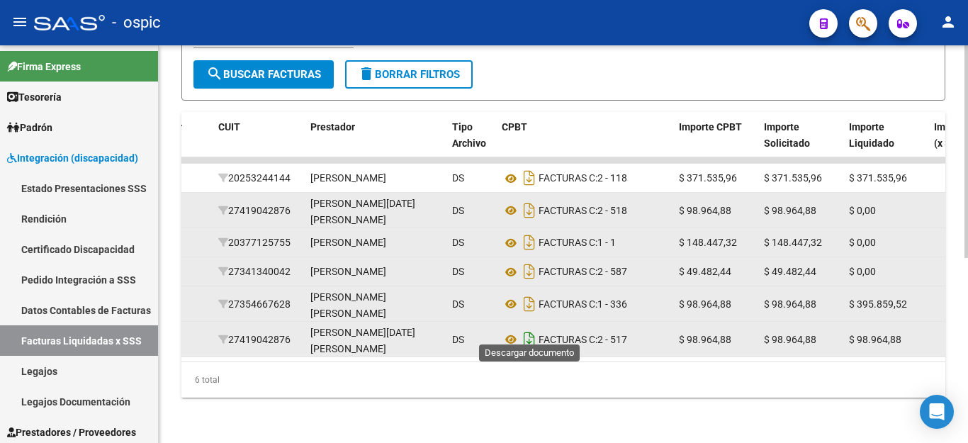
drag, startPoint x: 531, startPoint y: 332, endPoint x: 534, endPoint y: 339, distance: 7.3
click at [531, 332] on icon "Descargar documento" at bounding box center [529, 339] width 18 height 23
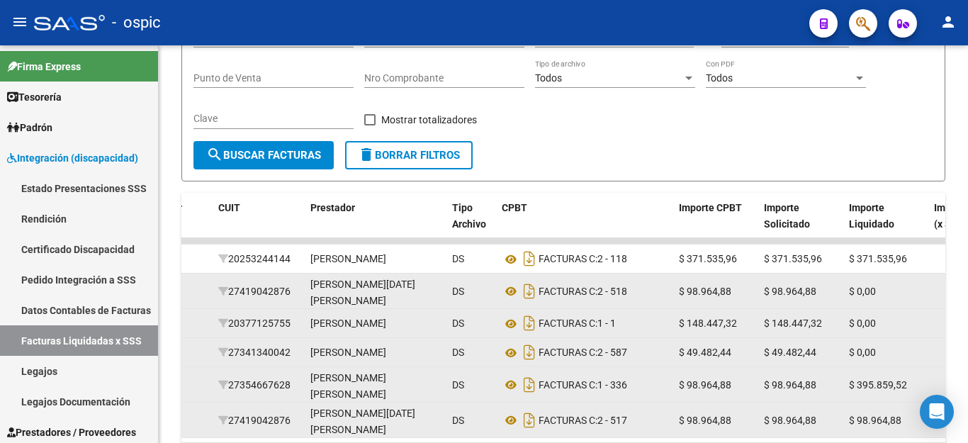
scroll to position [63, 0]
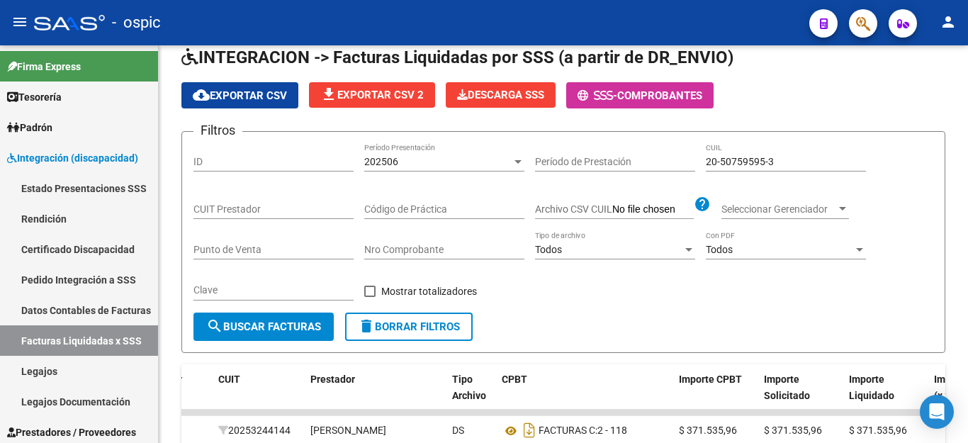
click at [741, 159] on input "20-50759595-3" at bounding box center [786, 162] width 160 height 12
paste input "7-53916075-9"
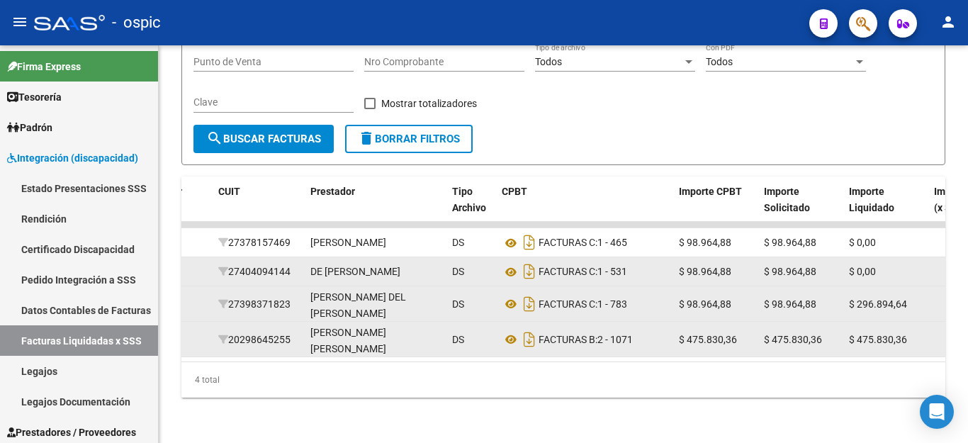
scroll to position [276, 0]
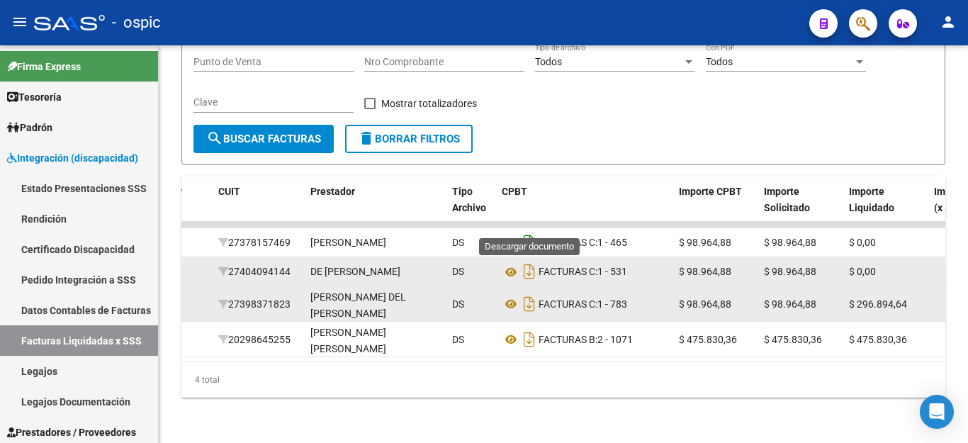
click at [529, 231] on icon "Descargar documento" at bounding box center [529, 242] width 18 height 23
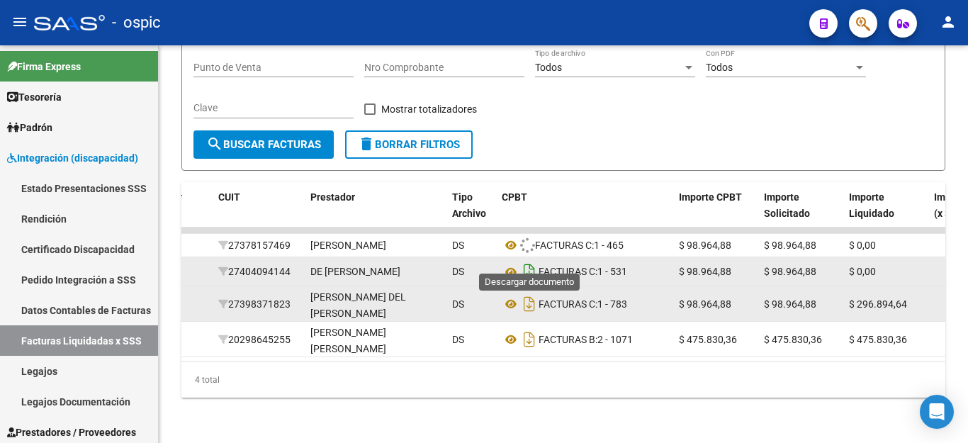
click at [524, 260] on icon "Descargar documento" at bounding box center [529, 271] width 18 height 23
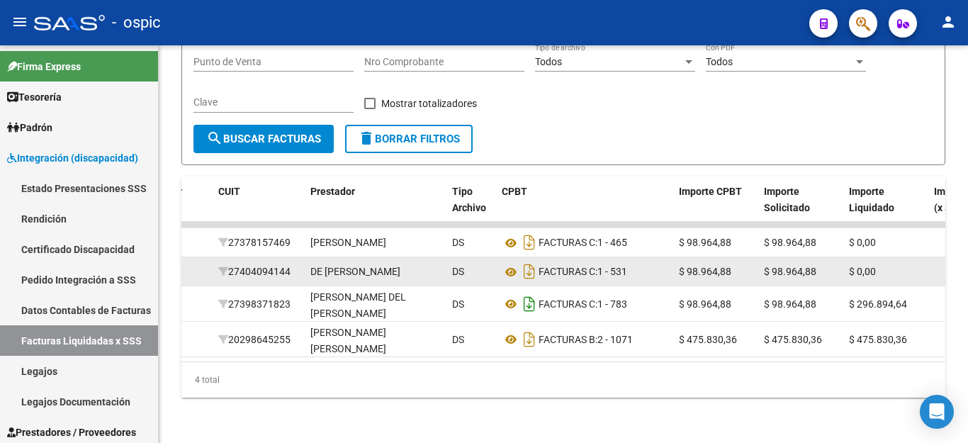
click at [529, 286] on datatable-body-cell "FACTURAS C: 1 - 783" at bounding box center [584, 303] width 177 height 35
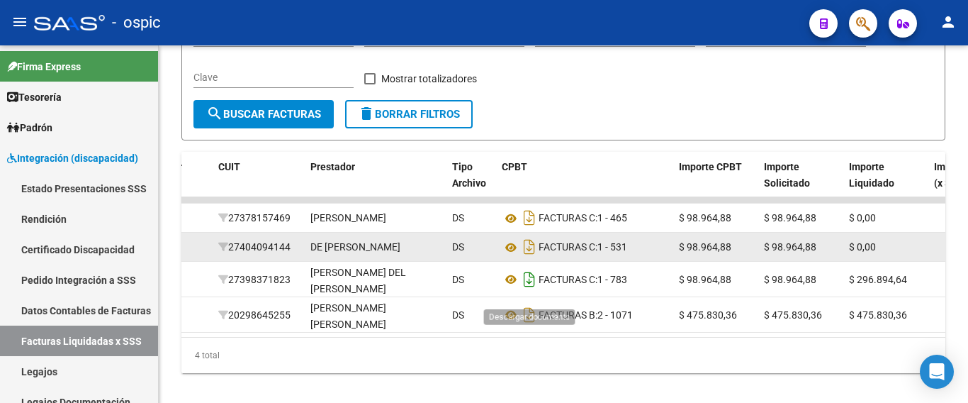
click at [529, 291] on icon "Descargar documento" at bounding box center [529, 279] width 18 height 23
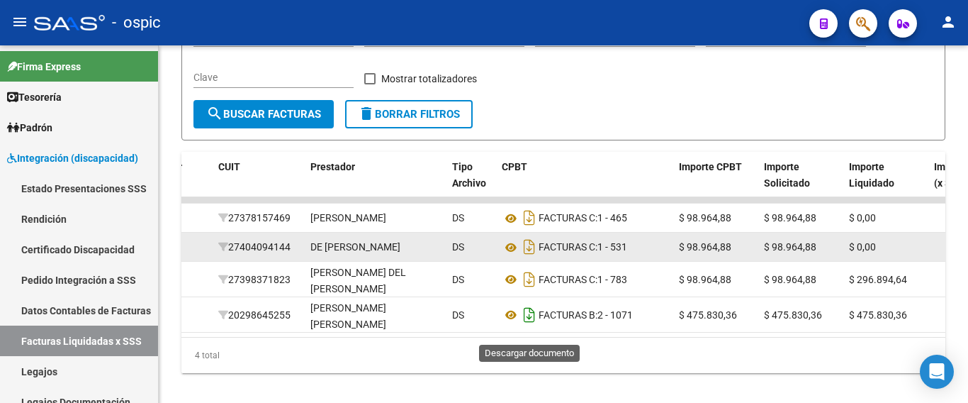
click at [535, 326] on icon "Descargar documento" at bounding box center [529, 314] width 18 height 23
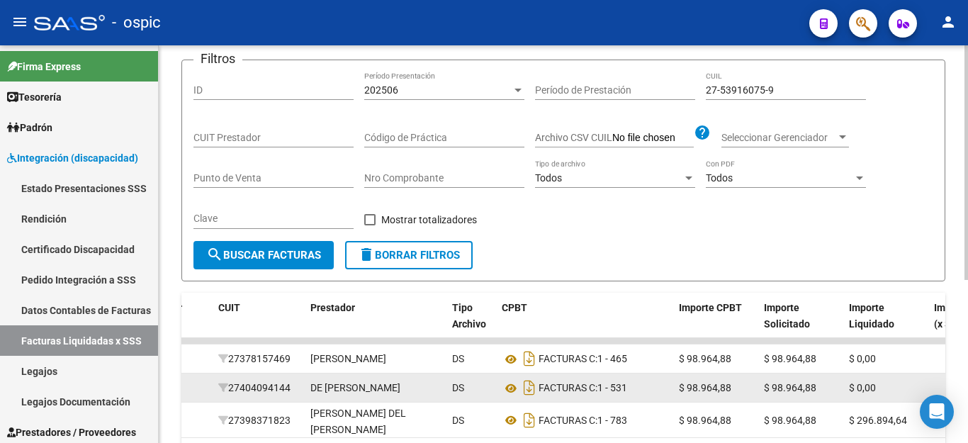
scroll to position [134, 0]
click at [775, 90] on input "27-53916075-9" at bounding box center [786, 91] width 160 height 12
paste input "0-56016778-5"
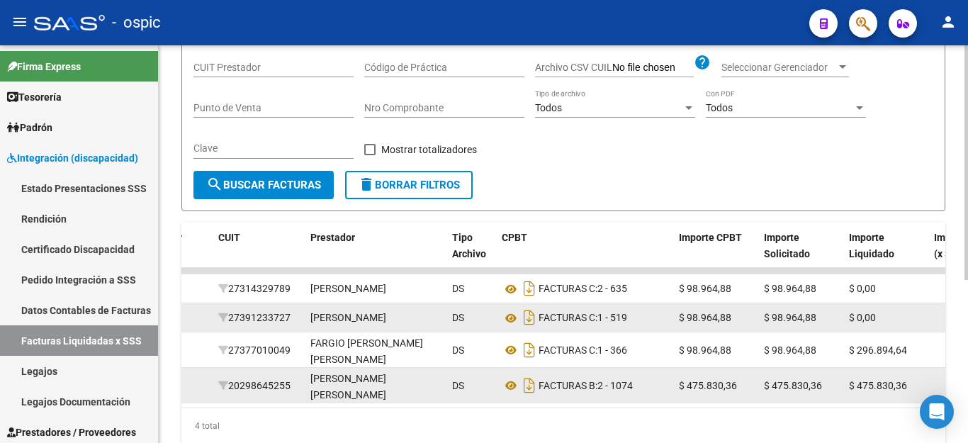
scroll to position [276, 0]
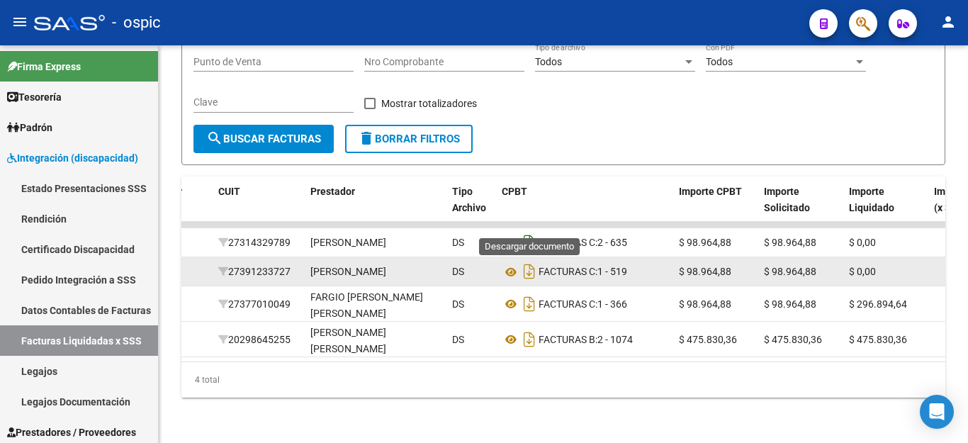
click at [535, 231] on icon "Descargar documento" at bounding box center [529, 242] width 18 height 23
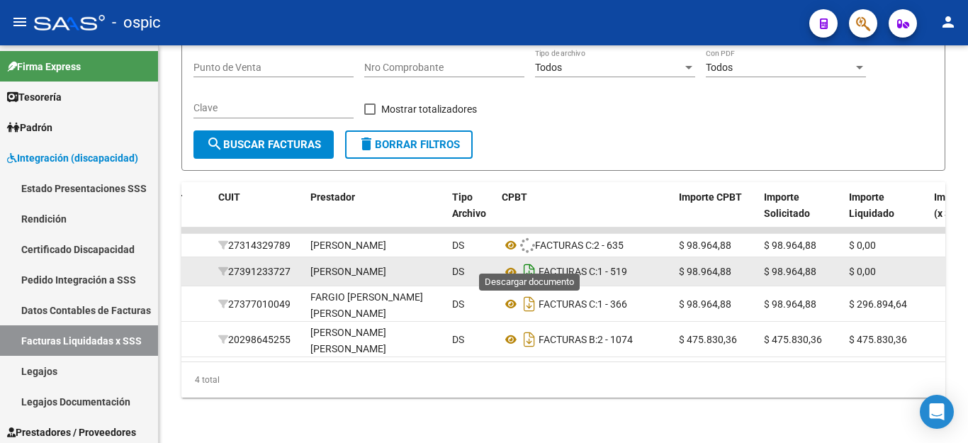
click at [532, 261] on icon "Descargar documento" at bounding box center [529, 271] width 18 height 23
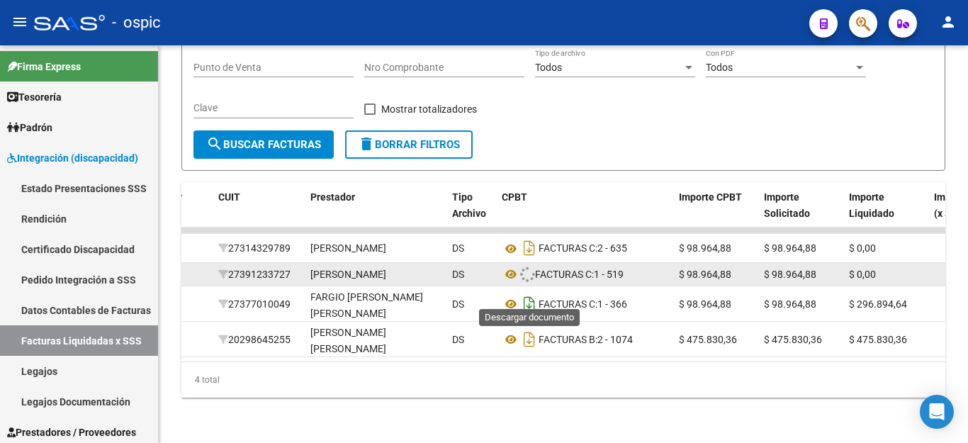
click at [522, 293] on icon "Descargar documento" at bounding box center [529, 304] width 18 height 23
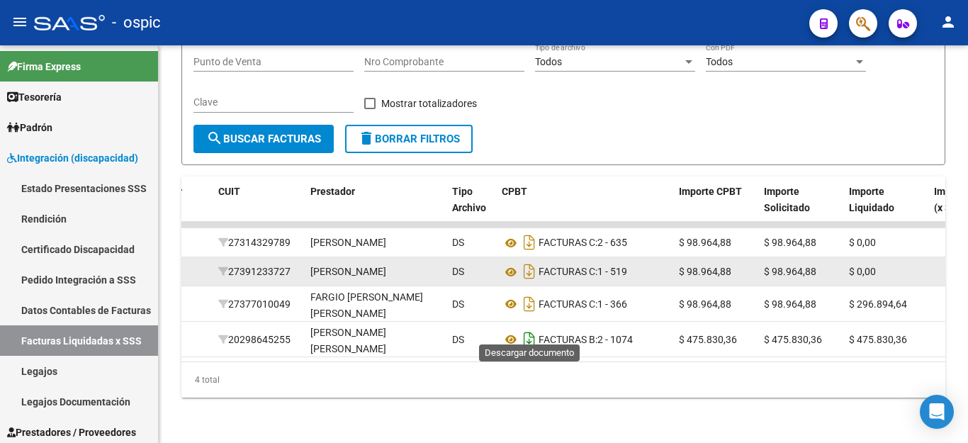
click at [529, 328] on icon "Descargar documento" at bounding box center [529, 339] width 18 height 23
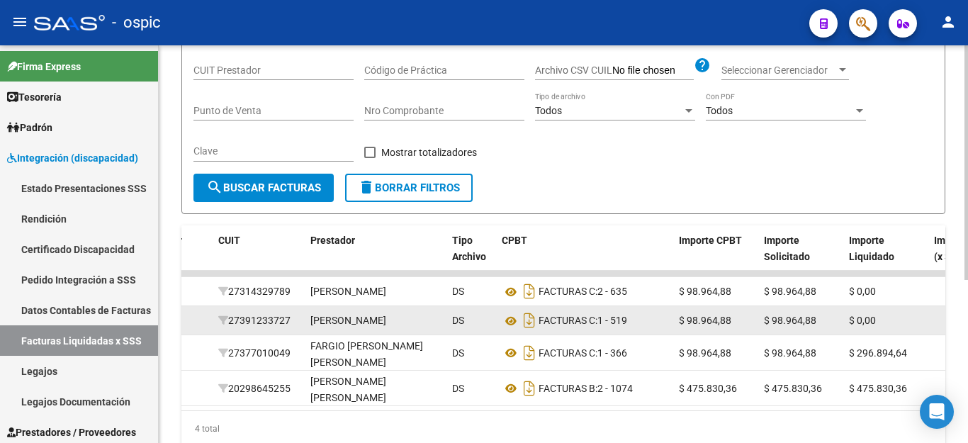
scroll to position [63, 0]
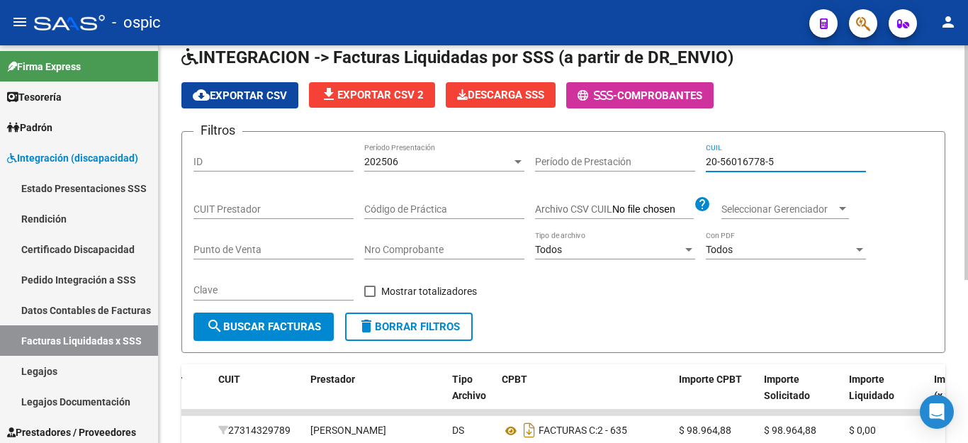
click at [748, 164] on input "20-56016778-5" at bounding box center [786, 162] width 160 height 12
paste input "7-56960643-3"
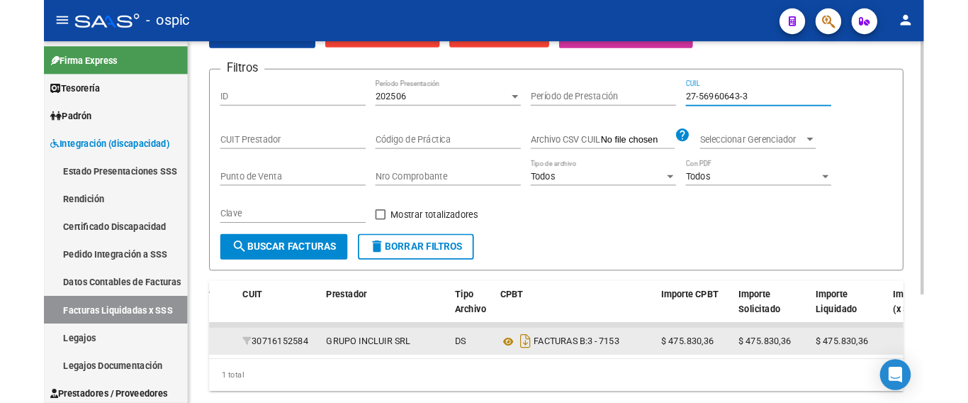
scroll to position [169, 0]
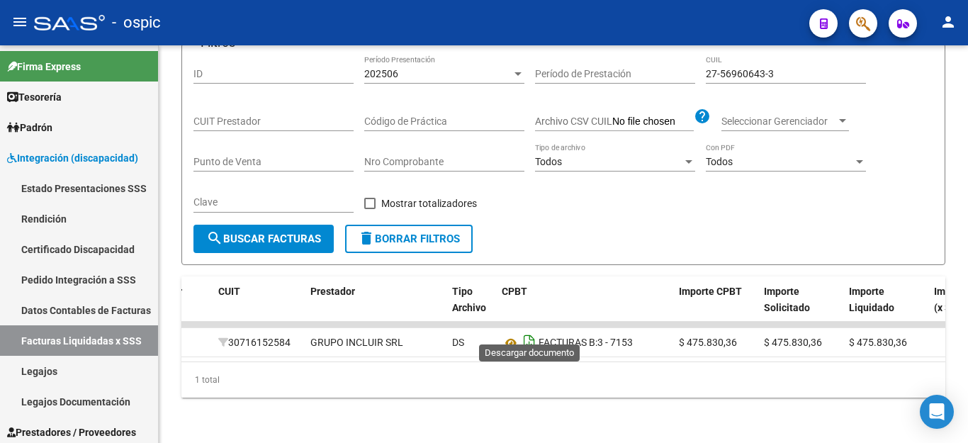
click at [533, 331] on icon "Descargar documento" at bounding box center [529, 342] width 18 height 23
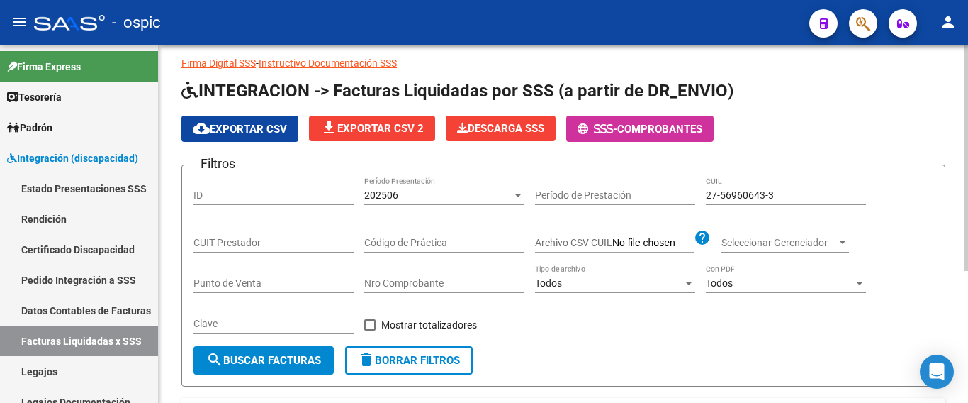
scroll to position [0, 0]
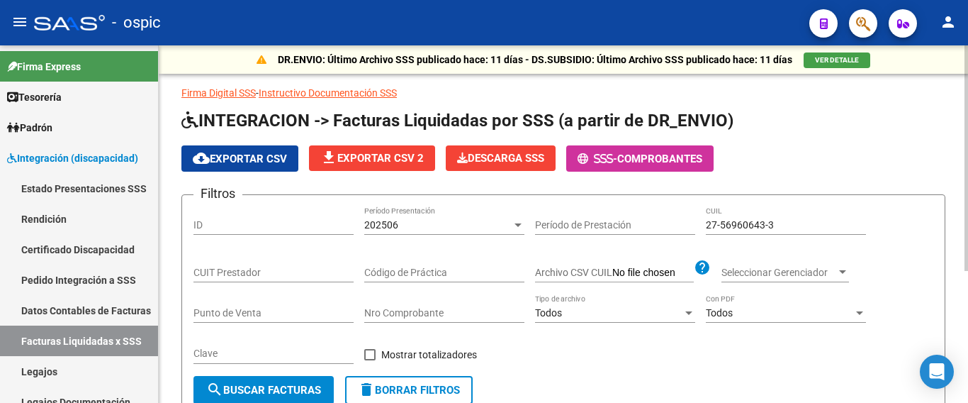
click at [719, 226] on input "27-56960643-3" at bounding box center [786, 225] width 160 height 12
paste input "0-56455797-9"
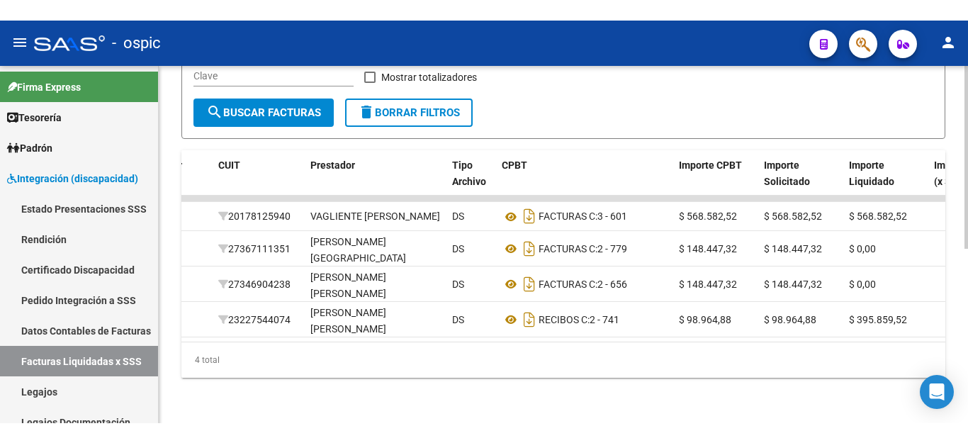
scroll to position [276, 0]
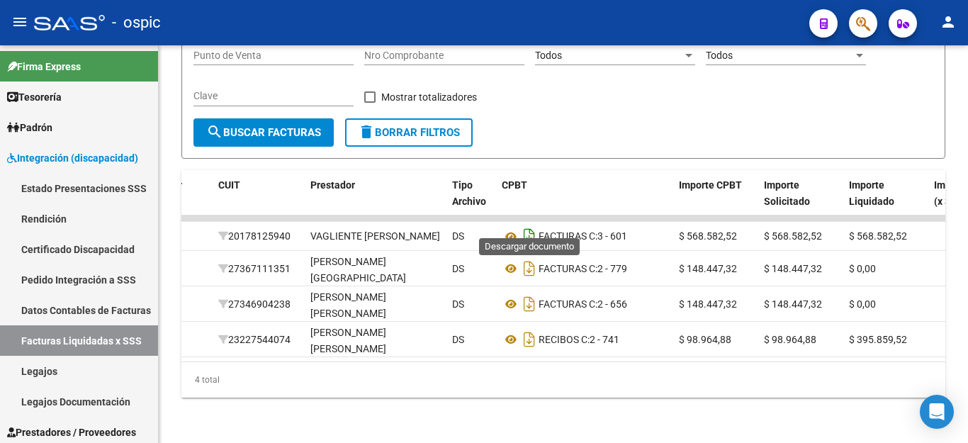
click at [529, 225] on icon "Descargar documento" at bounding box center [529, 236] width 18 height 23
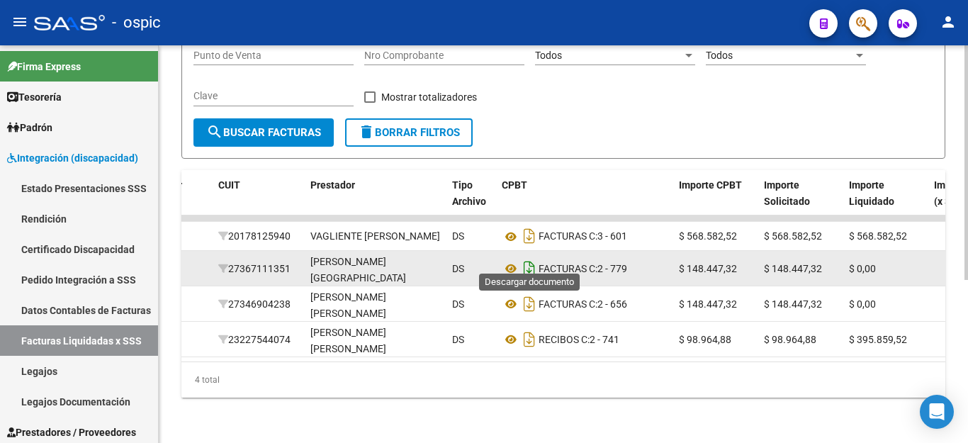
click at [536, 257] on icon "Descargar documento" at bounding box center [529, 268] width 18 height 23
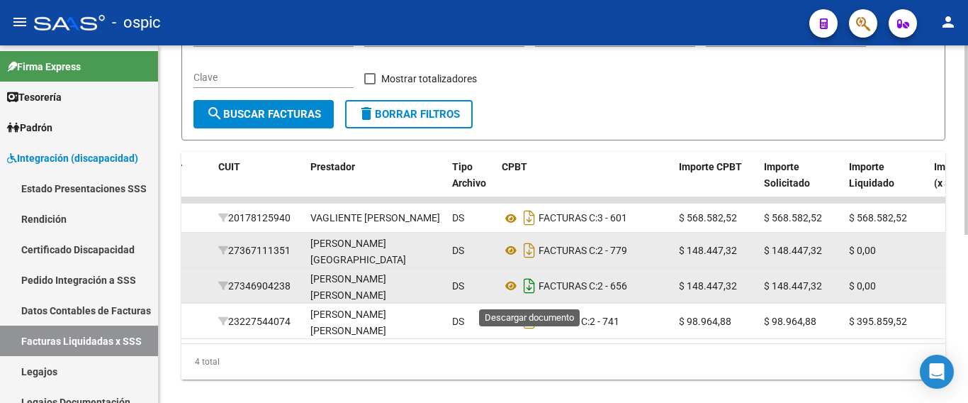
click at [532, 292] on icon "Descargar documento" at bounding box center [529, 285] width 18 height 23
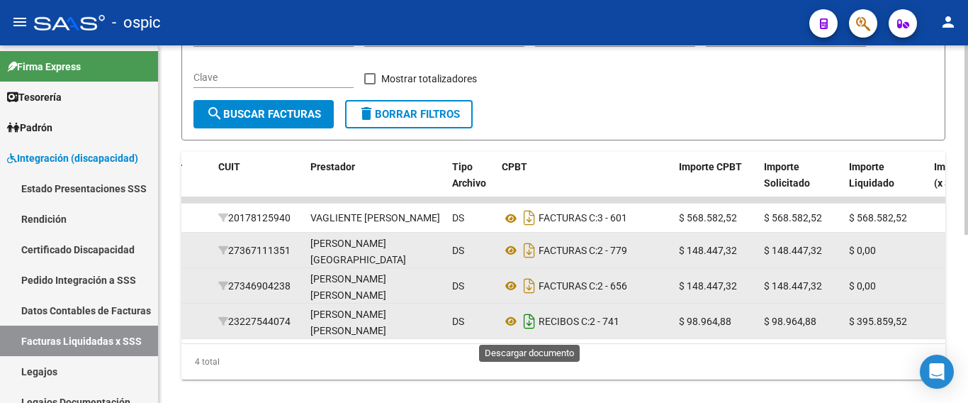
click at [532, 321] on icon "Descargar documento" at bounding box center [529, 321] width 18 height 23
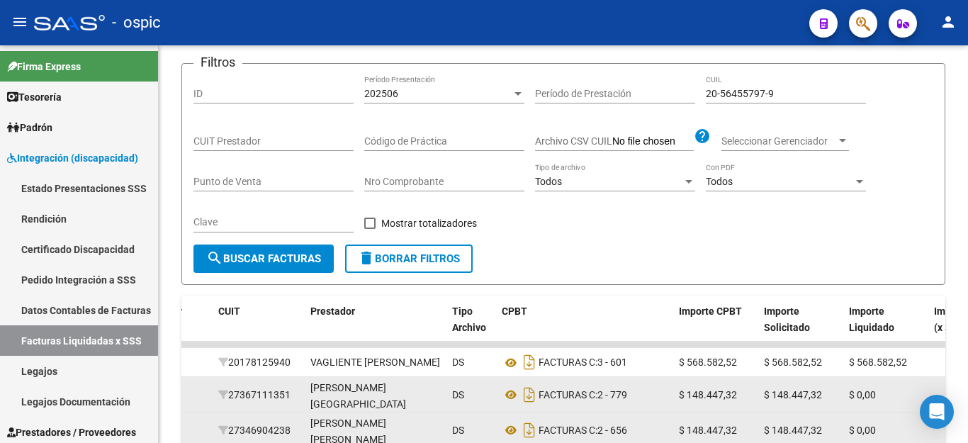
scroll to position [63, 0]
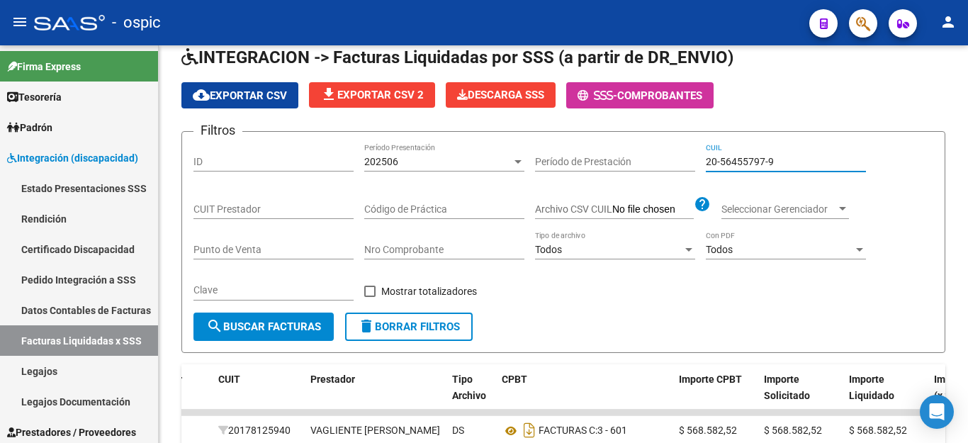
click at [742, 164] on input "20-56455797-9" at bounding box center [786, 162] width 160 height 12
paste input "4764203-2"
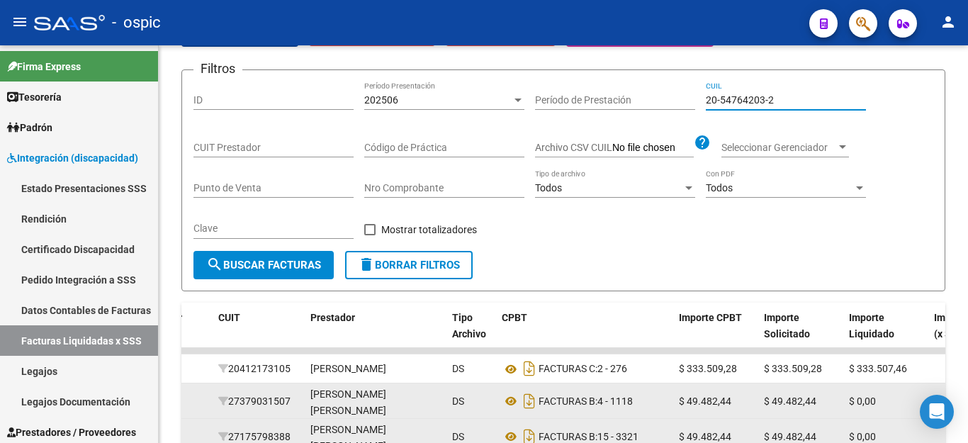
scroll to position [347, 0]
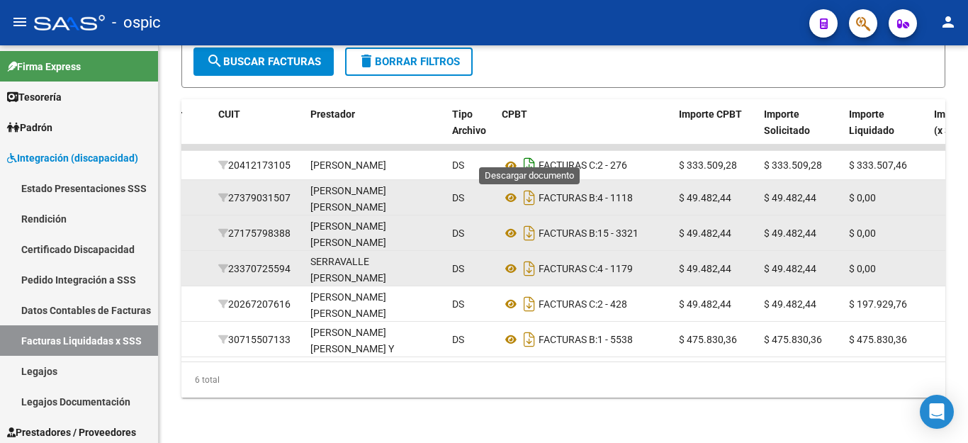
click at [525, 154] on icon "Descargar documento" at bounding box center [529, 165] width 18 height 23
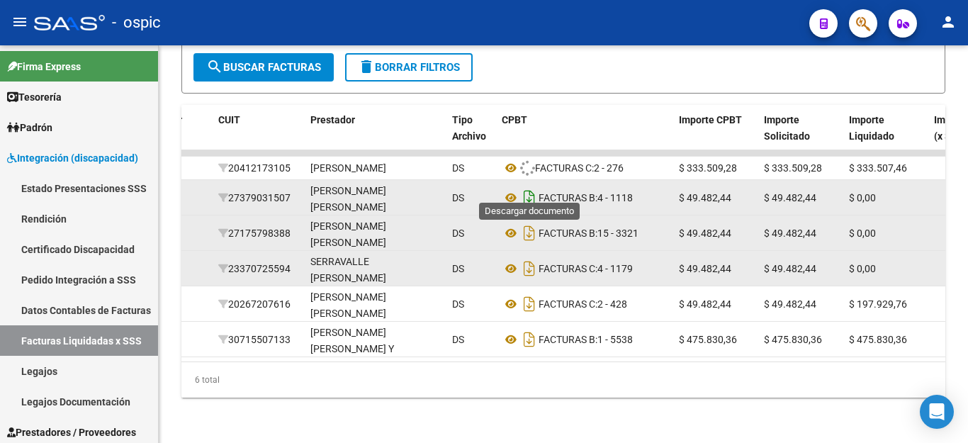
click at [529, 186] on icon "Descargar documento" at bounding box center [529, 197] width 18 height 23
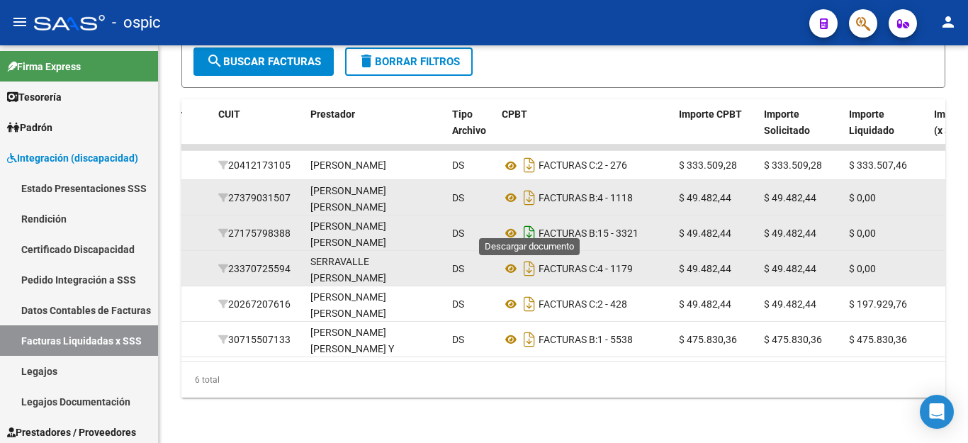
click at [529, 222] on icon "Descargar documento" at bounding box center [529, 233] width 18 height 23
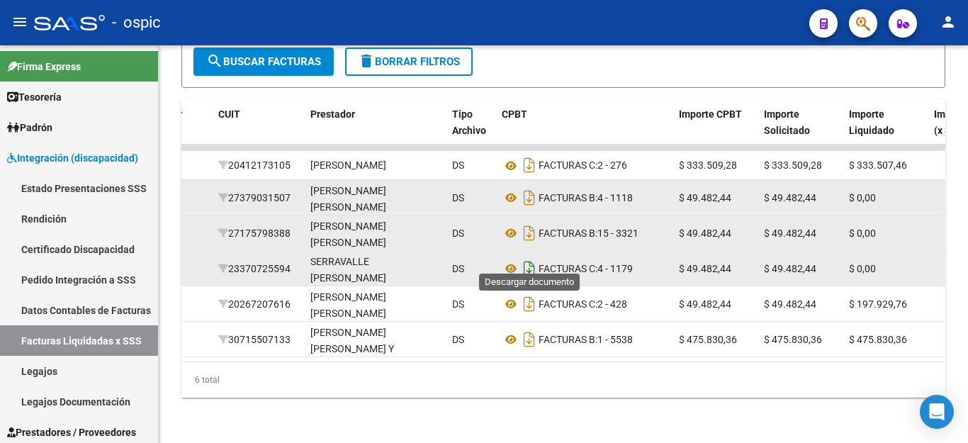
click at [532, 257] on icon "Descargar documento" at bounding box center [529, 268] width 18 height 23
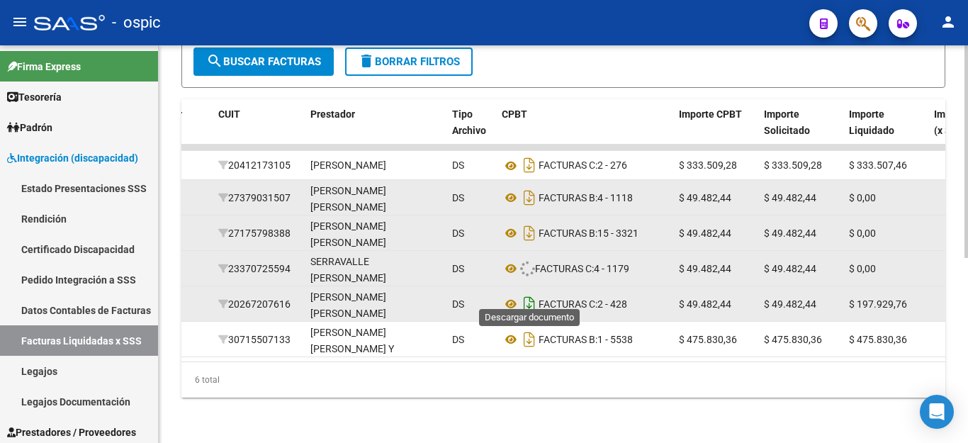
click at [528, 293] on icon "Descargar documento" at bounding box center [529, 304] width 18 height 23
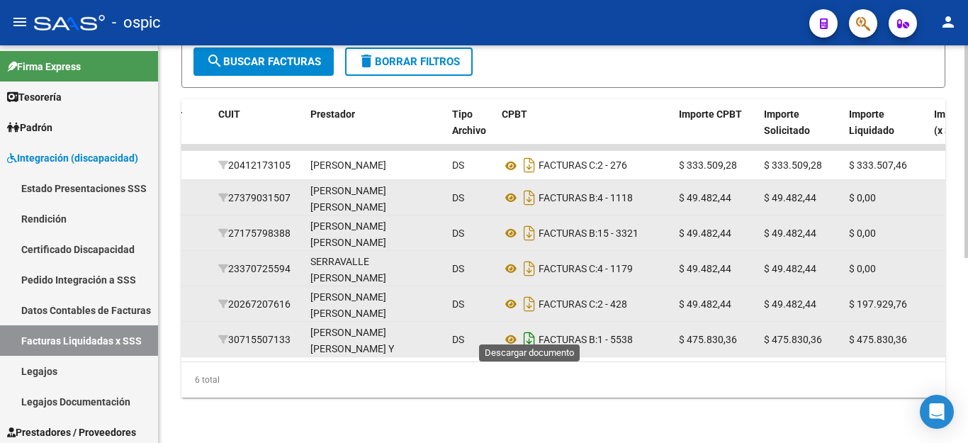
click at [531, 328] on icon "Descargar documento" at bounding box center [529, 339] width 18 height 23
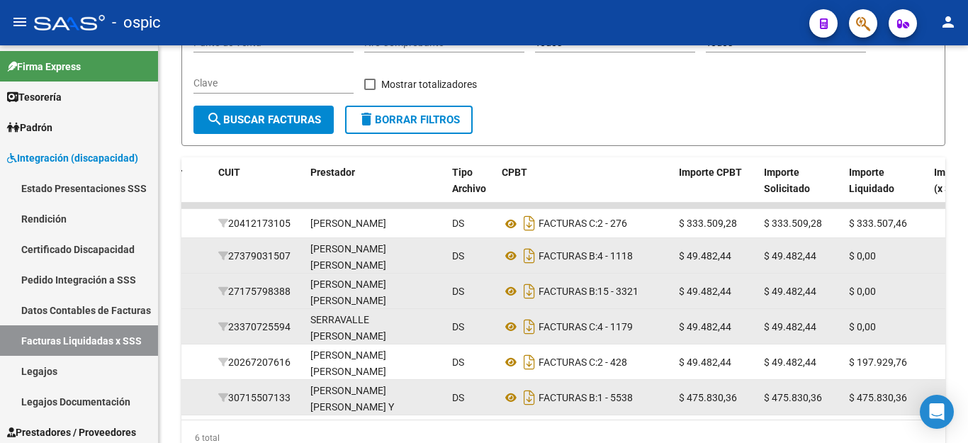
scroll to position [63, 0]
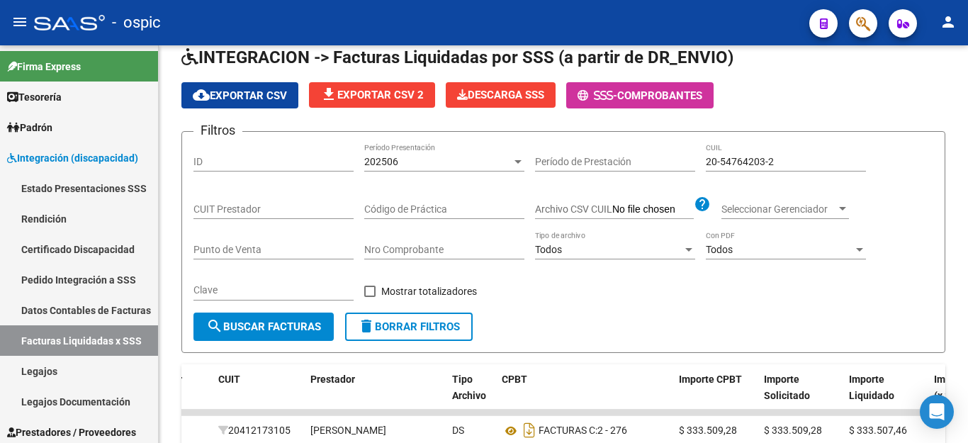
click at [731, 155] on div "20-54764203-2 CUIL" at bounding box center [786, 157] width 160 height 28
click at [734, 157] on input "20-54764203-2" at bounding box center [786, 162] width 160 height 12
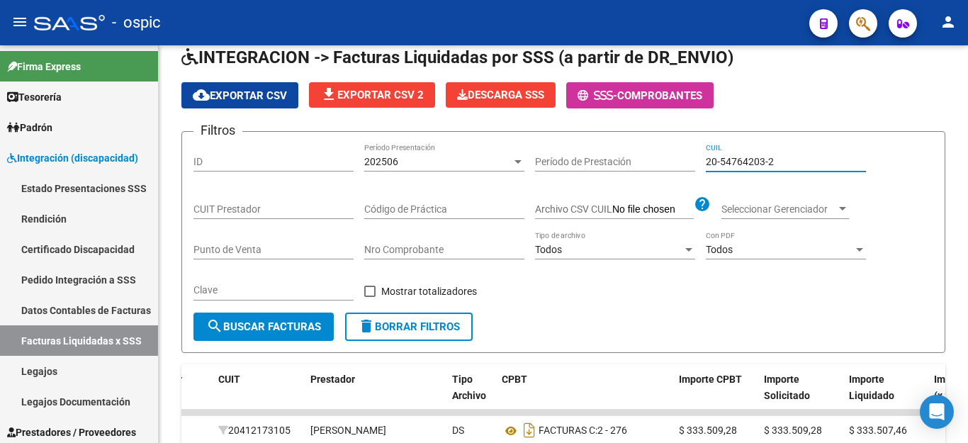
paste input "3-20915605-9"
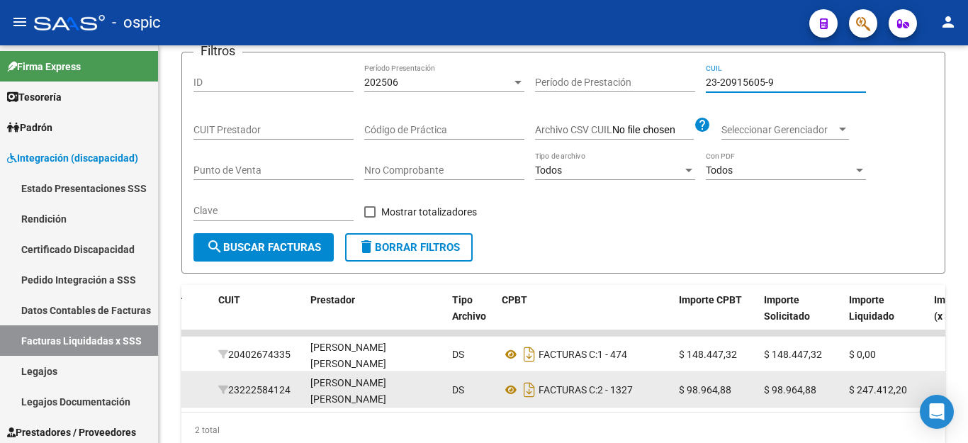
scroll to position [205, 0]
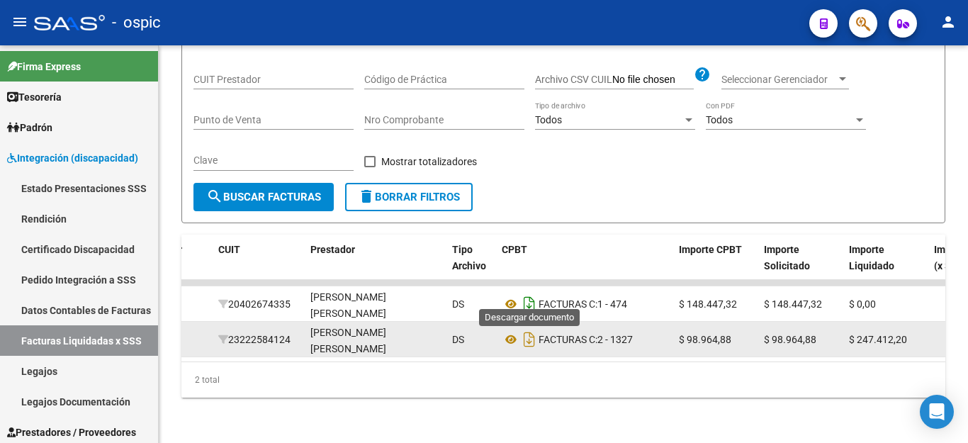
click at [529, 295] on icon "Descargar documento" at bounding box center [529, 304] width 18 height 23
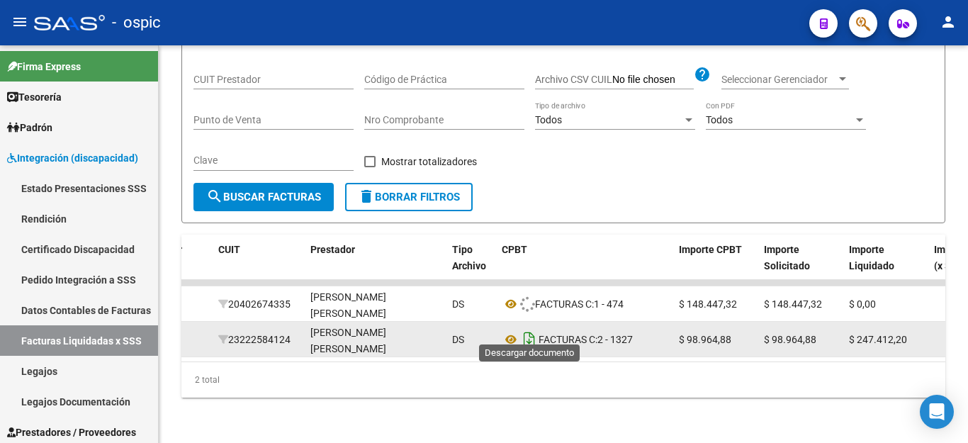
click at [526, 335] on icon "Descargar documento" at bounding box center [529, 339] width 18 height 23
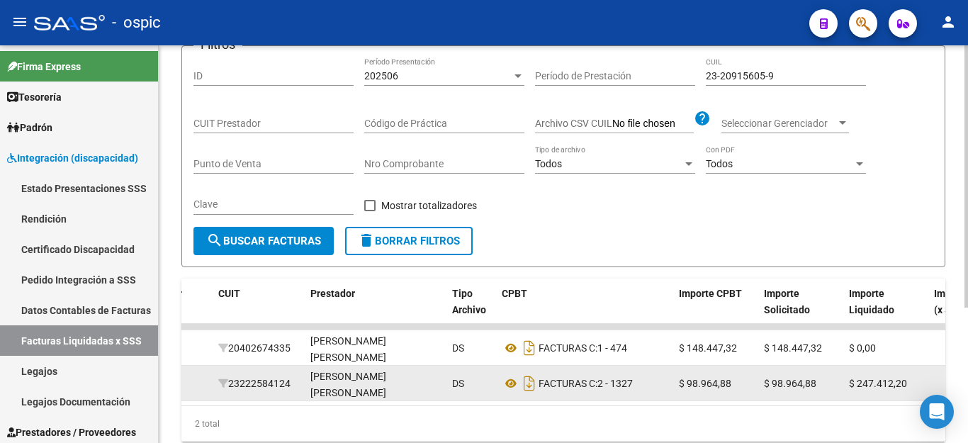
scroll to position [63, 0]
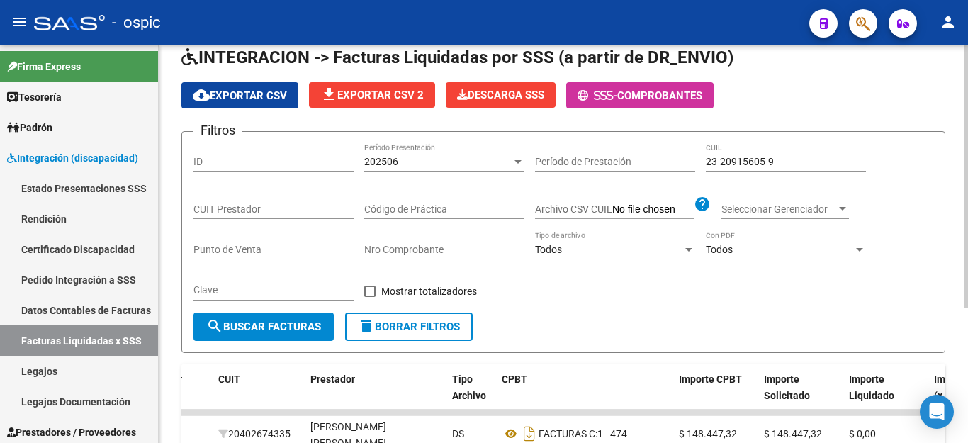
click at [751, 169] on div "23-20915605-9 CUIL" at bounding box center [786, 157] width 160 height 28
click at [754, 158] on input "23-20915605-9" at bounding box center [786, 162] width 160 height 12
paste input "0-57456766-2"
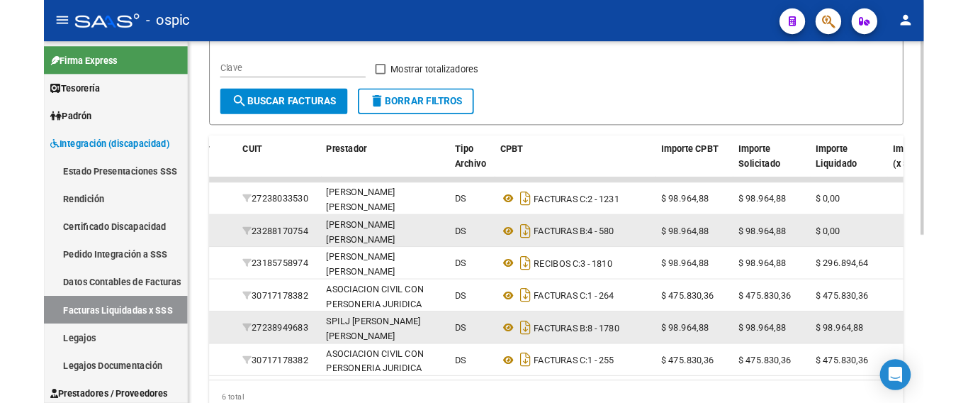
scroll to position [279, 0]
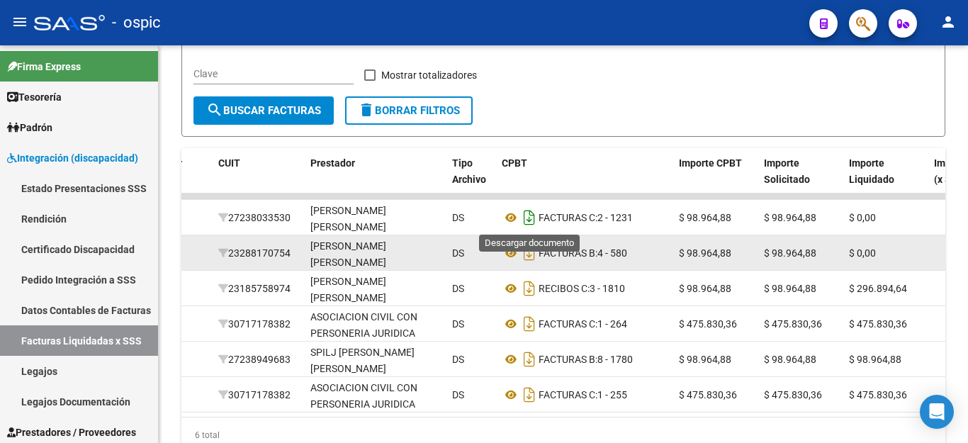
click at [537, 225] on icon "Descargar documento" at bounding box center [529, 217] width 18 height 23
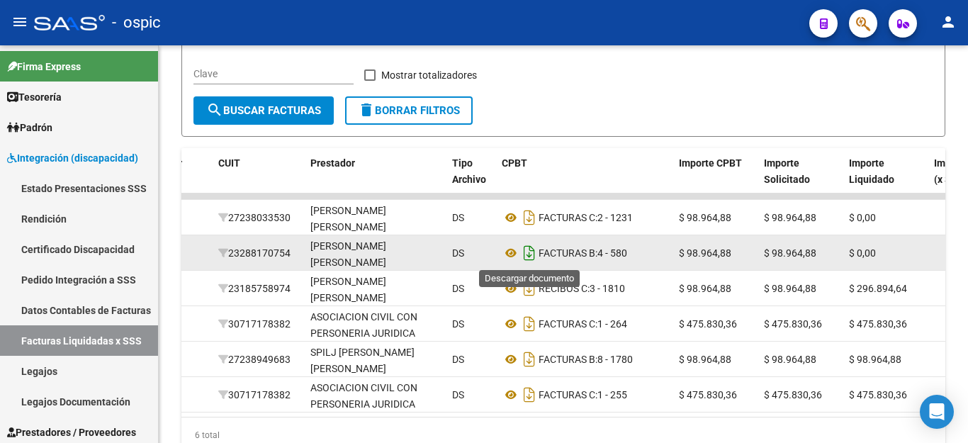
click at [525, 251] on icon "Descargar documento" at bounding box center [529, 253] width 18 height 23
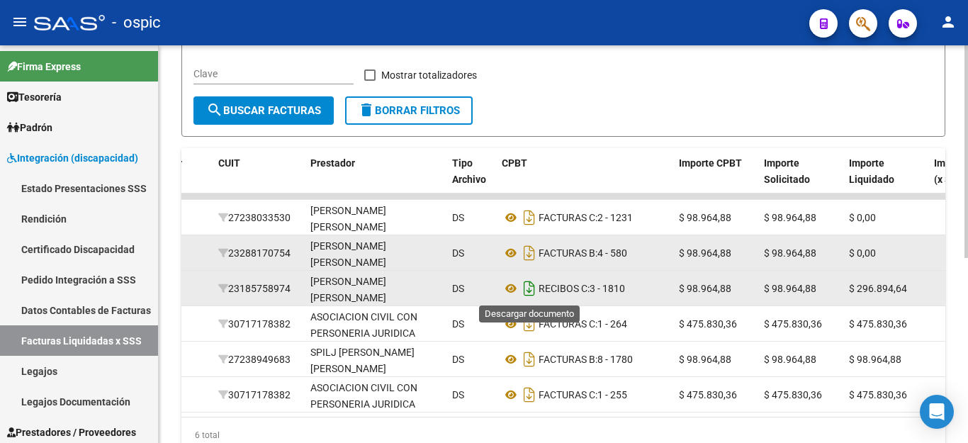
click at [523, 287] on icon "Descargar documento" at bounding box center [529, 288] width 18 height 23
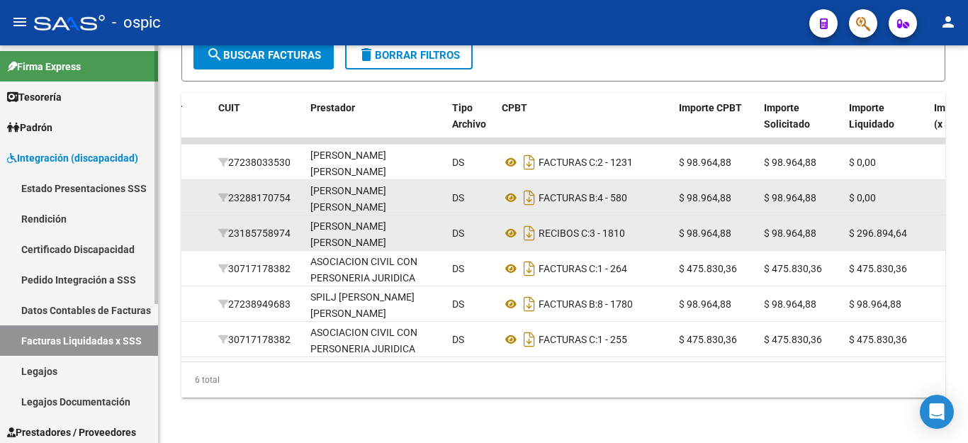
scroll to position [347, 0]
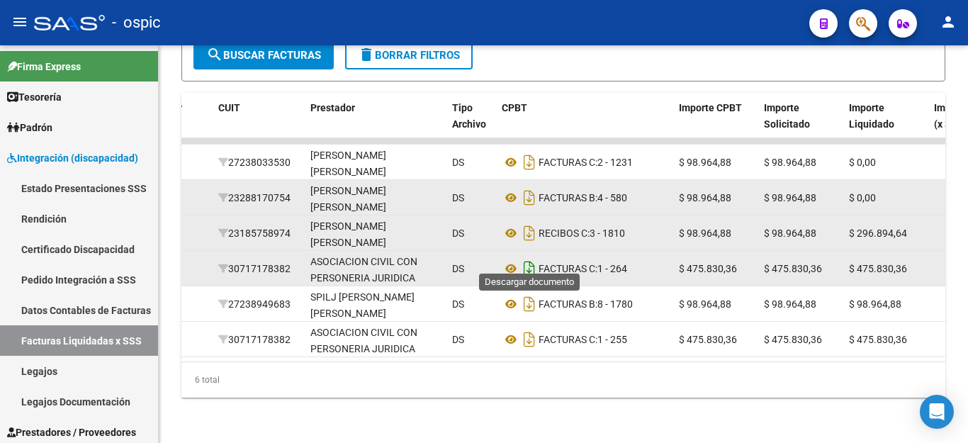
click at [527, 257] on icon "Descargar documento" at bounding box center [529, 268] width 18 height 23
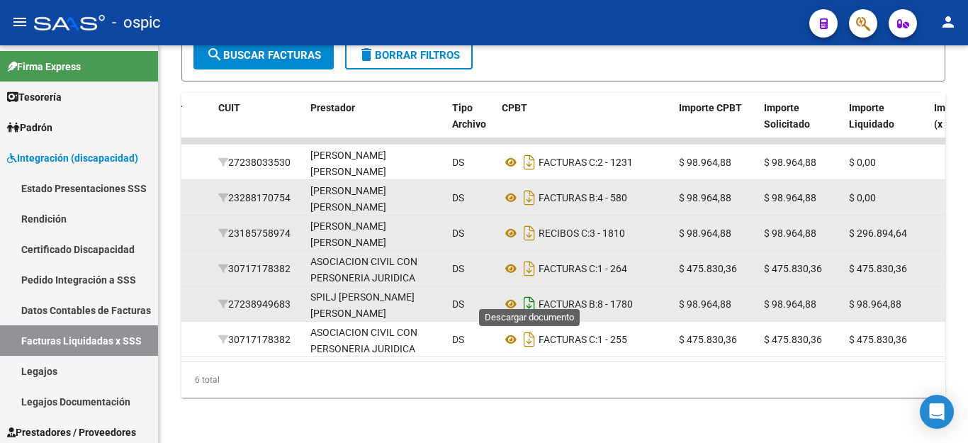
click at [526, 293] on icon "Descargar documento" at bounding box center [529, 304] width 18 height 23
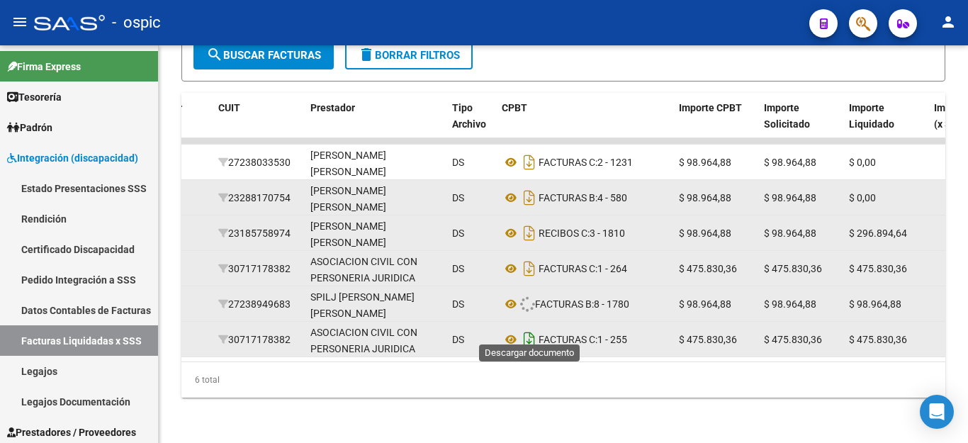
click at [529, 328] on icon "Descargar documento" at bounding box center [529, 339] width 18 height 23
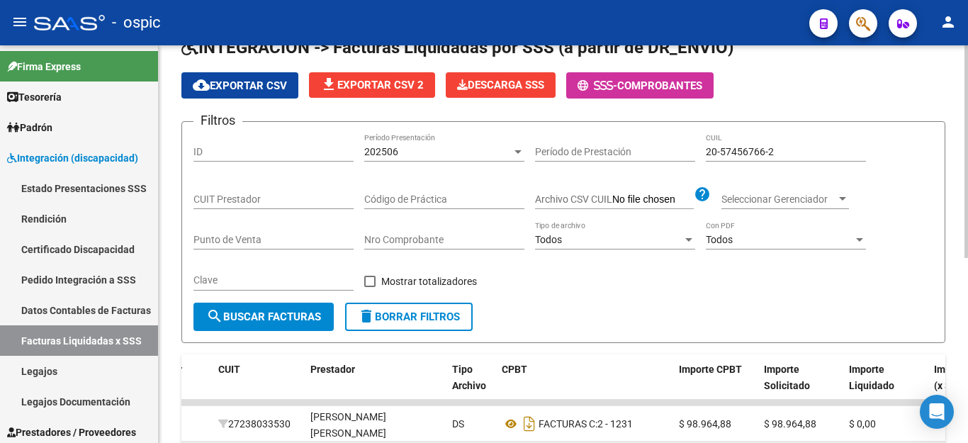
scroll to position [63, 0]
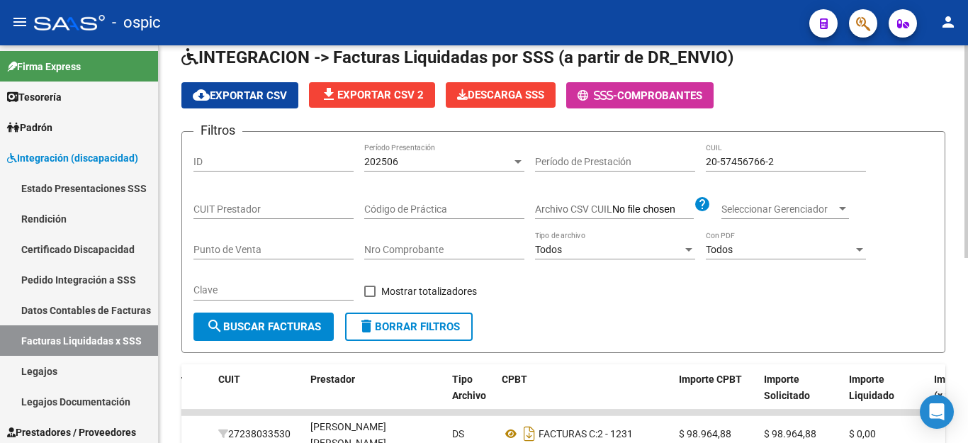
click at [726, 164] on input "20-57456766-2" at bounding box center [786, 162] width 160 height 12
paste input "4763619-9"
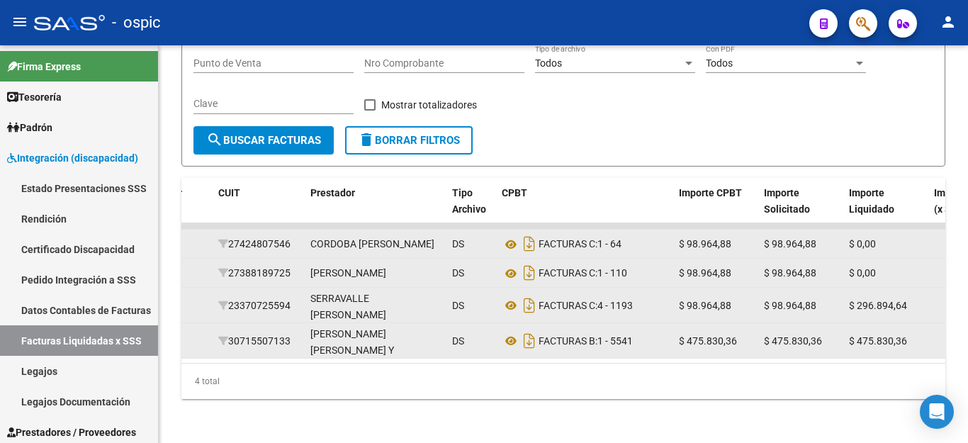
scroll to position [276, 0]
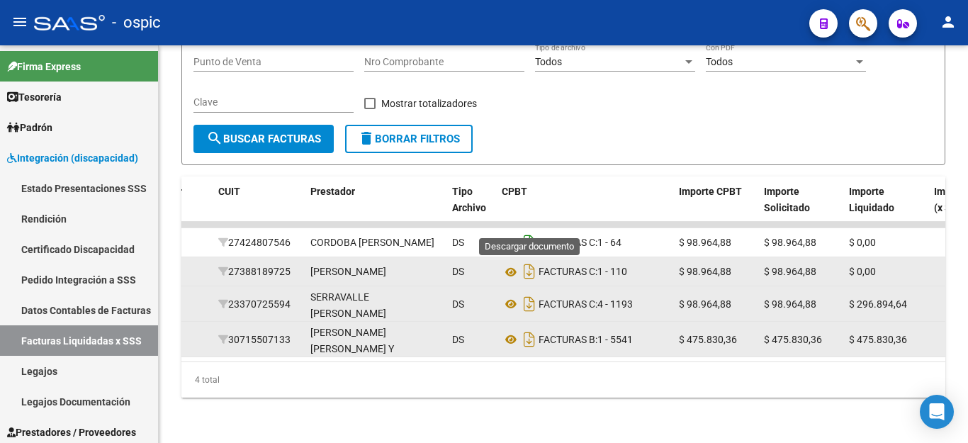
click at [530, 231] on icon "Descargar documento" at bounding box center [529, 242] width 18 height 23
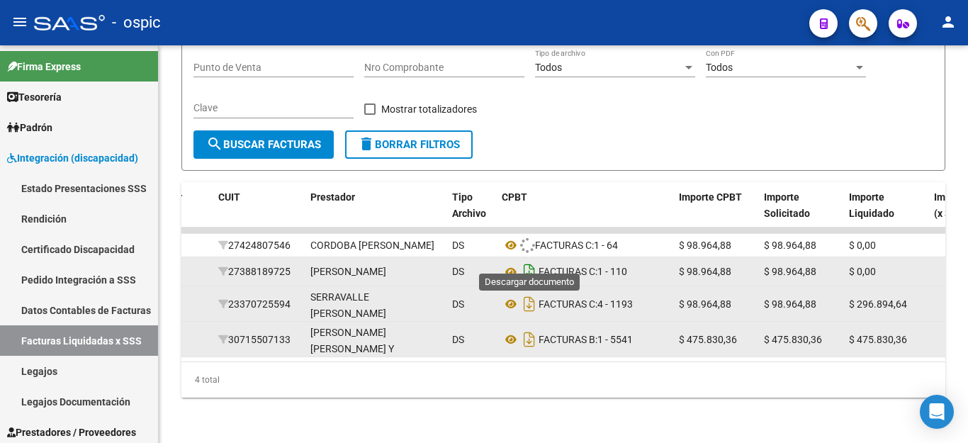
click at [529, 260] on icon "Descargar documento" at bounding box center [529, 271] width 18 height 23
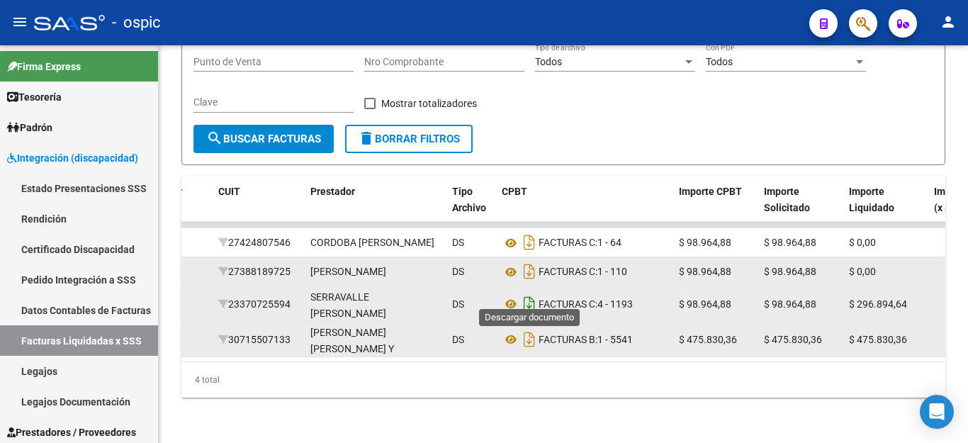
click at [534, 293] on icon "Descargar documento" at bounding box center [529, 304] width 18 height 23
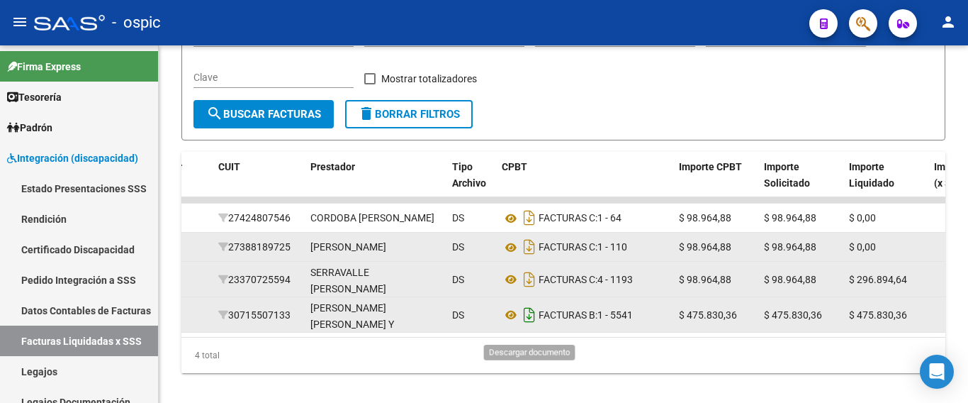
click at [527, 326] on icon "Descargar documento" at bounding box center [529, 314] width 18 height 23
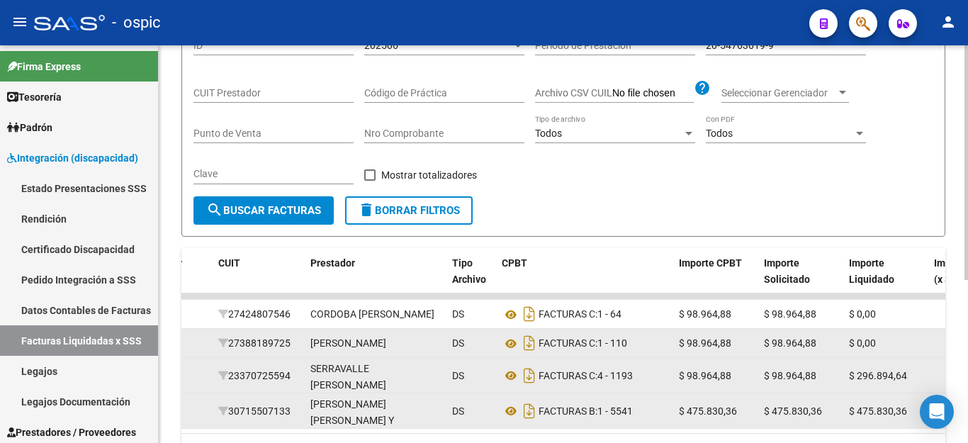
scroll to position [63, 0]
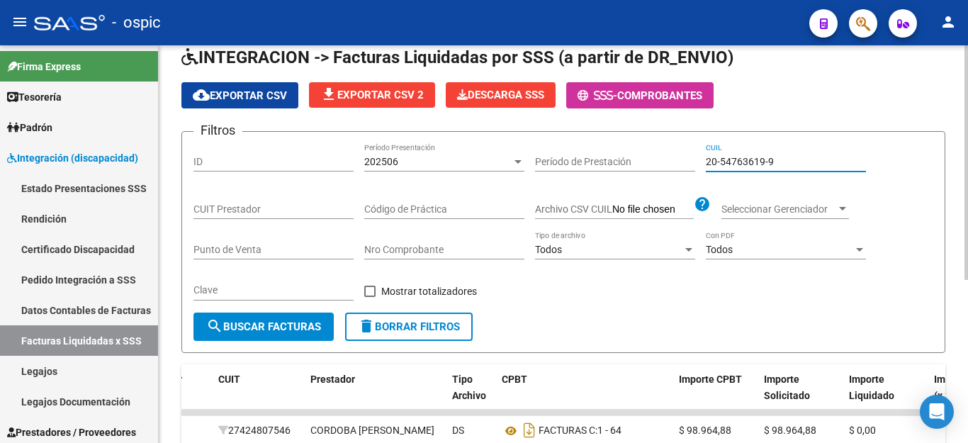
click at [725, 162] on input "20-54763619-9" at bounding box center [786, 162] width 160 height 12
paste input "7-46216805-0"
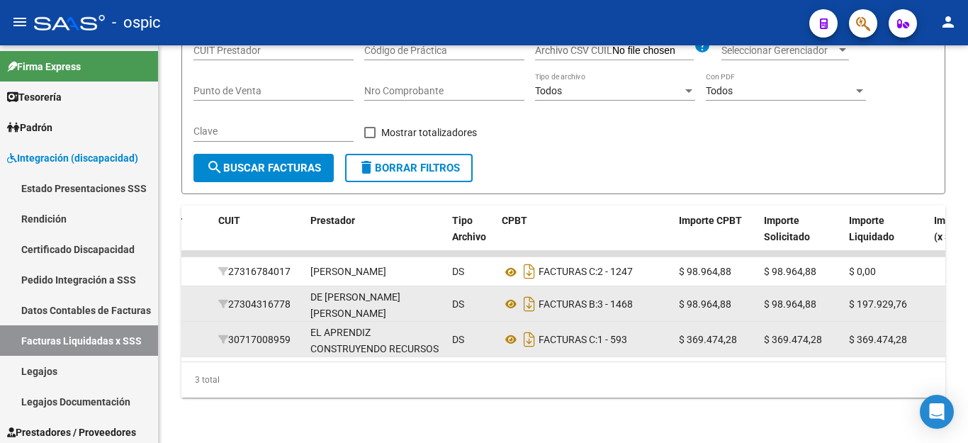
scroll to position [240, 0]
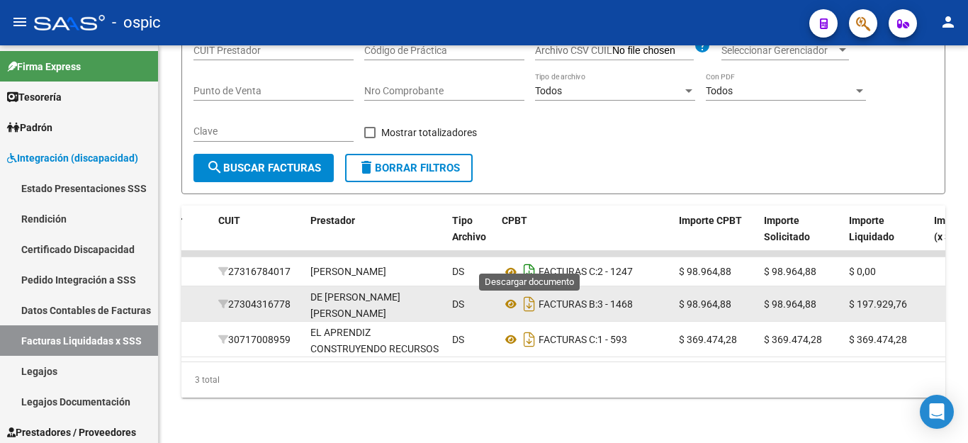
click at [534, 261] on icon "Descargar documento" at bounding box center [529, 271] width 18 height 23
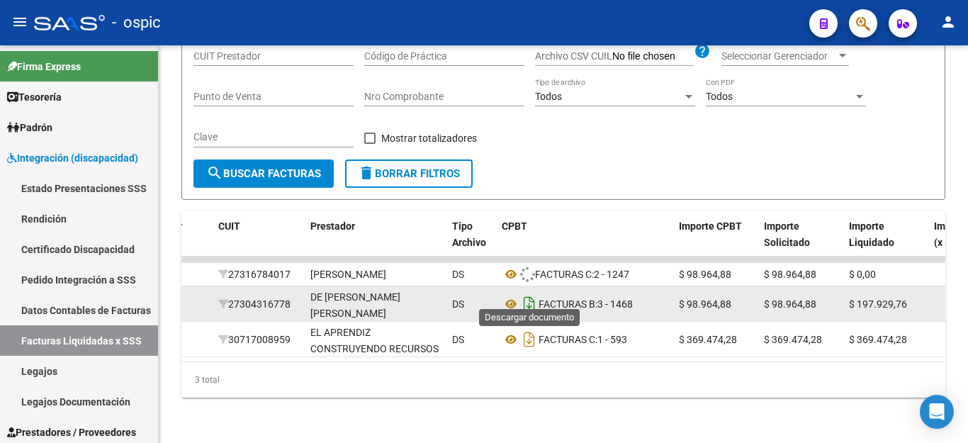
click at [532, 293] on icon "Descargar documento" at bounding box center [529, 304] width 18 height 23
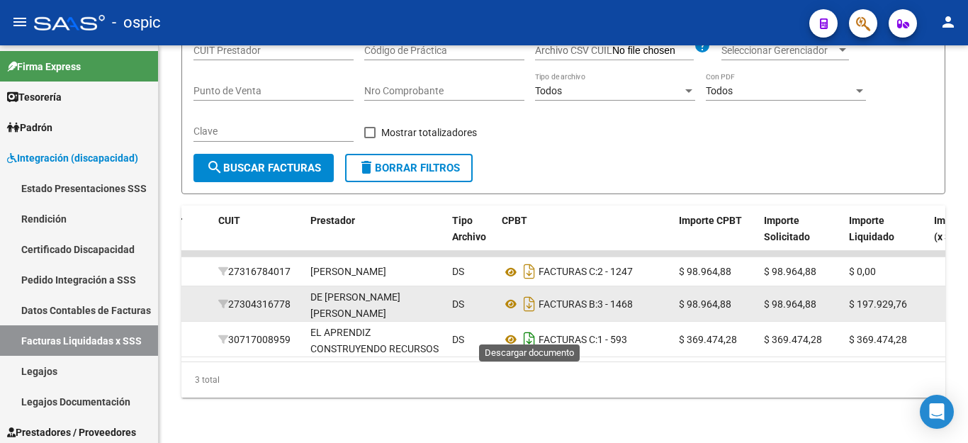
click at [532, 328] on icon "Descargar documento" at bounding box center [529, 339] width 18 height 23
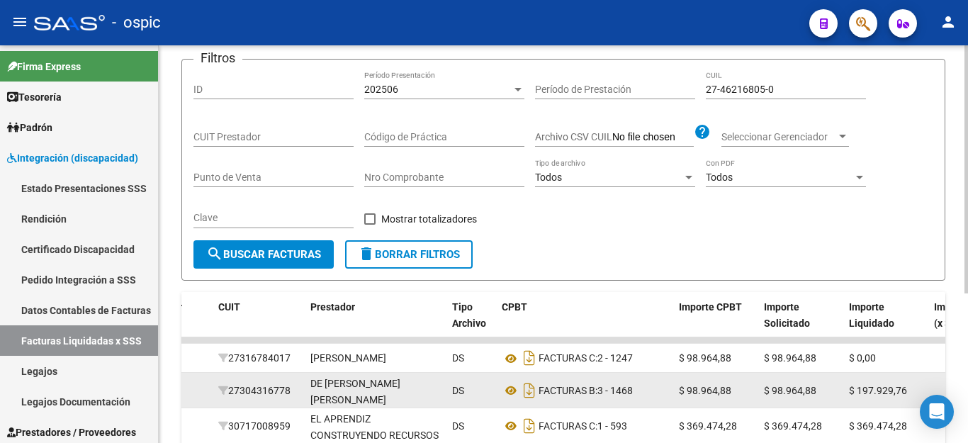
scroll to position [28, 0]
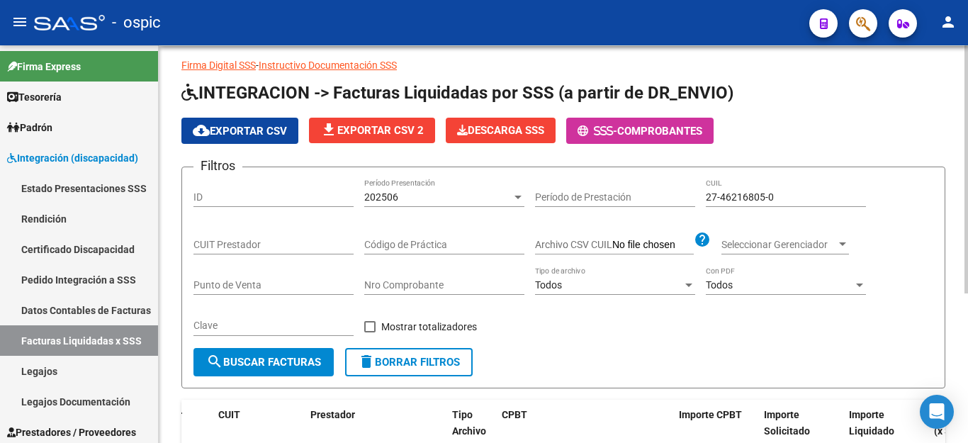
click at [718, 187] on div "27-46216805-0 CUIL" at bounding box center [786, 193] width 160 height 28
click at [718, 192] on input "27-46216805-0" at bounding box center [786, 197] width 160 height 12
click at [722, 193] on input "27-46216805-0" at bounding box center [786, 197] width 160 height 12
paste input "0-52901607-8"
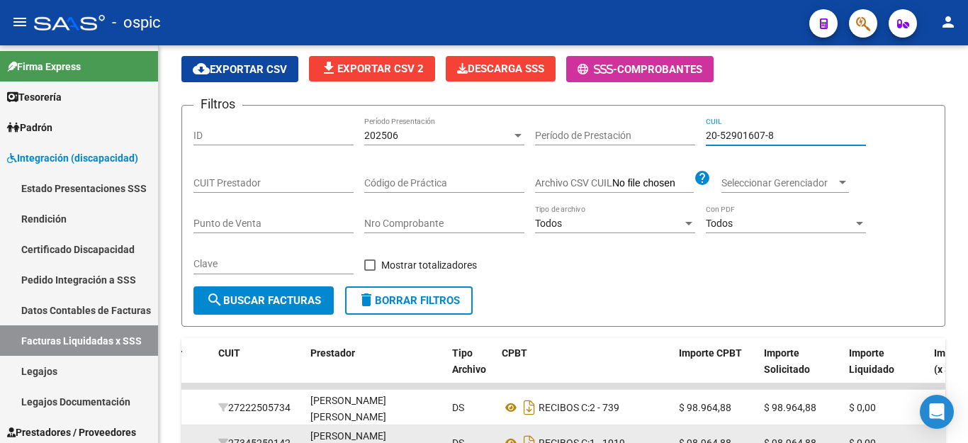
scroll to position [276, 0]
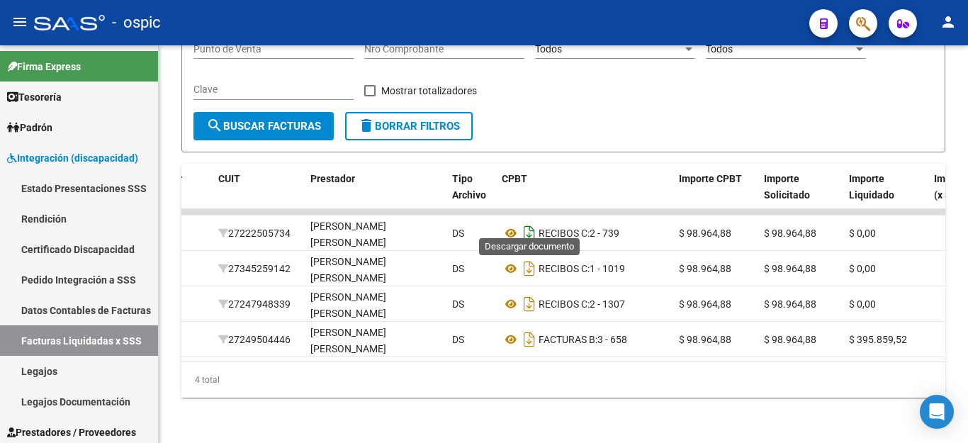
click at [532, 222] on icon "Descargar documento" at bounding box center [529, 233] width 18 height 23
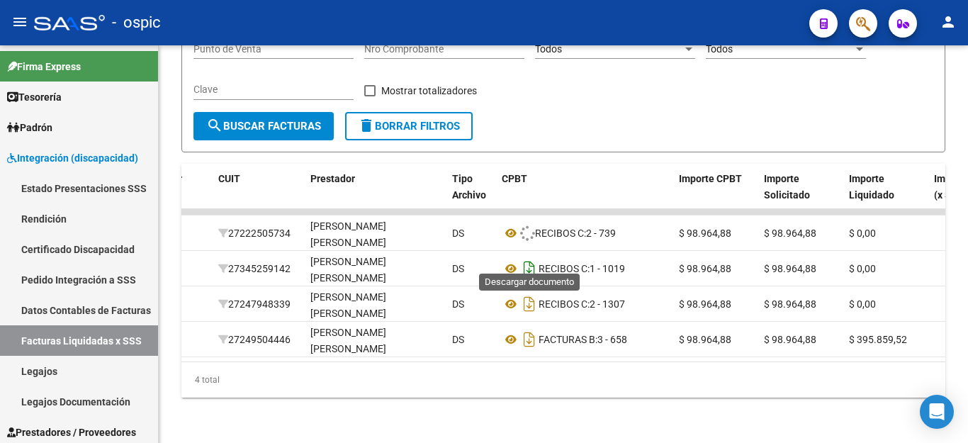
click at [529, 257] on icon "Descargar documento" at bounding box center [529, 268] width 18 height 23
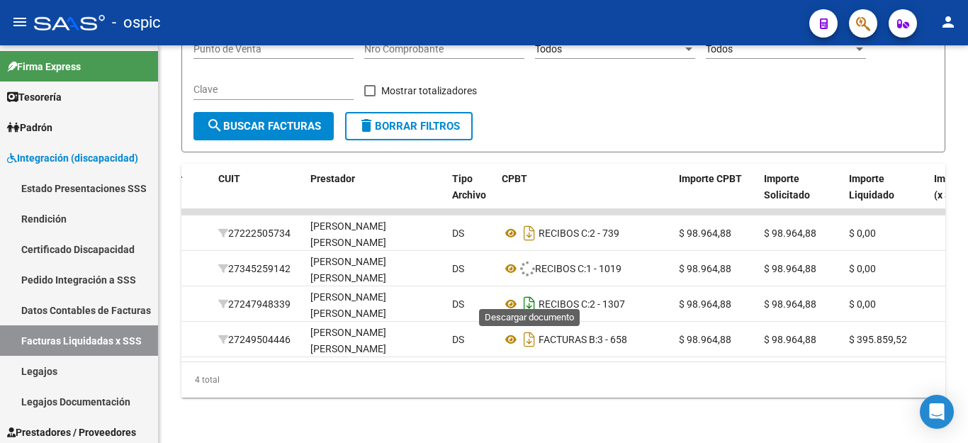
click at [529, 293] on icon "Descargar documento" at bounding box center [529, 304] width 18 height 23
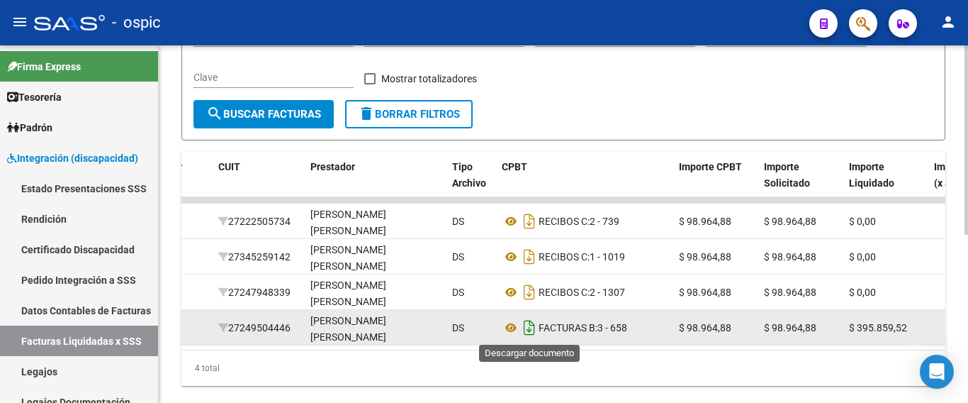
click at [529, 332] on icon "Descargar documento" at bounding box center [529, 327] width 18 height 23
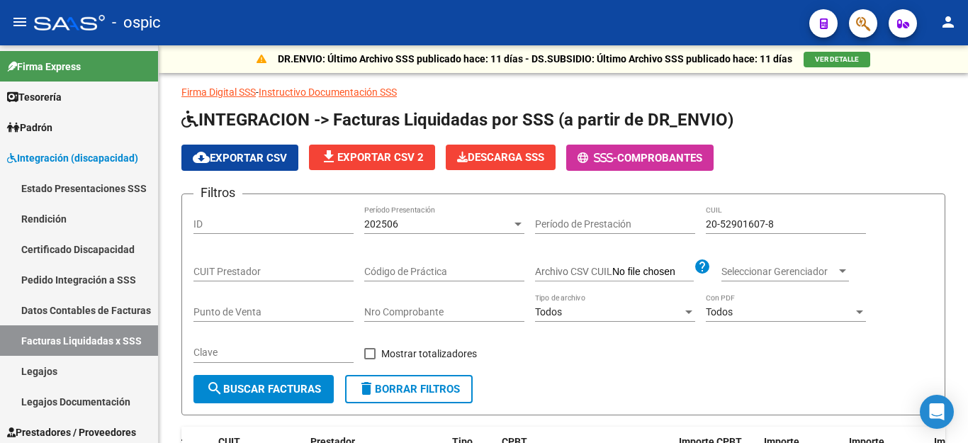
scroll to position [0, 0]
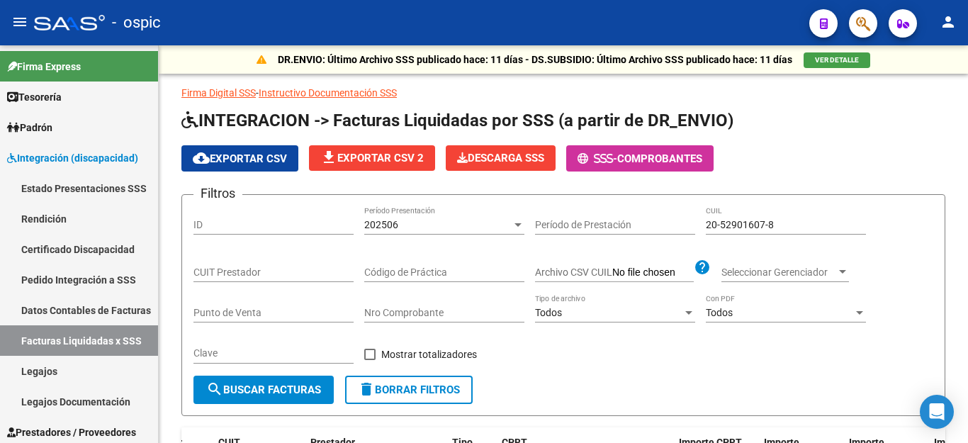
click at [745, 229] on input "20-52901607-8" at bounding box center [786, 225] width 160 height 12
paste input "7-54504560-0"
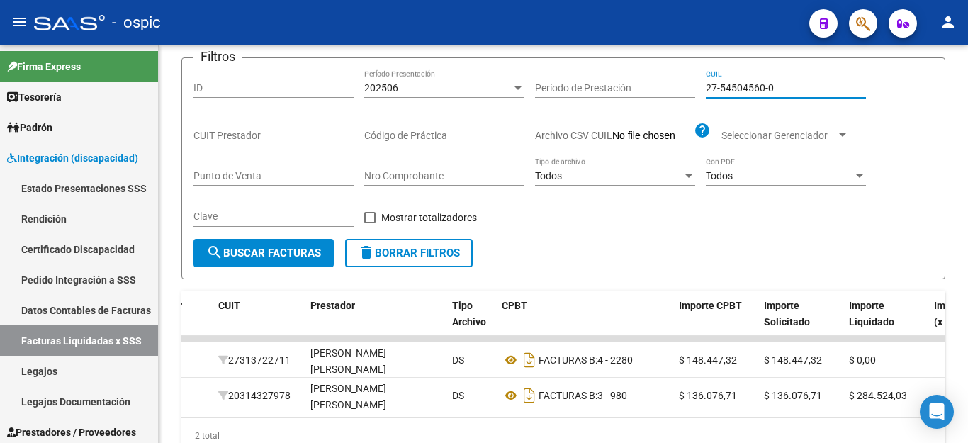
scroll to position [142, 0]
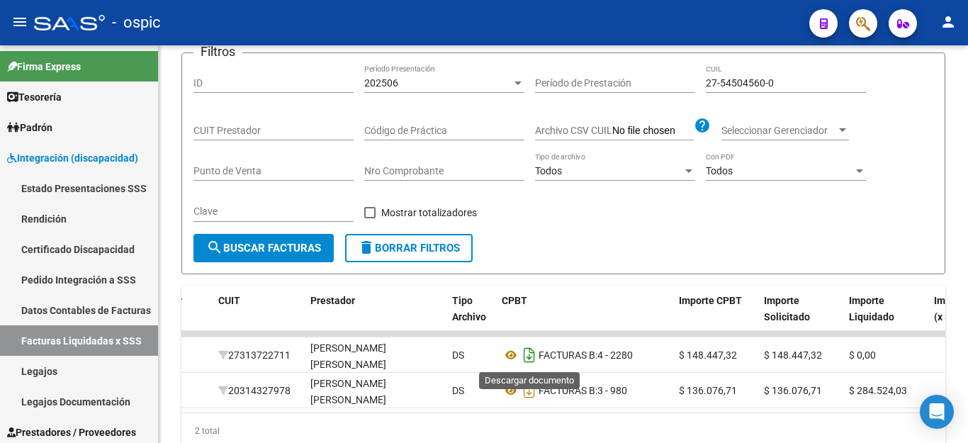
click at [532, 360] on icon "Descargar documento" at bounding box center [529, 355] width 18 height 23
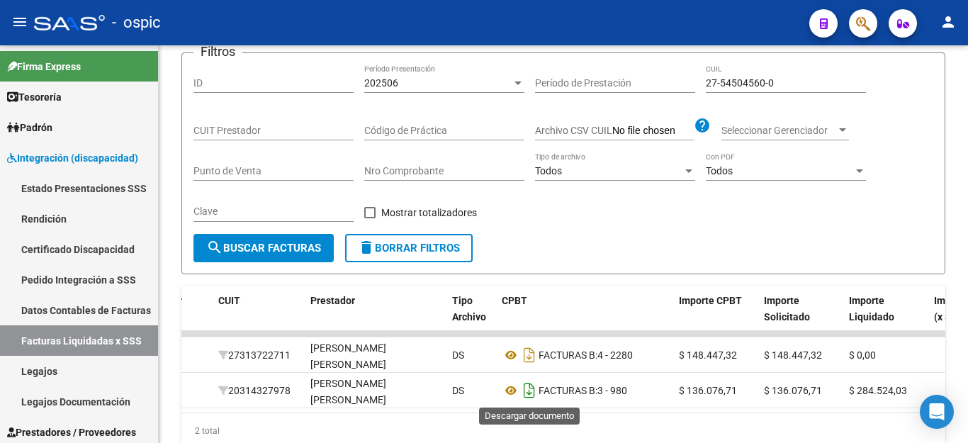
click at [527, 388] on icon "Descargar documento" at bounding box center [529, 390] width 18 height 23
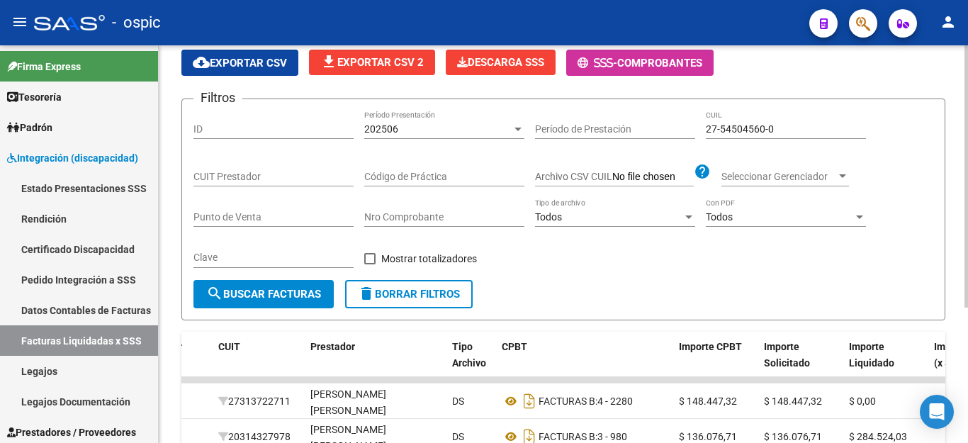
scroll to position [71, 0]
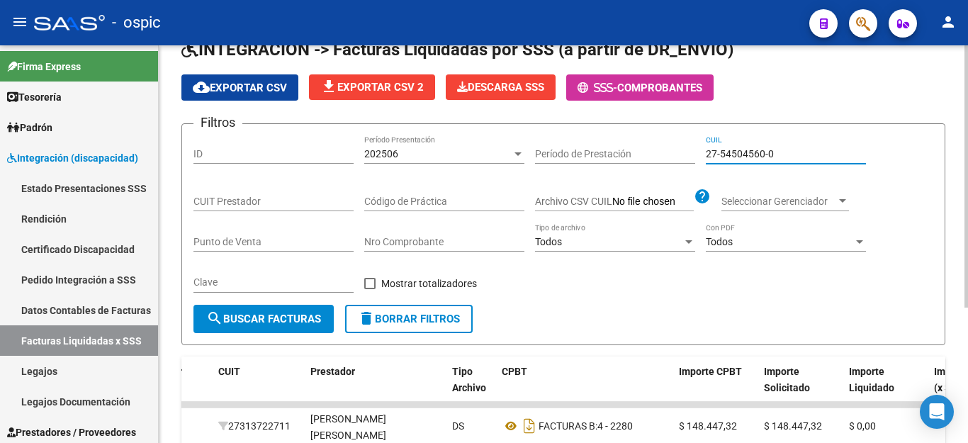
click at [751, 152] on input "27-54504560-0" at bounding box center [786, 154] width 160 height 12
paste input "0-37335239"
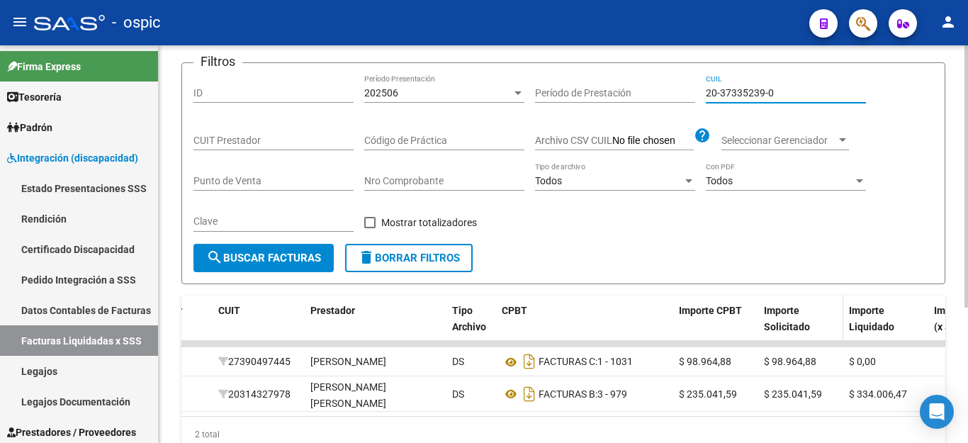
scroll to position [205, 0]
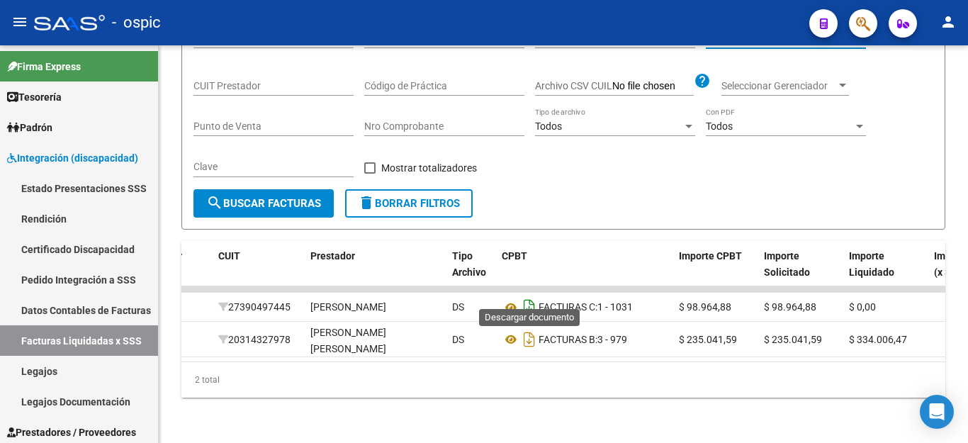
click at [536, 296] on icon "Descargar documento" at bounding box center [529, 307] width 18 height 23
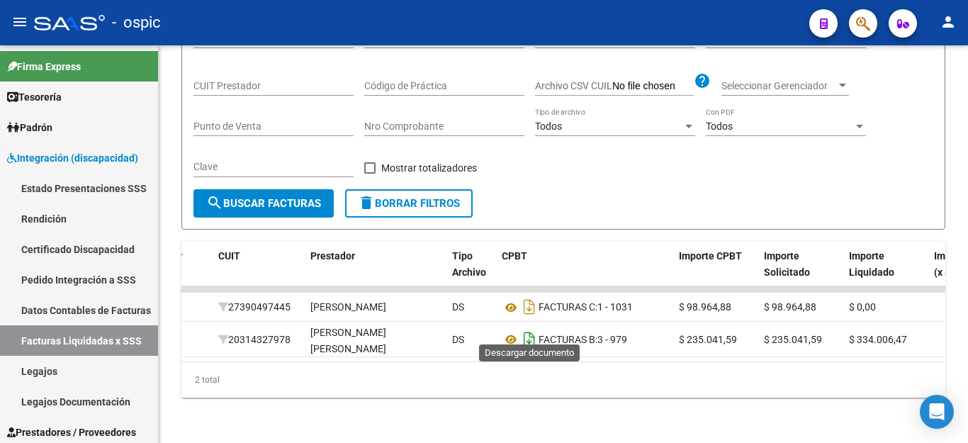
click at [527, 331] on icon "Descargar documento" at bounding box center [529, 339] width 18 height 23
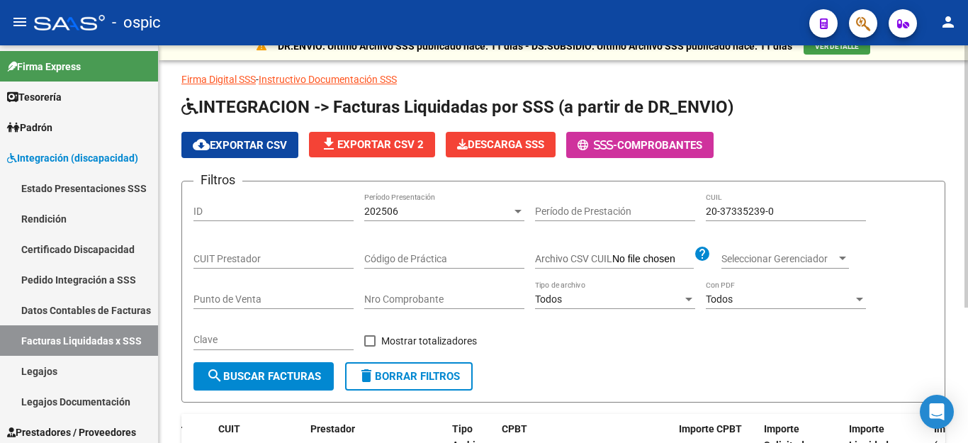
scroll to position [0, 0]
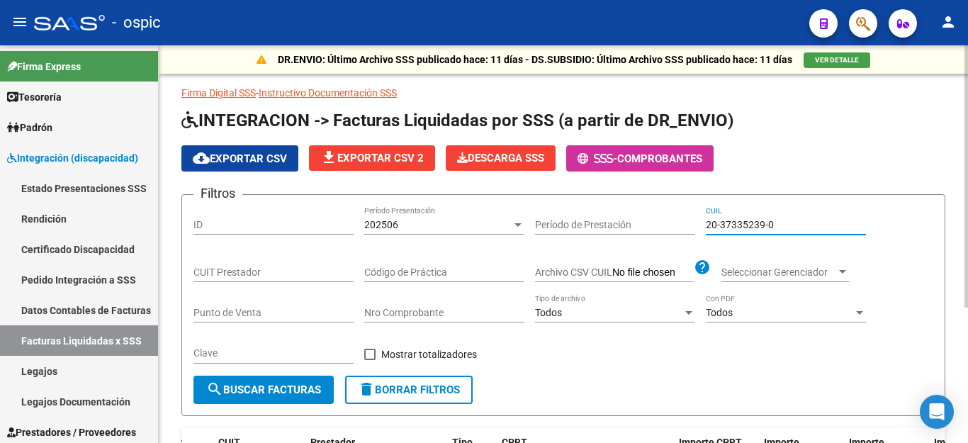
click at [736, 223] on input "20-37335239-0" at bounding box center [786, 225] width 160 height 12
paste input "41217489-6"
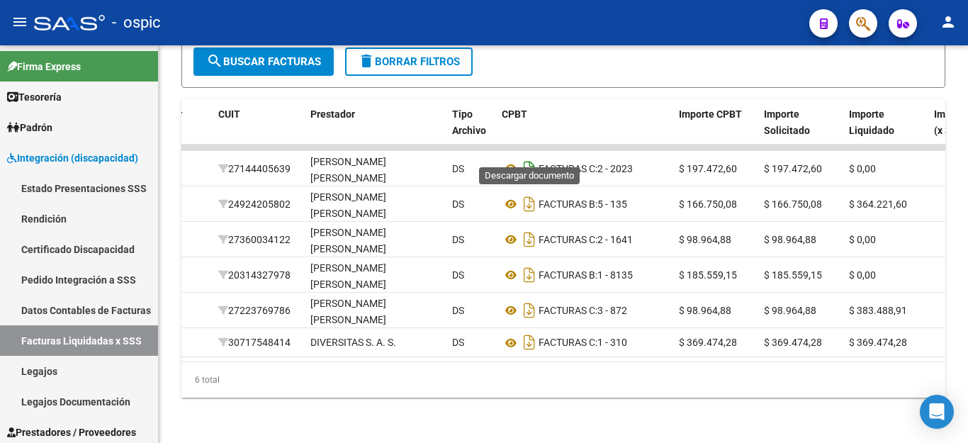
click at [527, 157] on icon "Descargar documento" at bounding box center [529, 168] width 18 height 23
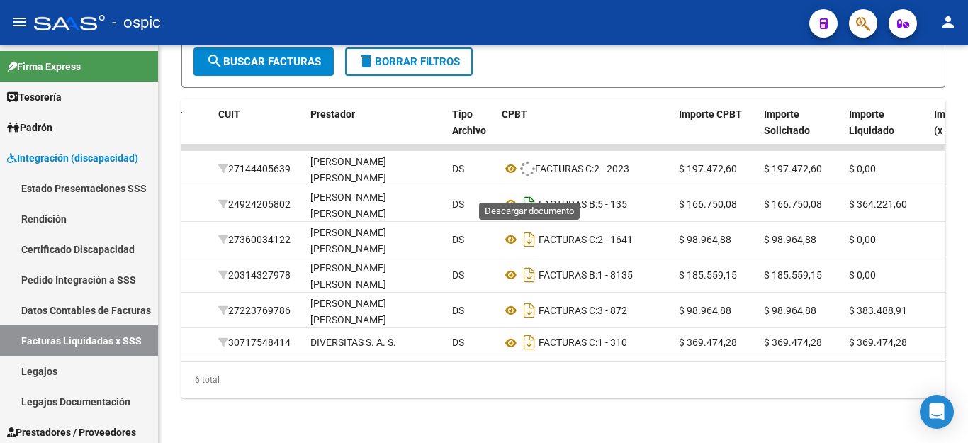
click at [523, 193] on icon "Descargar documento" at bounding box center [529, 204] width 18 height 23
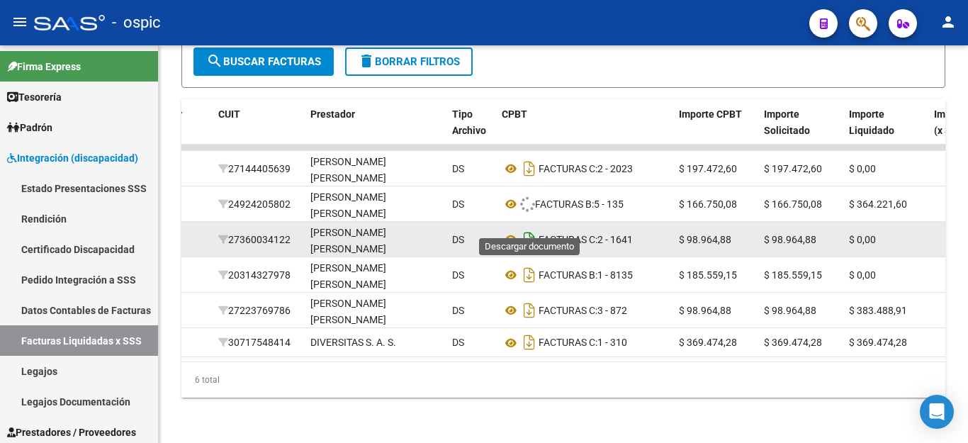
click at [526, 228] on icon "Descargar documento" at bounding box center [529, 239] width 18 height 23
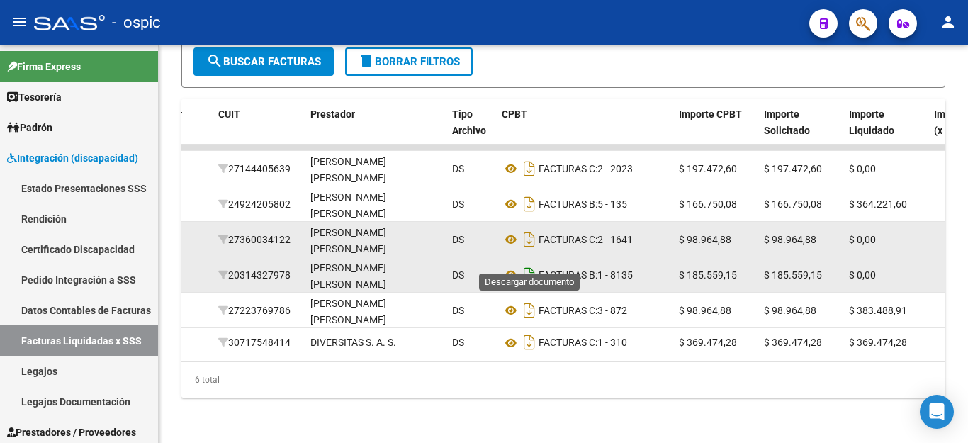
click at [527, 264] on icon "Descargar documento" at bounding box center [529, 275] width 18 height 23
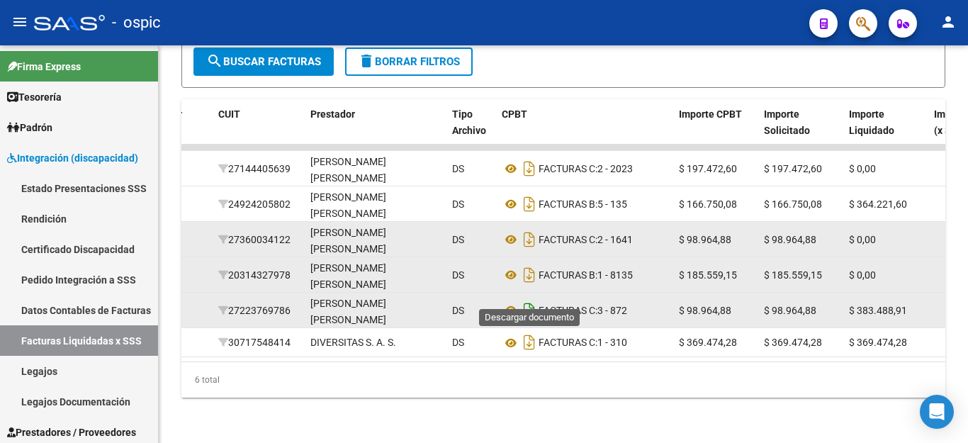
click at [529, 299] on icon "Descargar documento" at bounding box center [529, 310] width 18 height 23
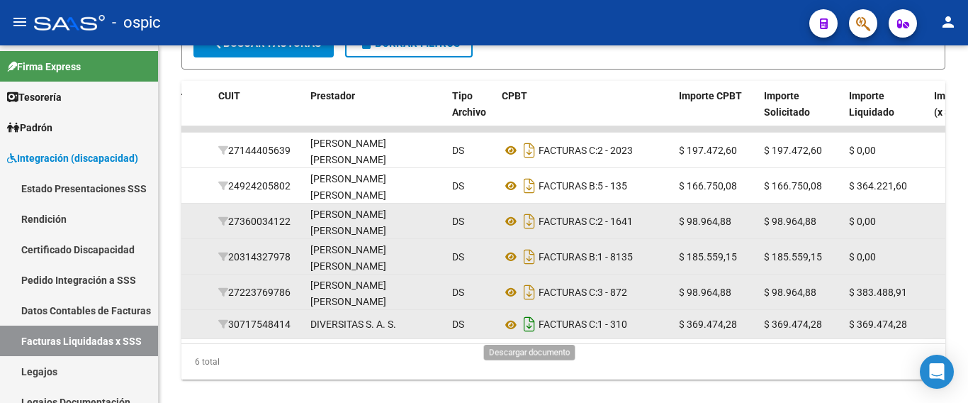
click at [526, 330] on icon "Descargar documento" at bounding box center [529, 324] width 18 height 23
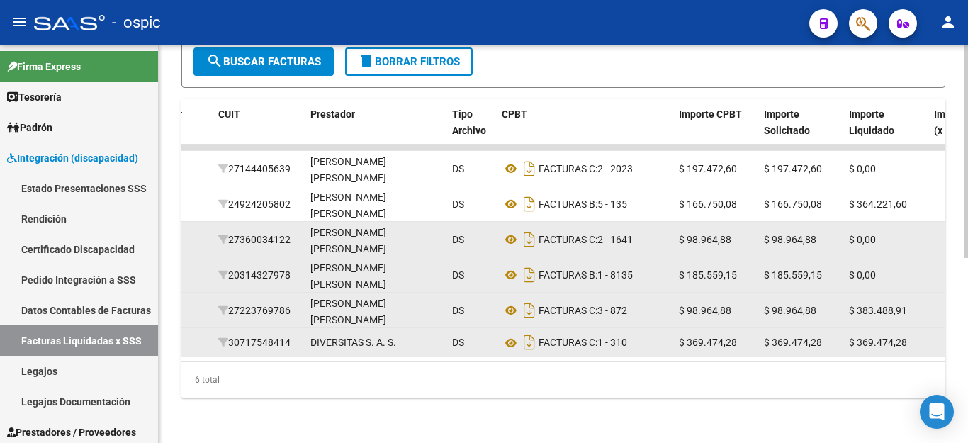
scroll to position [134, 0]
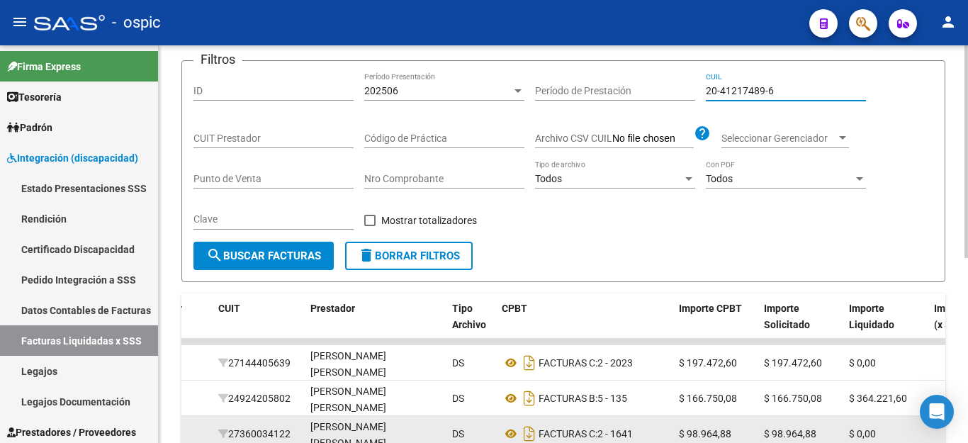
click at [748, 94] on input "20-41217489-6" at bounding box center [786, 91] width 160 height 12
paste input "55358797-3"
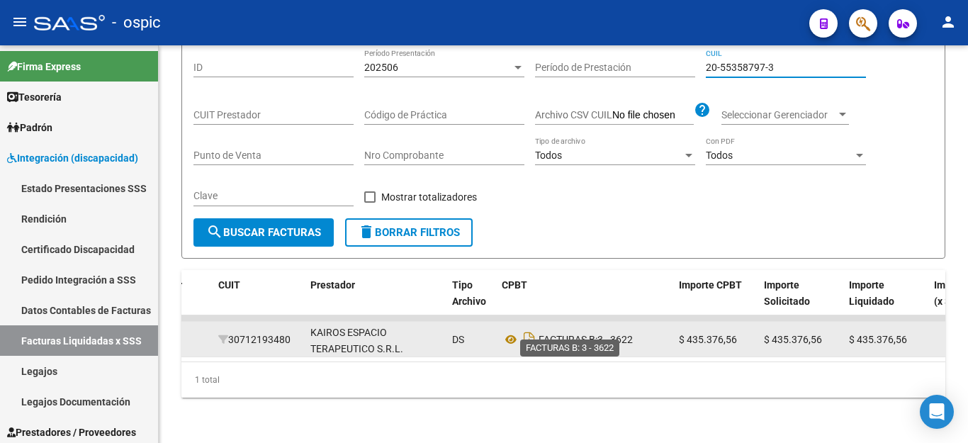
scroll to position [169, 0]
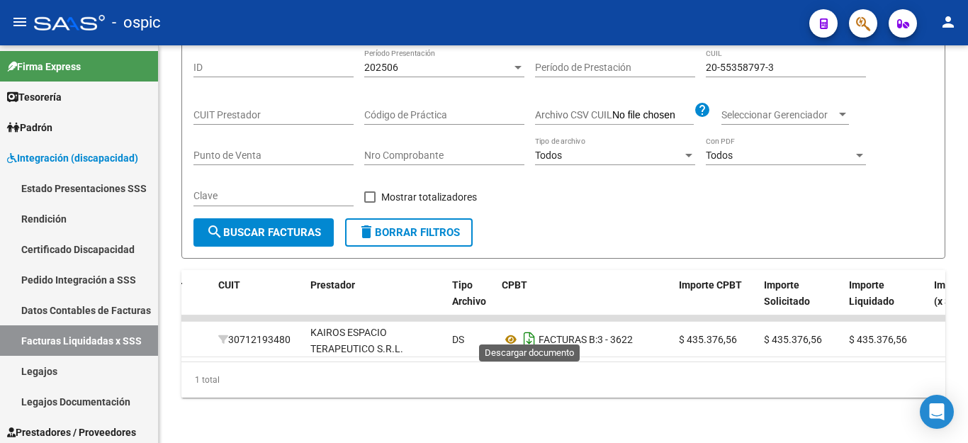
click at [523, 328] on icon "Descargar documento" at bounding box center [529, 339] width 18 height 23
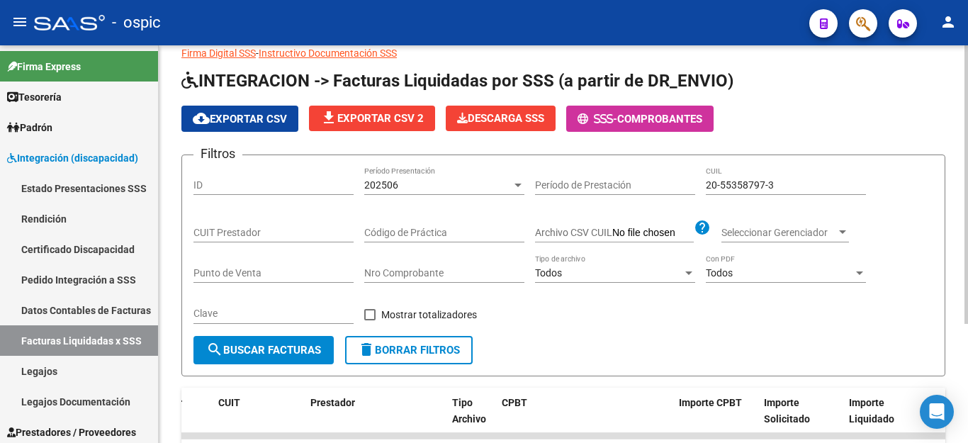
scroll to position [28, 0]
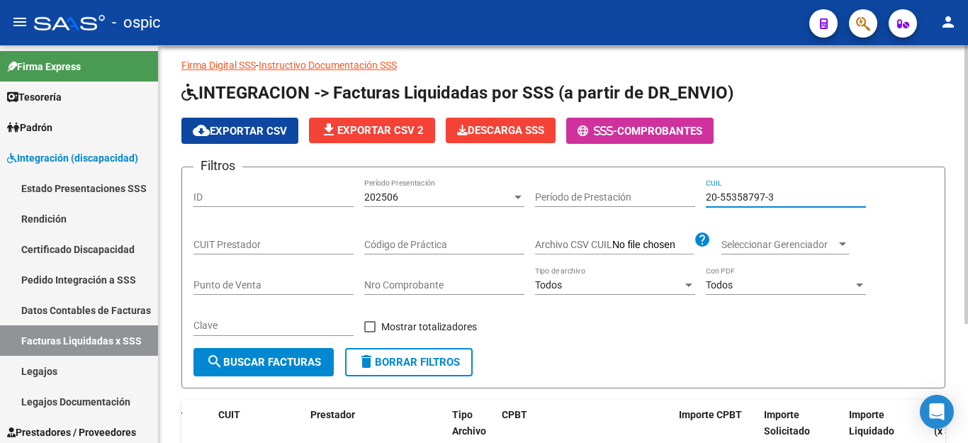
click at [723, 198] on input "20-55358797-3" at bounding box center [786, 197] width 160 height 12
paste input "3-52693422-9"
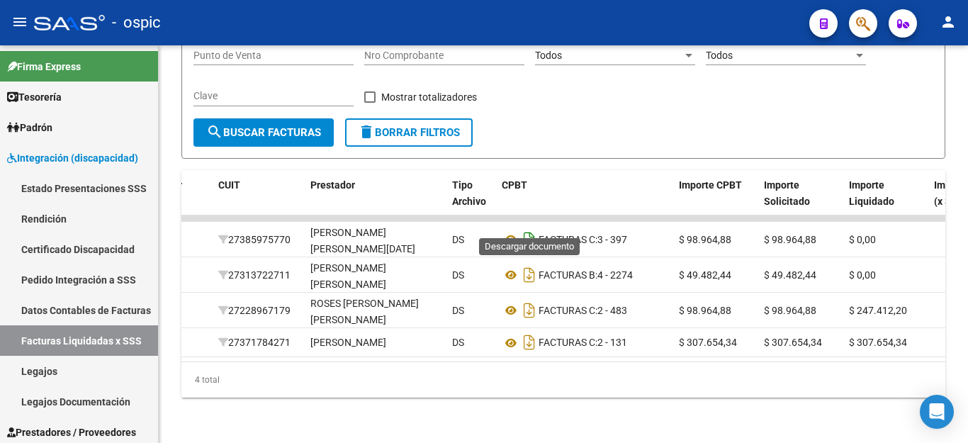
click at [532, 228] on icon "Descargar documento" at bounding box center [529, 239] width 18 height 23
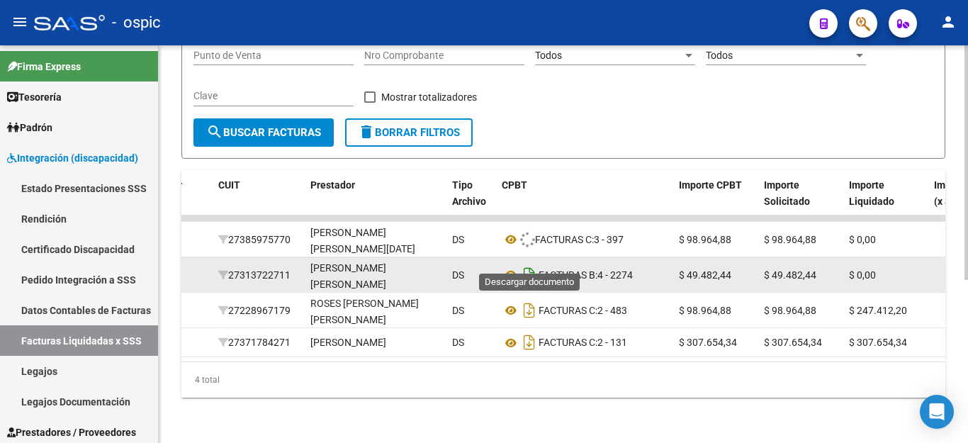
click at [529, 264] on icon "Descargar documento" at bounding box center [529, 275] width 18 height 23
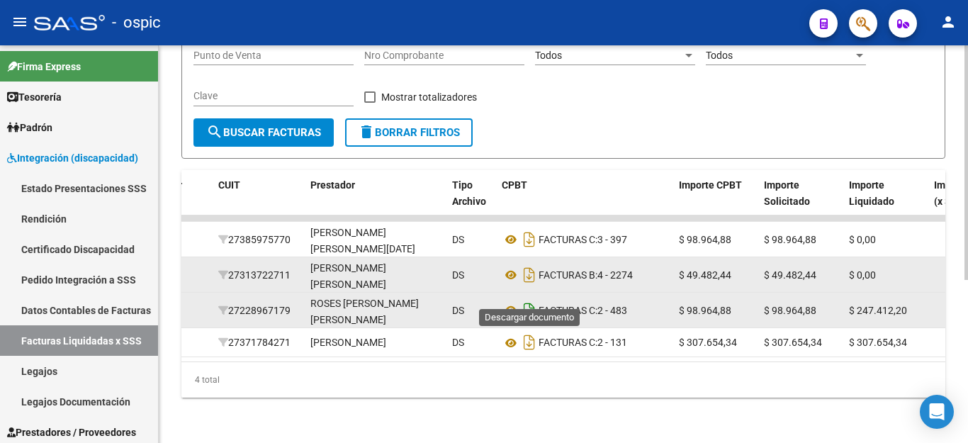
click at [529, 299] on icon "Descargar documento" at bounding box center [529, 310] width 18 height 23
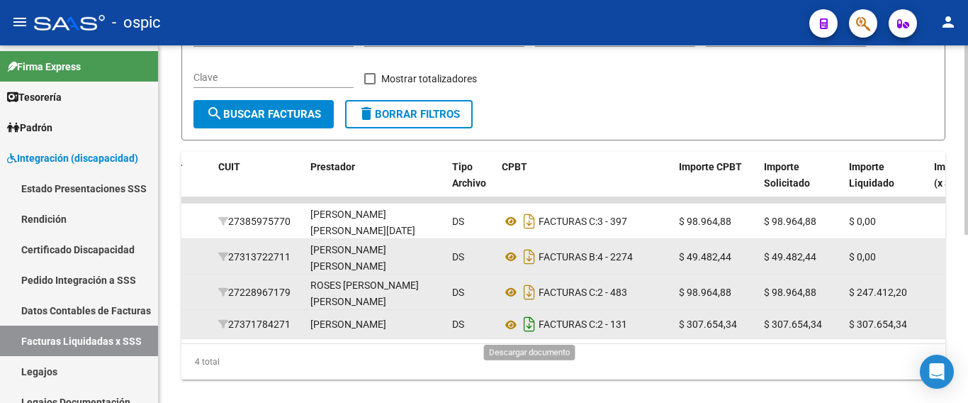
click at [525, 326] on icon "Descargar documento" at bounding box center [529, 324] width 18 height 23
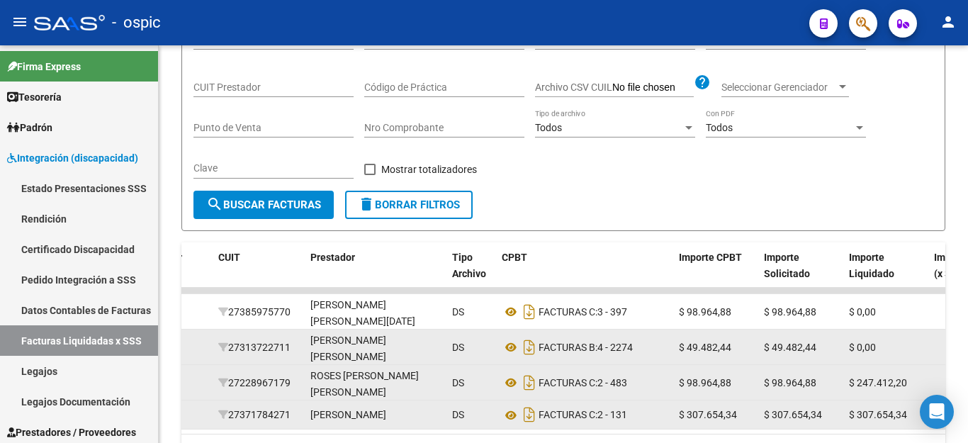
scroll to position [0, 0]
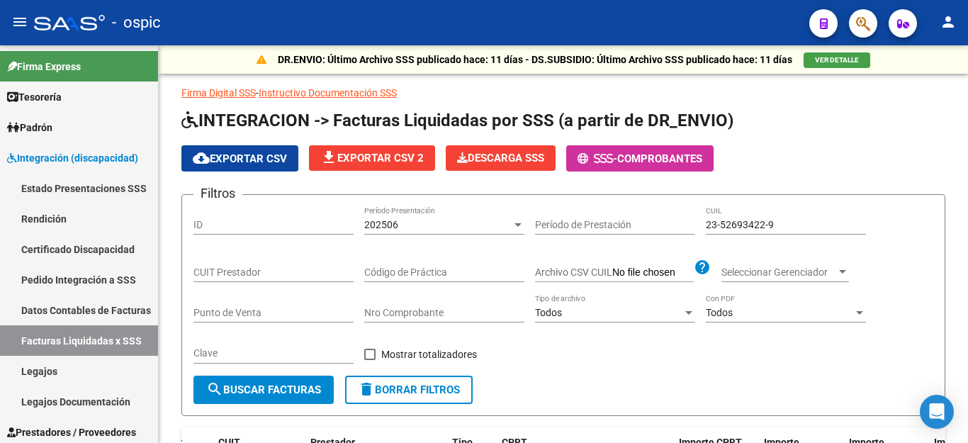
click at [751, 228] on input "23-52693422-9" at bounding box center [786, 225] width 160 height 12
paste input "0-57501669-4"
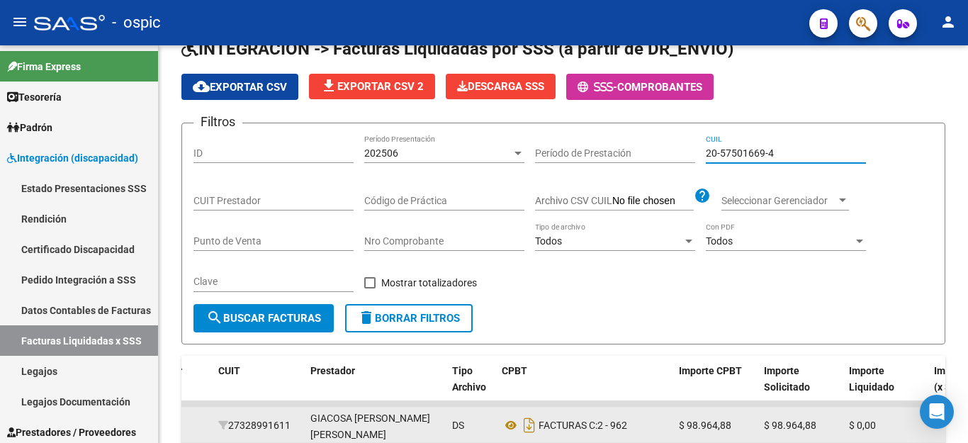
scroll to position [213, 0]
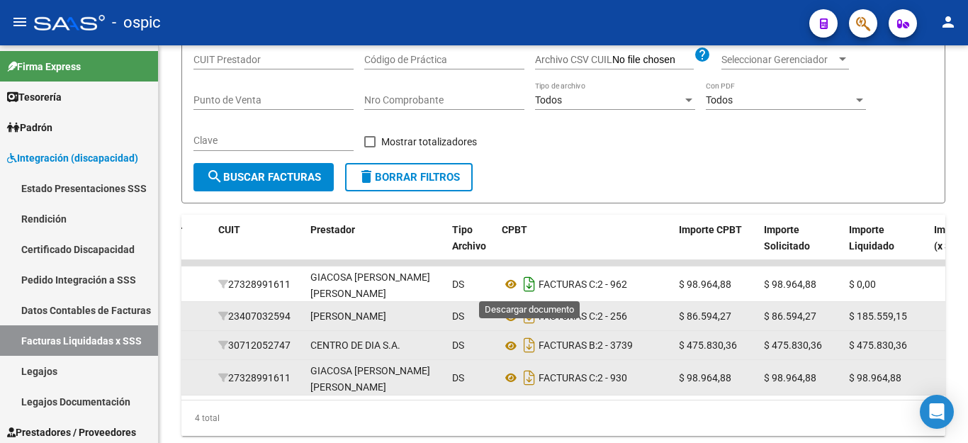
click at [534, 282] on icon "Descargar documento" at bounding box center [529, 284] width 18 height 23
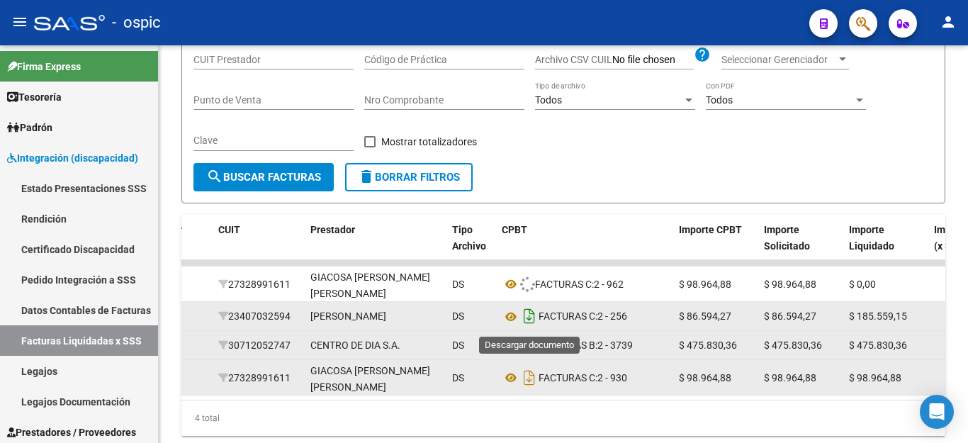
click at [529, 314] on icon "Descargar documento" at bounding box center [529, 316] width 18 height 23
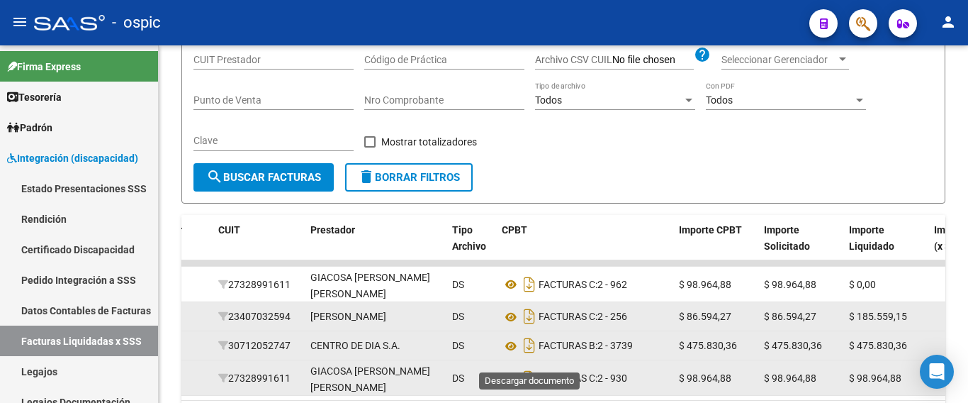
drag, startPoint x: 527, startPoint y: 352, endPoint x: 527, endPoint y: 364, distance: 12.0
click at [527, 352] on icon "Descargar documento" at bounding box center [529, 345] width 18 height 23
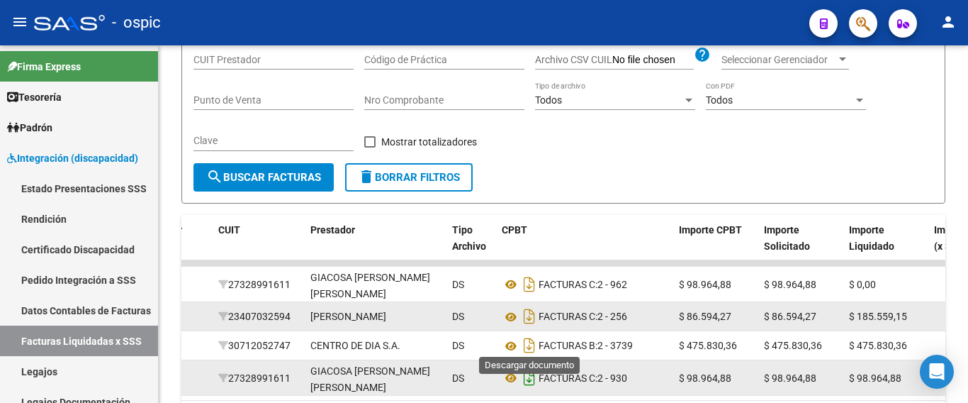
click at [528, 386] on icon "Descargar documento" at bounding box center [529, 377] width 18 height 23
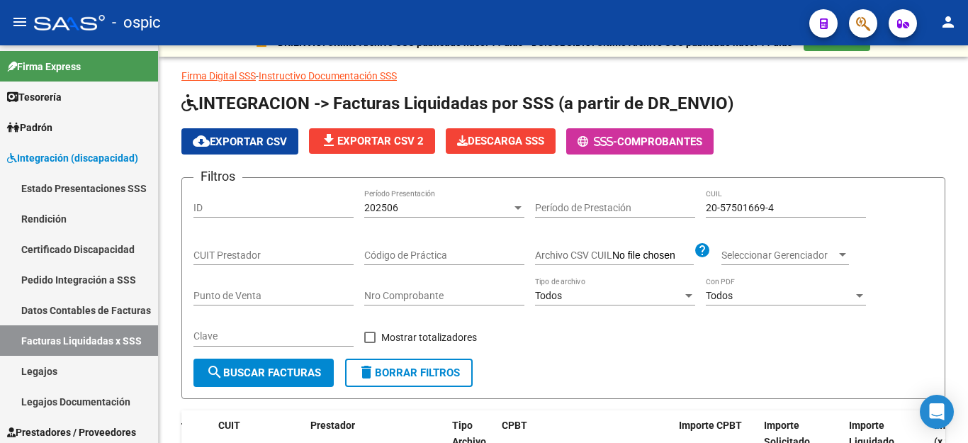
scroll to position [0, 0]
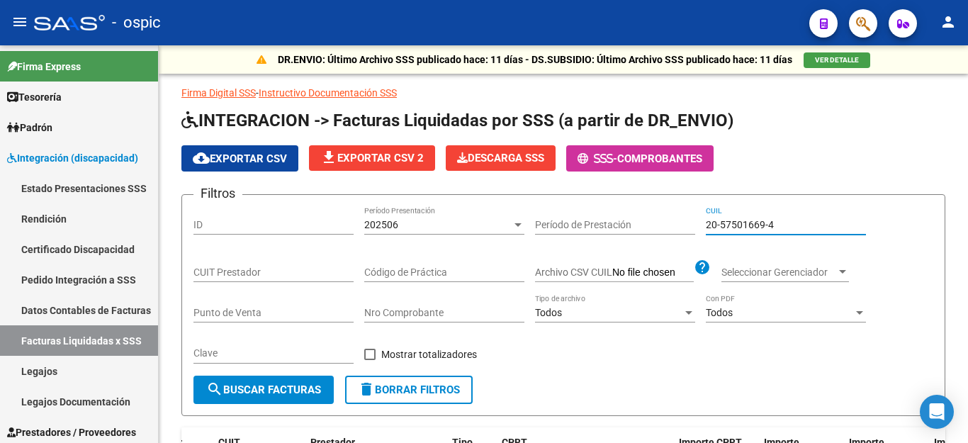
click at [748, 224] on input "20-57501669-4" at bounding box center [786, 225] width 160 height 12
paste input "7-52371094-5"
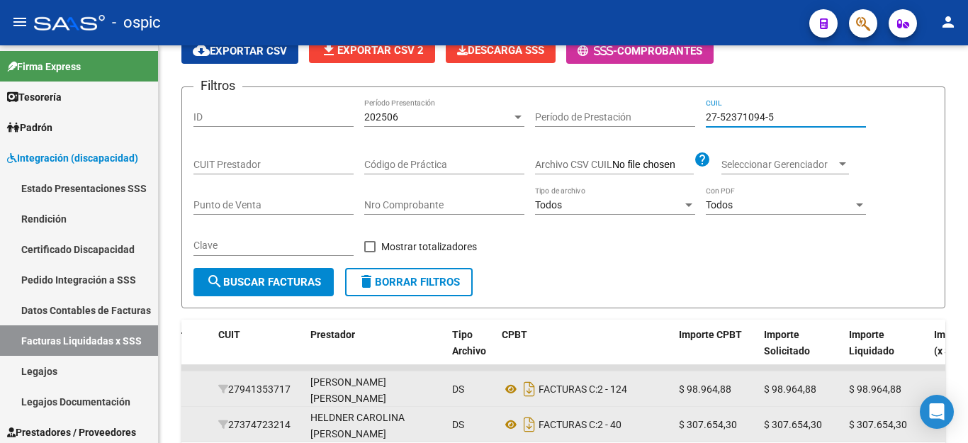
scroll to position [205, 0]
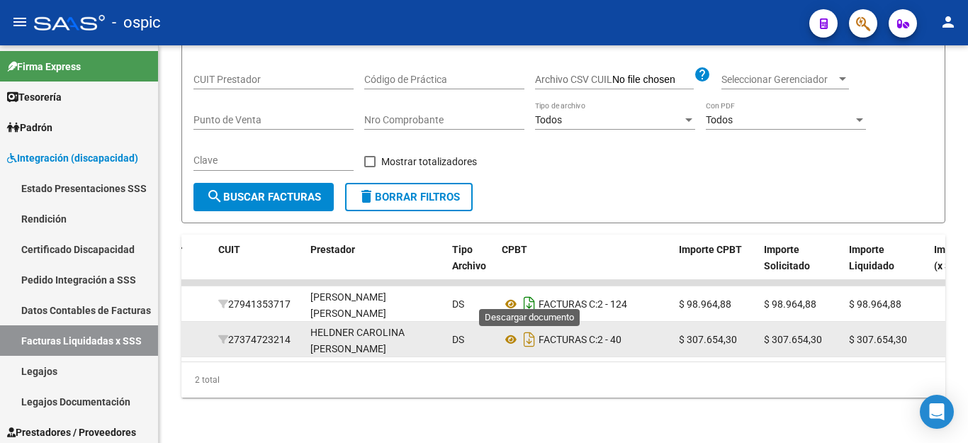
click at [532, 296] on icon "Descargar documento" at bounding box center [529, 304] width 18 height 23
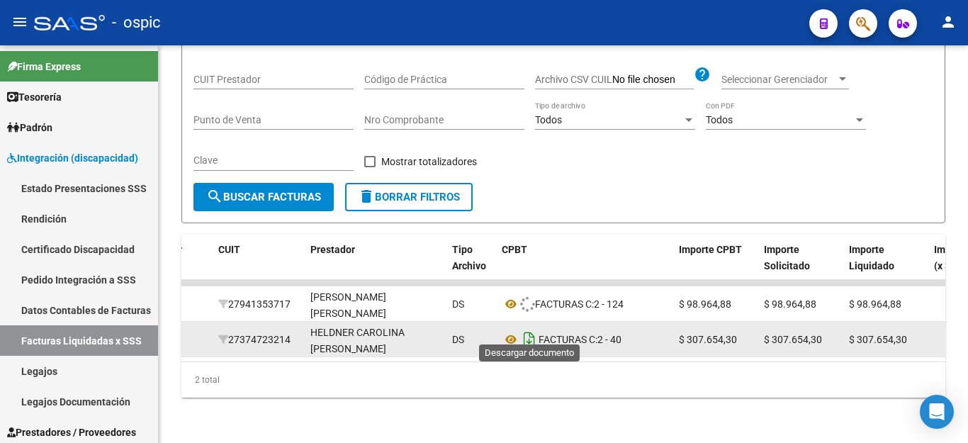
click at [529, 328] on icon "Descargar documento" at bounding box center [529, 339] width 18 height 23
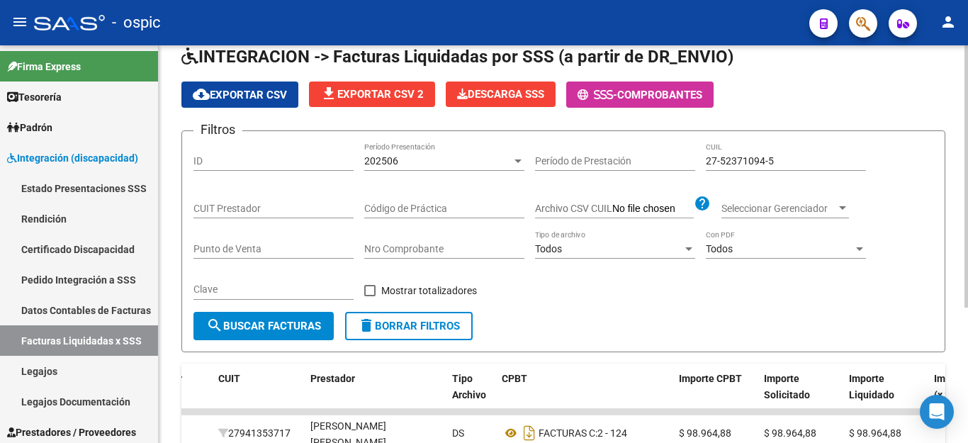
scroll to position [63, 0]
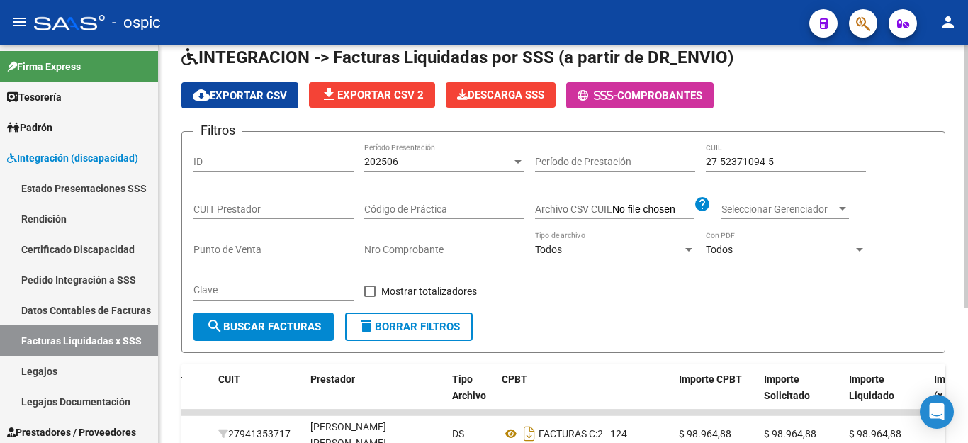
click at [726, 157] on input "27-52371094-5" at bounding box center [786, 162] width 160 height 12
paste input "0-55717639-0"
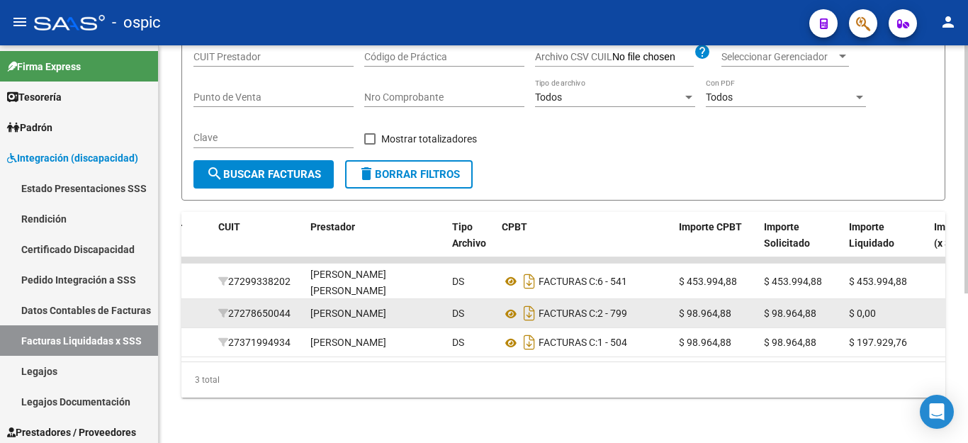
scroll to position [240, 0]
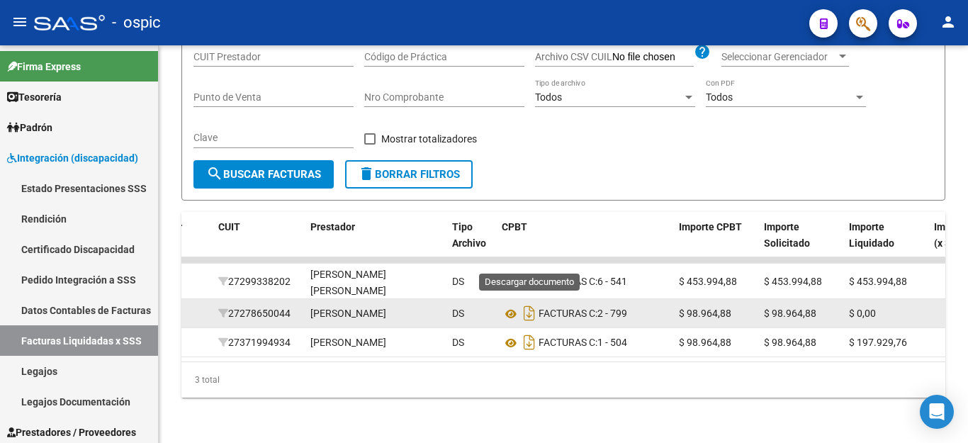
click at [525, 270] on icon "Descargar documento" at bounding box center [529, 281] width 18 height 23
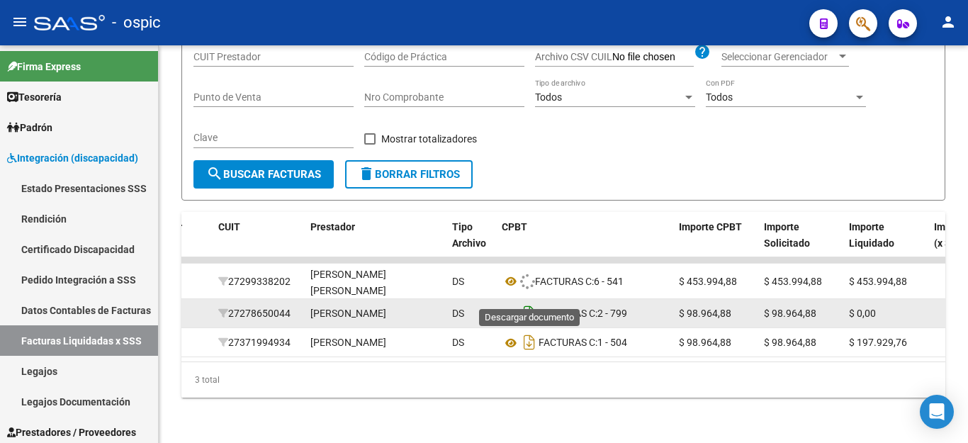
click at [527, 302] on icon "Descargar documento" at bounding box center [529, 313] width 18 height 23
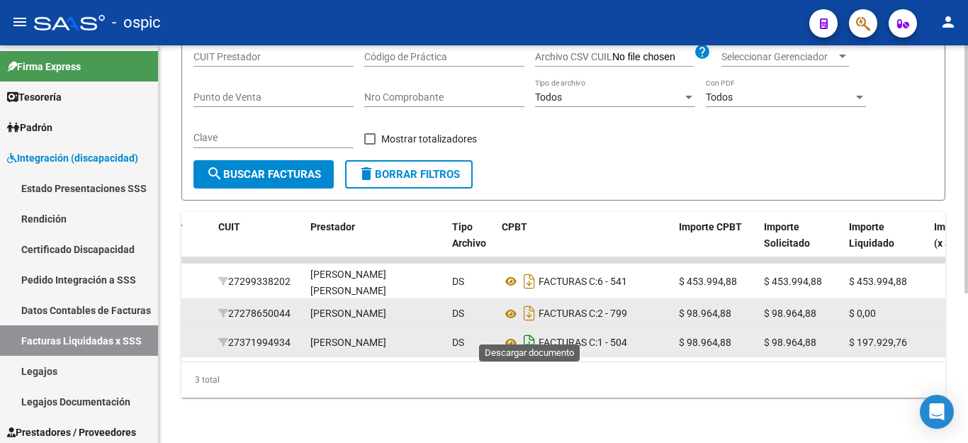
click at [529, 331] on icon "Descargar documento" at bounding box center [529, 342] width 18 height 23
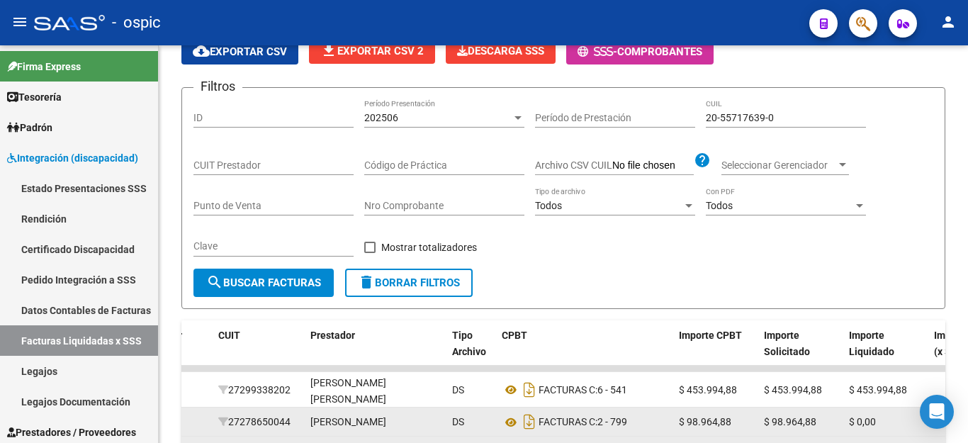
scroll to position [99, 0]
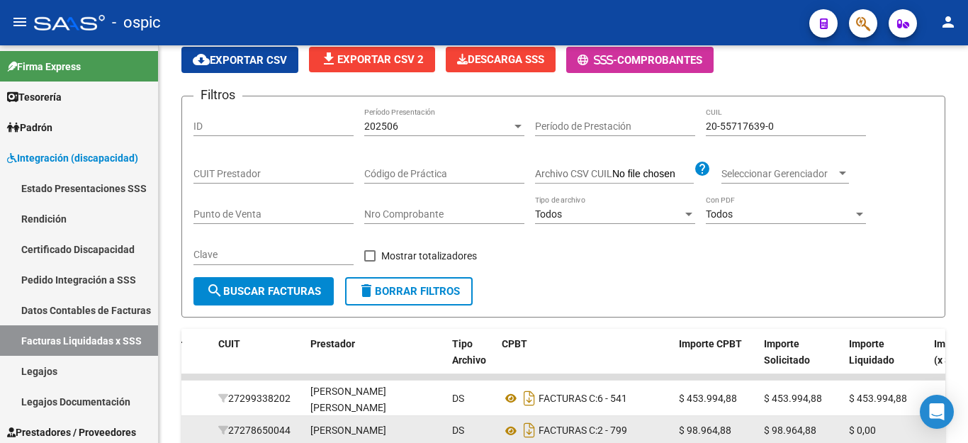
click at [758, 126] on input "20-55717639-0" at bounding box center [786, 126] width 160 height 12
paste input "7-57139987-9"
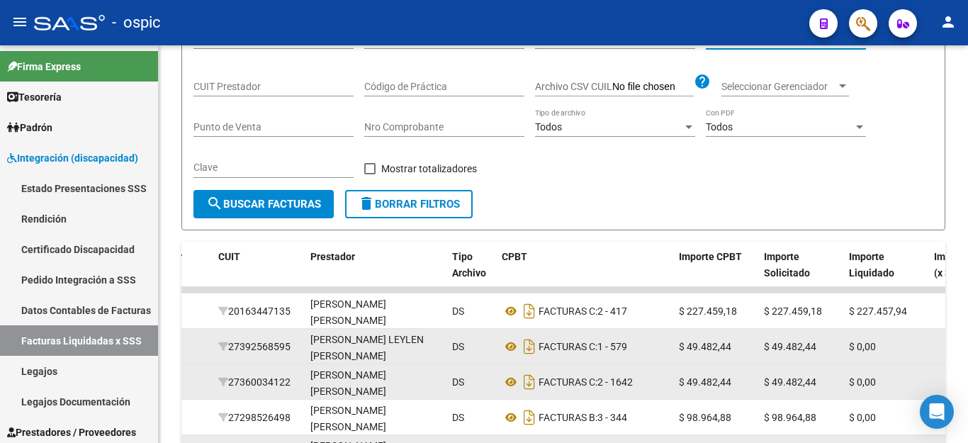
scroll to position [347, 0]
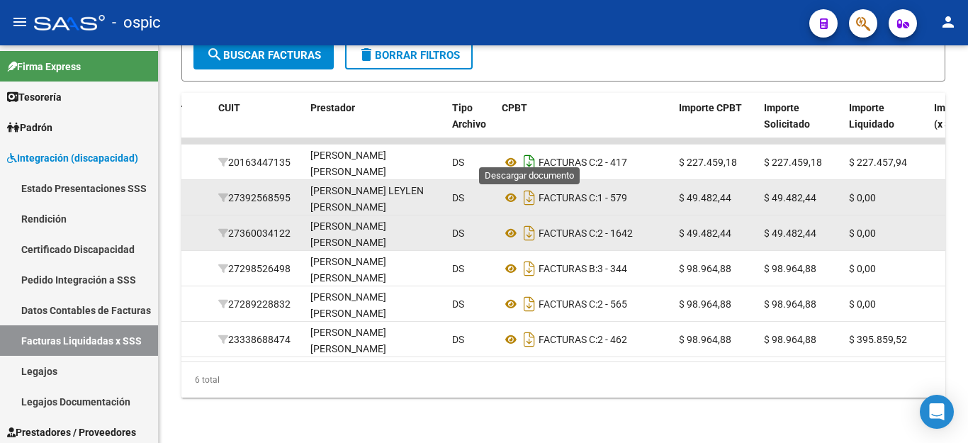
click at [527, 152] on icon "Descargar documento" at bounding box center [529, 162] width 18 height 23
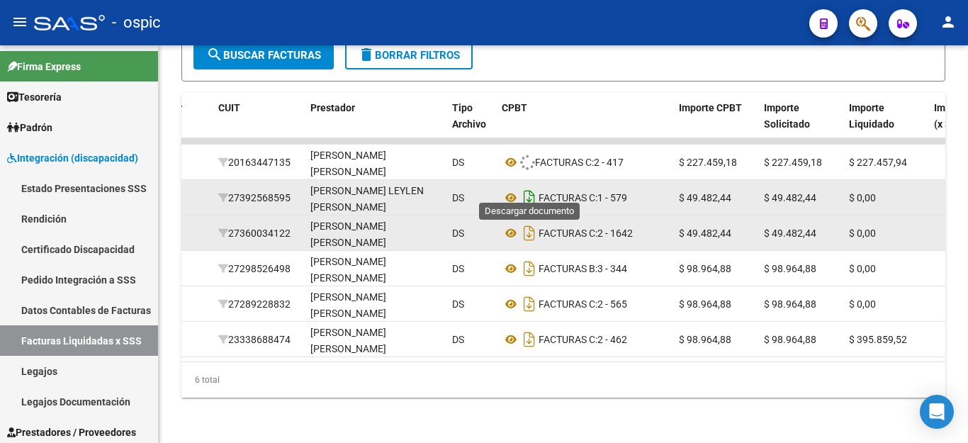
click at [528, 186] on icon "Descargar documento" at bounding box center [529, 197] width 18 height 23
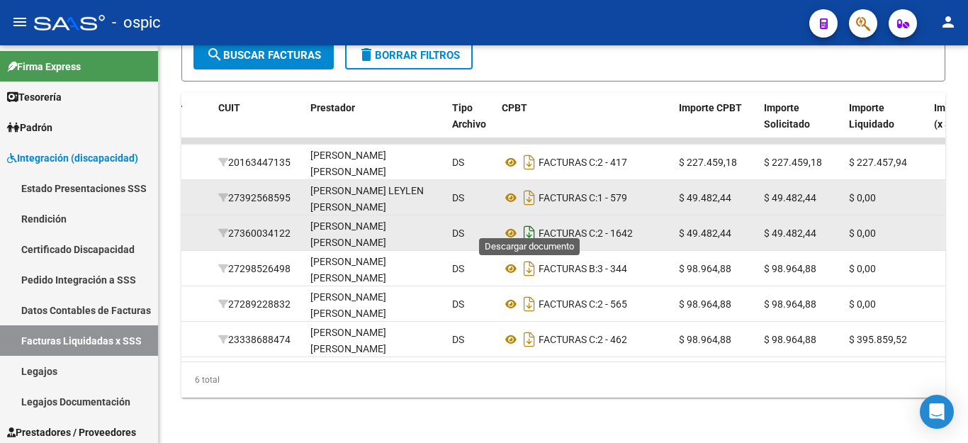
click at [532, 222] on icon "Descargar documento" at bounding box center [529, 233] width 18 height 23
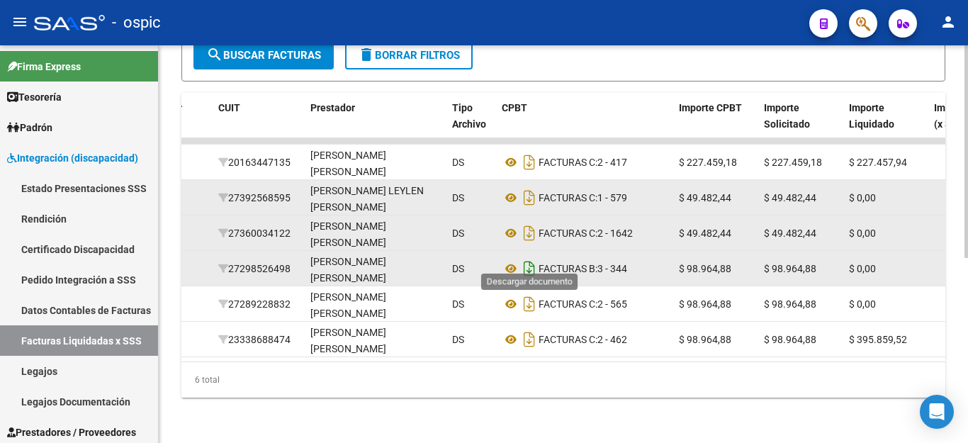
click at [534, 257] on icon "Descargar documento" at bounding box center [529, 268] width 18 height 23
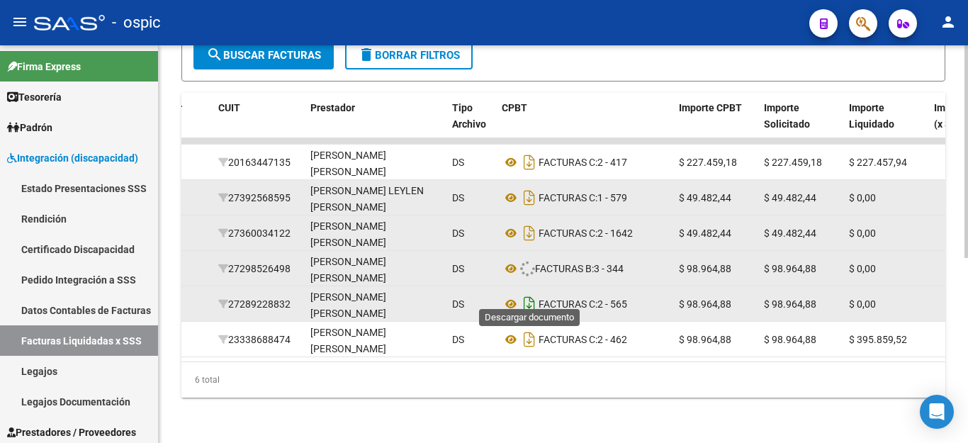
click at [523, 294] on icon "Descargar documento" at bounding box center [529, 304] width 18 height 23
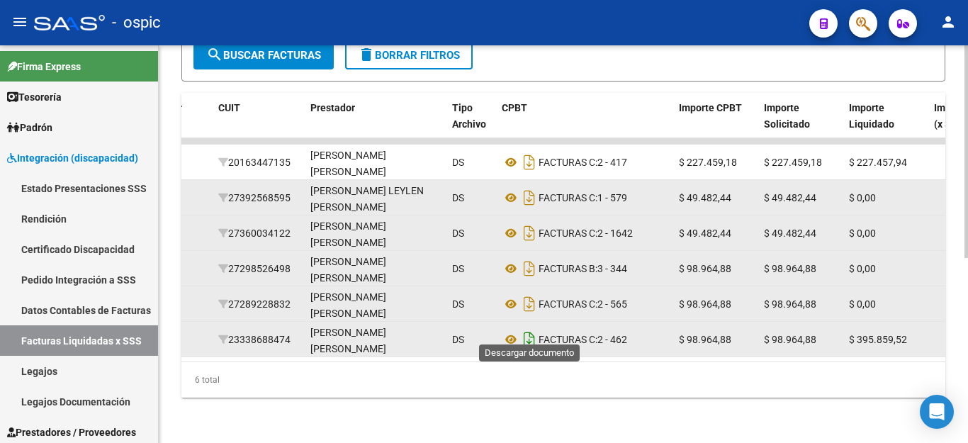
click at [523, 332] on icon "Descargar documento" at bounding box center [529, 339] width 18 height 23
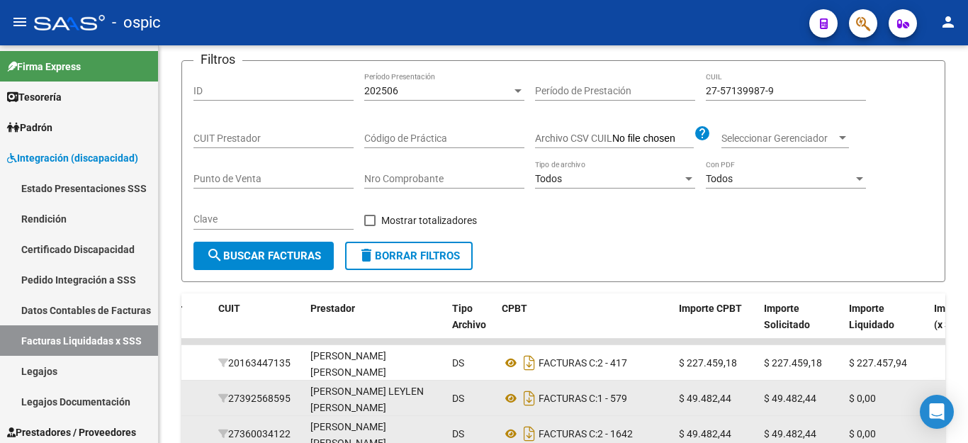
click at [749, 92] on input "27-57139987-9" at bounding box center [786, 91] width 160 height 12
paste input "4504927-4"
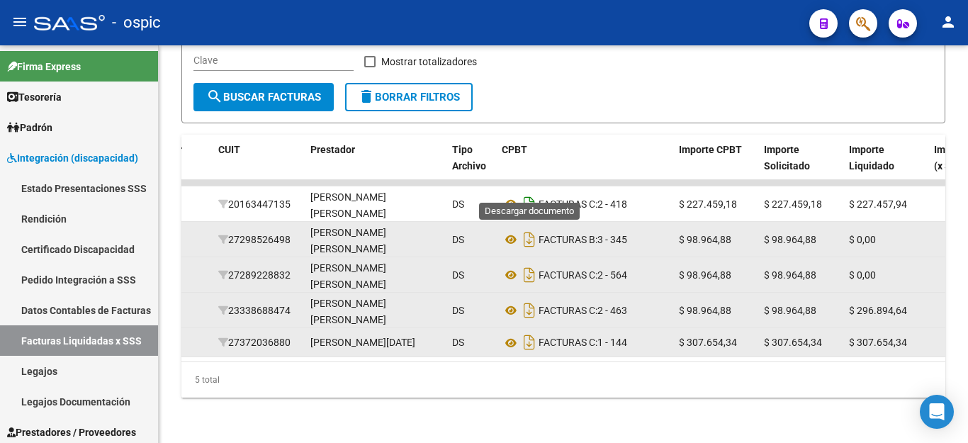
click at [532, 193] on icon "Descargar documento" at bounding box center [529, 204] width 18 height 23
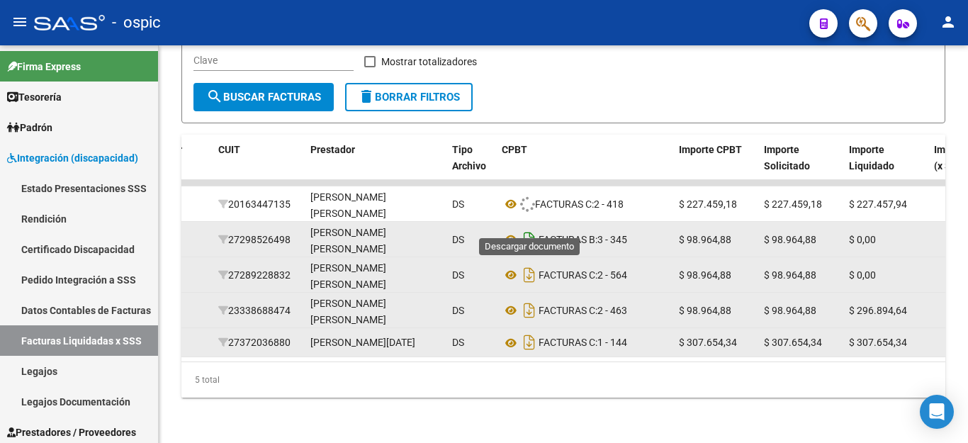
click at [527, 228] on icon "Descargar documento" at bounding box center [529, 239] width 18 height 23
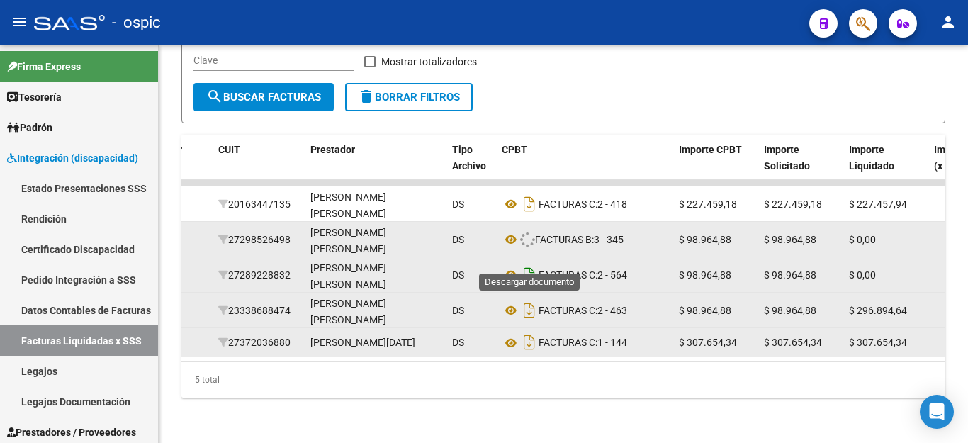
click at [527, 264] on icon "Descargar documento" at bounding box center [529, 275] width 18 height 23
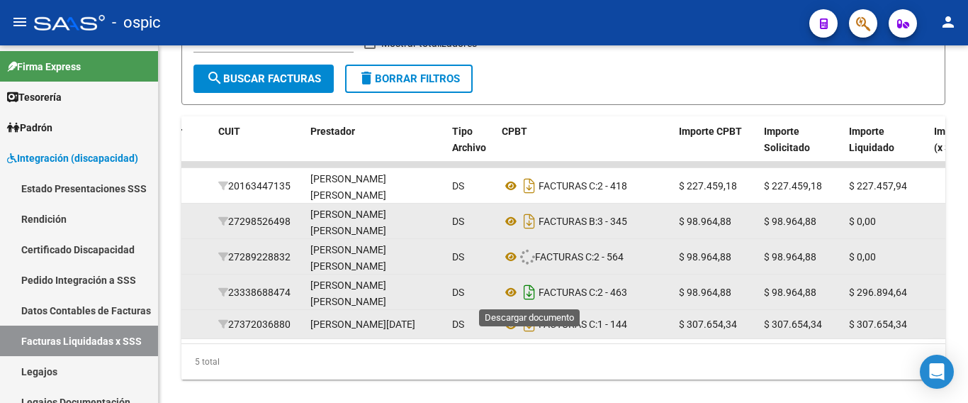
click at [527, 286] on icon "Descargar documento" at bounding box center [529, 292] width 18 height 23
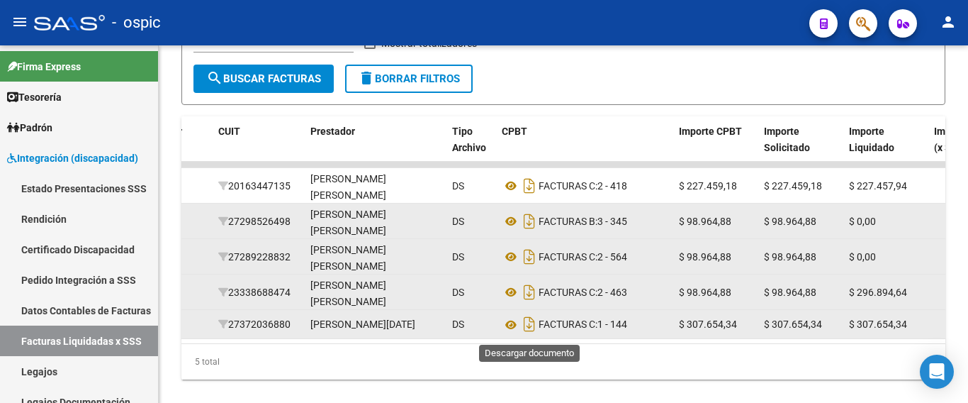
click at [529, 322] on icon "Descargar documento" at bounding box center [529, 324] width 18 height 23
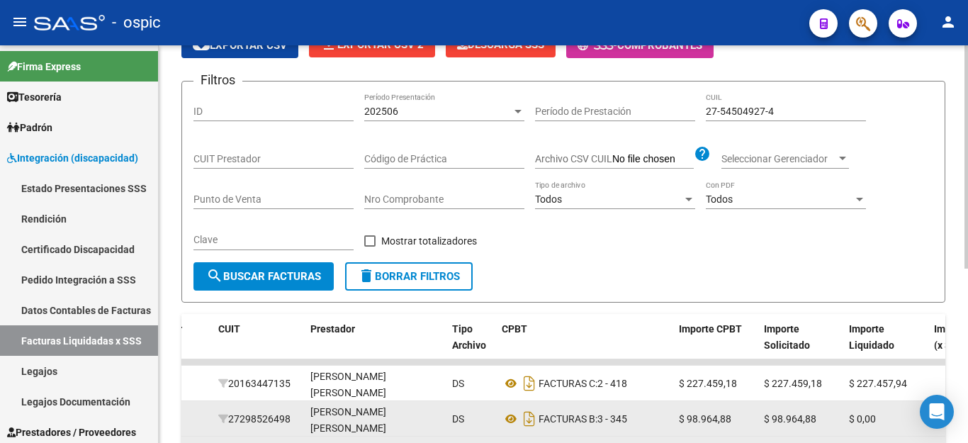
scroll to position [0, 0]
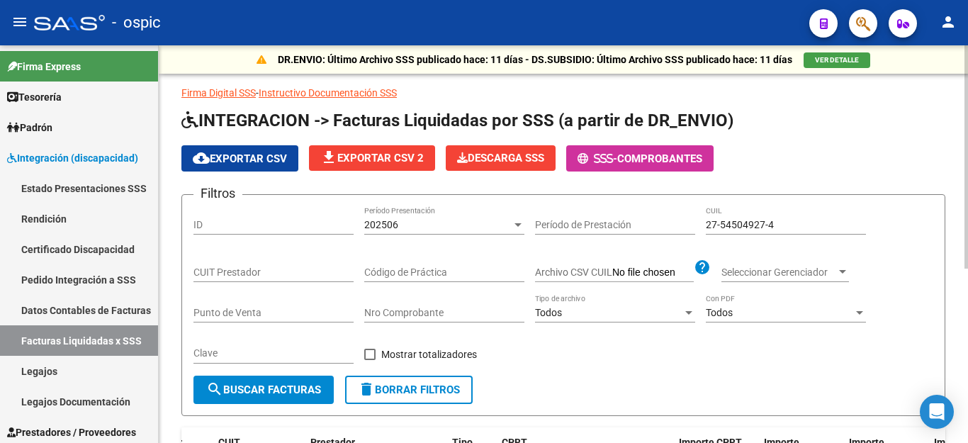
click at [745, 221] on input "27-54504927-4" at bounding box center [786, 225] width 160 height 12
paste input "0-54448109-7"
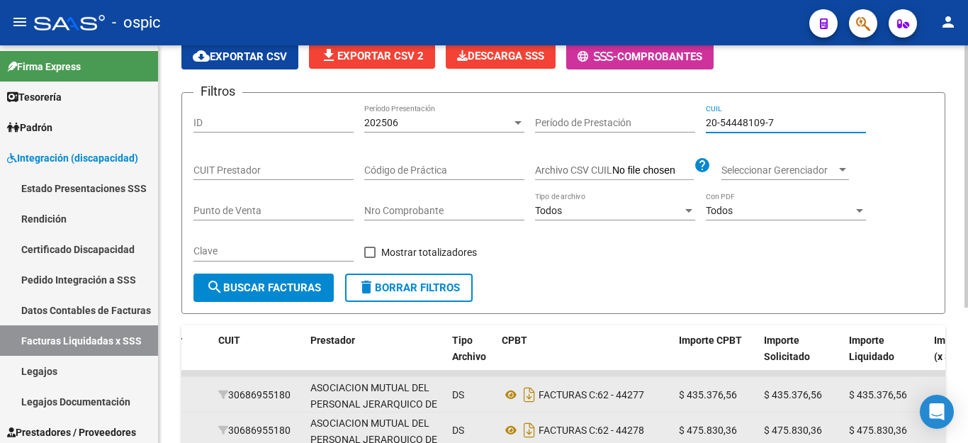
scroll to position [205, 0]
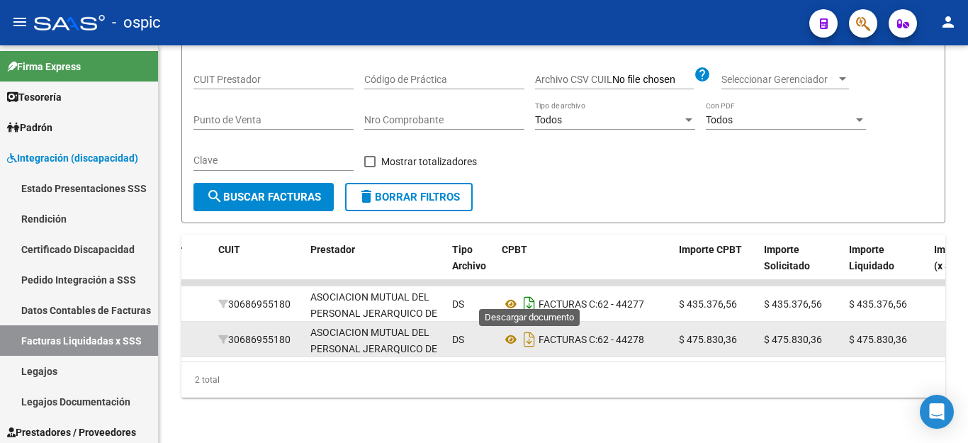
click at [527, 293] on icon "Descargar documento" at bounding box center [529, 304] width 18 height 23
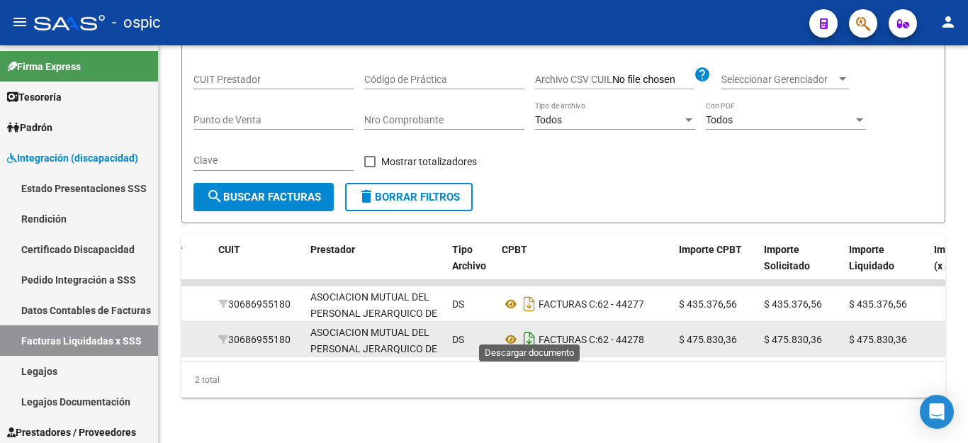
click at [532, 331] on icon "Descargar documento" at bounding box center [529, 339] width 18 height 23
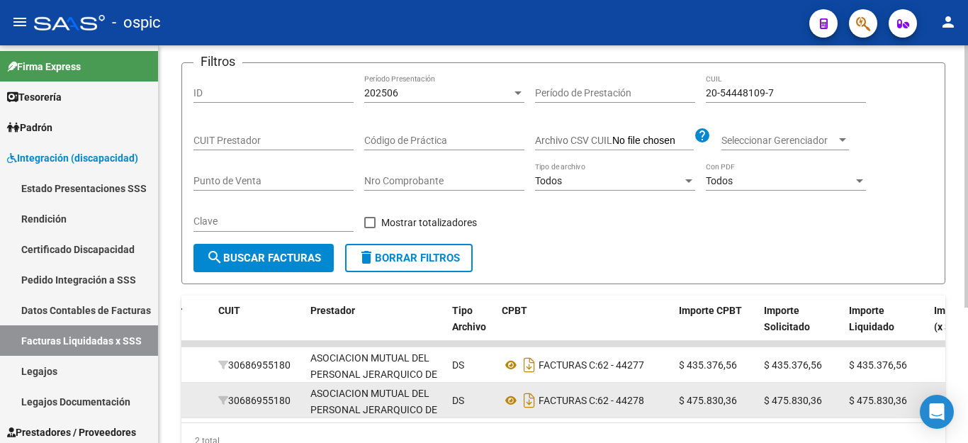
scroll to position [0, 0]
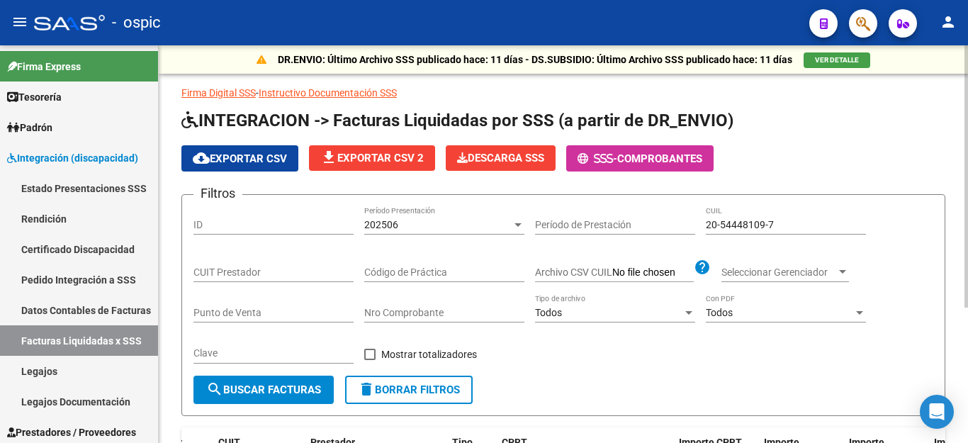
click at [760, 225] on input "20-54448109-7" at bounding box center [786, 225] width 160 height 12
paste input "1321635-2"
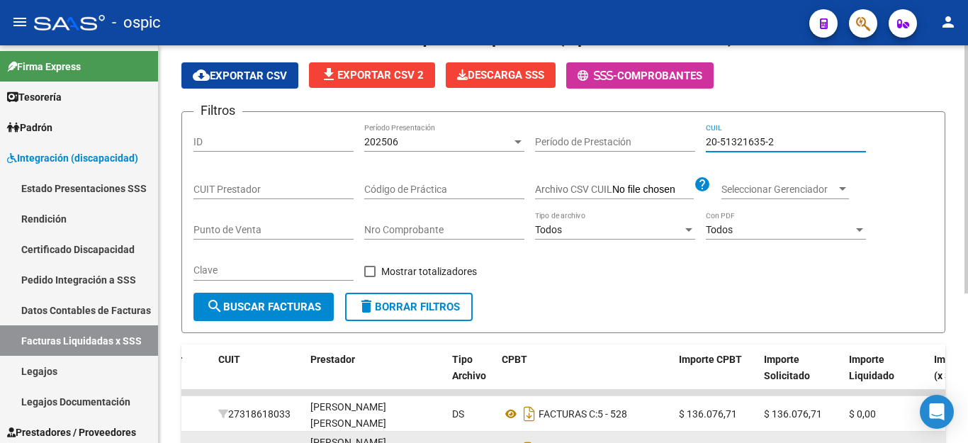
scroll to position [240, 0]
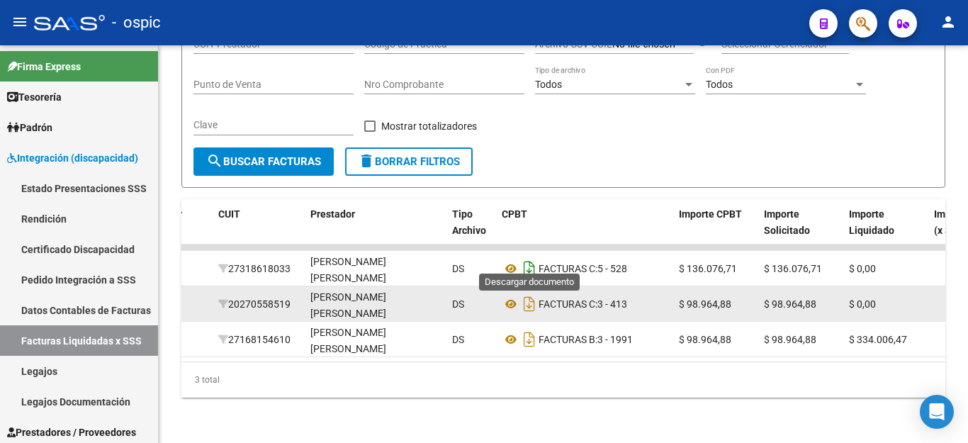
click at [533, 262] on icon "Descargar documento" at bounding box center [529, 268] width 18 height 23
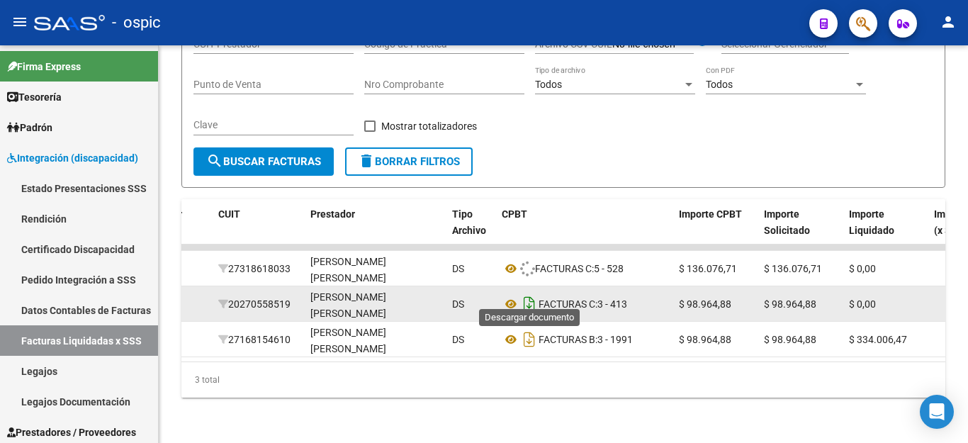
click at [532, 293] on icon "Descargar documento" at bounding box center [529, 304] width 18 height 23
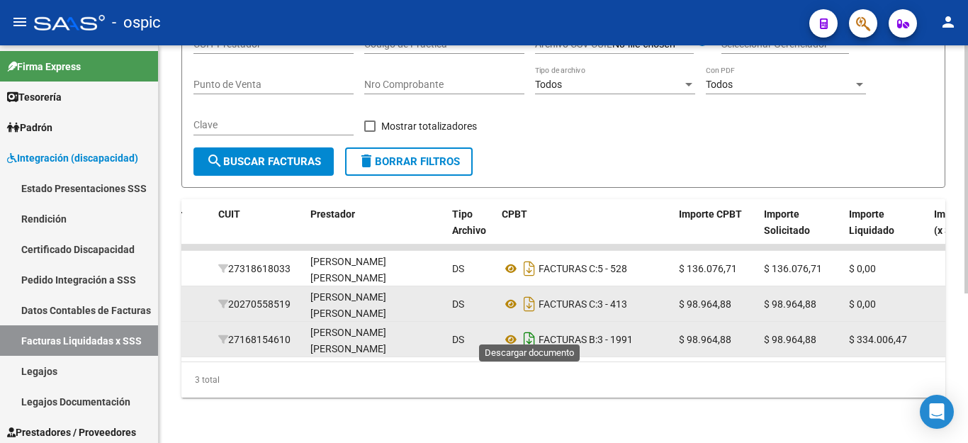
click at [533, 332] on icon "Descargar documento" at bounding box center [529, 339] width 18 height 23
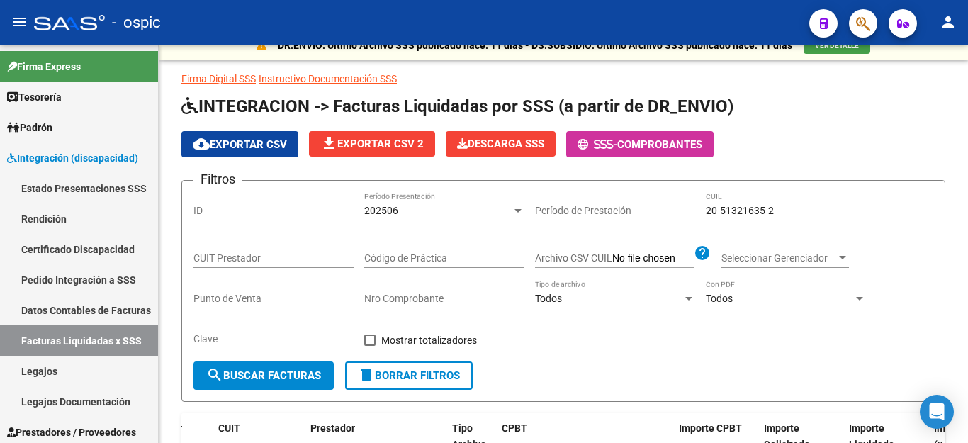
scroll to position [0, 0]
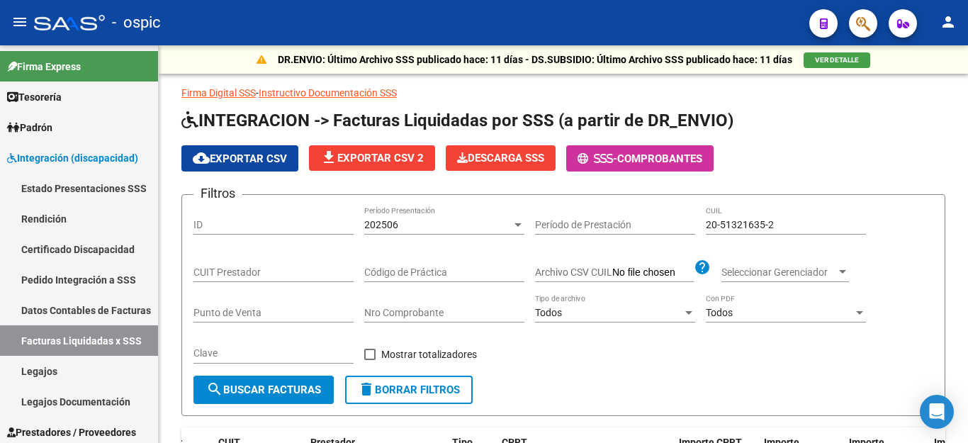
click at [729, 215] on div "20-51321635-2 CUIL" at bounding box center [786, 220] width 160 height 28
drag, startPoint x: 729, startPoint y: 215, endPoint x: 729, endPoint y: 223, distance: 8.5
click at [729, 215] on div "20-51321635-2 CUIL" at bounding box center [786, 220] width 160 height 28
click at [729, 223] on input "20-51321635-2" at bounding box center [786, 225] width 160 height 12
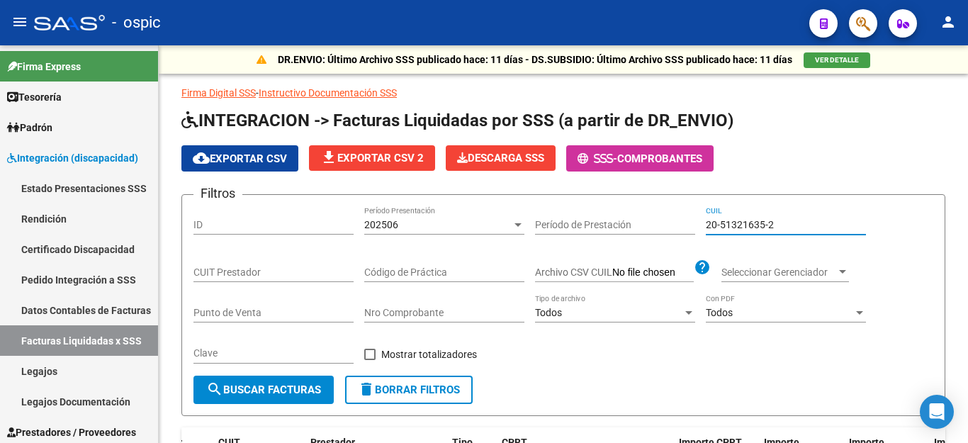
click at [729, 223] on input "20-51321635-2" at bounding box center [786, 225] width 160 height 12
paste input "6524894-5"
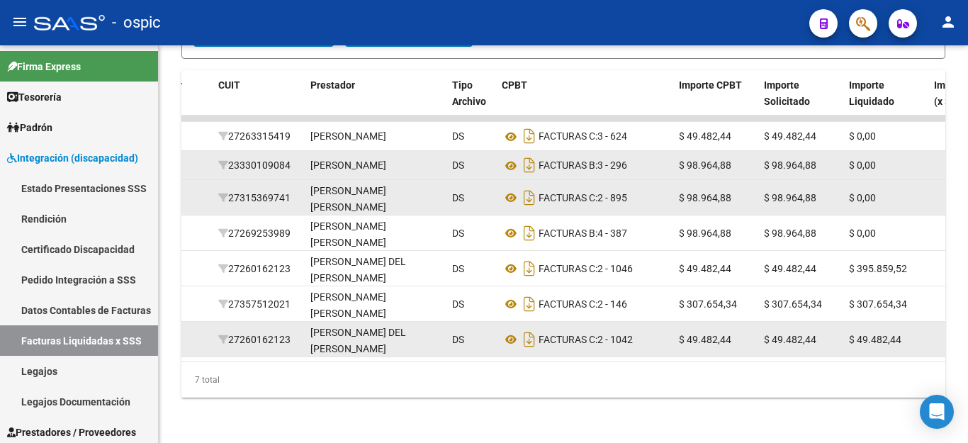
scroll to position [382, 0]
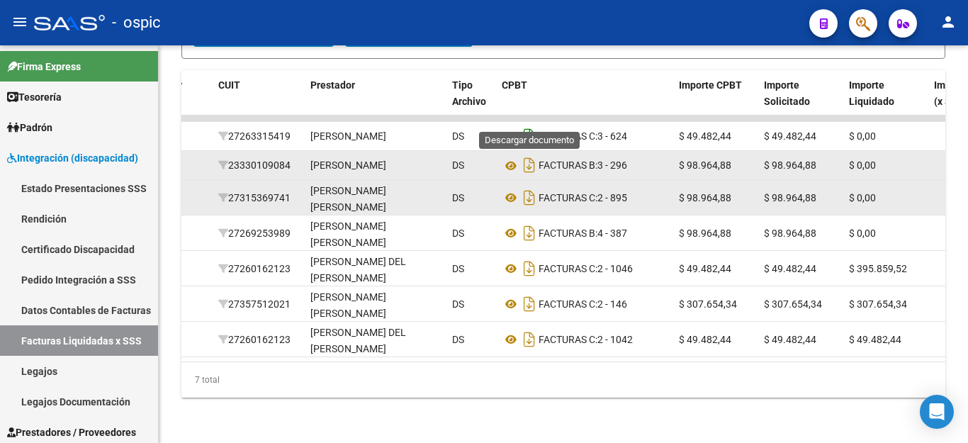
click at [527, 125] on icon "Descargar documento" at bounding box center [529, 136] width 18 height 23
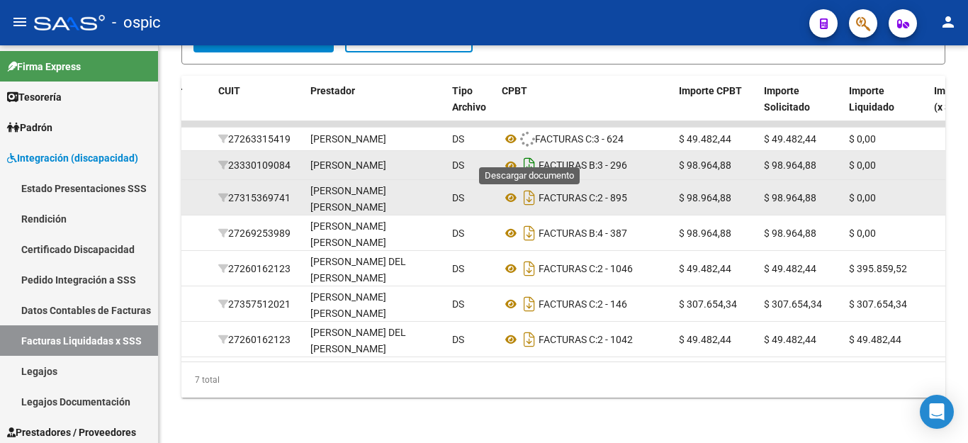
click at [529, 154] on icon "Descargar documento" at bounding box center [529, 165] width 18 height 23
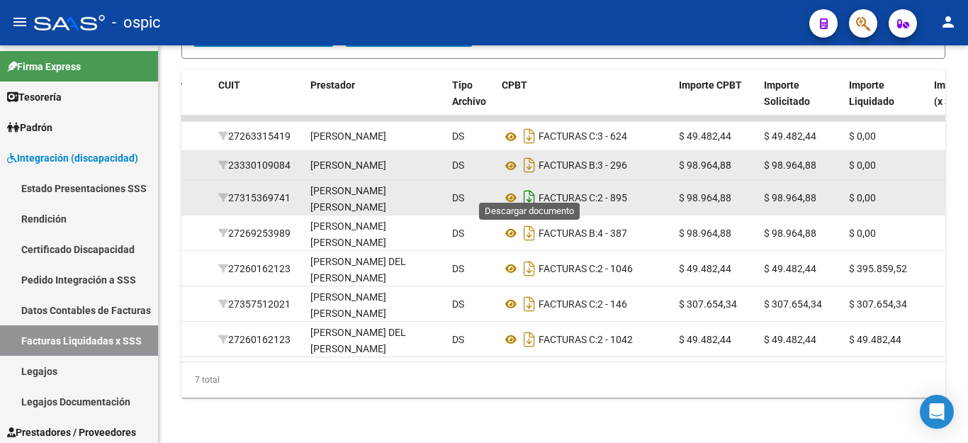
click at [534, 186] on icon "Descargar documento" at bounding box center [529, 197] width 18 height 23
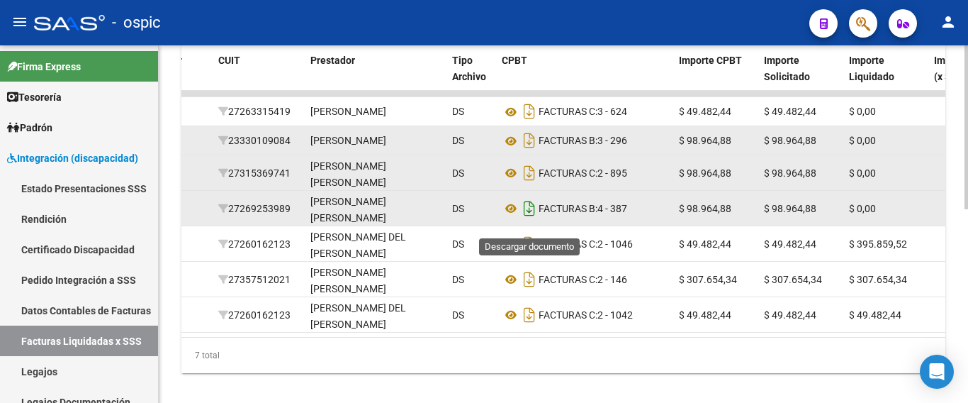
click at [531, 220] on icon "Descargar documento" at bounding box center [529, 208] width 18 height 23
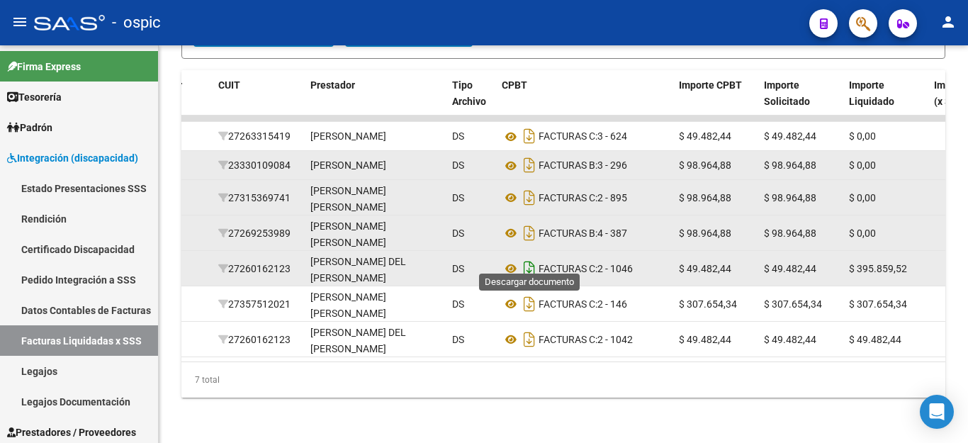
click at [526, 263] on icon "Descargar documento" at bounding box center [529, 268] width 18 height 23
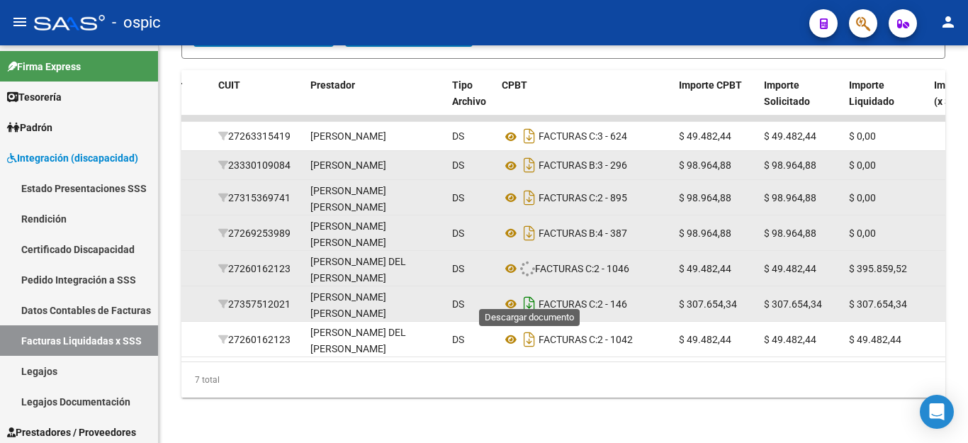
click at [531, 293] on icon "Descargar documento" at bounding box center [529, 304] width 18 height 23
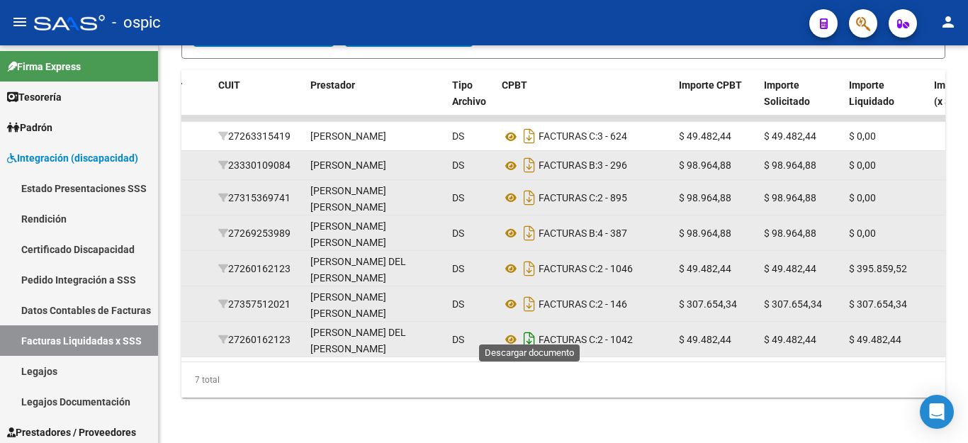
click at [529, 328] on icon "Descargar documento" at bounding box center [529, 339] width 18 height 23
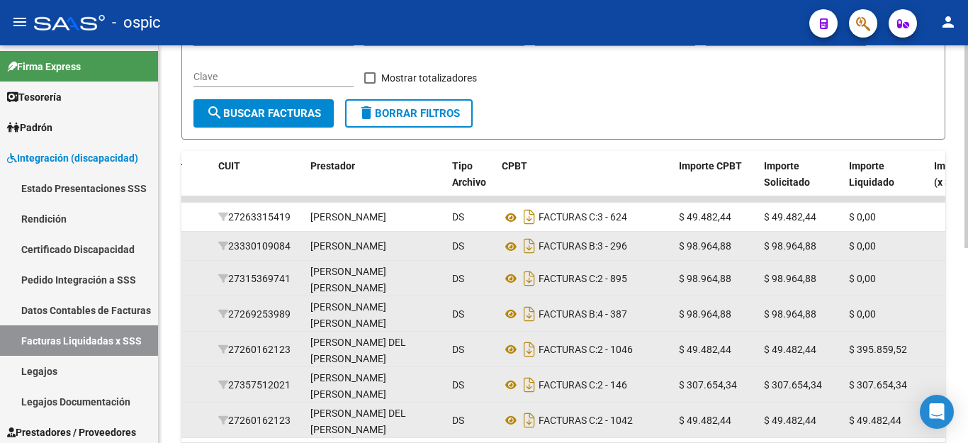
scroll to position [99, 0]
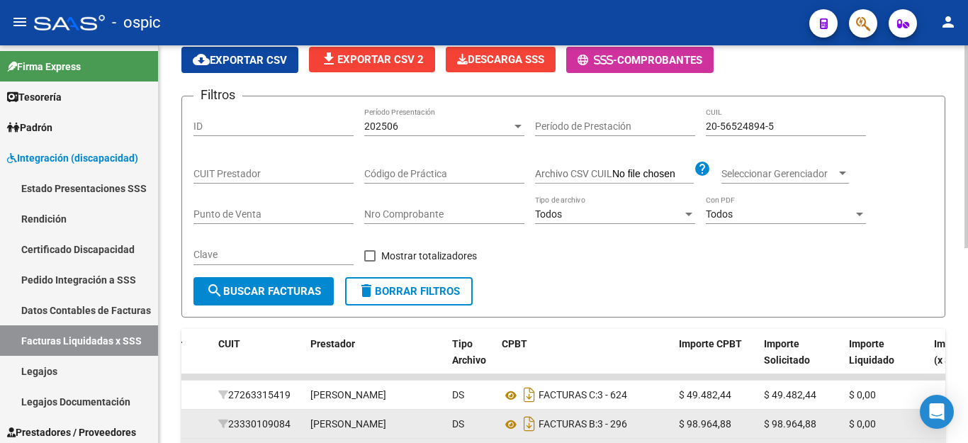
click at [767, 123] on input "20-56524894-5" at bounding box center [786, 126] width 160 height 12
paste input "7-59624713"
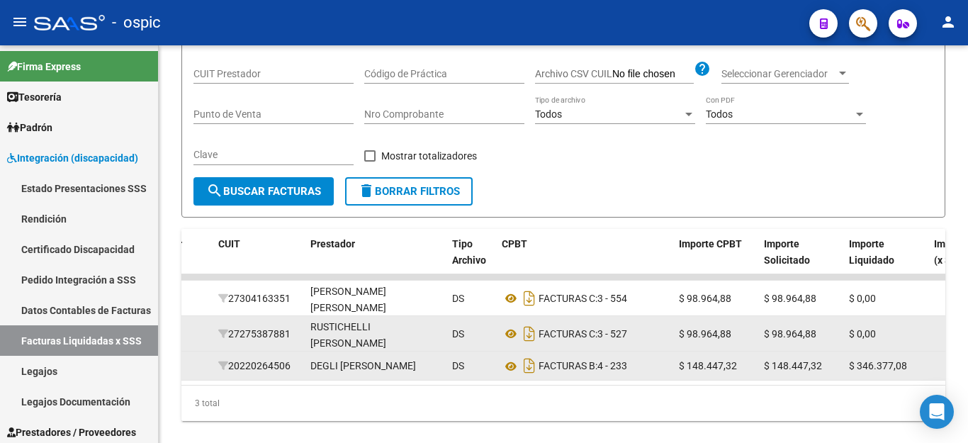
scroll to position [240, 0]
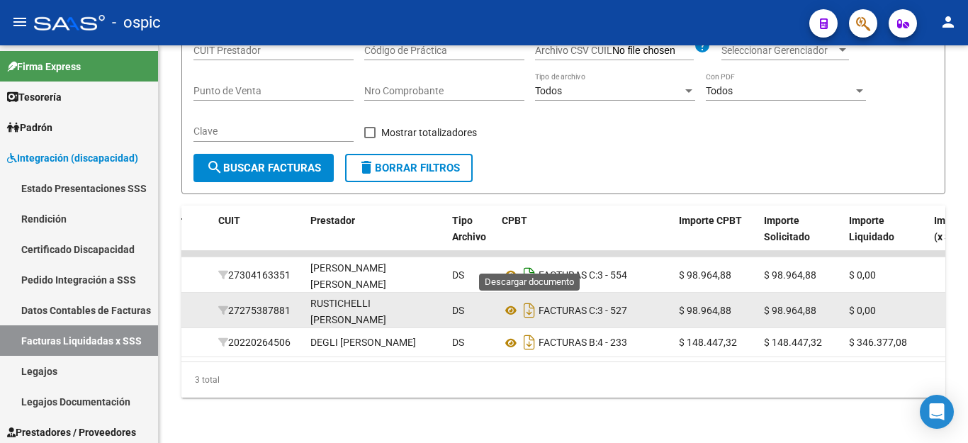
click at [529, 264] on icon "Descargar documento" at bounding box center [529, 275] width 18 height 23
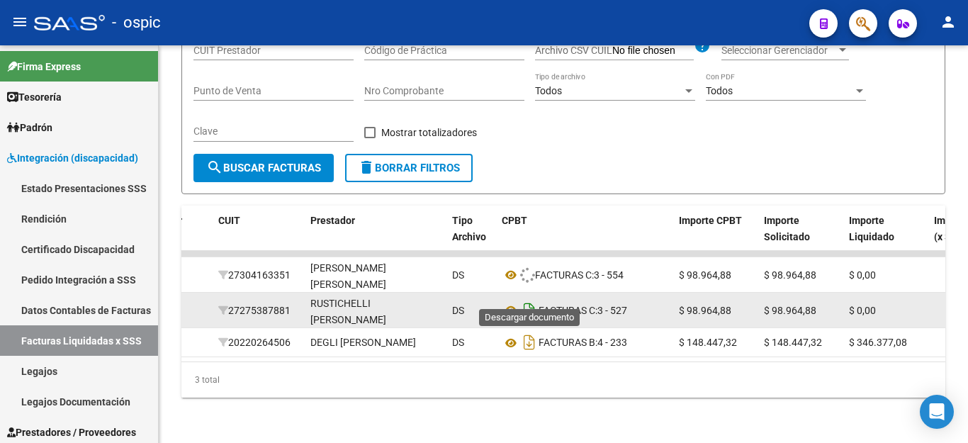
click at [533, 299] on icon "Descargar documento" at bounding box center [529, 310] width 18 height 23
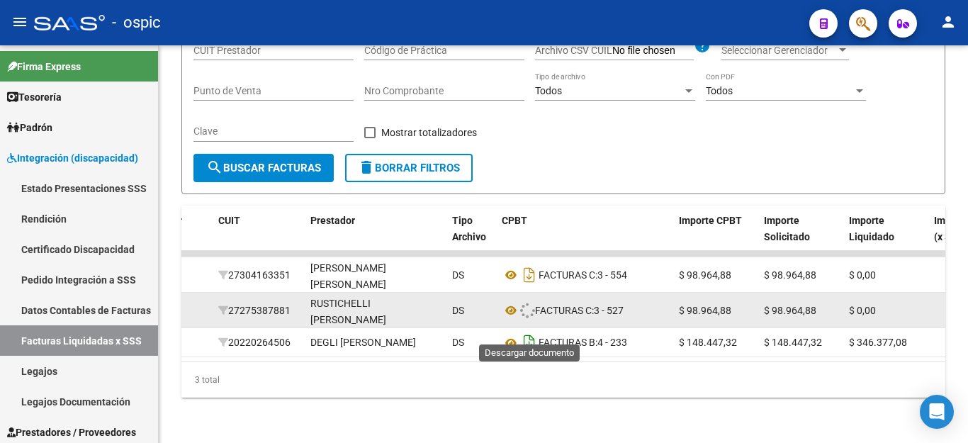
click at [532, 331] on icon "Descargar documento" at bounding box center [529, 342] width 18 height 23
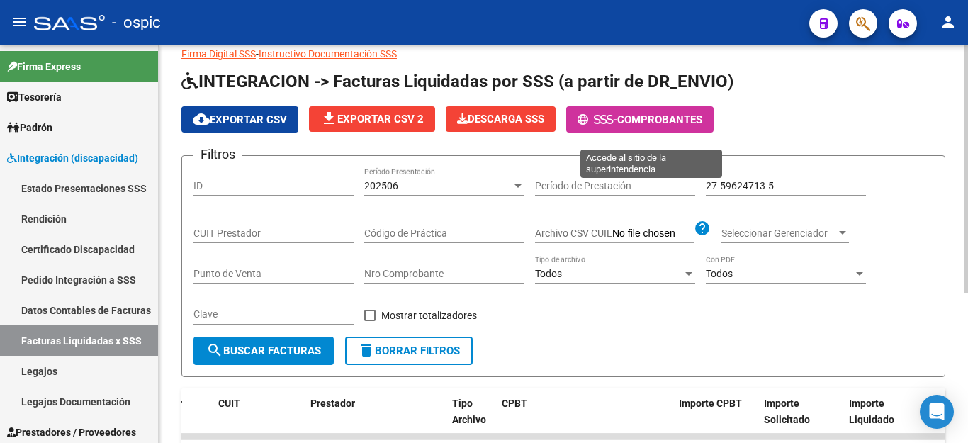
scroll to position [28, 0]
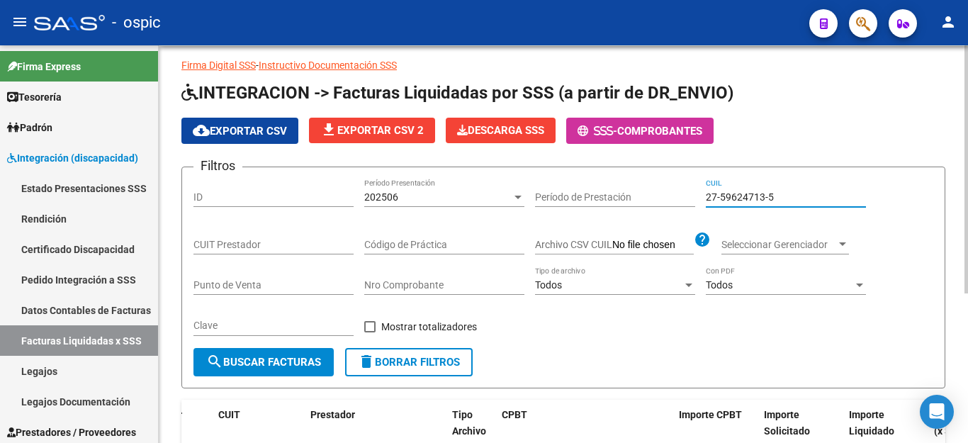
click at [736, 197] on input "27-59624713-5" at bounding box center [786, 197] width 160 height 12
paste input "0-56379326-1"
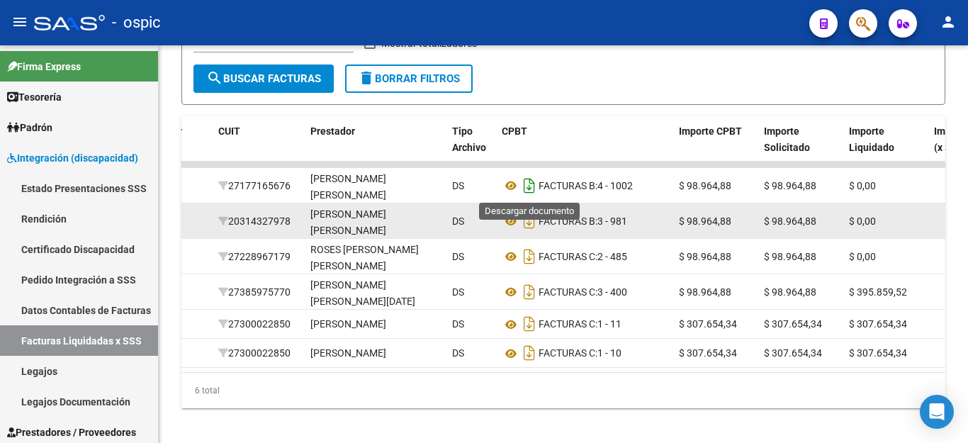
click at [534, 187] on icon "Descargar documento" at bounding box center [529, 185] width 18 height 23
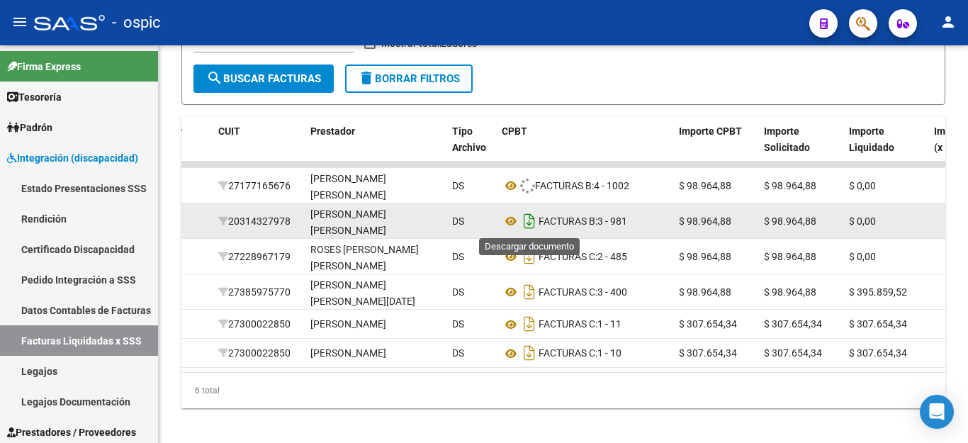
click at [530, 215] on icon "Descargar documento" at bounding box center [529, 221] width 18 height 23
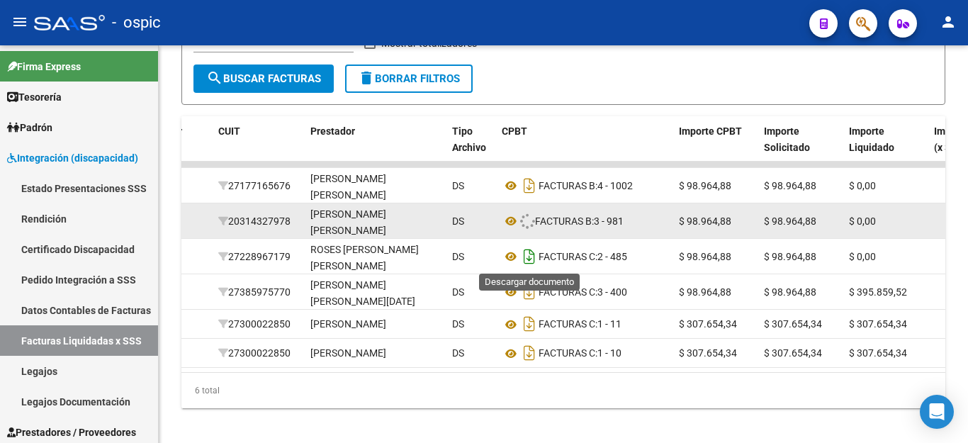
click at [532, 254] on icon "Descargar documento" at bounding box center [529, 256] width 18 height 23
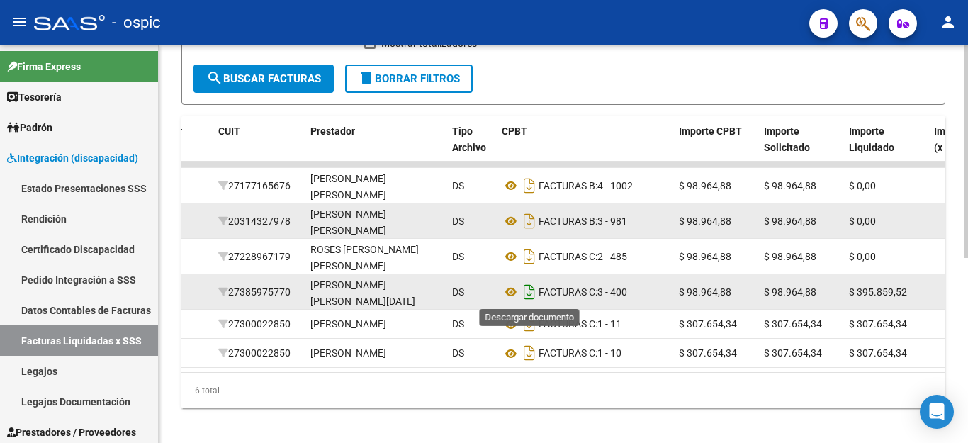
click at [522, 294] on icon "Descargar documento" at bounding box center [529, 292] width 18 height 23
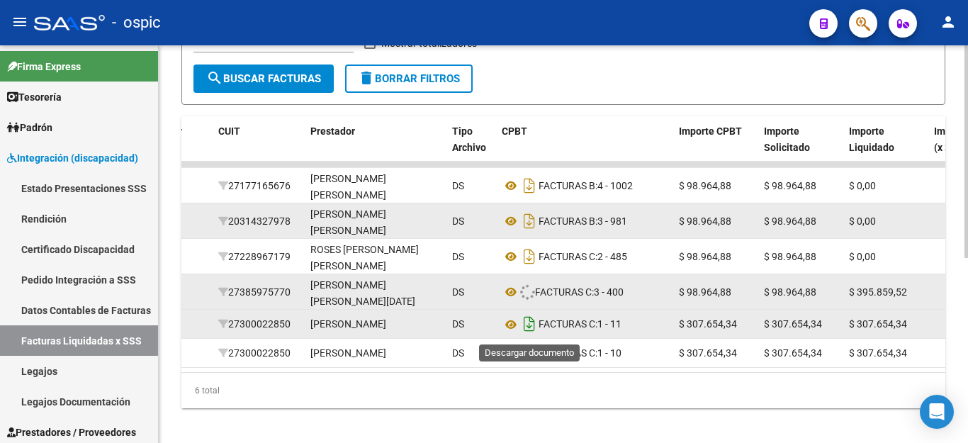
click at [527, 322] on icon "Descargar documento" at bounding box center [529, 324] width 18 height 23
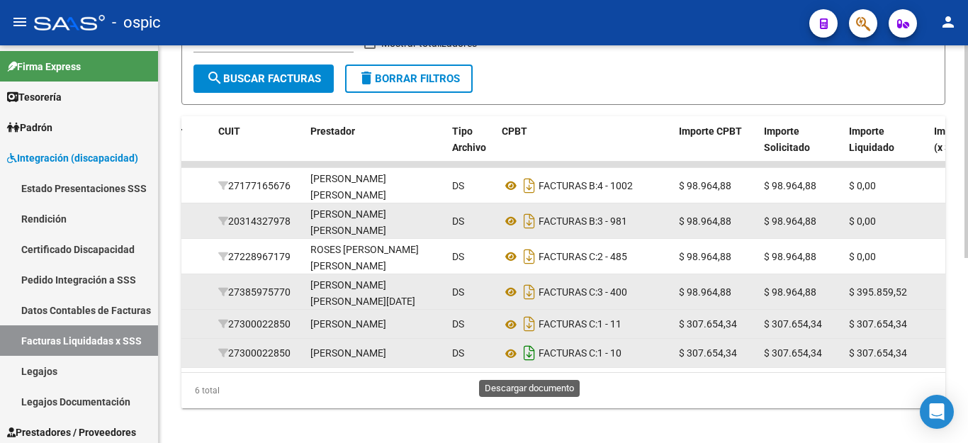
click at [527, 361] on icon "Descargar documento" at bounding box center [529, 353] width 18 height 23
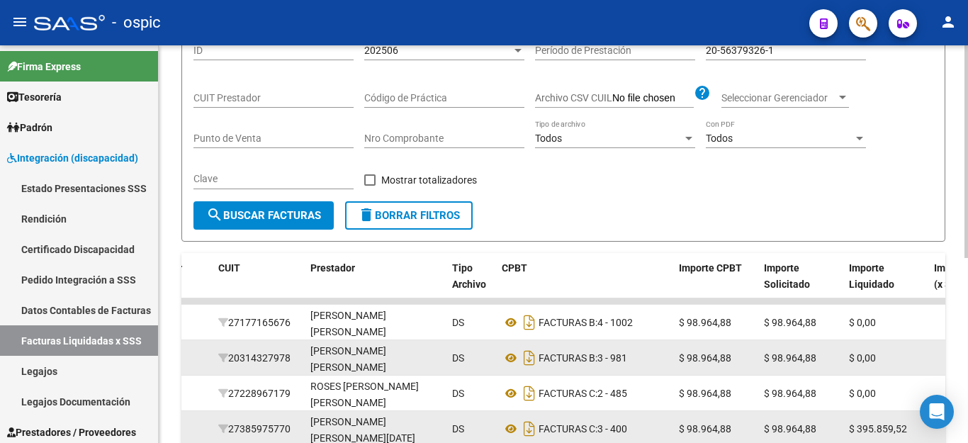
scroll to position [99, 0]
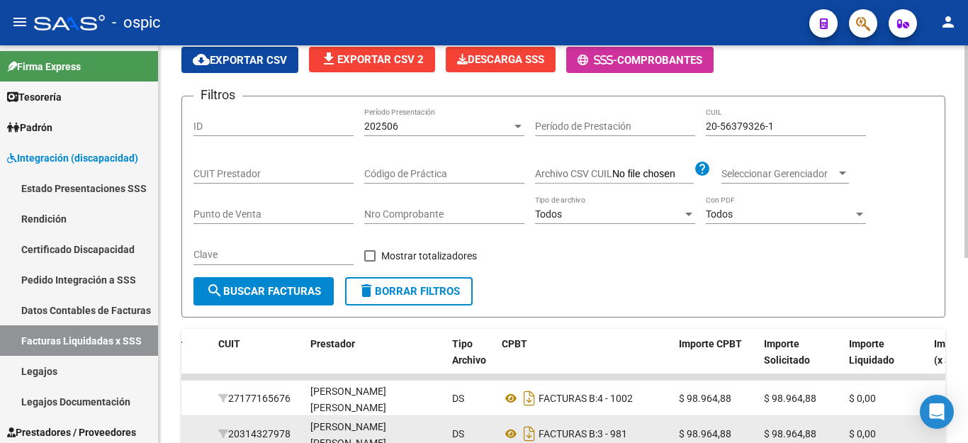
click at [763, 125] on input "20-56379326-1" at bounding box center [786, 126] width 160 height 12
paste input "7710238-5"
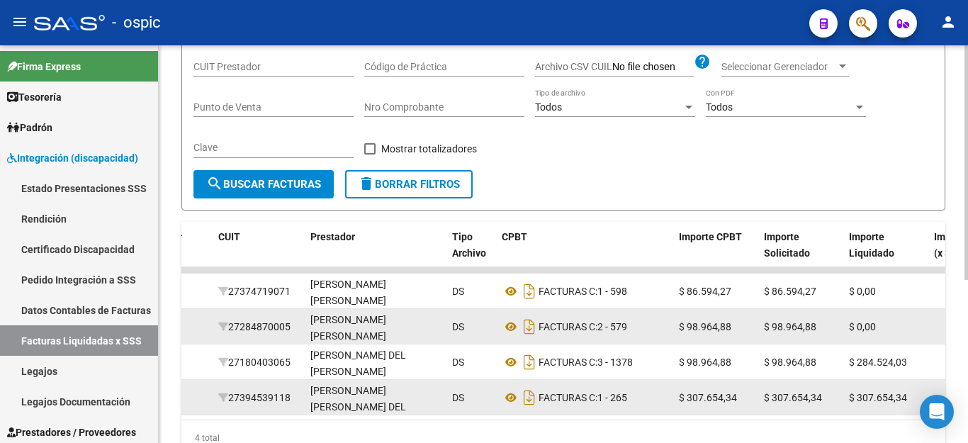
scroll to position [276, 0]
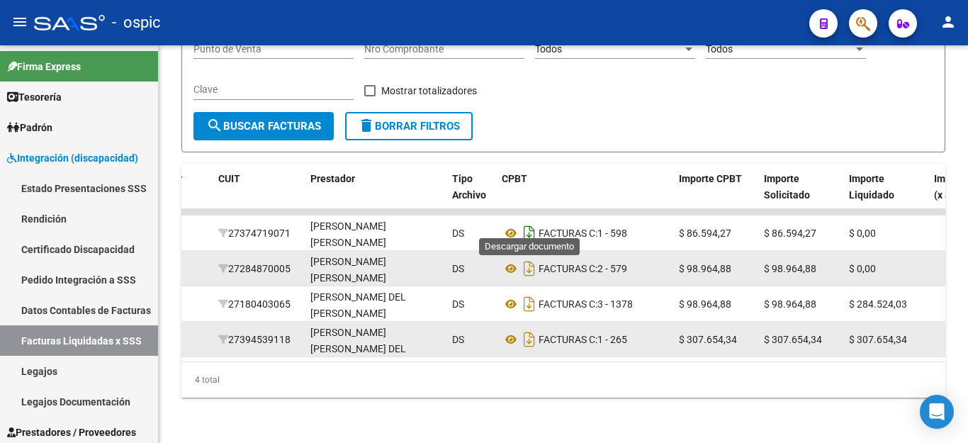
click at [529, 225] on icon "Descargar documento" at bounding box center [529, 233] width 18 height 23
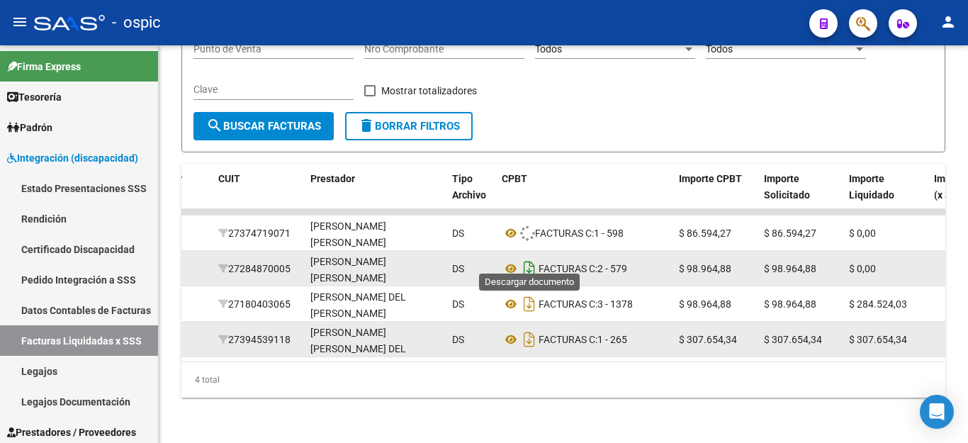
click at [532, 257] on icon "Descargar documento" at bounding box center [529, 268] width 18 height 23
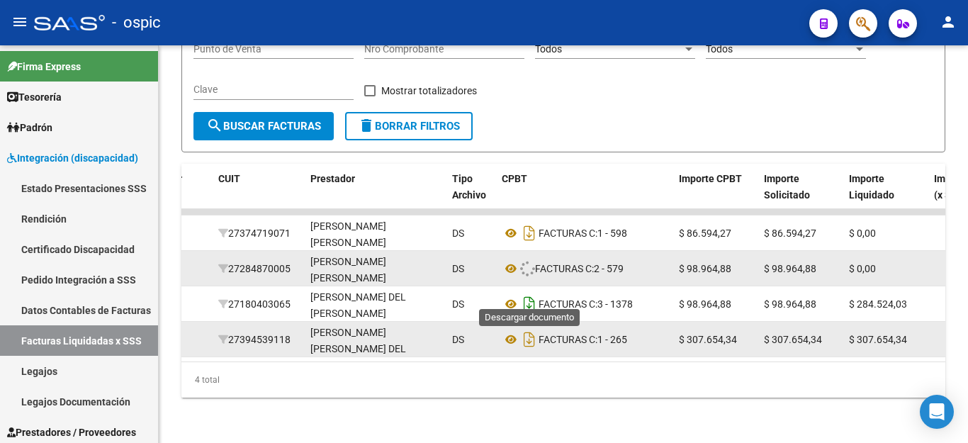
click at [531, 293] on icon "Descargar documento" at bounding box center [529, 304] width 18 height 23
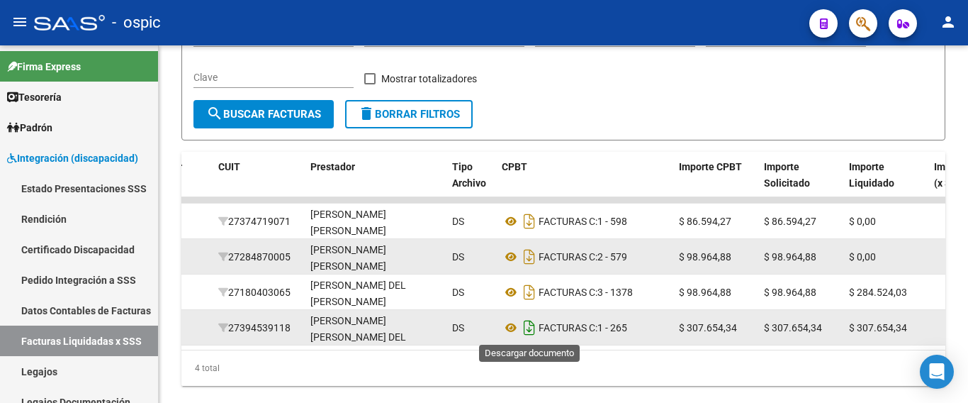
click at [529, 323] on icon "Descargar documento" at bounding box center [529, 327] width 18 height 23
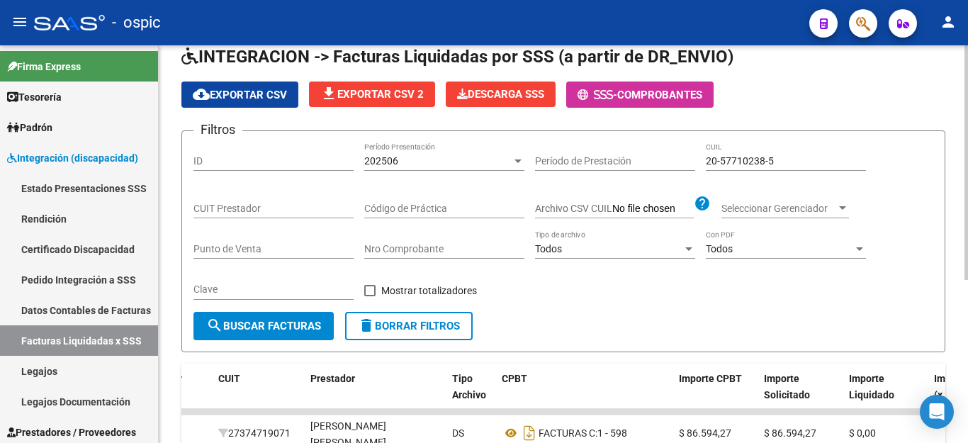
scroll to position [0, 0]
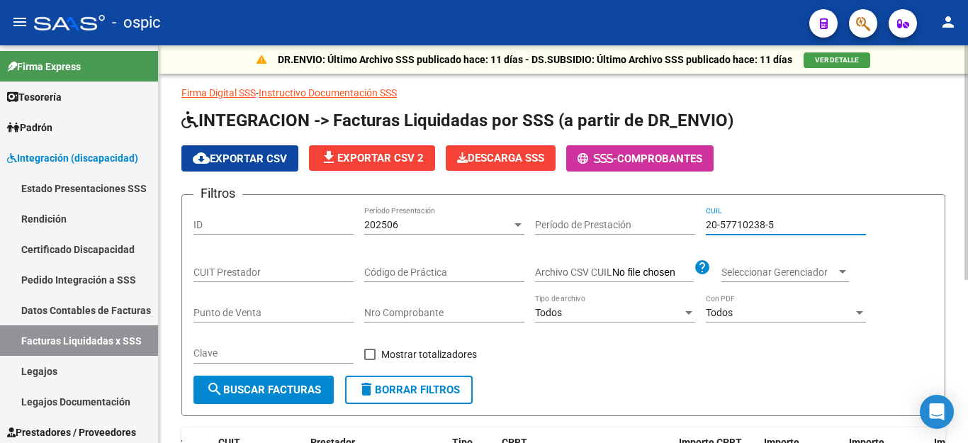
click at [723, 225] on input "20-57710238-5" at bounding box center [786, 225] width 160 height 12
click at [724, 225] on input "20-57710238-5" at bounding box center [786, 225] width 160 height 12
paste input "460120-8"
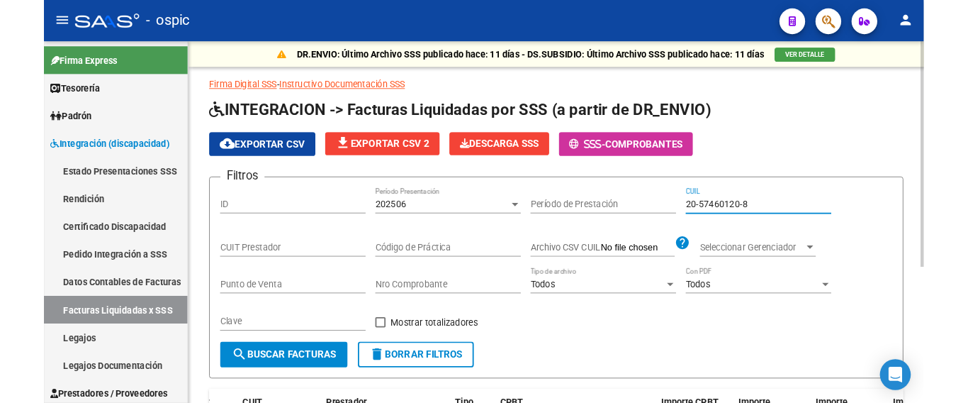
scroll to position [240, 0]
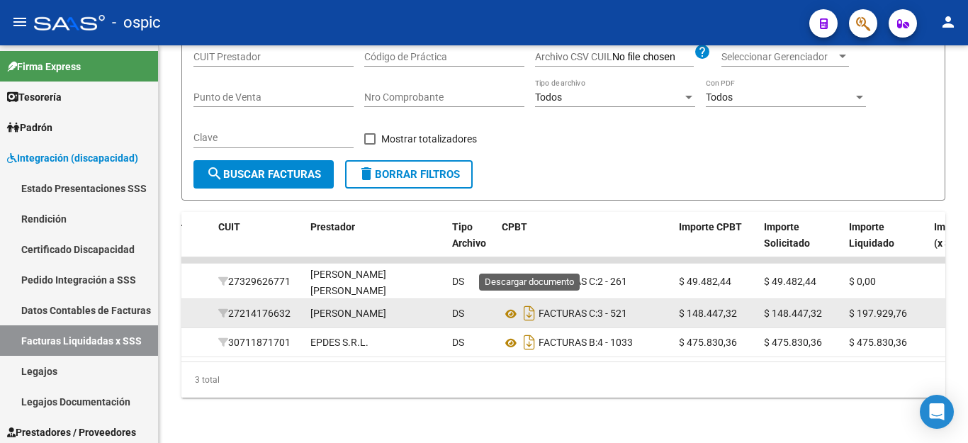
click at [532, 270] on icon "Descargar documento" at bounding box center [529, 281] width 18 height 23
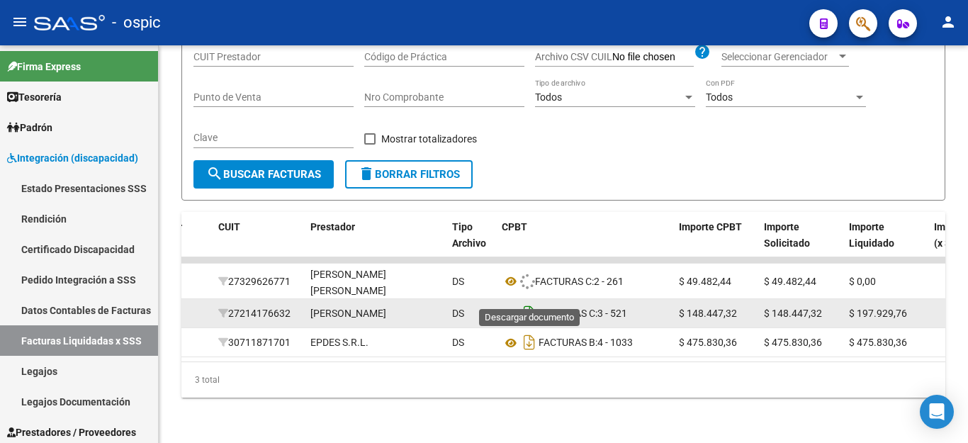
click at [529, 302] on icon "Descargar documento" at bounding box center [529, 313] width 18 height 23
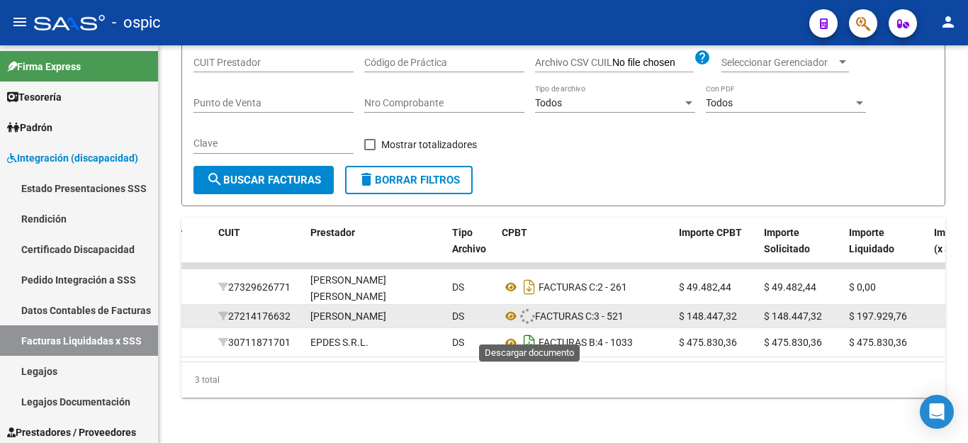
click at [526, 331] on icon "Descargar documento" at bounding box center [529, 342] width 18 height 23
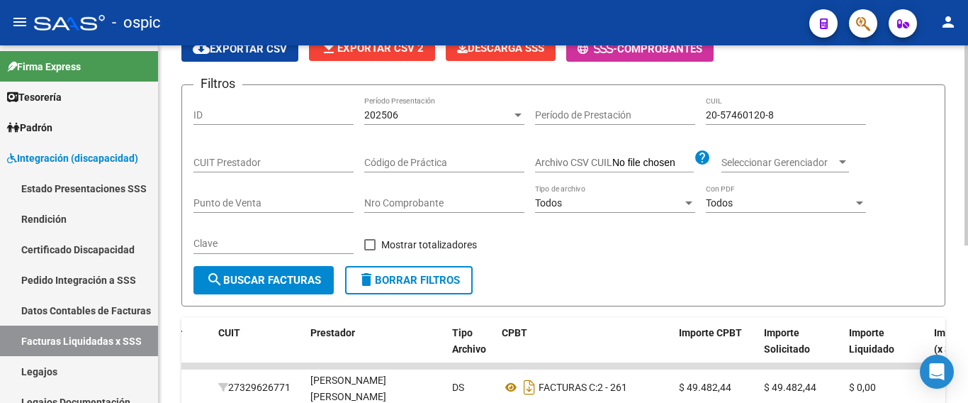
scroll to position [99, 0]
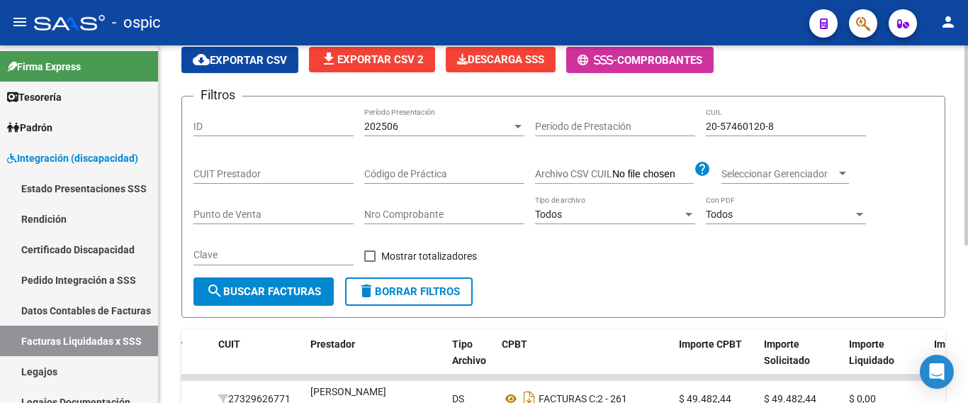
click at [756, 133] on div "20-57460120-8 CUIL" at bounding box center [786, 122] width 160 height 28
click at [757, 129] on input "20-57460120-8" at bounding box center [786, 126] width 160 height 12
paste input "6684787-7"
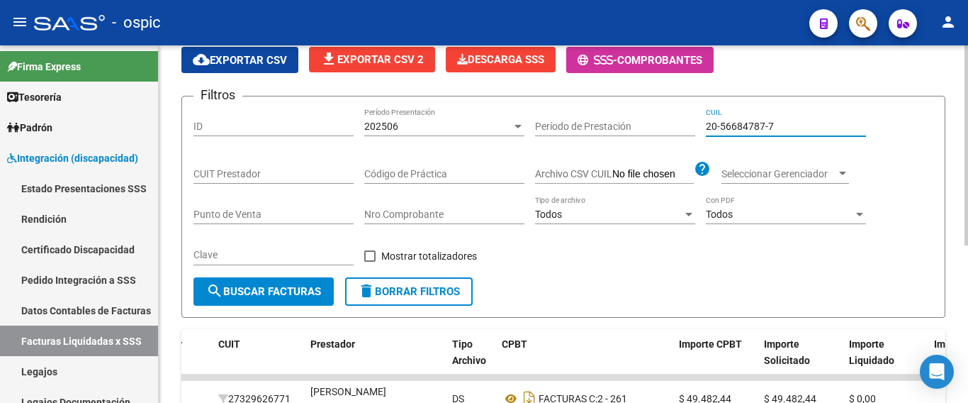
click at [804, 183] on div "Seleccionar Gerenciador Seleccionar Gerenciador" at bounding box center [786, 169] width 128 height 28
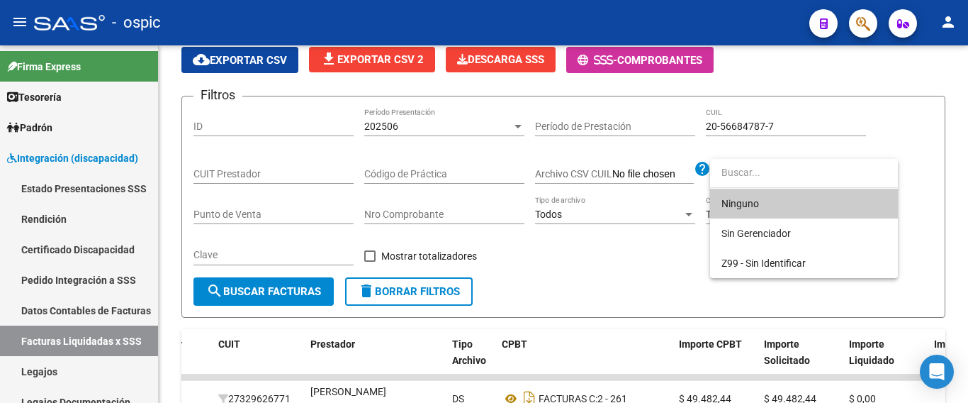
click at [886, 138] on div at bounding box center [484, 201] width 968 height 403
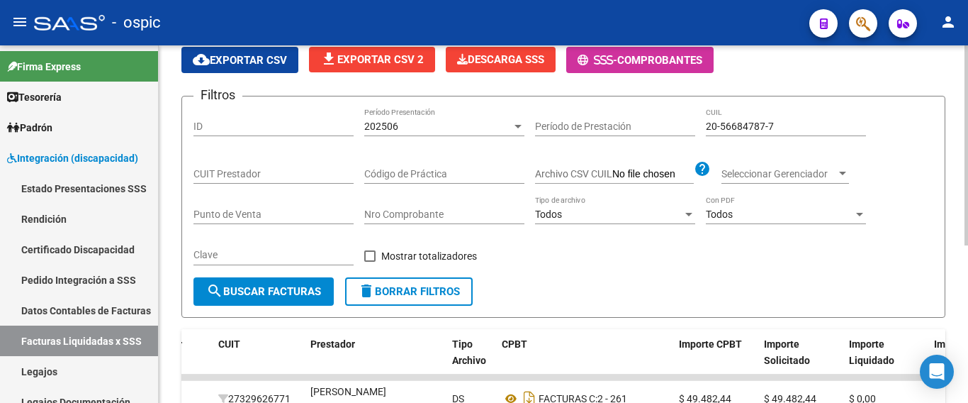
click at [836, 123] on input "20-56684787-7" at bounding box center [786, 126] width 160 height 12
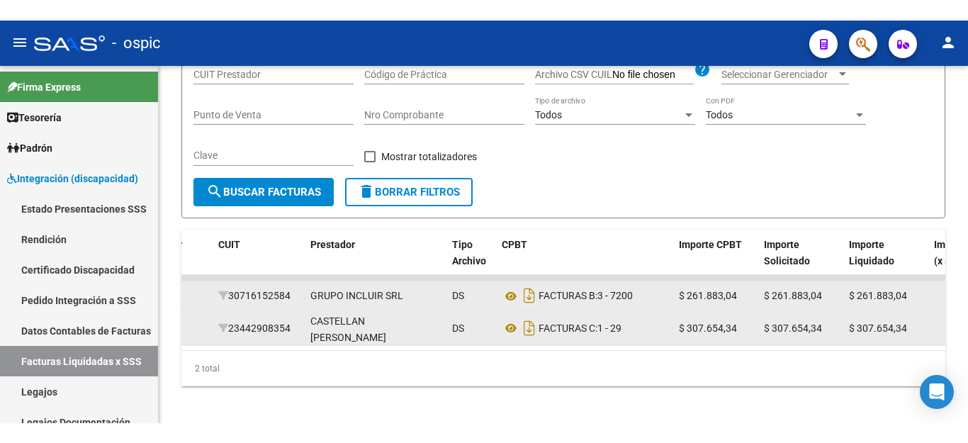
scroll to position [174, 0]
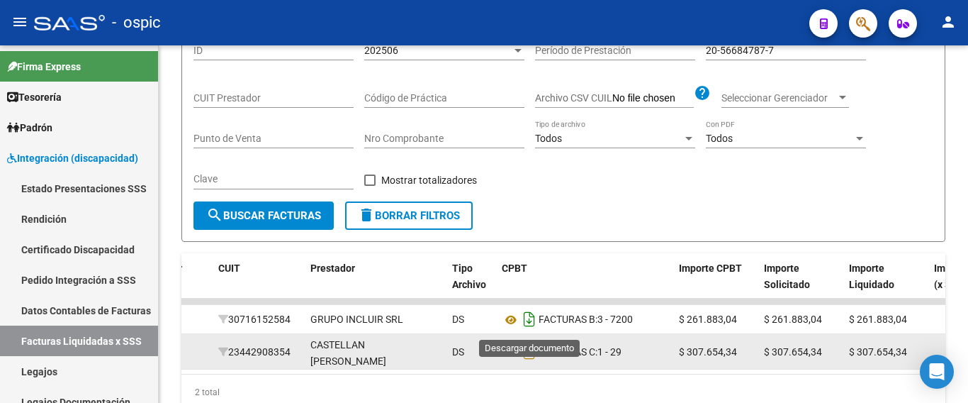
click at [524, 318] on icon "Descargar documento" at bounding box center [529, 319] width 18 height 23
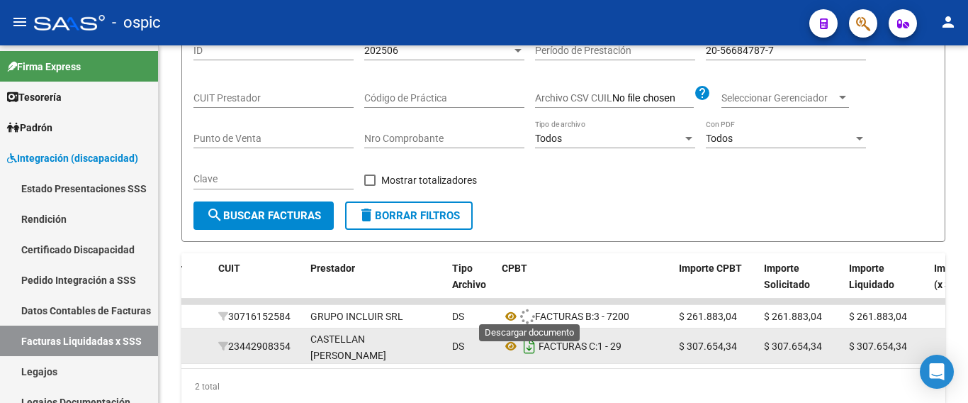
click at [530, 357] on icon "Descargar documento" at bounding box center [529, 346] width 18 height 23
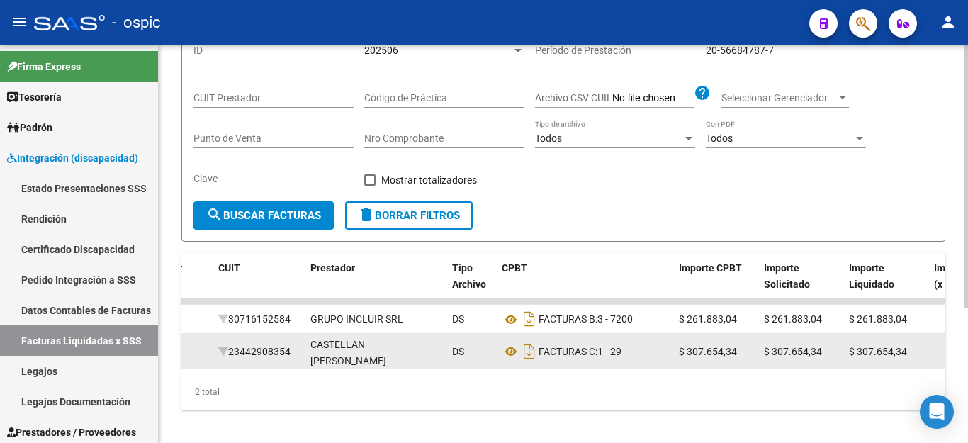
scroll to position [0, 0]
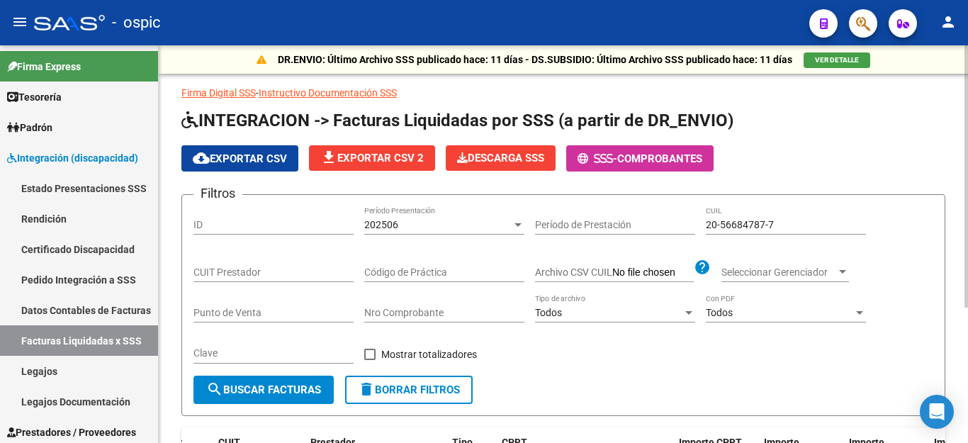
click at [735, 221] on input "20-56684787-7" at bounding box center [786, 225] width 160 height 12
paste input "7206263-6"
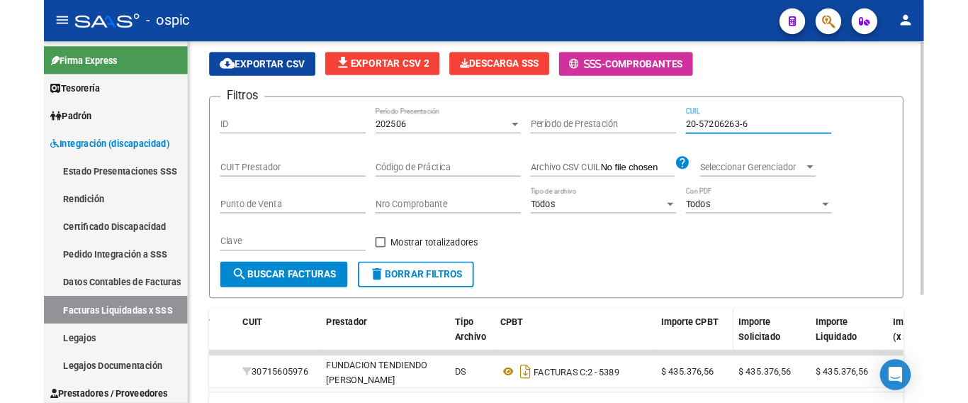
scroll to position [169, 0]
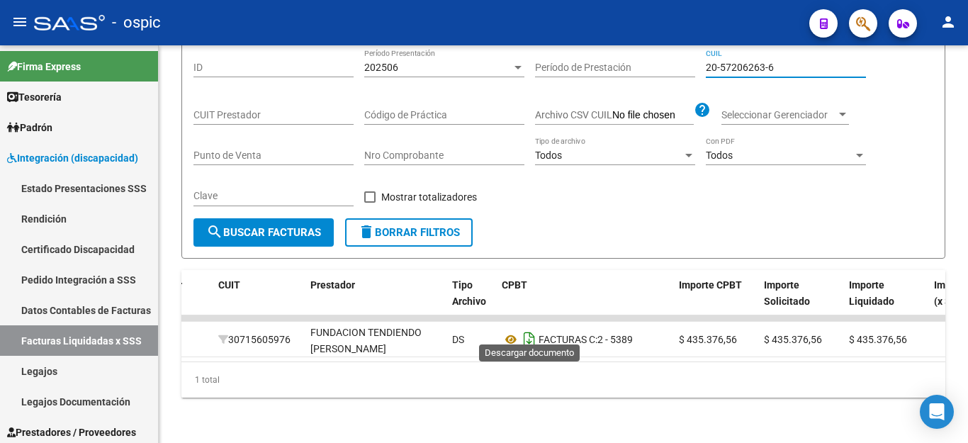
click at [531, 328] on icon "Descargar documento" at bounding box center [529, 339] width 18 height 23
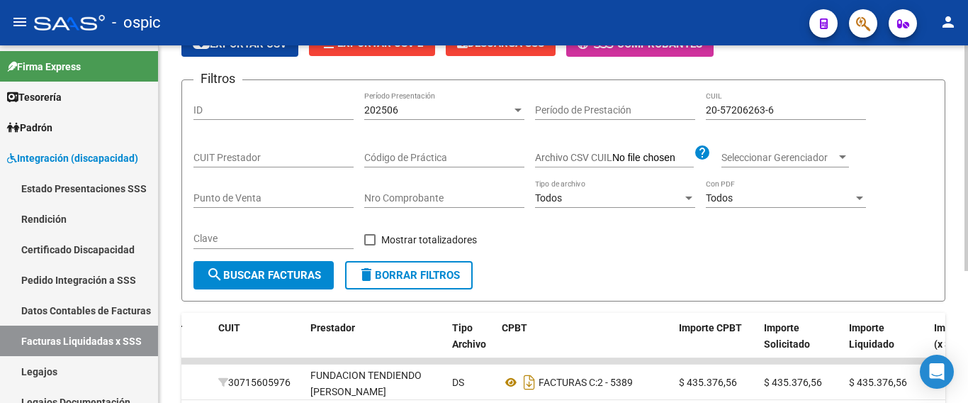
scroll to position [28, 0]
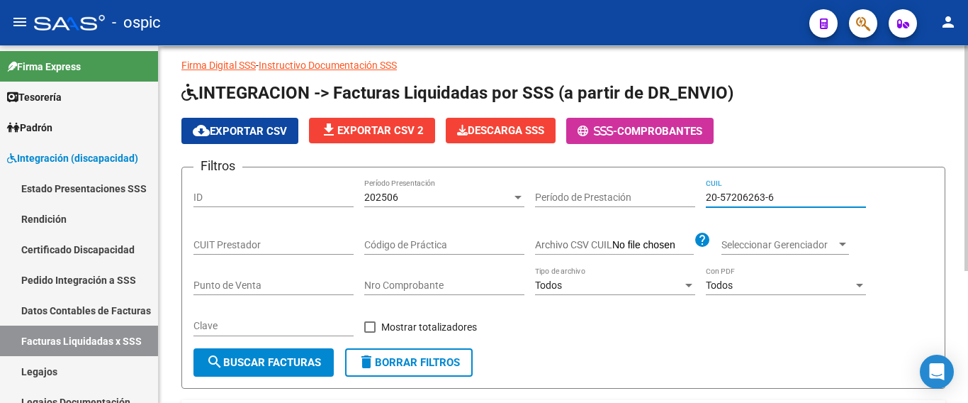
click at [742, 201] on input "20-57206263-6" at bounding box center [786, 197] width 160 height 12
paste input "49449204-1"
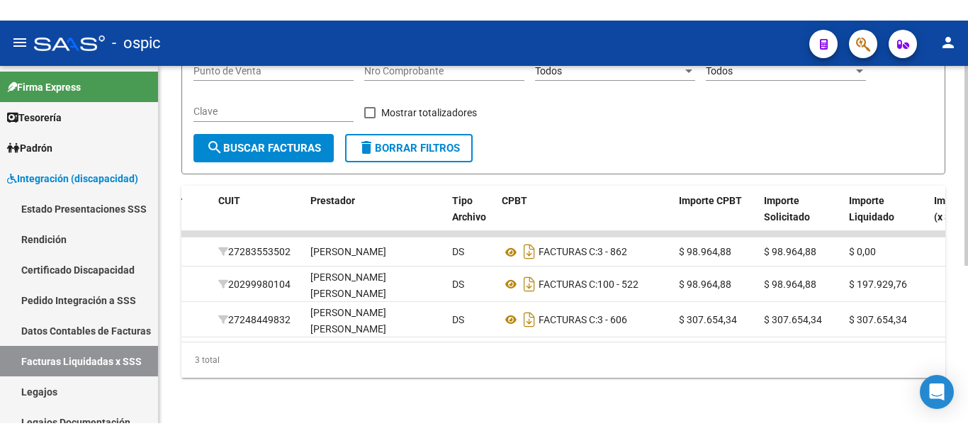
scroll to position [281, 0]
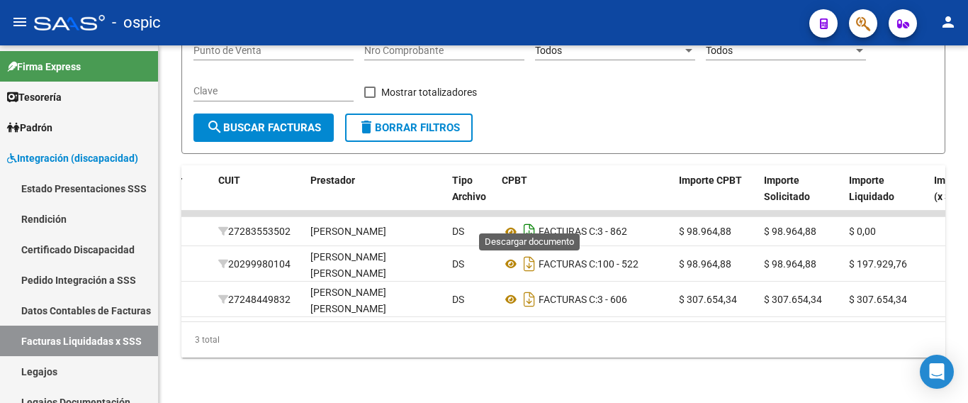
click at [528, 224] on icon "Descargar documento" at bounding box center [529, 231] width 18 height 23
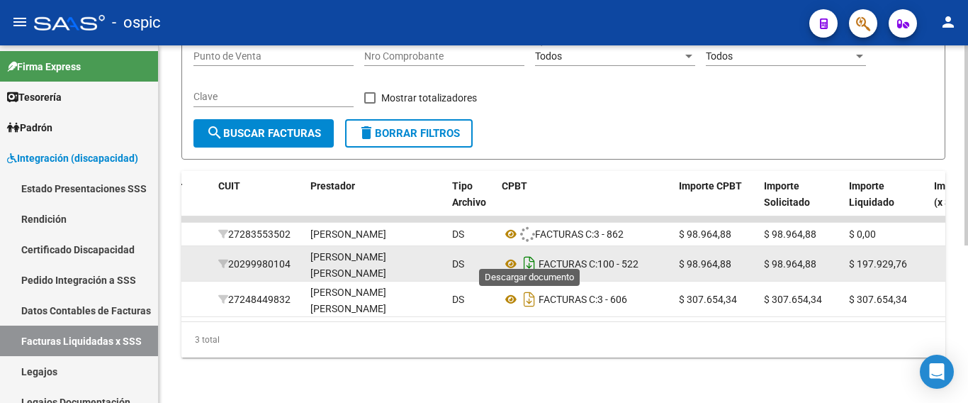
click at [530, 257] on icon "Descargar documento" at bounding box center [529, 263] width 18 height 23
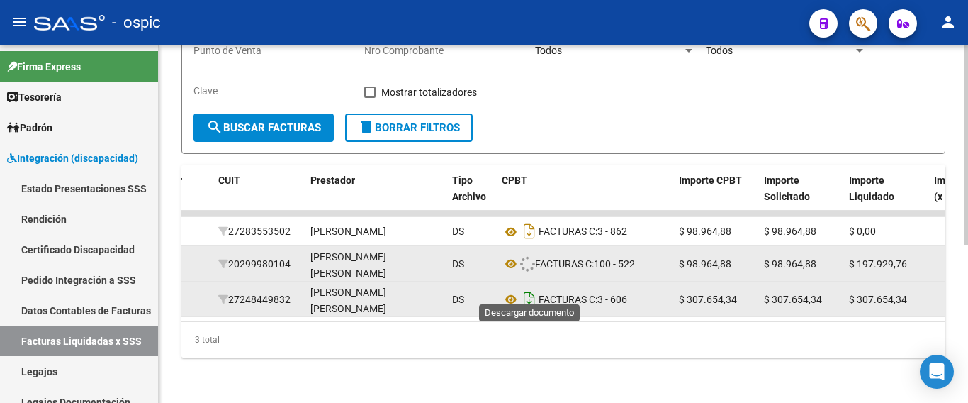
click at [531, 288] on icon "Descargar documento" at bounding box center [529, 299] width 18 height 23
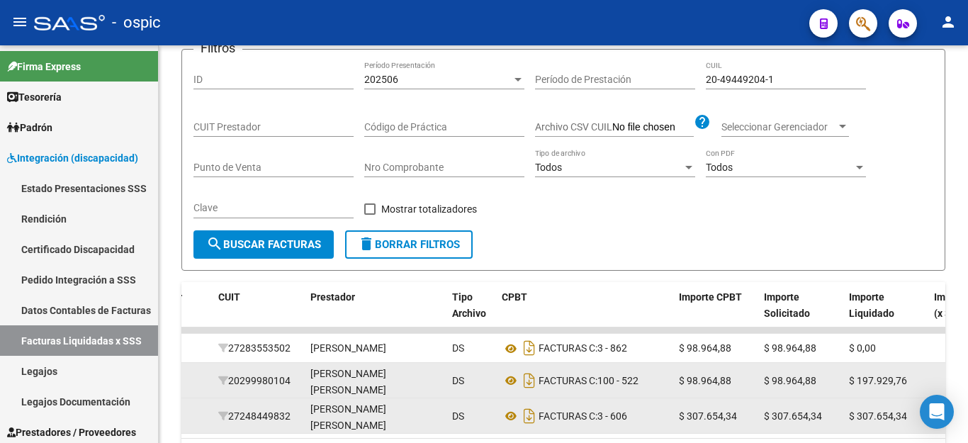
scroll to position [28, 0]
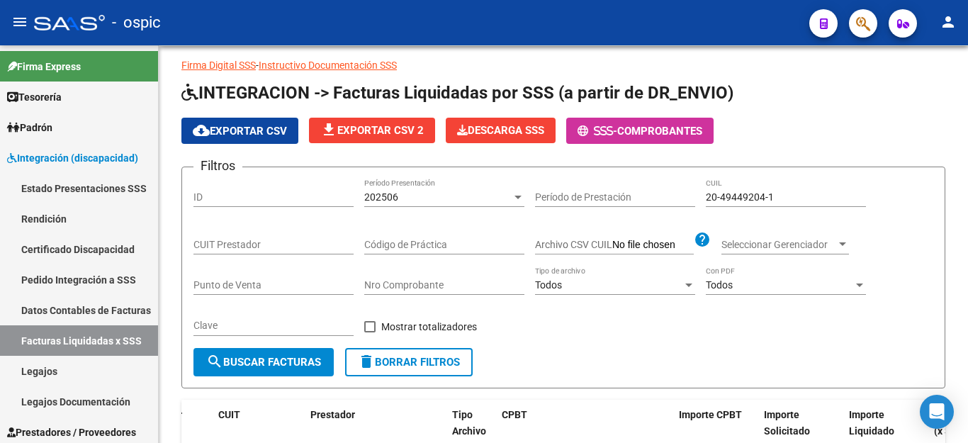
click at [737, 202] on input "20-49449204-1" at bounding box center [786, 197] width 160 height 12
paste input "3-41847666-4"
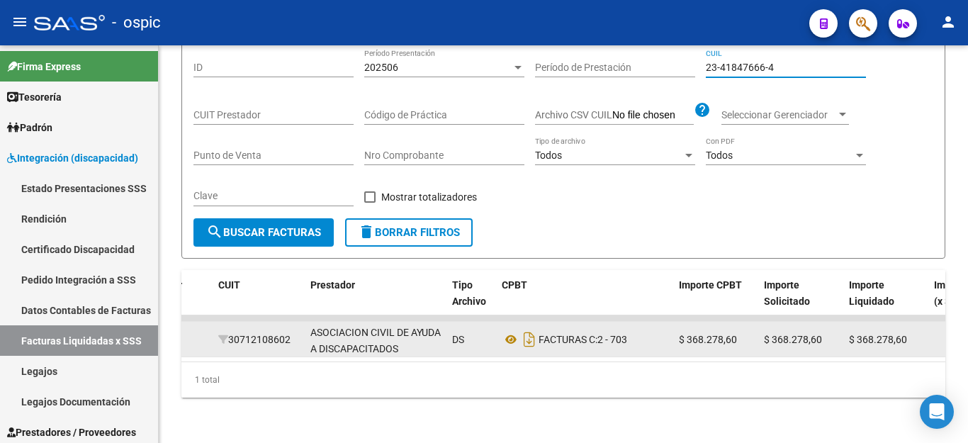
scroll to position [169, 0]
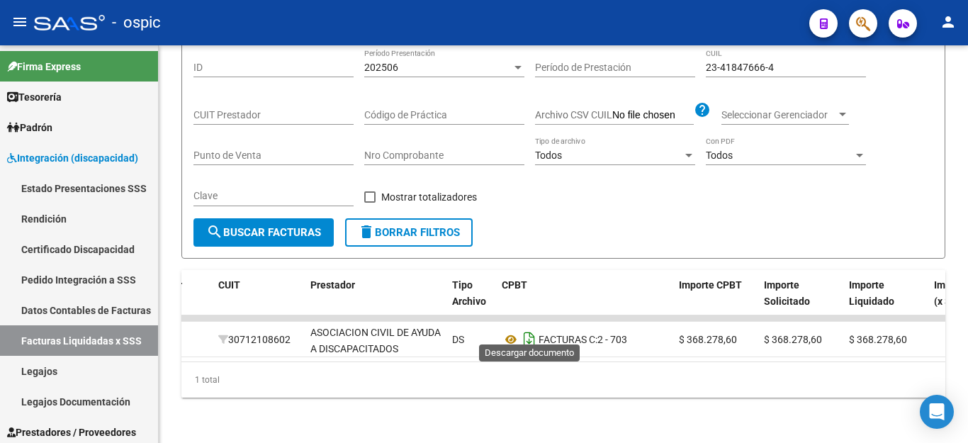
click at [530, 328] on icon "Descargar documento" at bounding box center [529, 339] width 18 height 23
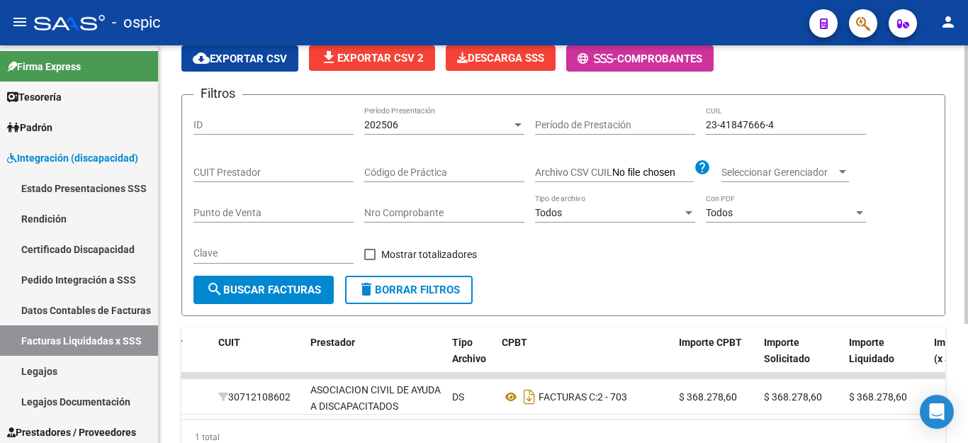
scroll to position [0, 0]
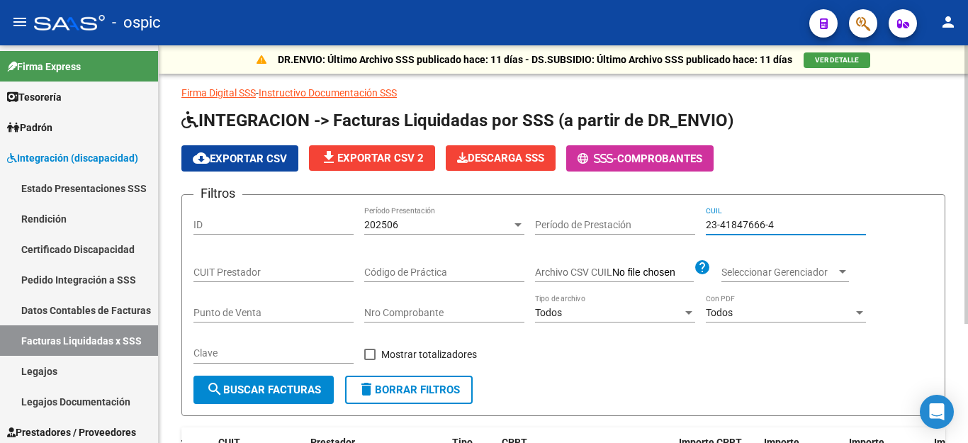
click at [730, 230] on input "23-41847666-4" at bounding box center [786, 225] width 160 height 12
paste input "0-59221089-5"
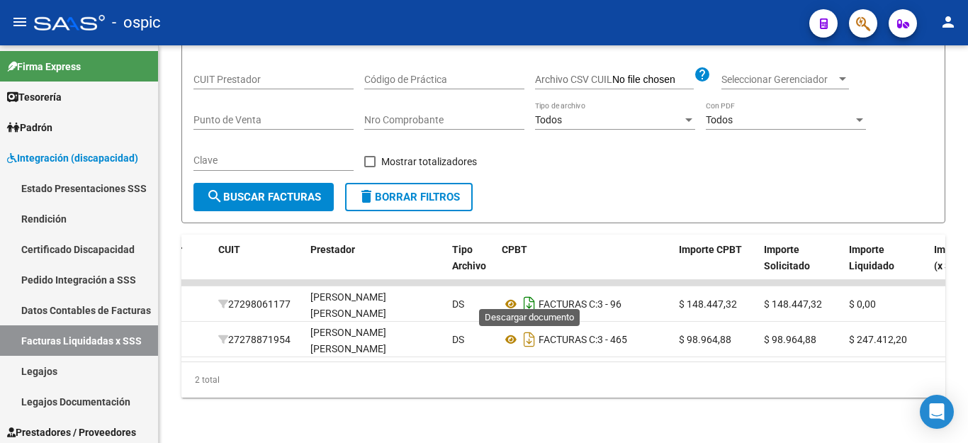
click at [535, 293] on icon "Descargar documento" at bounding box center [529, 304] width 18 height 23
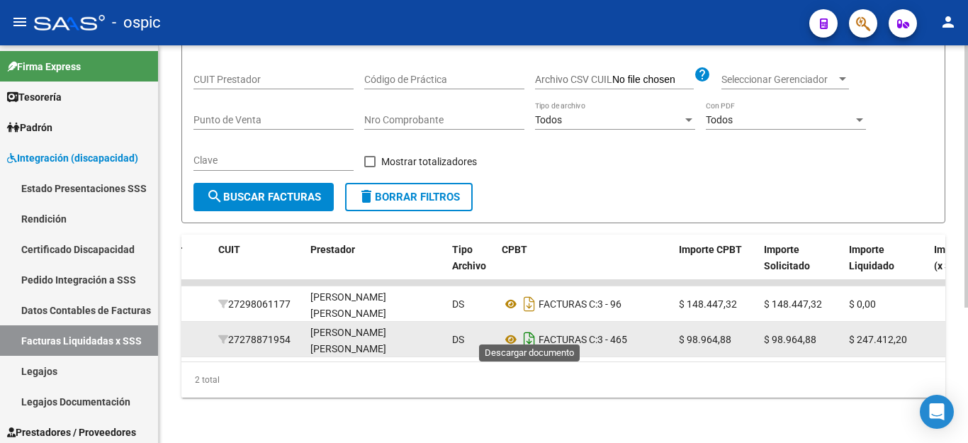
click at [528, 332] on icon "Descargar documento" at bounding box center [529, 339] width 18 height 23
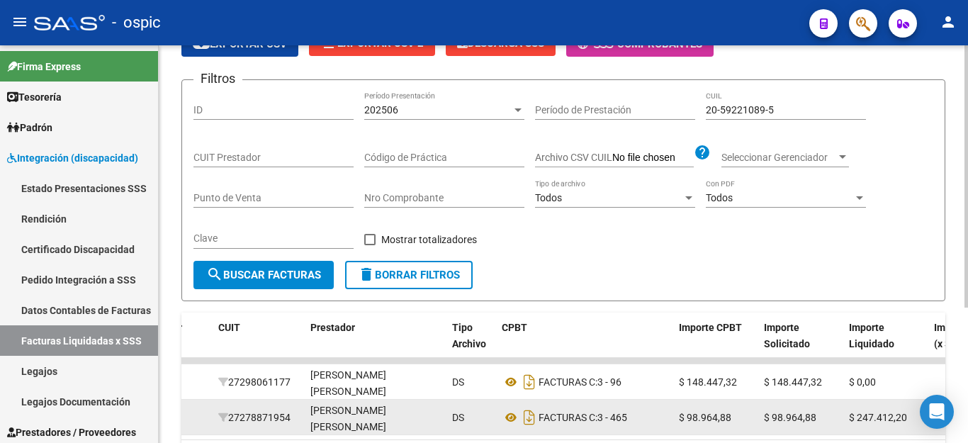
scroll to position [63, 0]
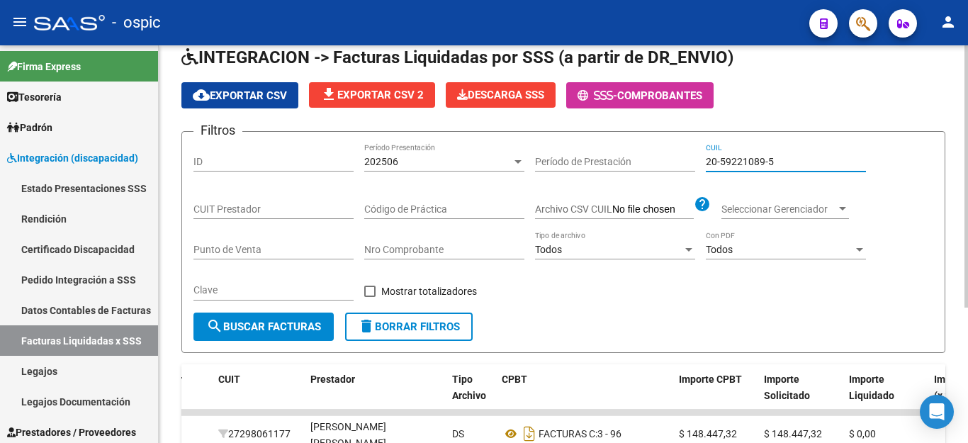
click at [768, 164] on input "20-59221089-5" at bounding box center [786, 162] width 160 height 12
paste input "6686429-1"
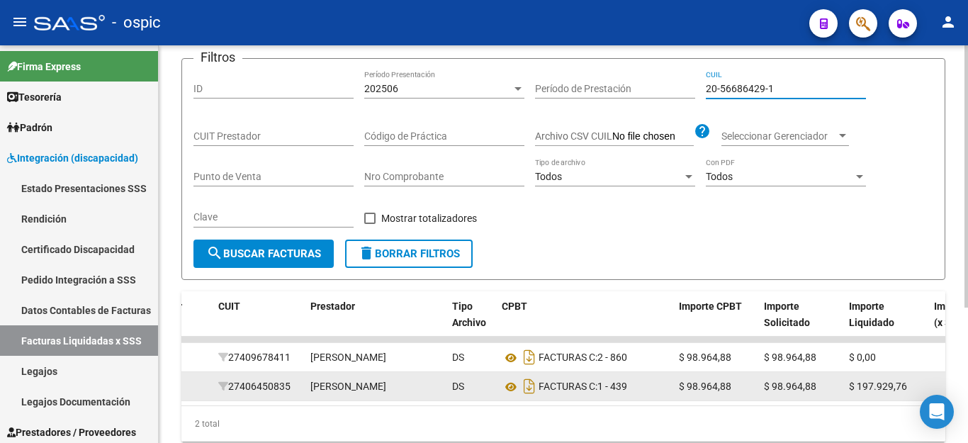
scroll to position [205, 0]
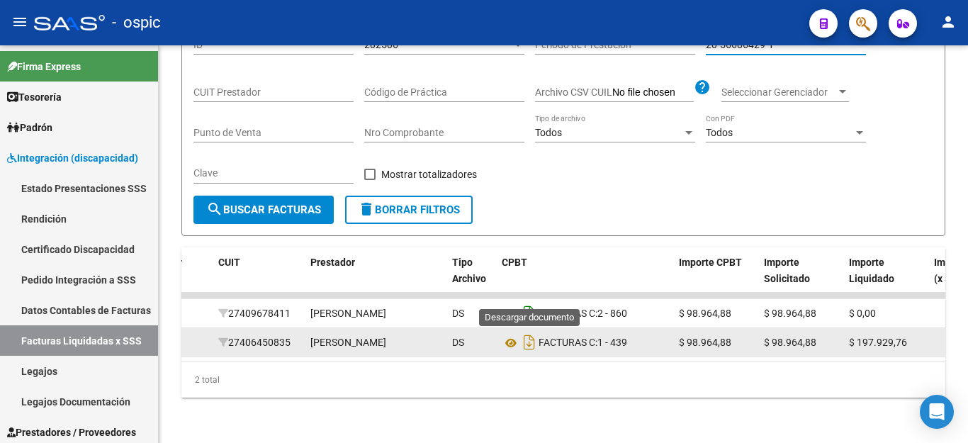
click at [526, 302] on icon "Descargar documento" at bounding box center [529, 313] width 18 height 23
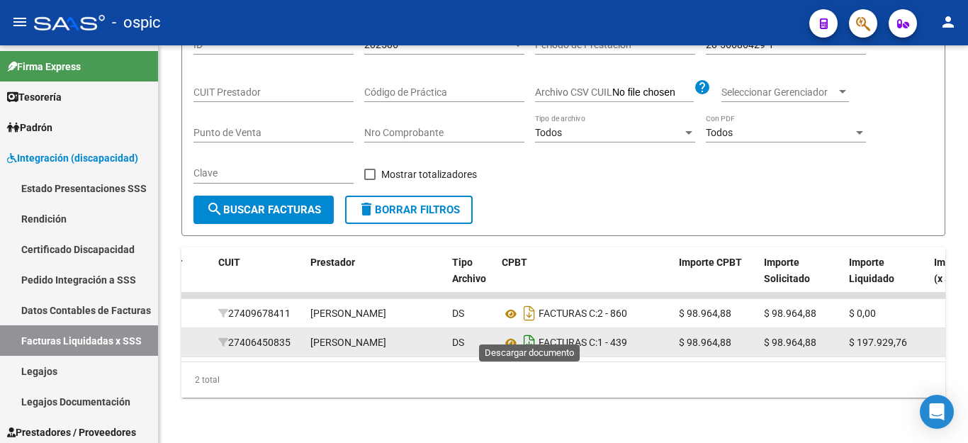
click at [533, 331] on icon "Descargar documento" at bounding box center [529, 342] width 18 height 23
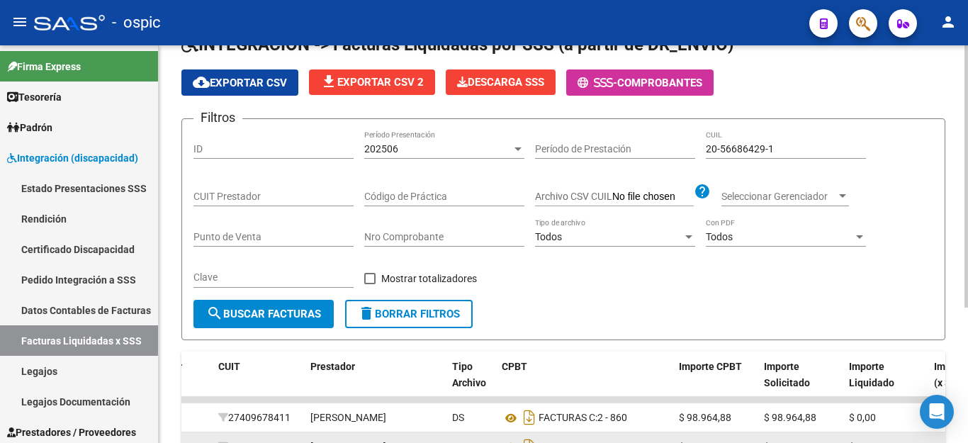
scroll to position [63, 0]
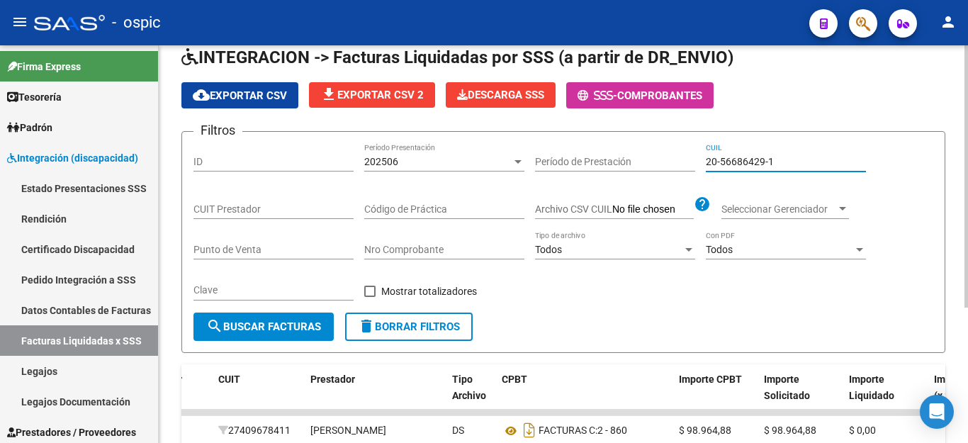
click at [757, 159] on input "20-56686429-1" at bounding box center [786, 162] width 160 height 12
paste input "5716382-5"
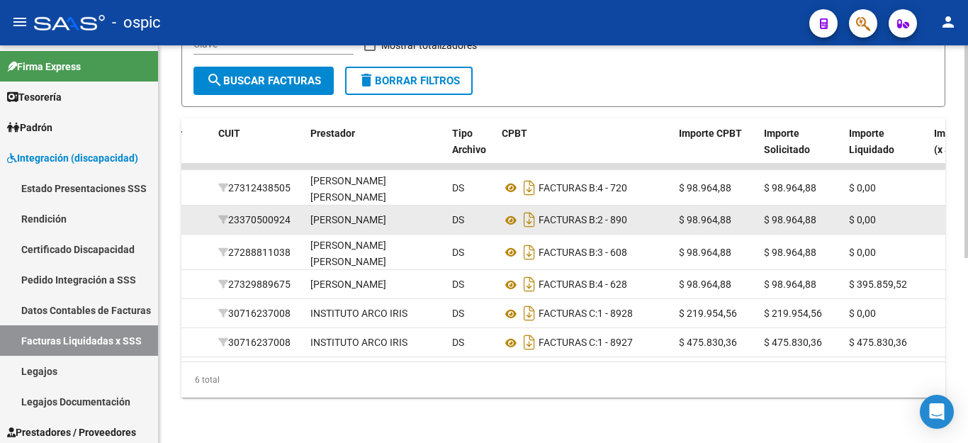
scroll to position [347, 0]
click at [534, 176] on icon "Descargar documento" at bounding box center [529, 187] width 18 height 23
click at [531, 208] on icon "Descargar documento" at bounding box center [529, 219] width 18 height 23
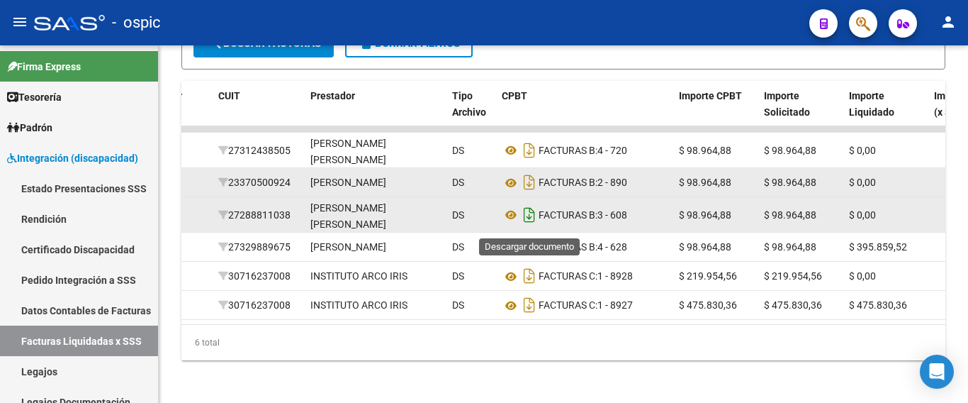
click at [533, 219] on icon "Descargar documento" at bounding box center [529, 214] width 18 height 23
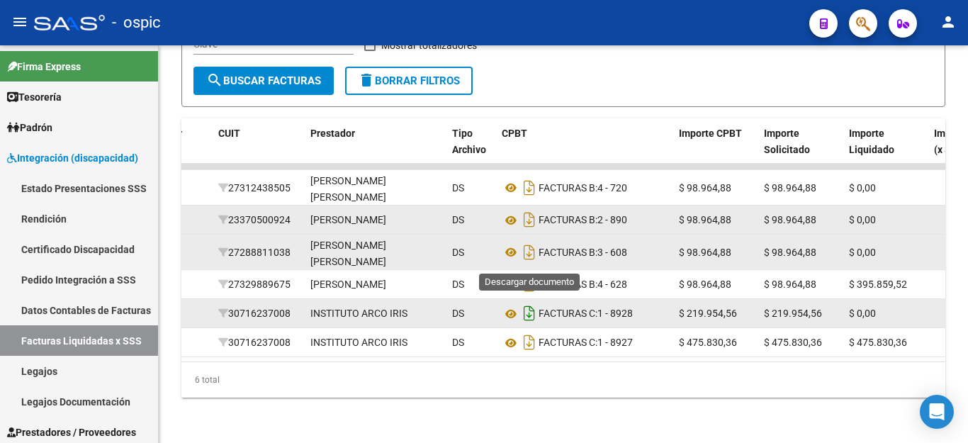
drag, startPoint x: 525, startPoint y: 259, endPoint x: 527, endPoint y: 284, distance: 24.8
click at [525, 273] on icon "Descargar documento" at bounding box center [529, 284] width 18 height 23
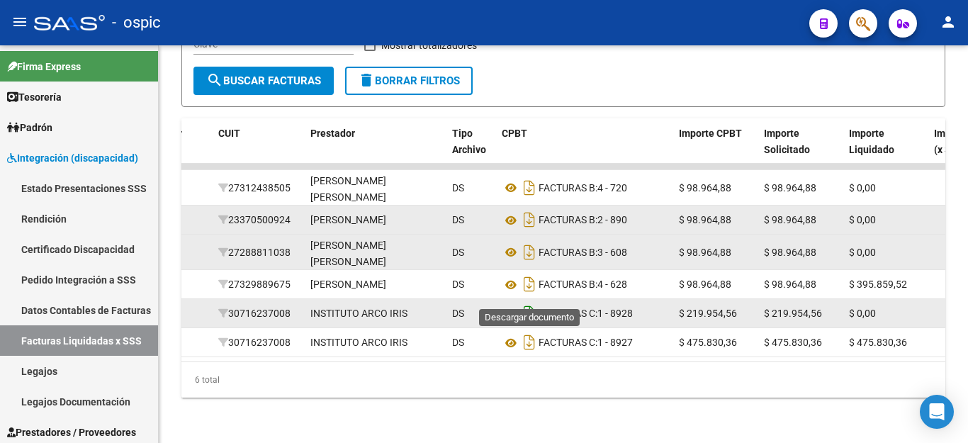
click at [527, 302] on icon "Descargar documento" at bounding box center [529, 313] width 18 height 23
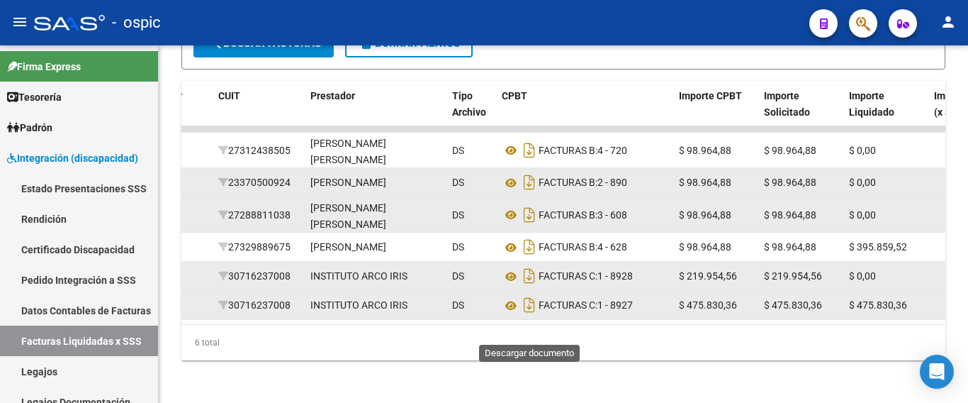
drag, startPoint x: 527, startPoint y: 330, endPoint x: 522, endPoint y: 341, distance: 12.4
click at [527, 316] on icon "Descargar documento" at bounding box center [529, 304] width 18 height 23
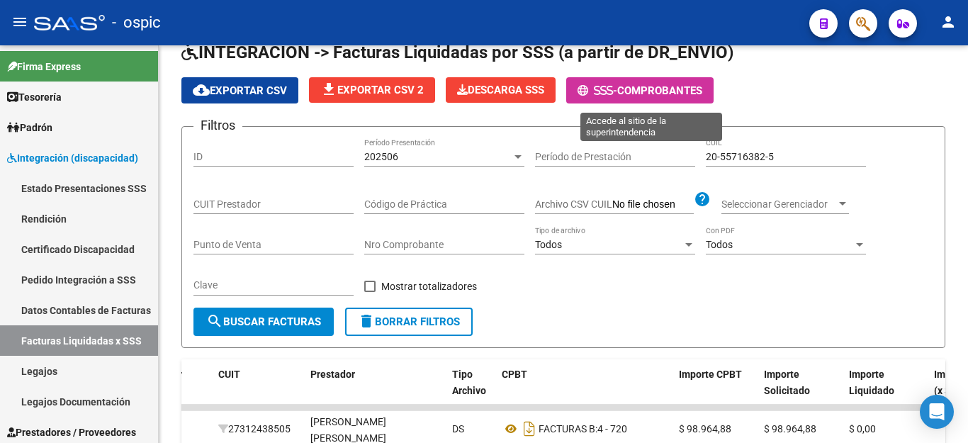
scroll to position [63, 0]
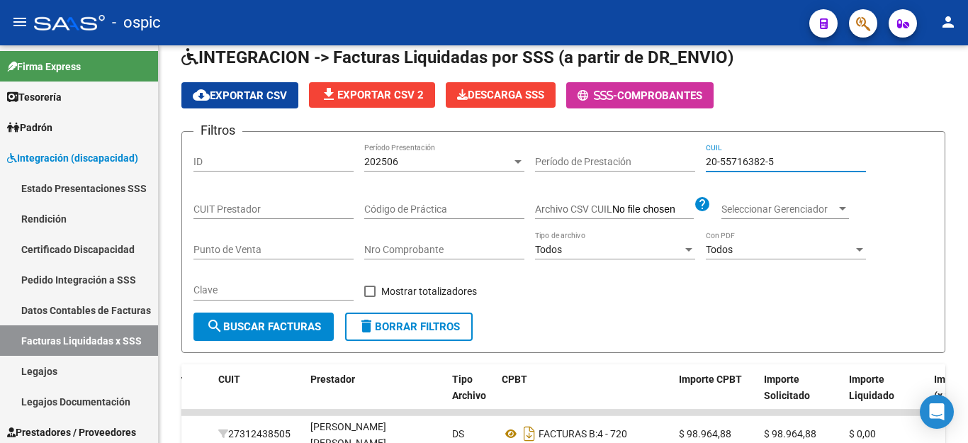
click at [732, 164] on input "20-55716382-5" at bounding box center [786, 162] width 160 height 12
paste input "7-49635351"
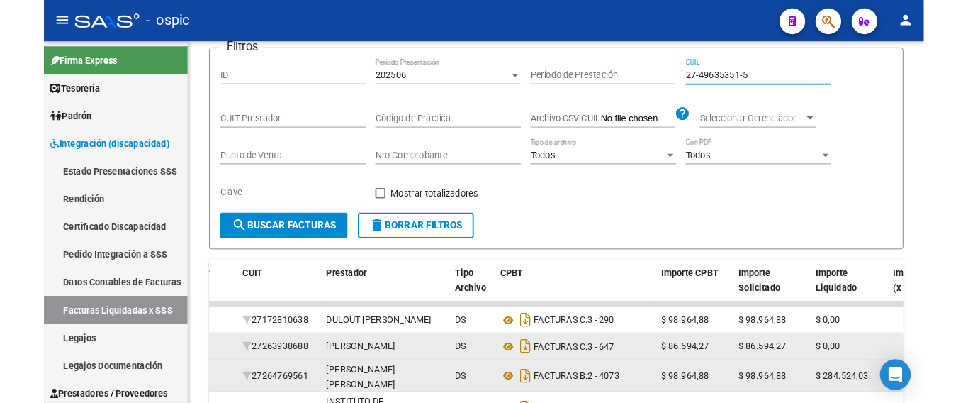
scroll to position [276, 0]
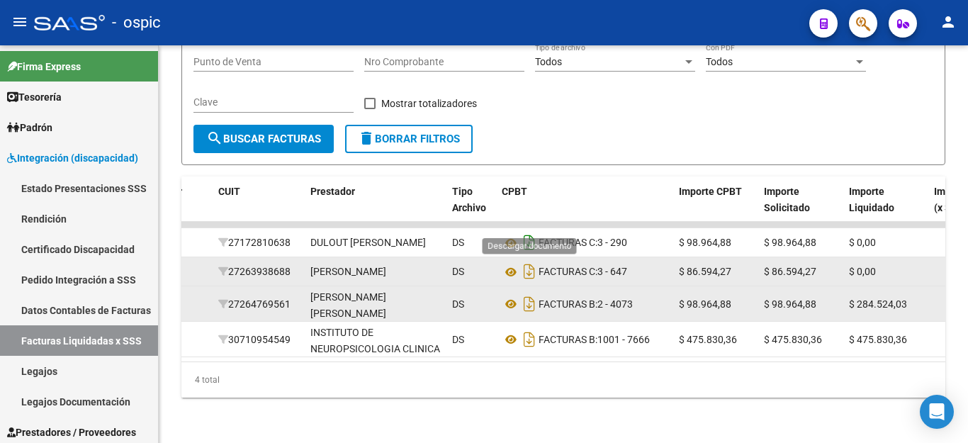
click at [530, 231] on icon "Descargar documento" at bounding box center [529, 242] width 18 height 23
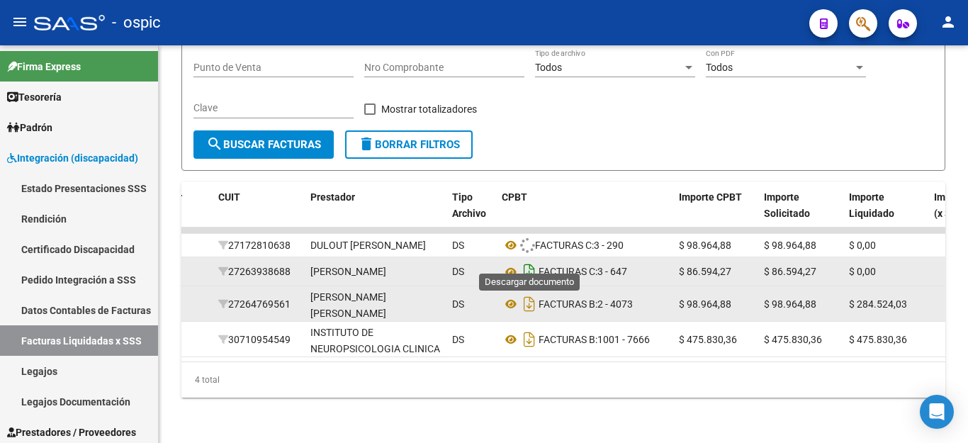
click at [528, 260] on icon "Descargar documento" at bounding box center [529, 271] width 18 height 23
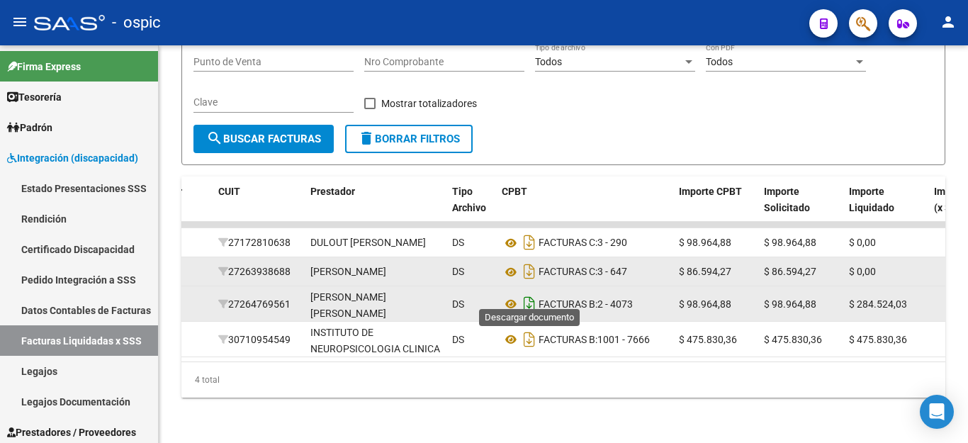
click at [532, 293] on icon "Descargar documento" at bounding box center [529, 304] width 18 height 23
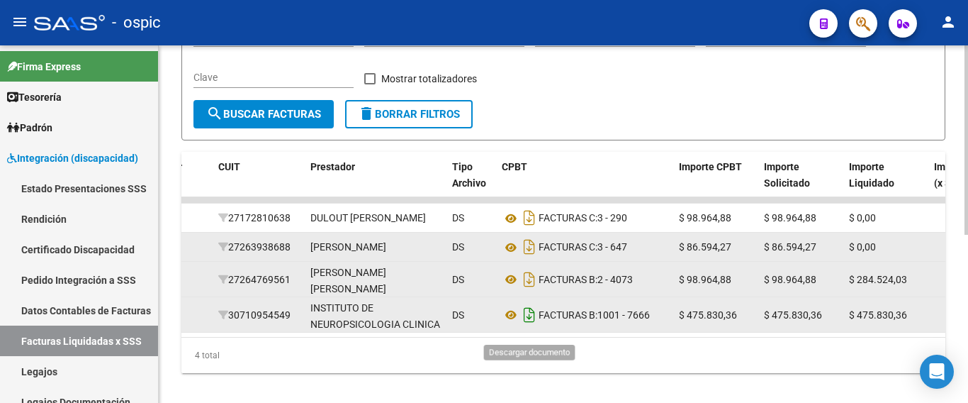
click at [534, 326] on icon "Descargar documento" at bounding box center [529, 314] width 18 height 23
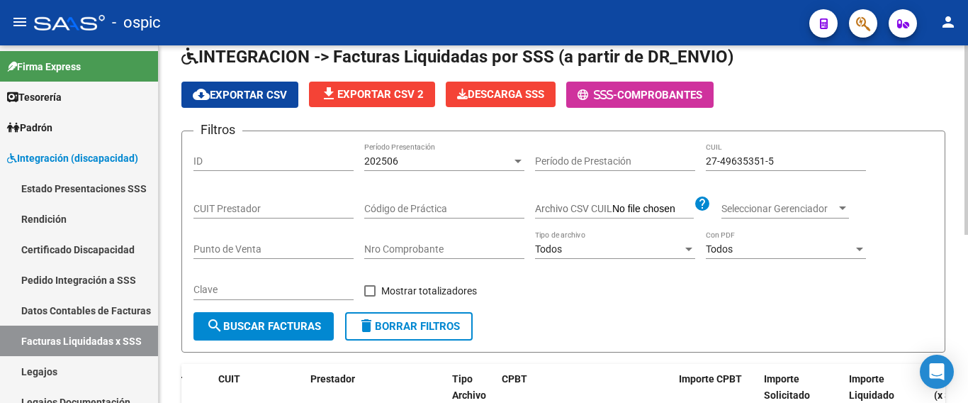
scroll to position [63, 0]
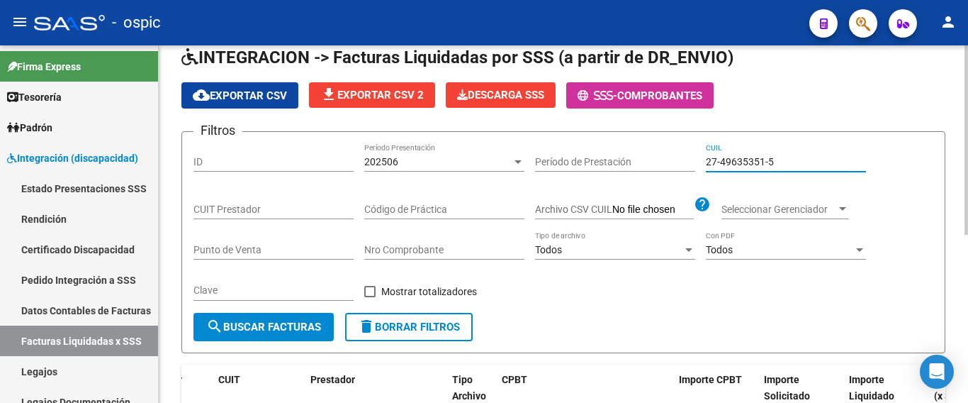
click at [745, 160] on input "27-49635351-5" at bounding box center [786, 162] width 160 height 12
paste input "0-54115418-4"
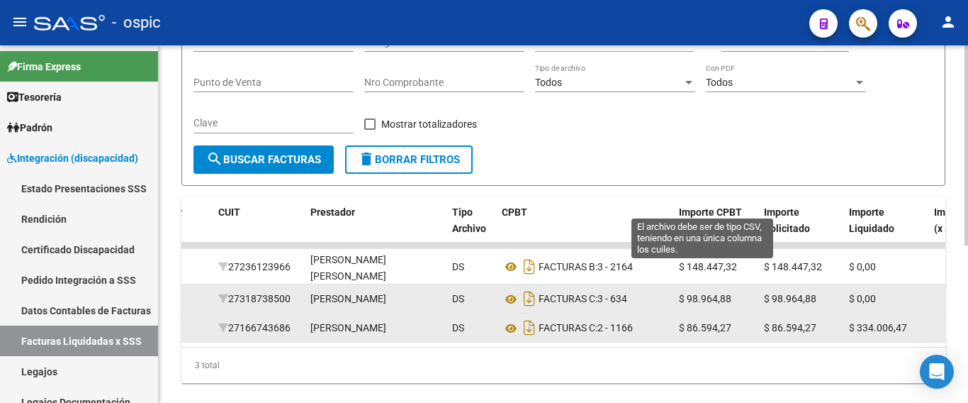
scroll to position [281, 0]
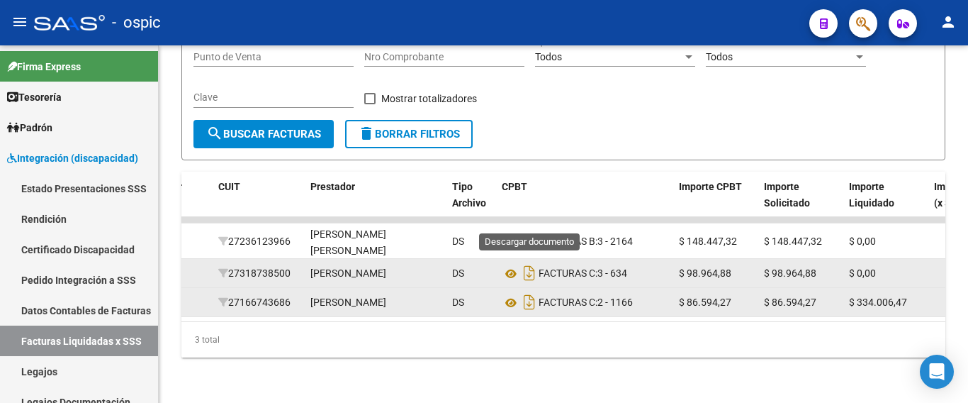
type input "20-54115418-4"
click at [527, 230] on icon "Descargar documento" at bounding box center [529, 241] width 18 height 23
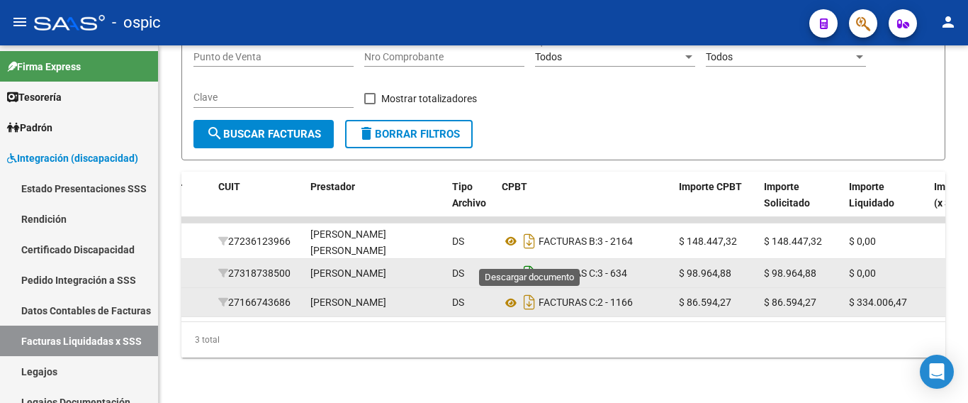
click at [527, 262] on icon "Descargar documento" at bounding box center [529, 273] width 18 height 23
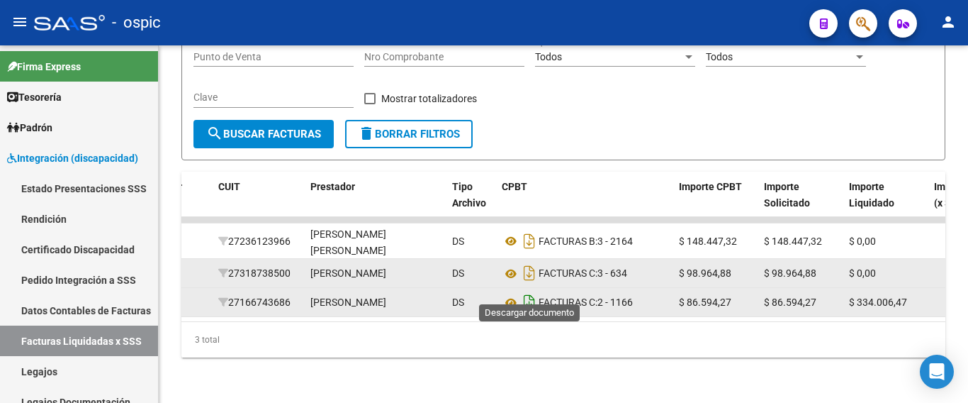
click at [530, 291] on icon "Descargar documento" at bounding box center [529, 302] width 18 height 23
